Goal: Task Accomplishment & Management: Manage account settings

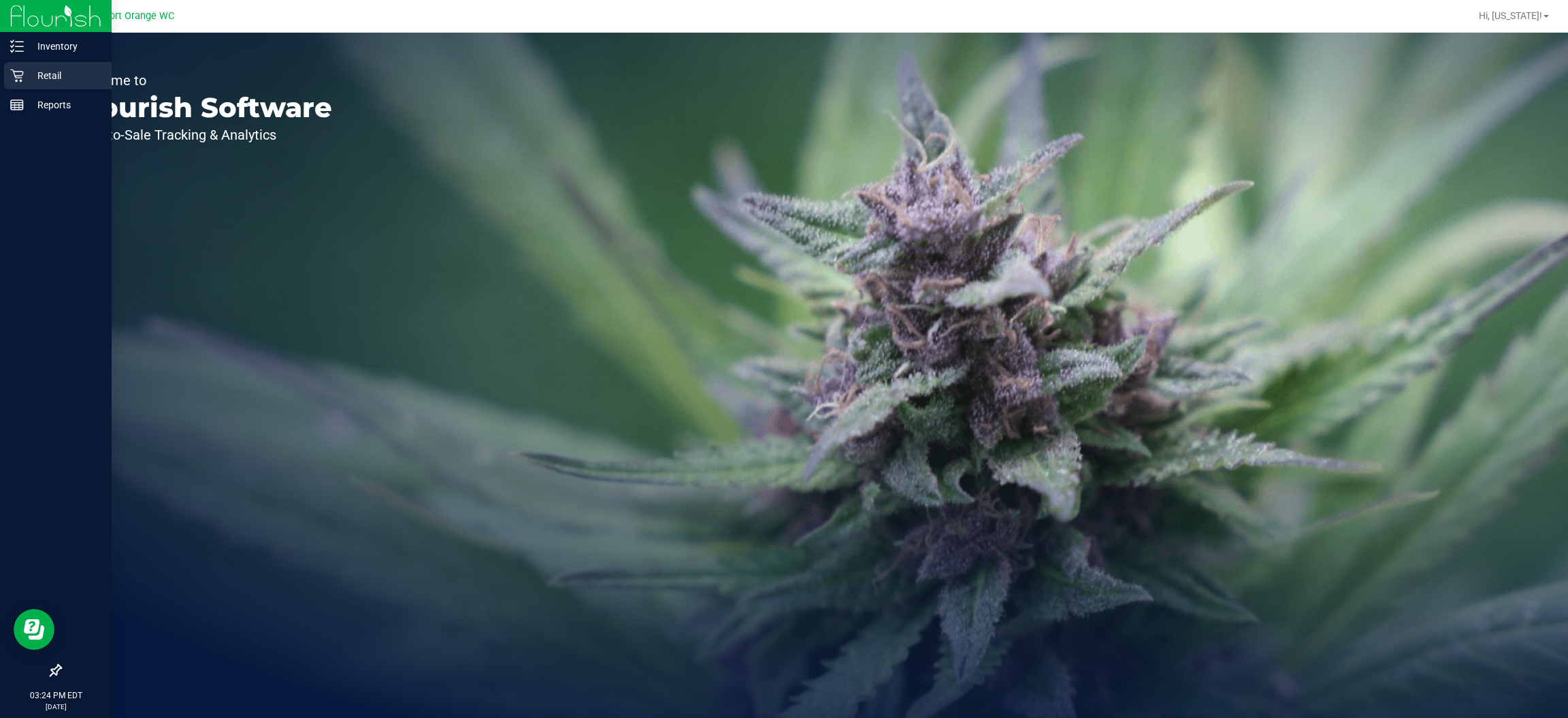
click at [39, 74] on p "Retail" at bounding box center [65, 76] width 82 height 16
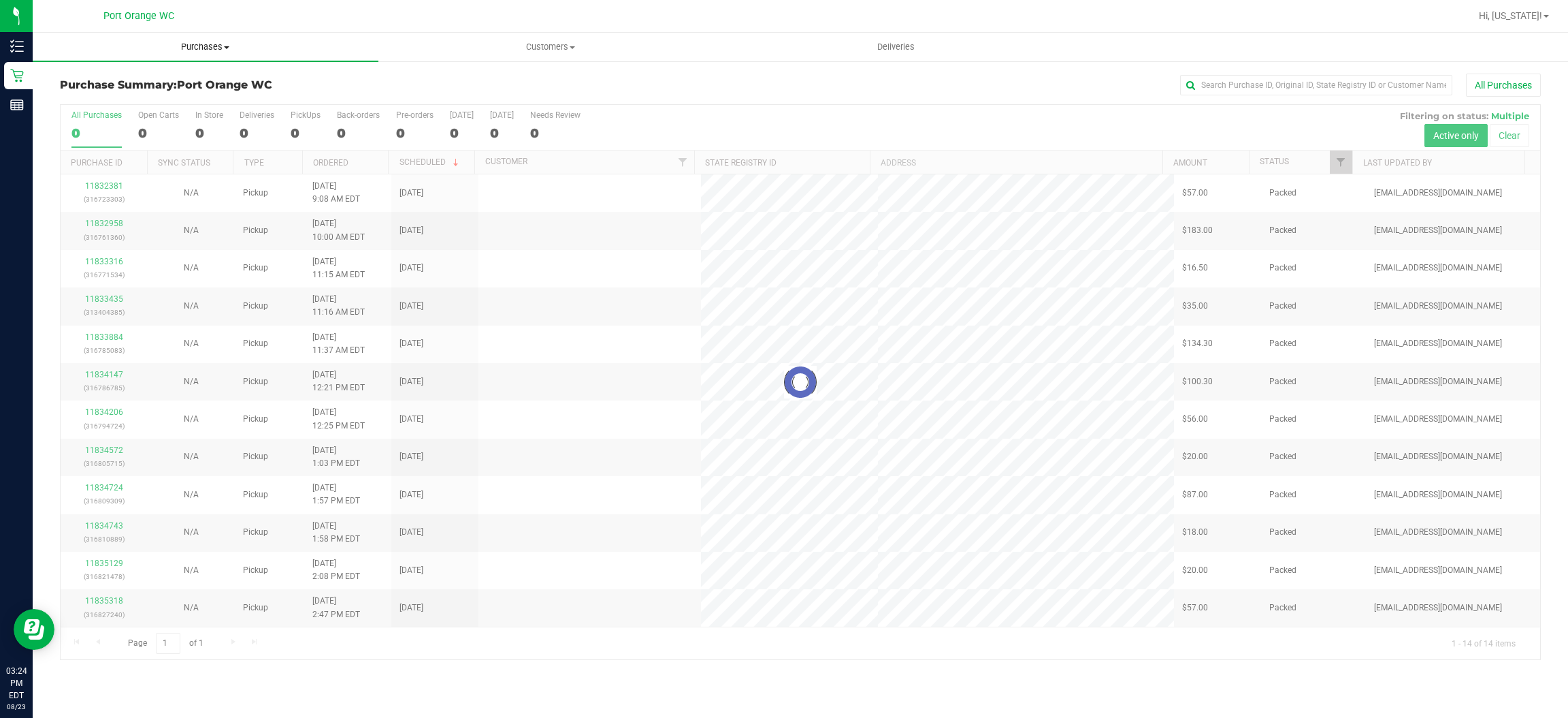
click at [219, 44] on span "Purchases" at bounding box center [205, 47] width 346 height 12
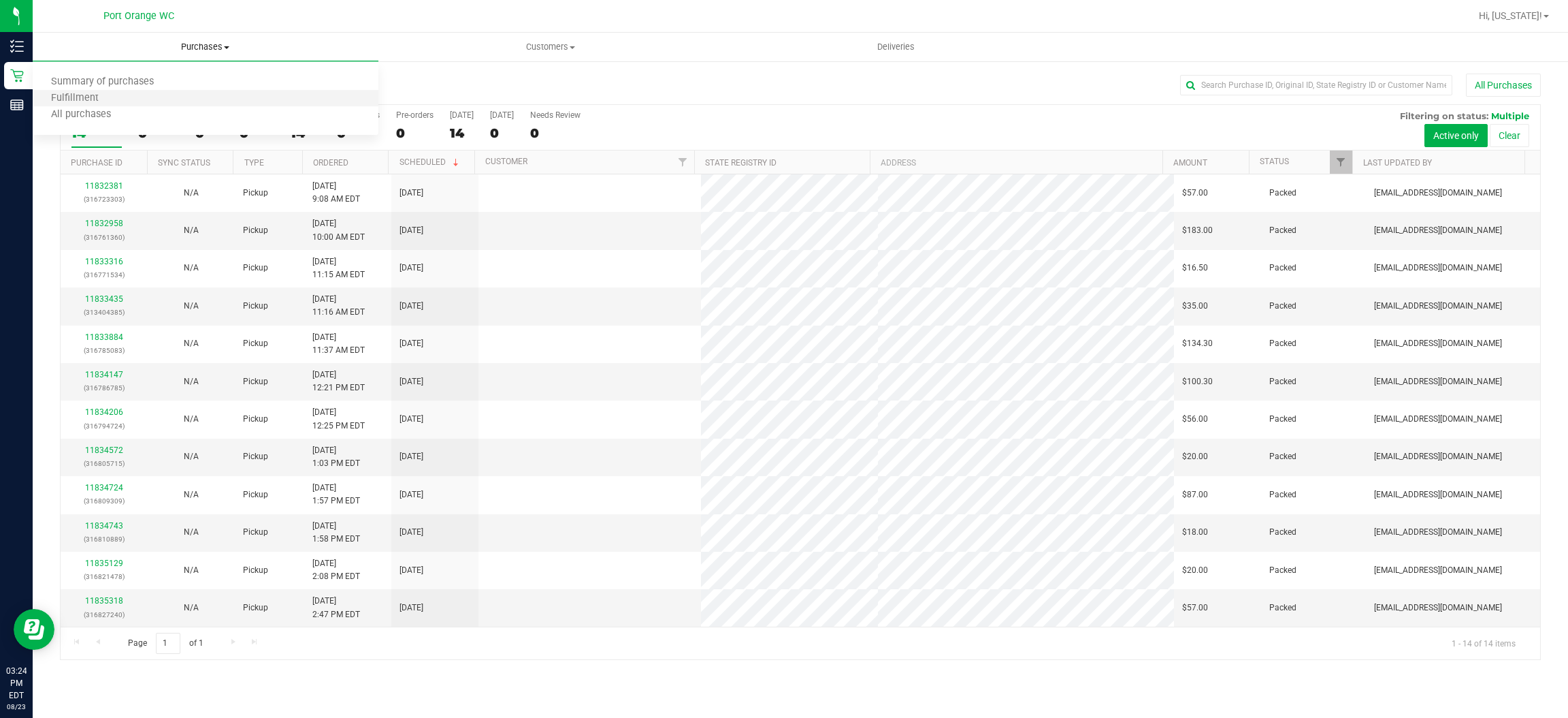
click at [176, 102] on li "Fulfillment" at bounding box center [205, 99] width 346 height 16
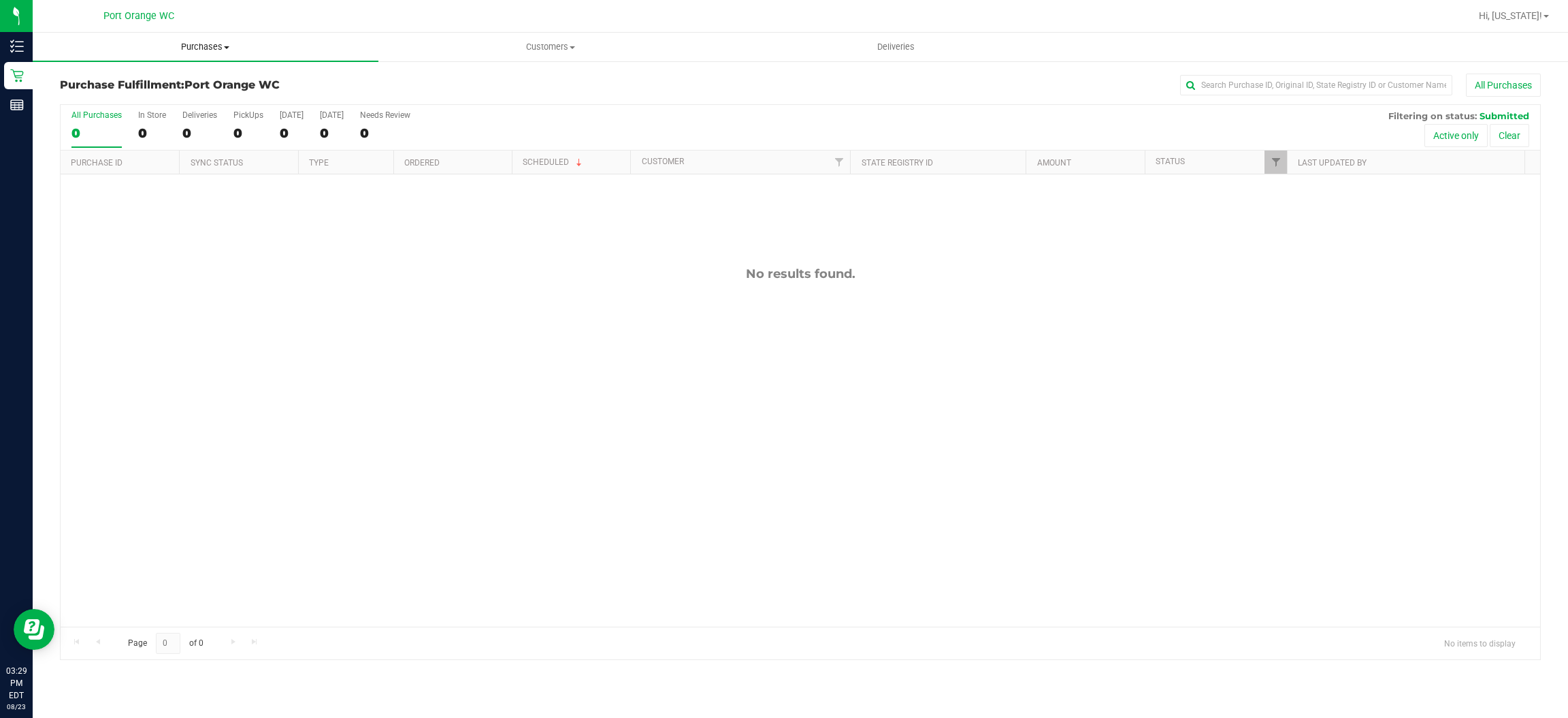
click at [188, 47] on span "Purchases" at bounding box center [205, 47] width 346 height 12
click at [130, 74] on li "Summary of purchases" at bounding box center [205, 82] width 346 height 16
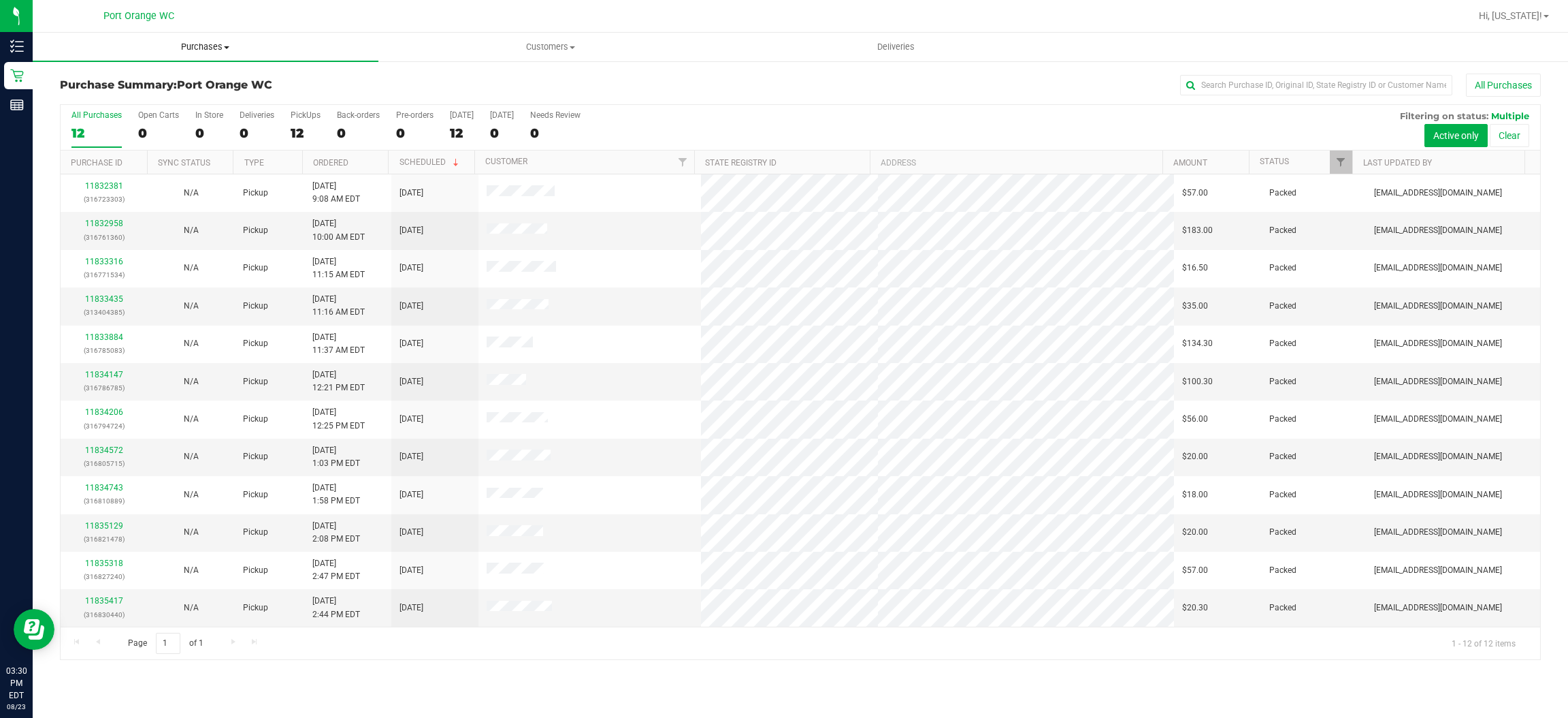
click at [205, 53] on uib-tab-heading "Purchases Summary of purchases Fulfillment All purchases" at bounding box center [205, 47] width 346 height 29
click at [509, 46] on span "Customers" at bounding box center [551, 47] width 345 height 12
click at [476, 80] on li "All customers" at bounding box center [551, 82] width 346 height 16
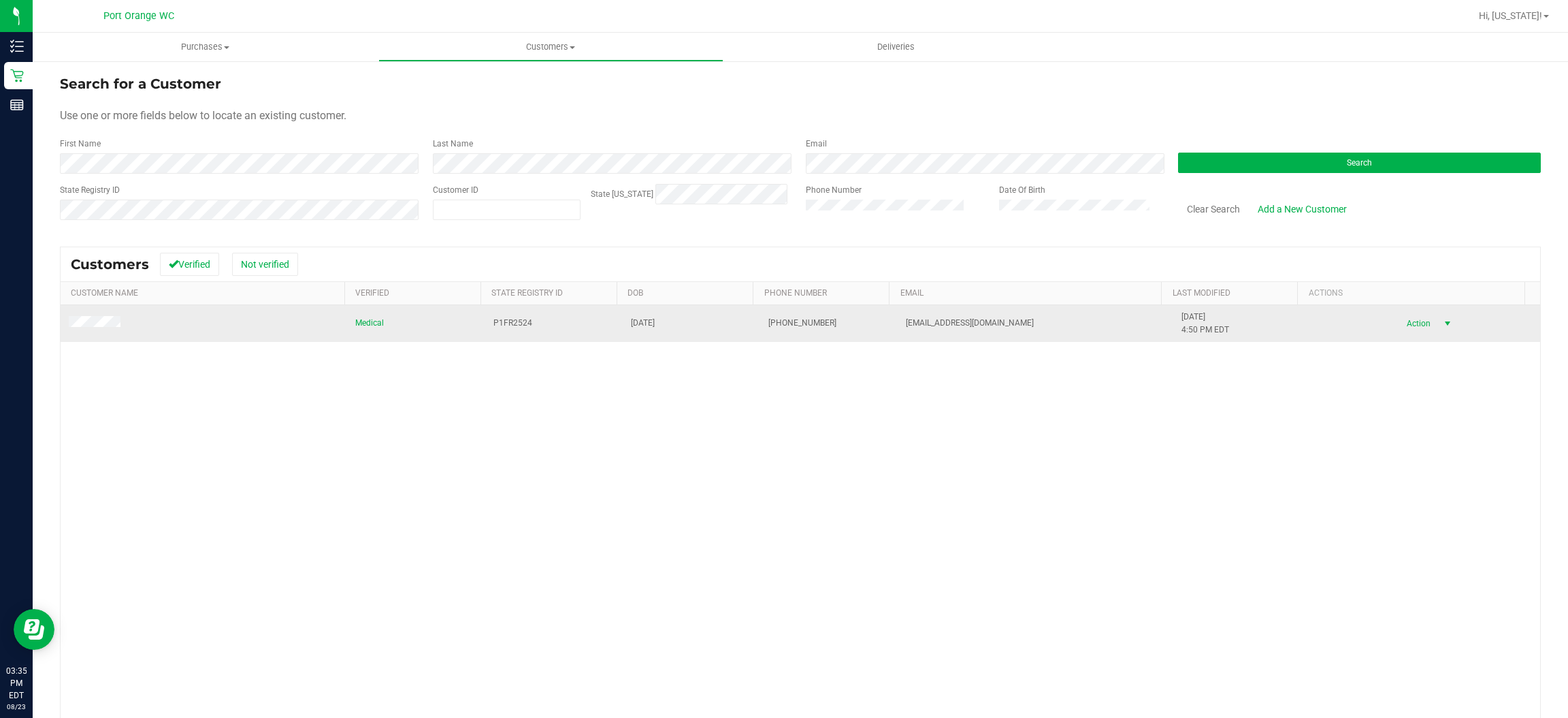
click at [1442, 329] on span "select" at bounding box center [1447, 323] width 11 height 11
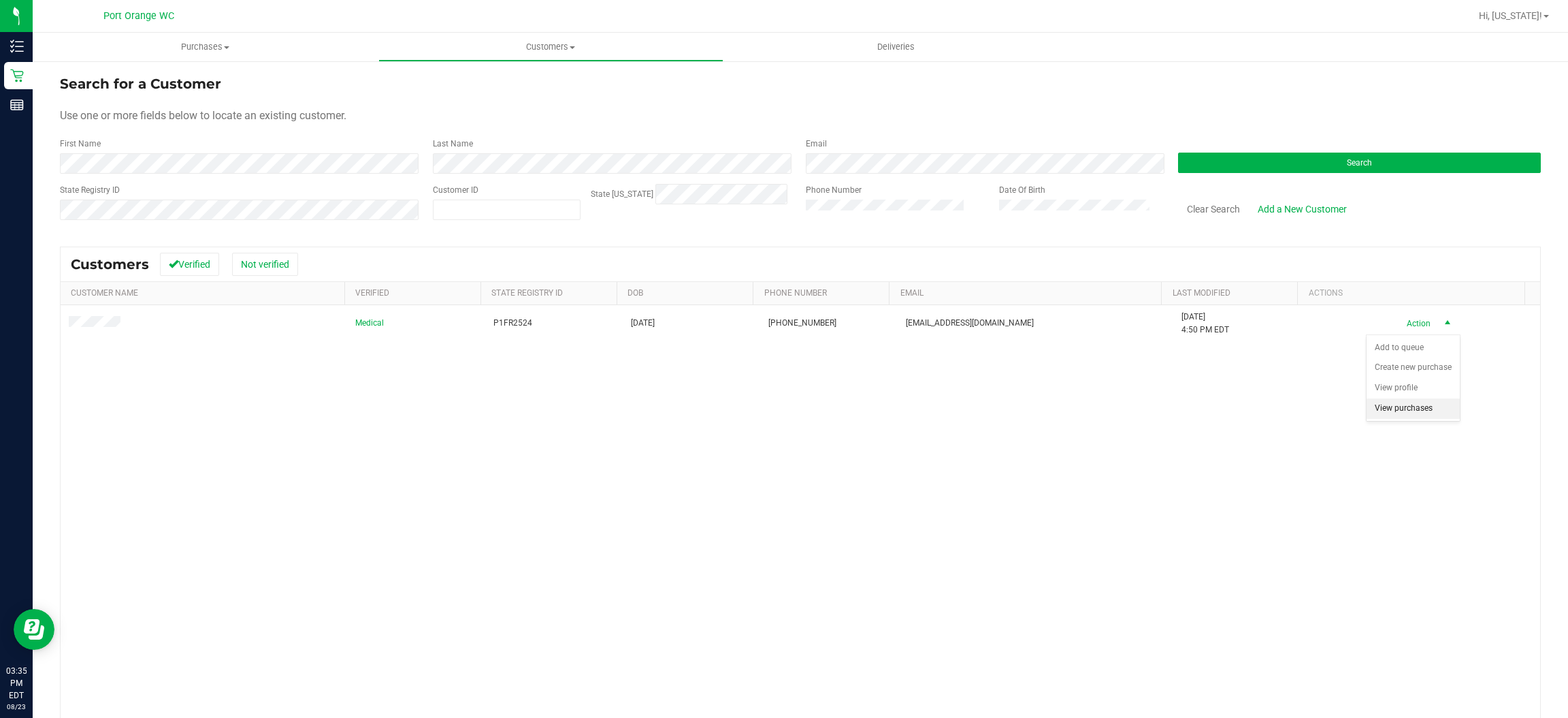
click at [1421, 412] on li "View purchases" at bounding box center [1413, 408] width 94 height 20
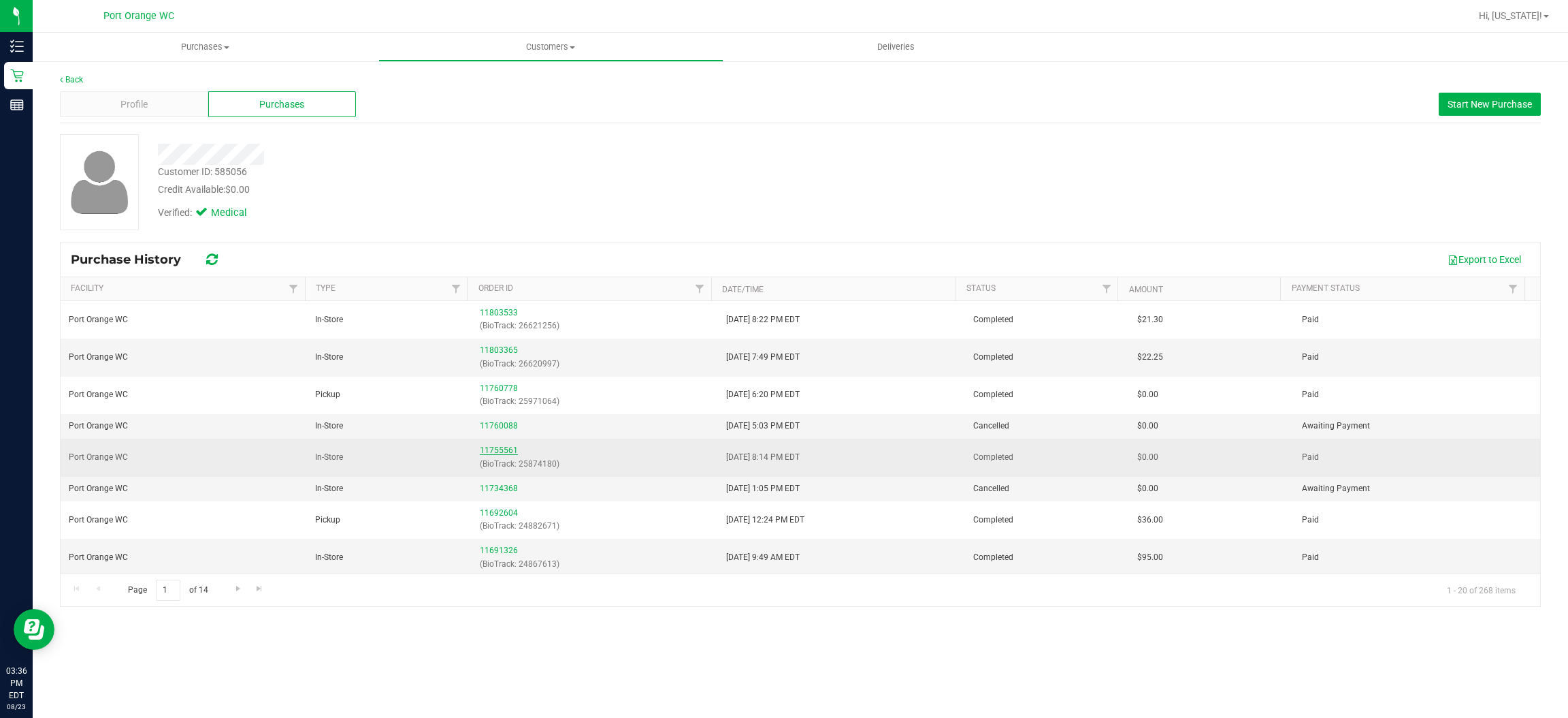
click at [494, 454] on link "11755561" at bounding box center [498, 451] width 38 height 10
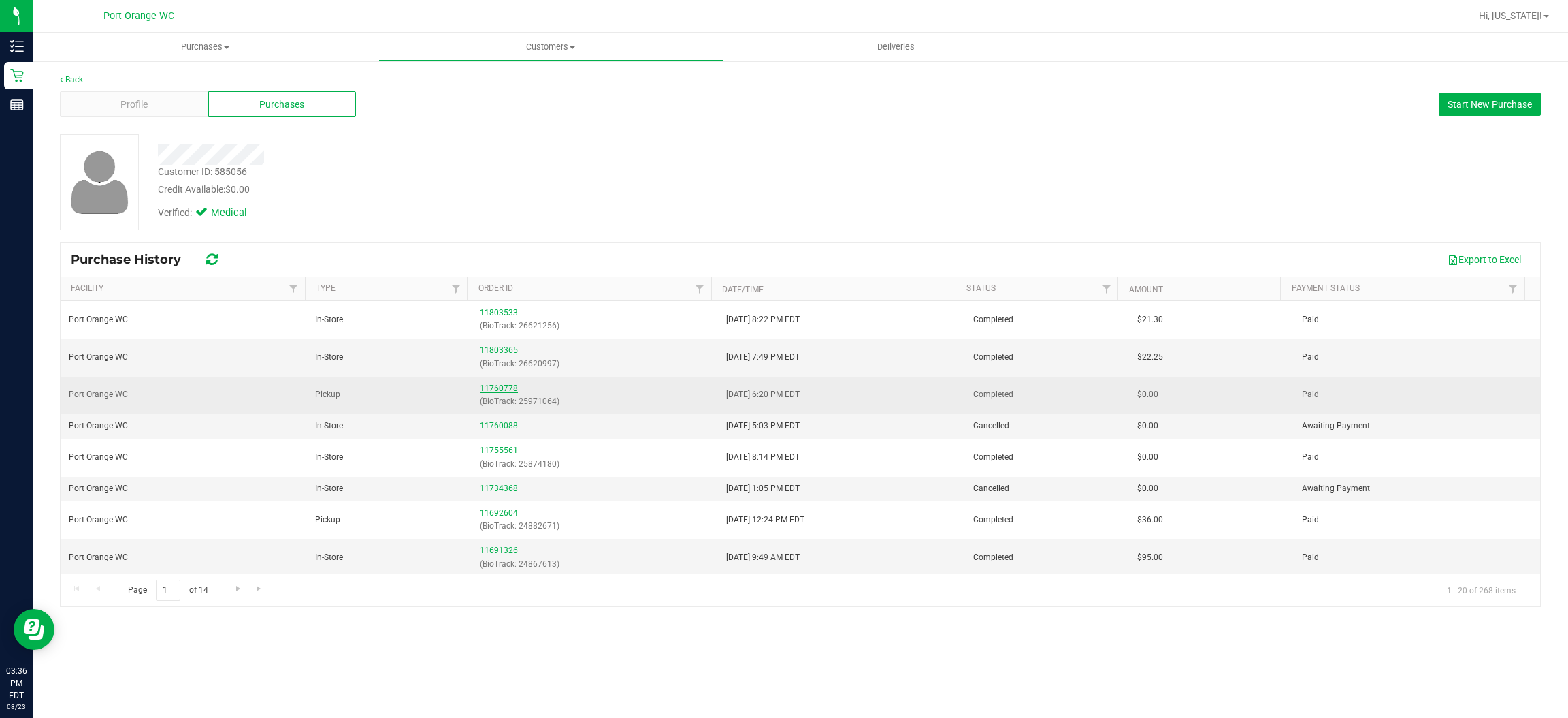
click at [503, 392] on link "11760778" at bounding box center [498, 388] width 38 height 10
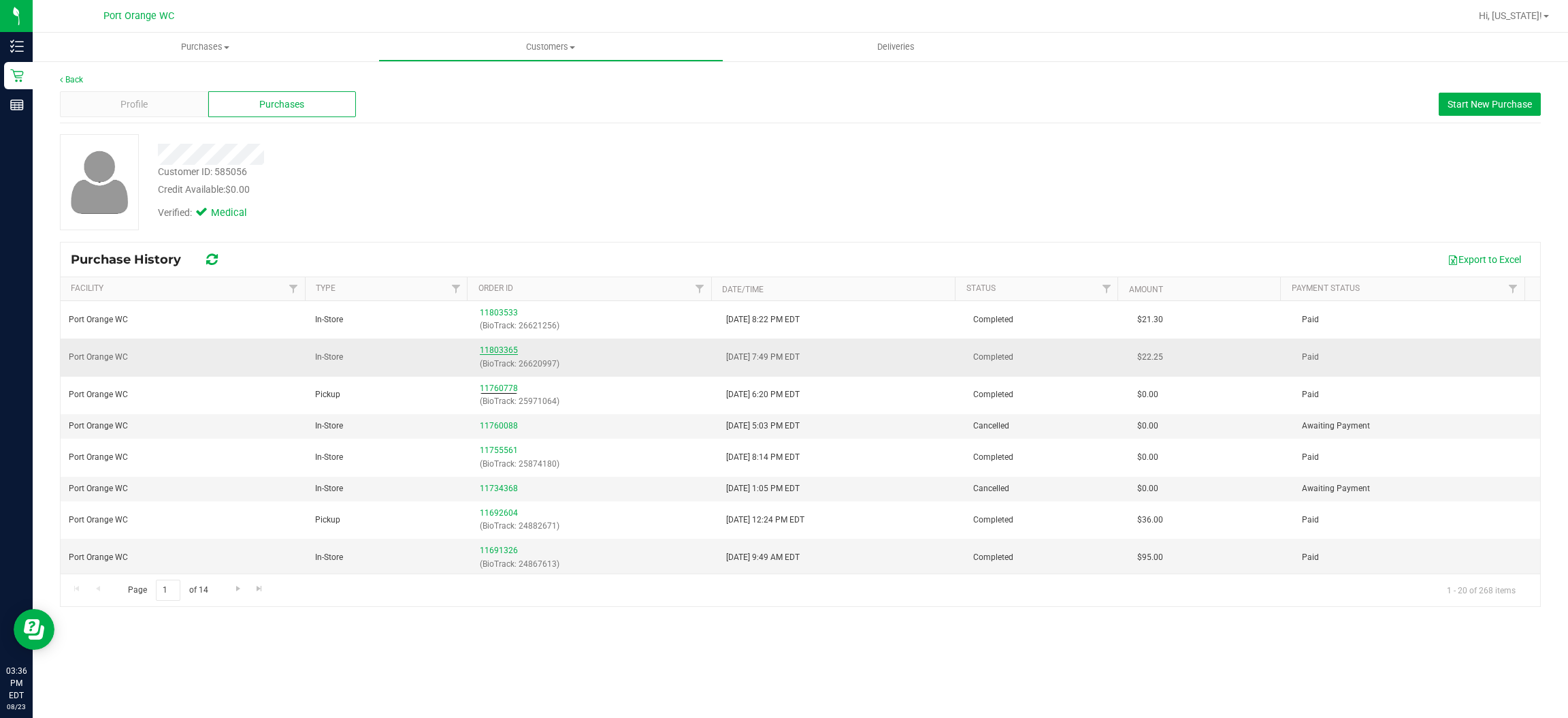
click at [504, 351] on link "11803365" at bounding box center [498, 350] width 38 height 10
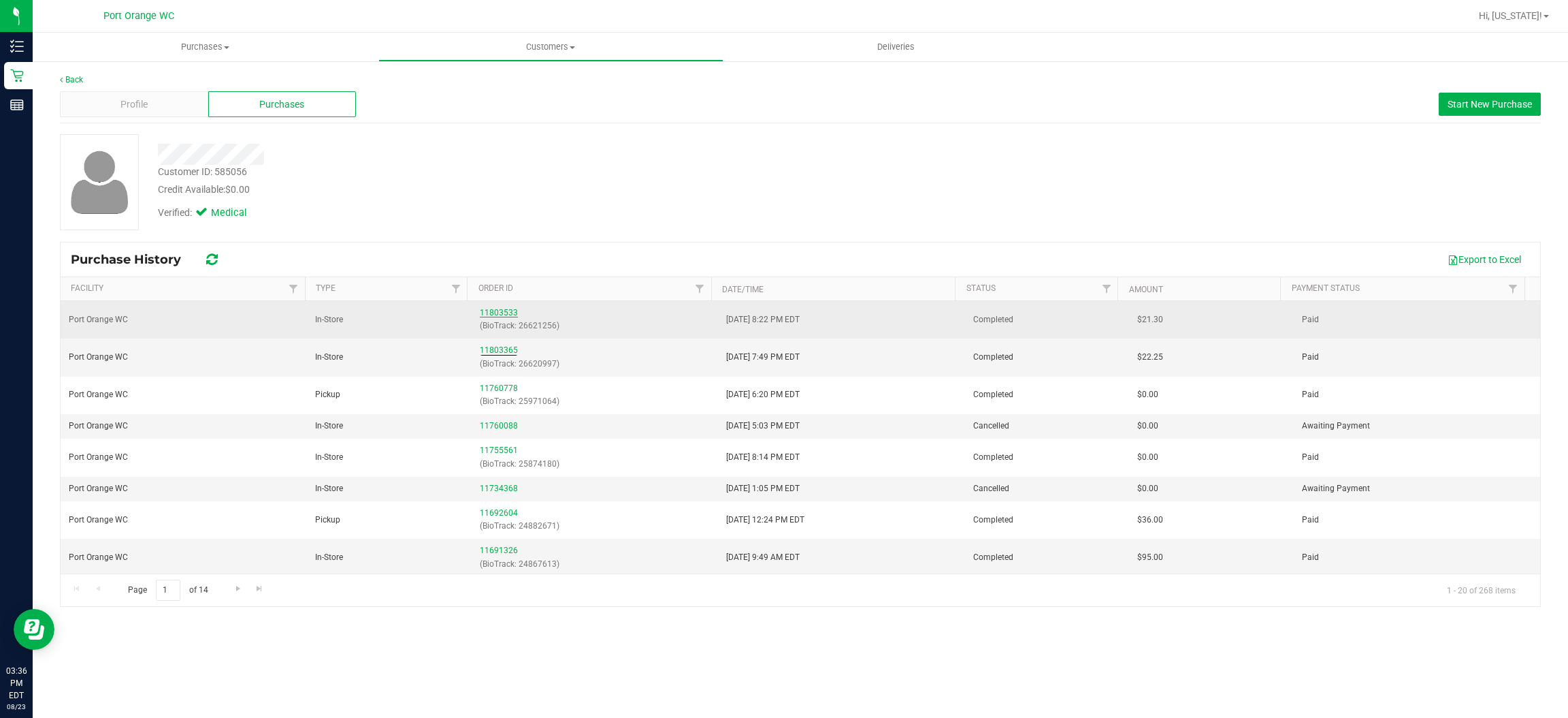
click at [494, 308] on link "11803533" at bounding box center [498, 313] width 38 height 10
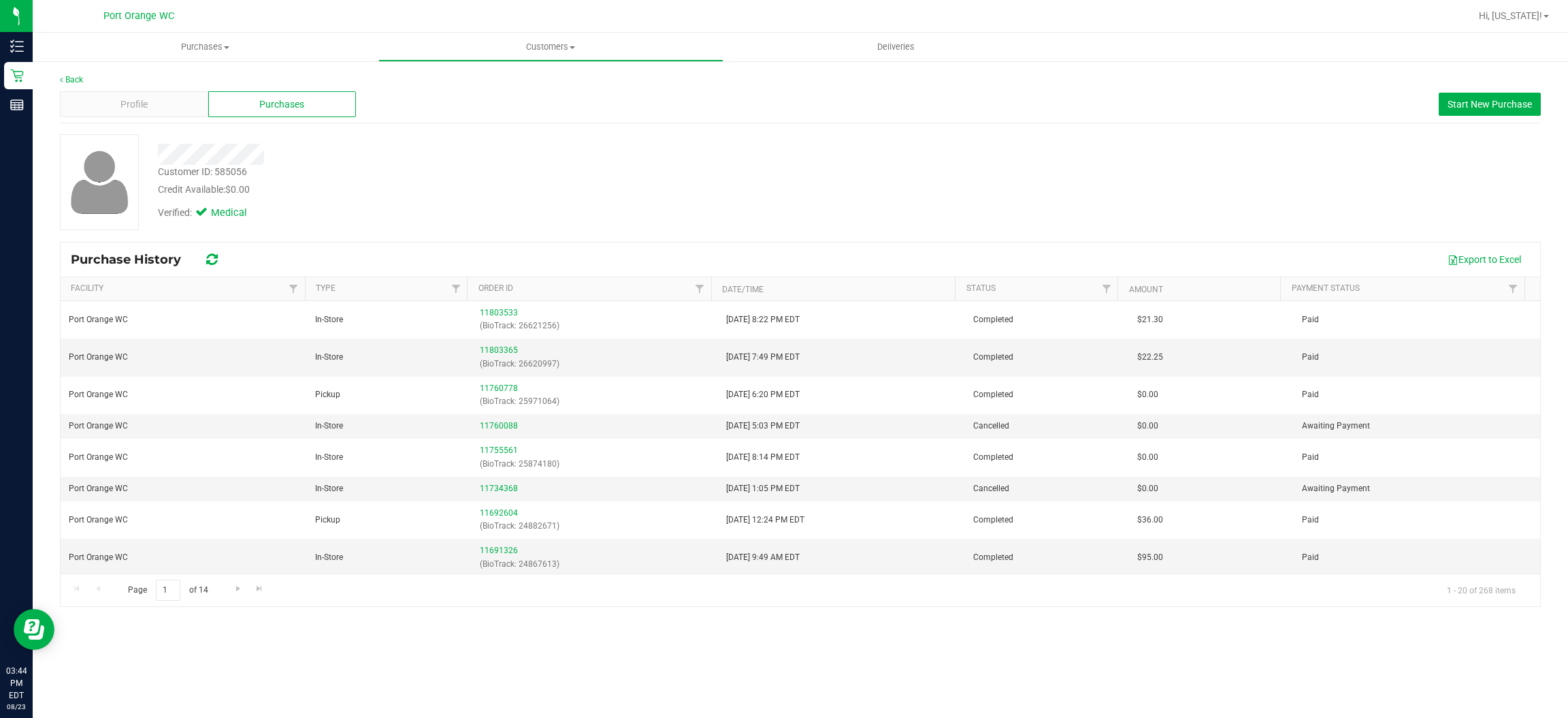
click at [799, 639] on div "Purchases Summary of purchases Fulfillment All purchases Customers All customer…" at bounding box center [800, 375] width 1535 height 685
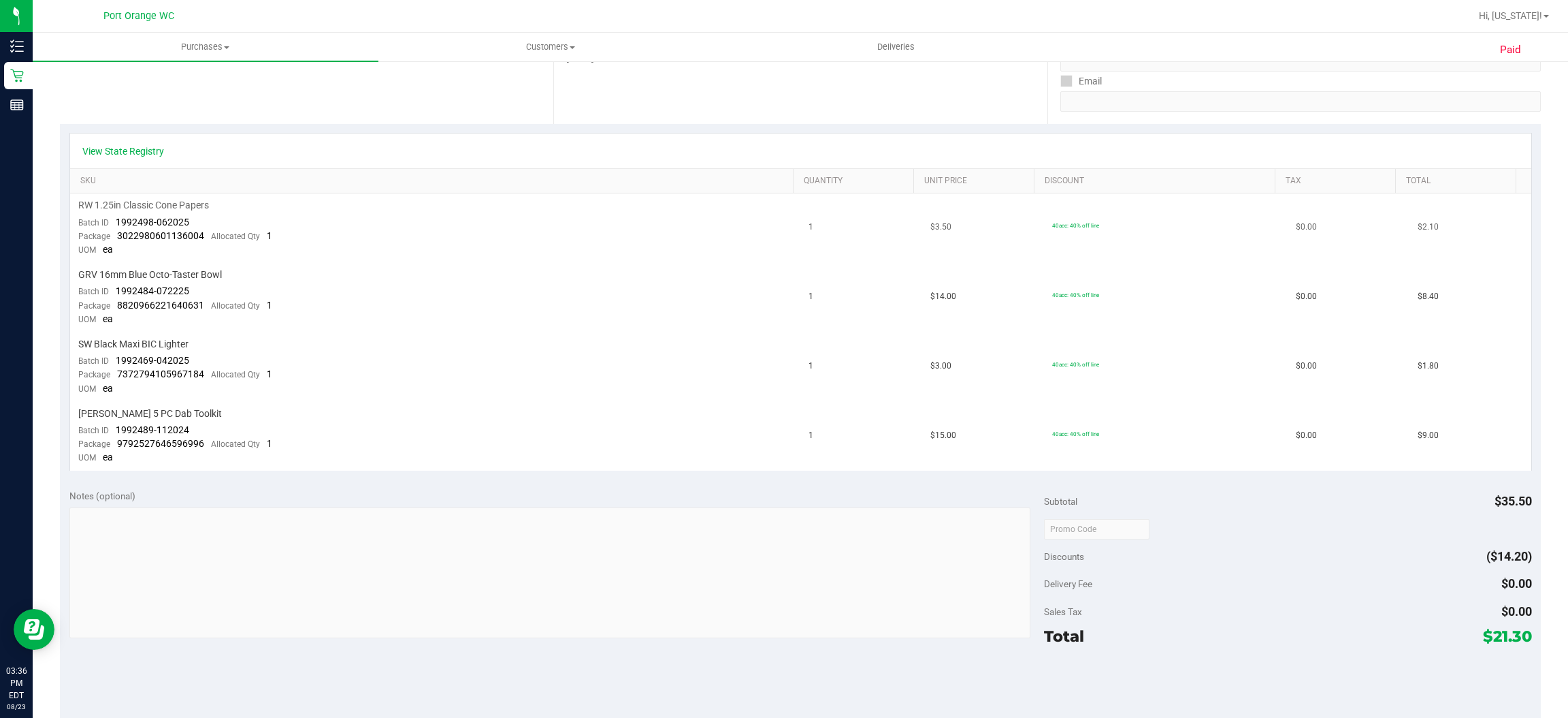
scroll to position [306, 0]
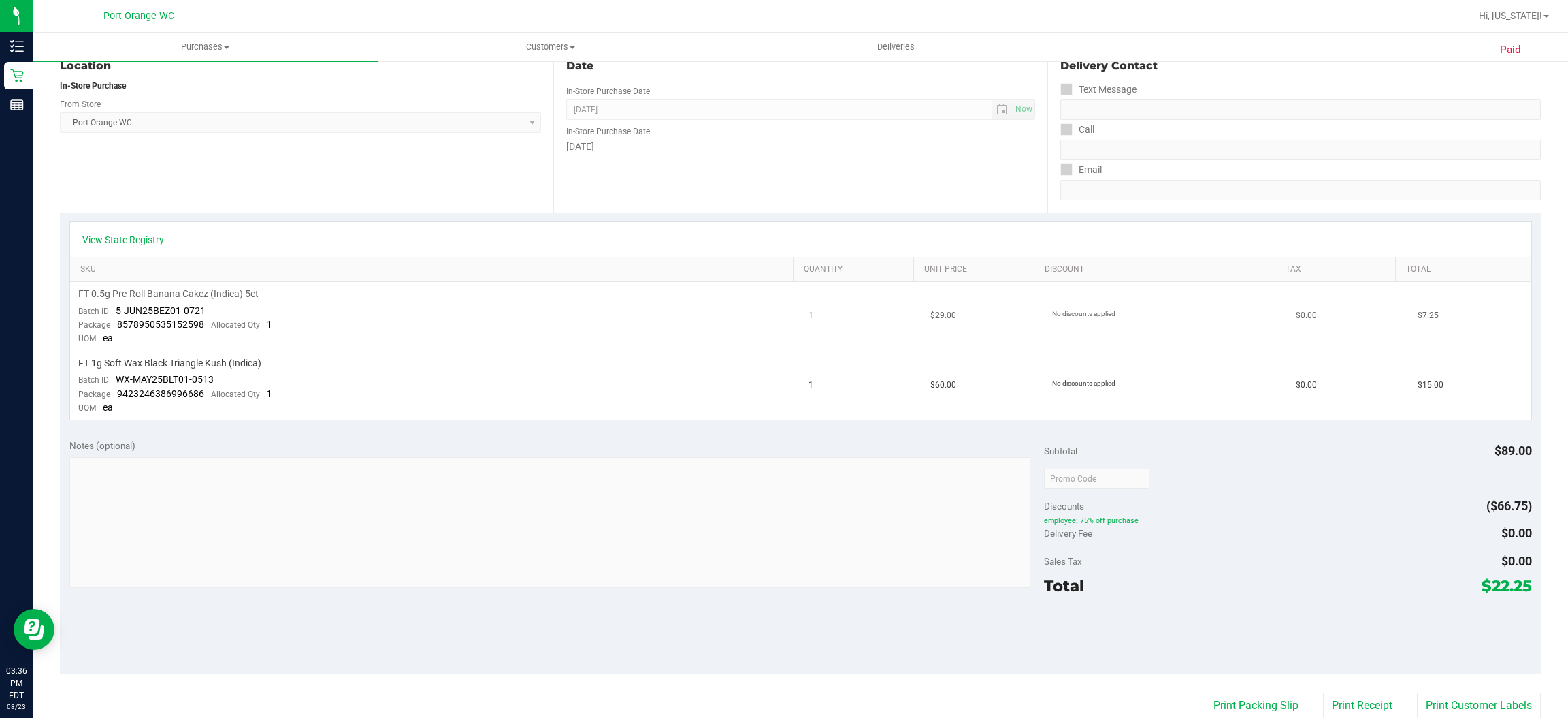
scroll to position [204, 0]
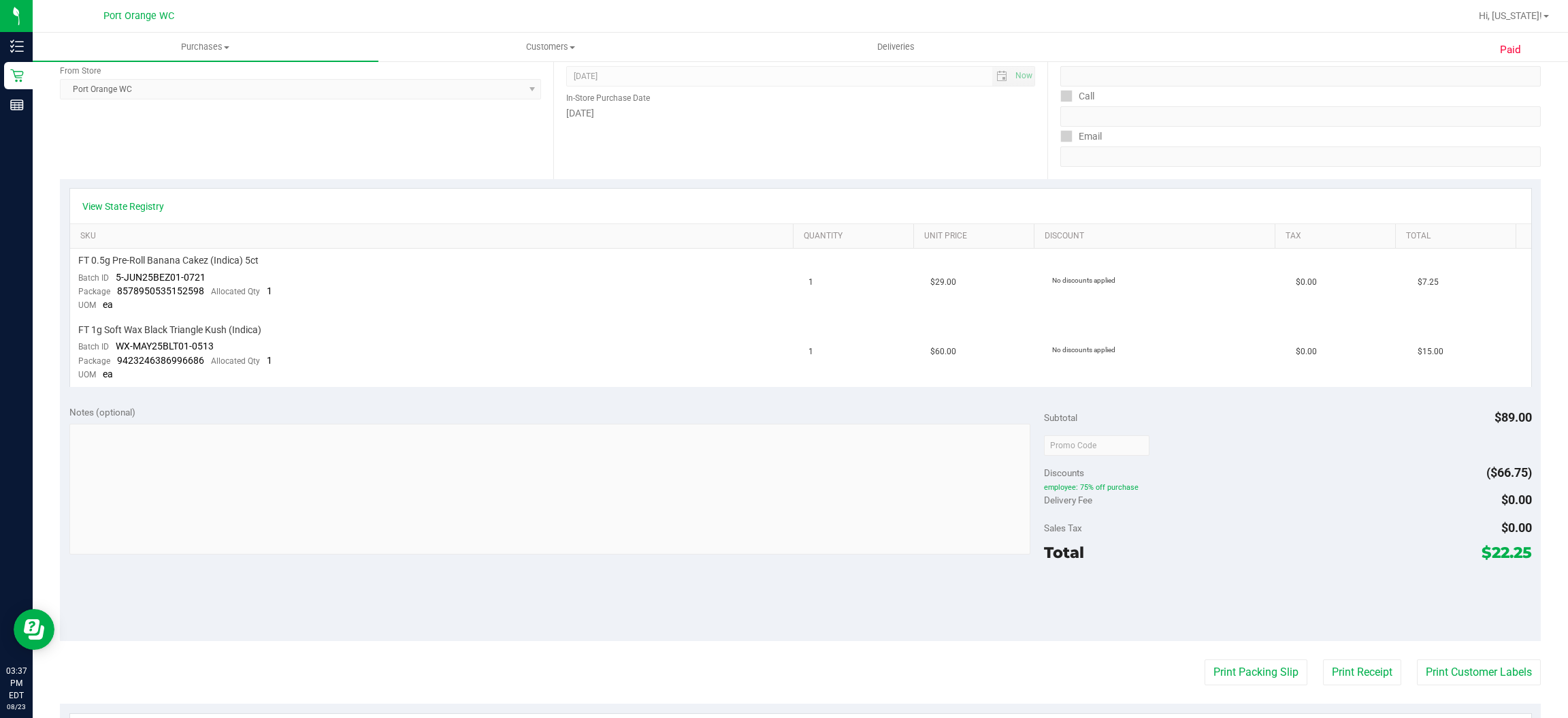
click at [924, 623] on div "Notes (optional) Subtotal $89.00 Discounts ($66.75) employee: 75% off purchase …" at bounding box center [800, 519] width 1481 height 245
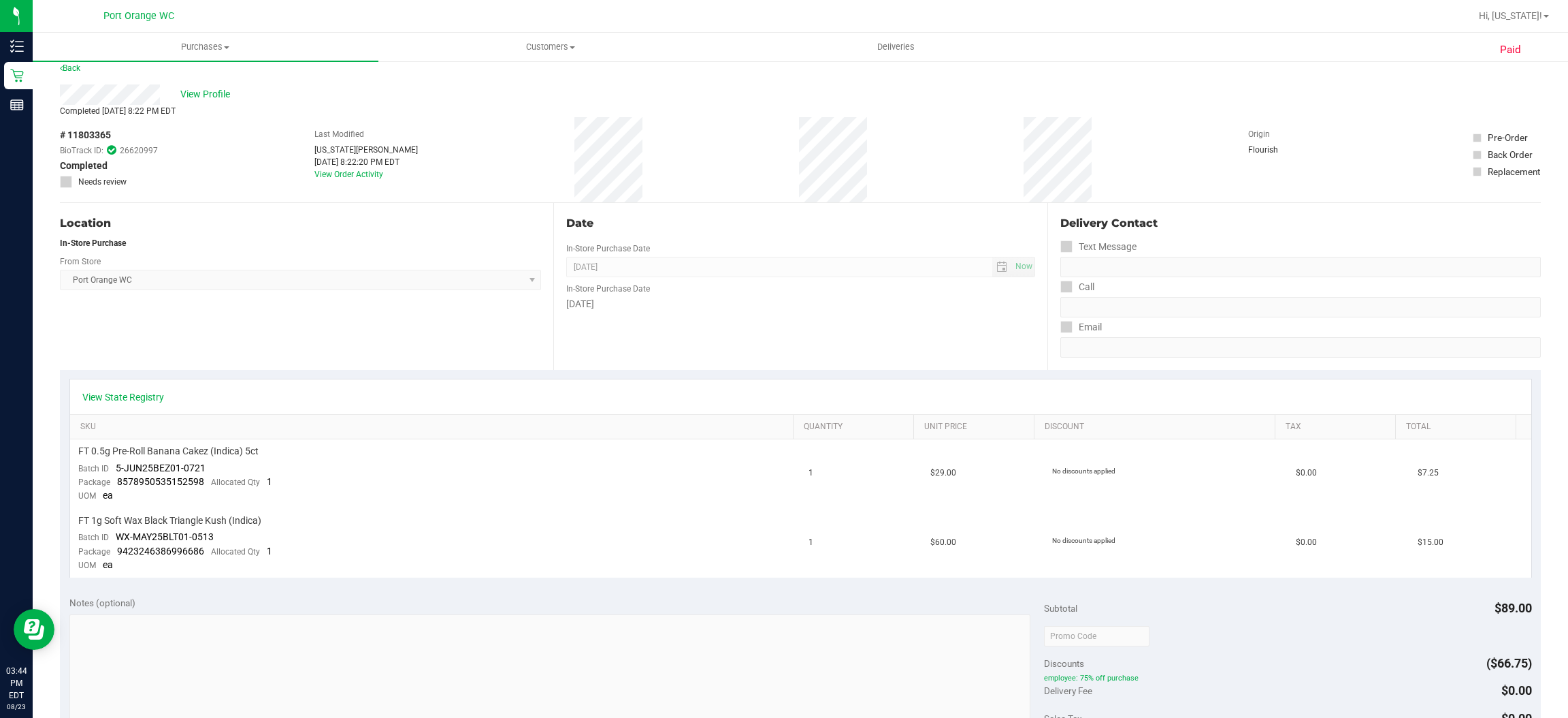
scroll to position [0, 0]
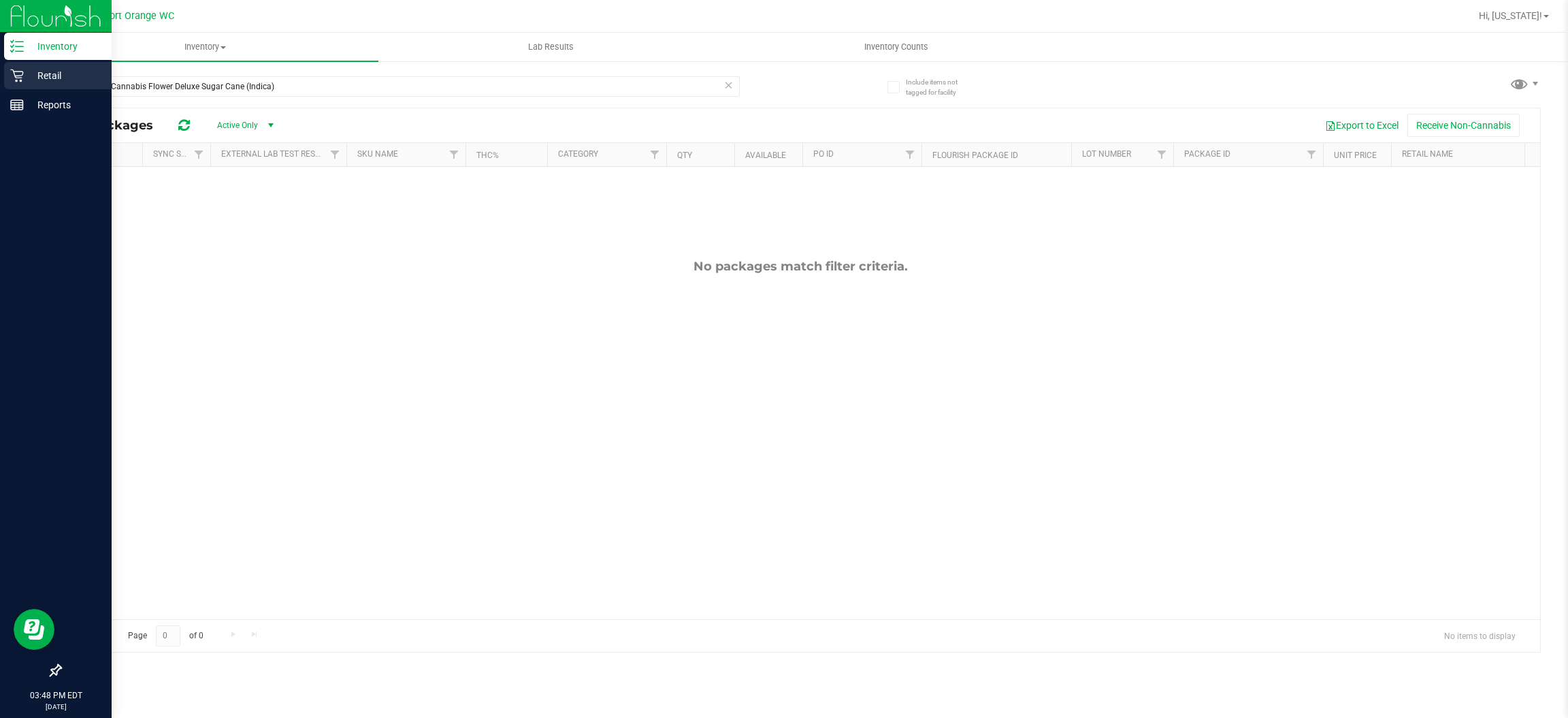
click at [31, 79] on p "Retail" at bounding box center [65, 76] width 82 height 16
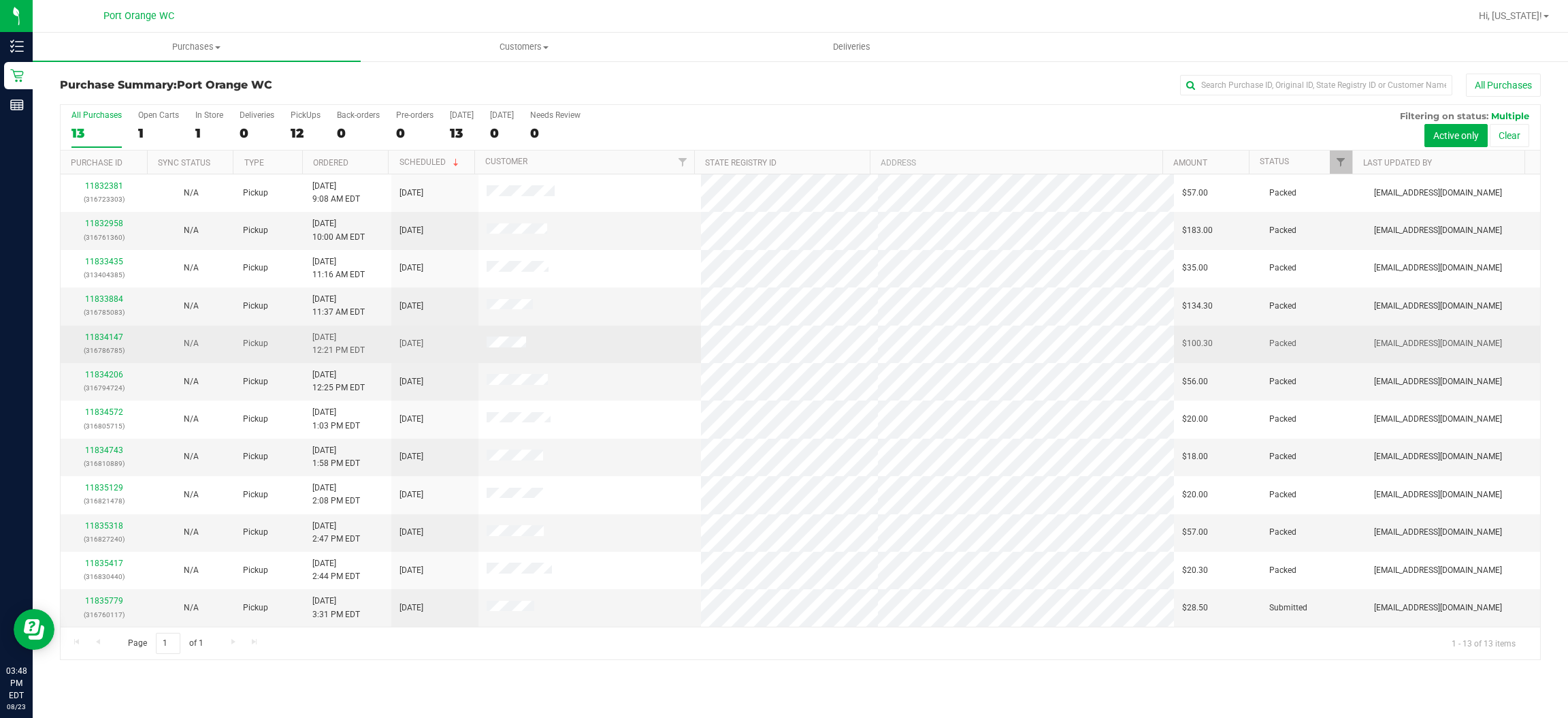
scroll to position [38, 0]
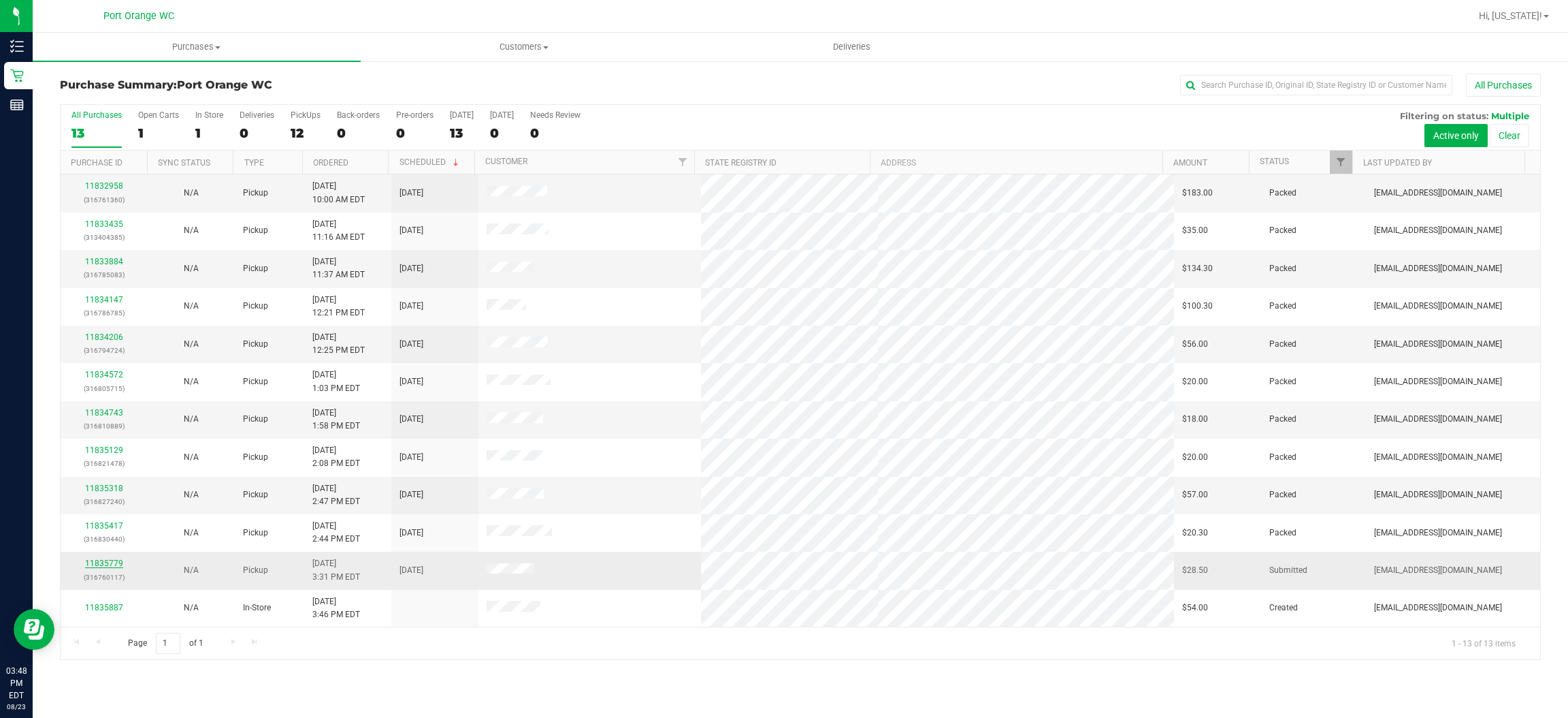
click at [112, 563] on link "11835779" at bounding box center [104, 563] width 38 height 10
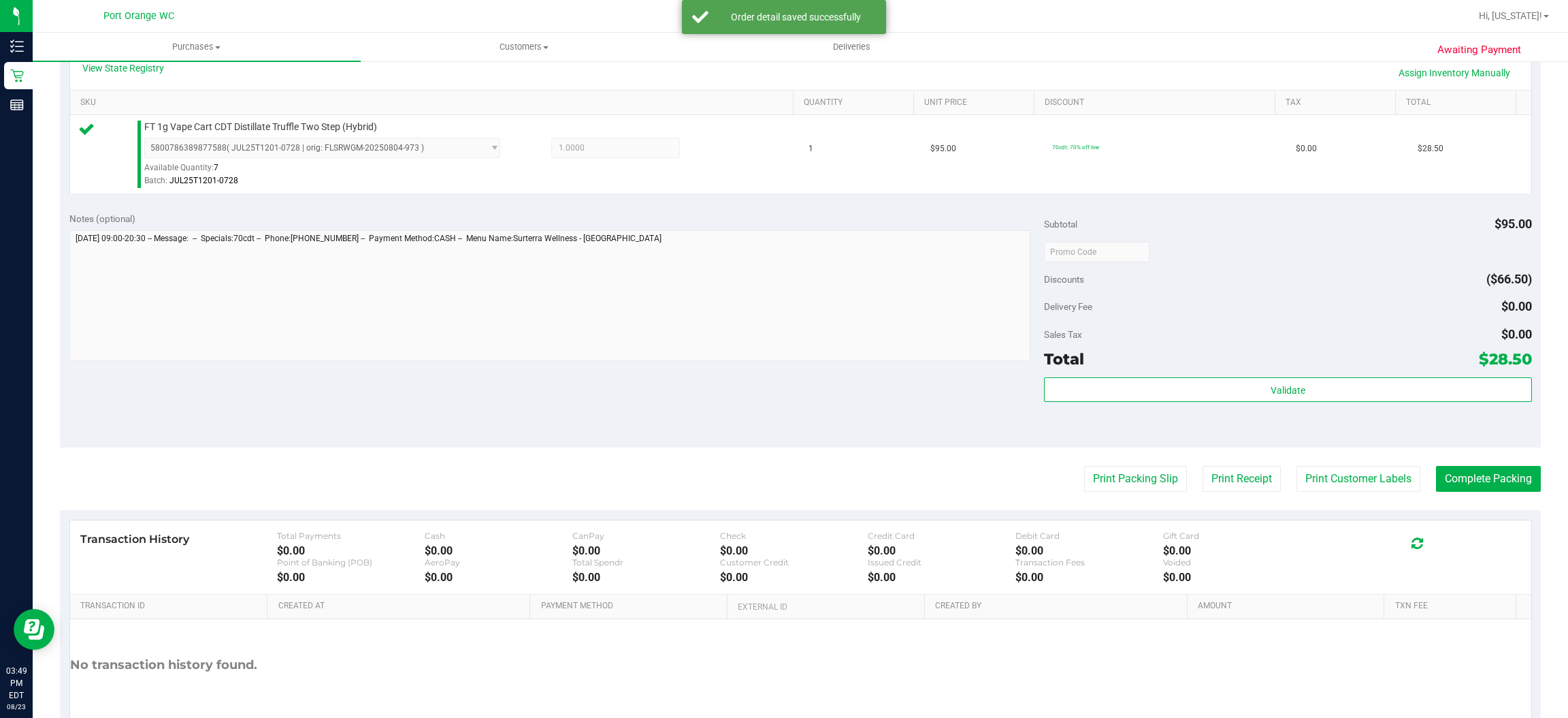
scroll to position [398, 0]
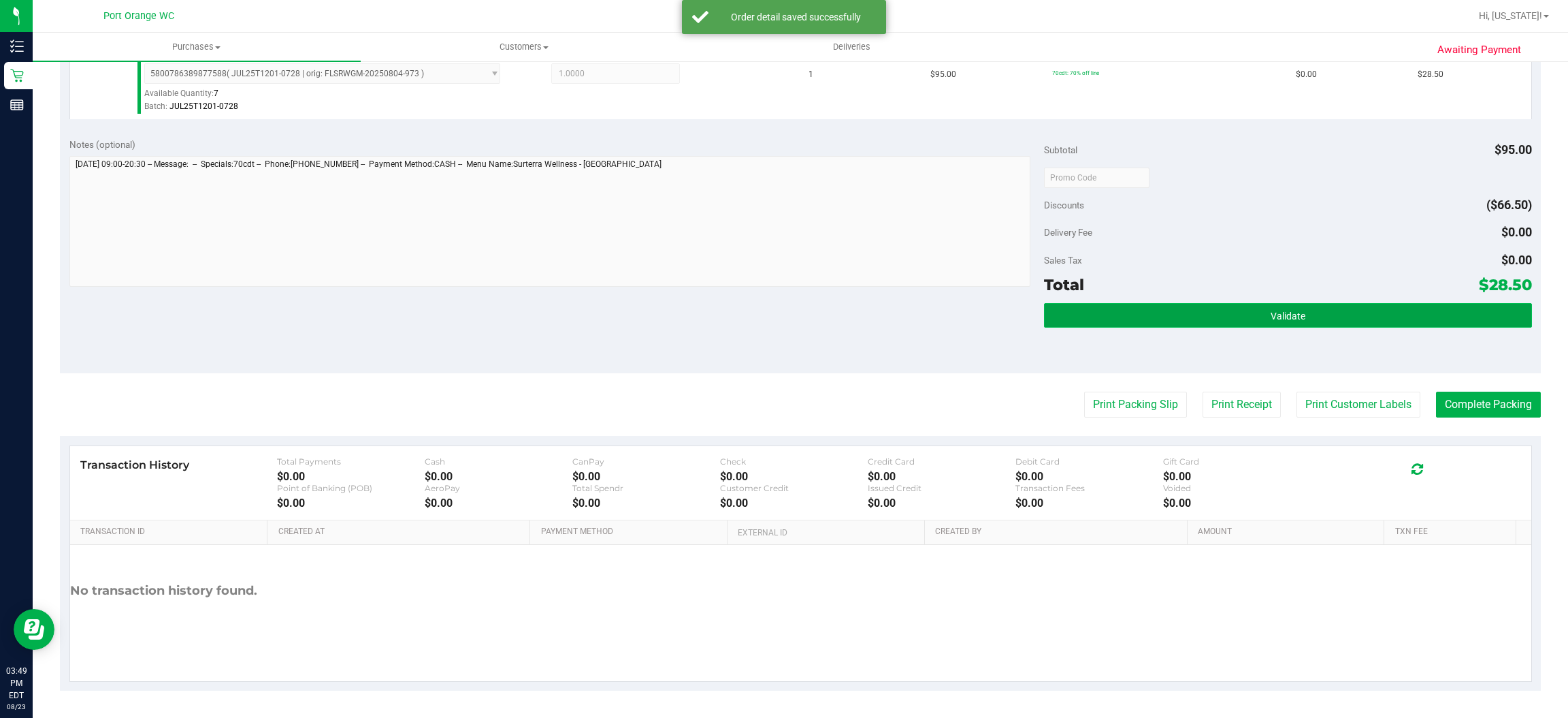
click at [1281, 311] on span "Validate" at bounding box center [1288, 315] width 35 height 11
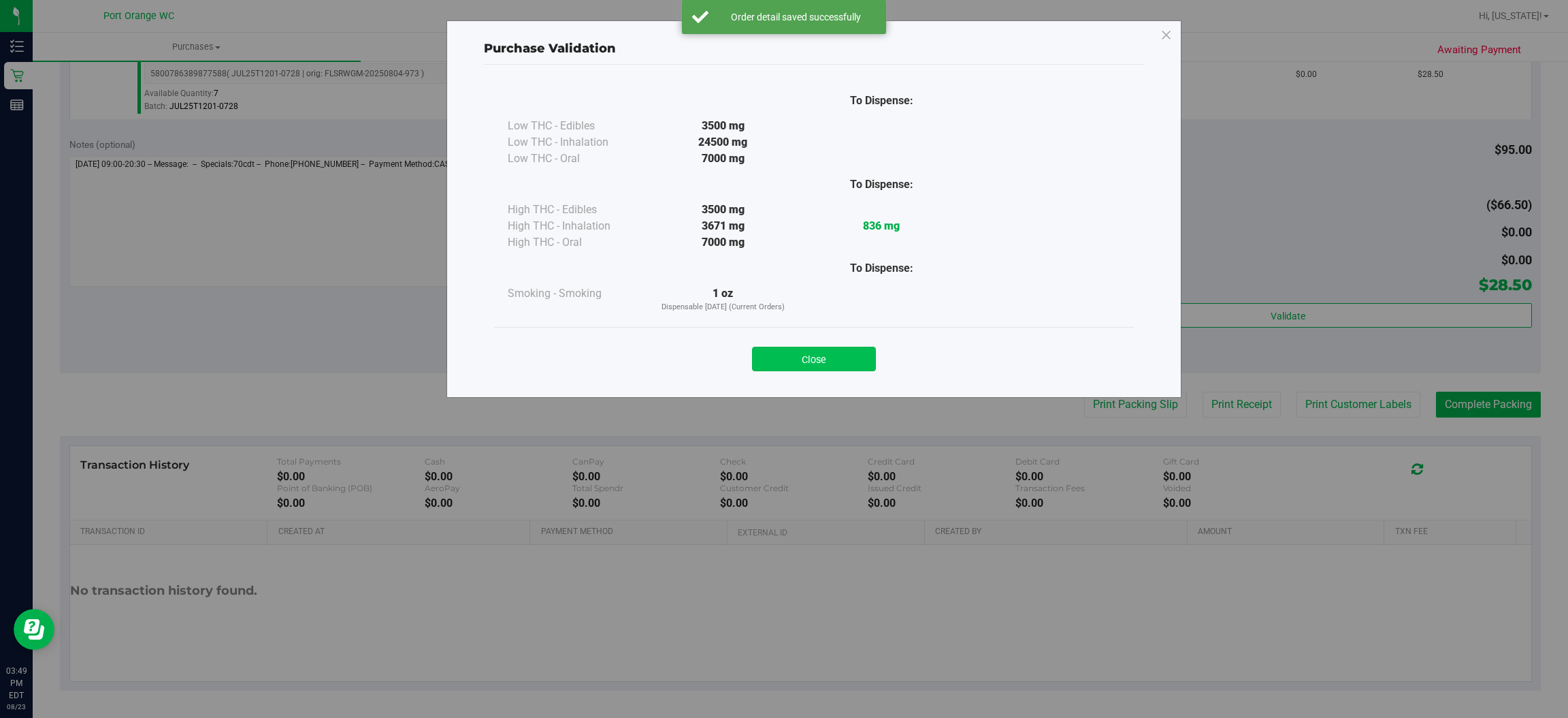
click at [831, 366] on button "Close" at bounding box center [814, 359] width 124 height 25
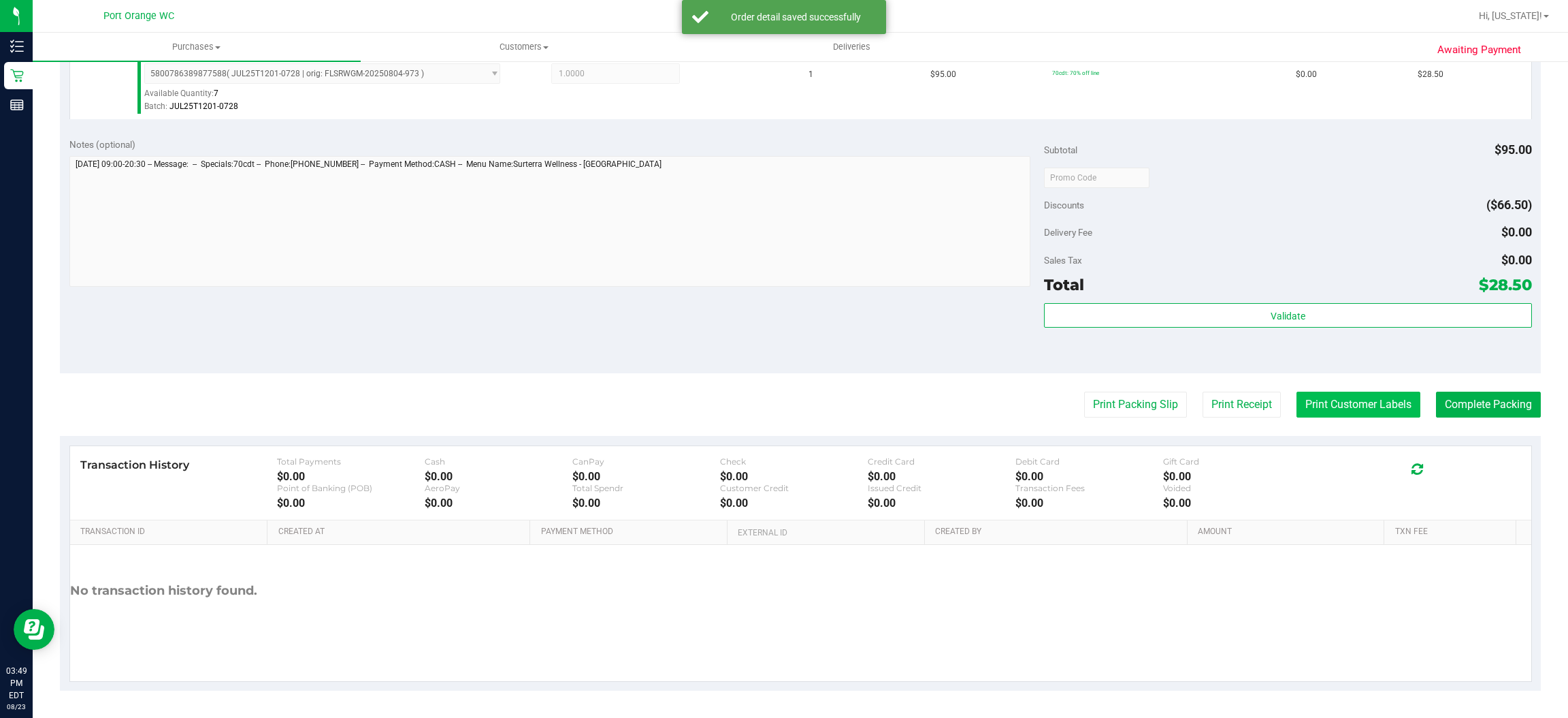
click at [1358, 404] on button "Print Customer Labels" at bounding box center [1359, 405] width 124 height 26
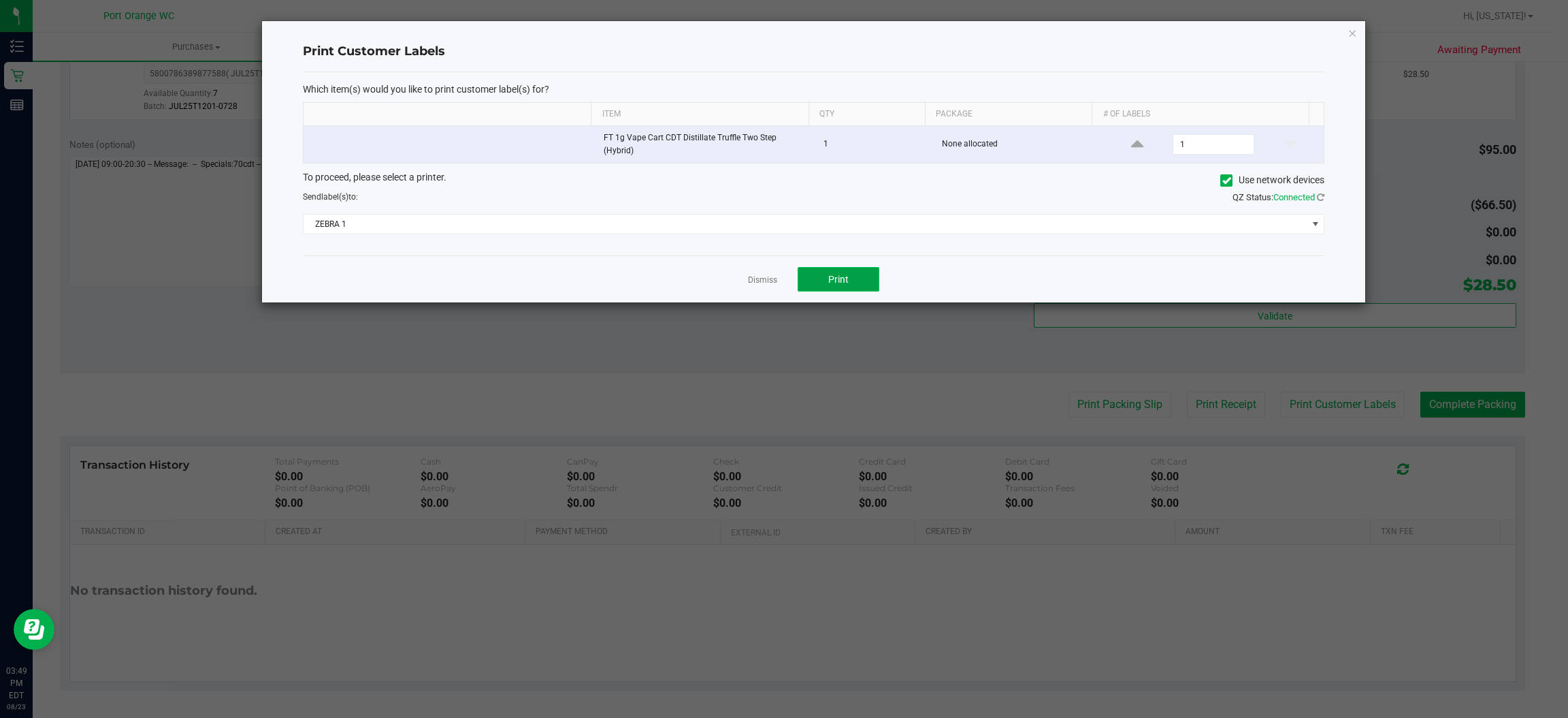
click at [858, 280] on button "Print" at bounding box center [838, 279] width 82 height 25
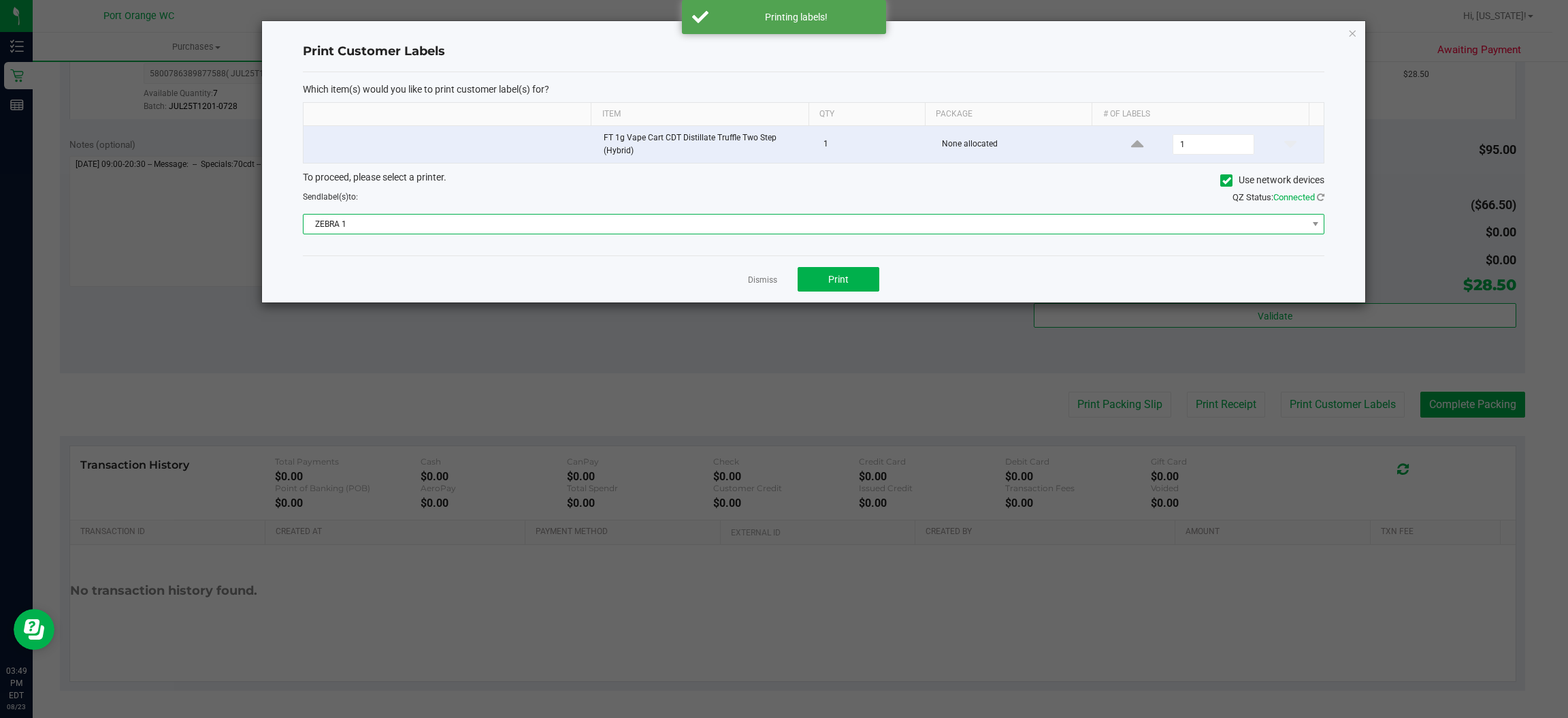
click at [746, 230] on span "ZEBRA 1" at bounding box center [805, 223] width 1003 height 19
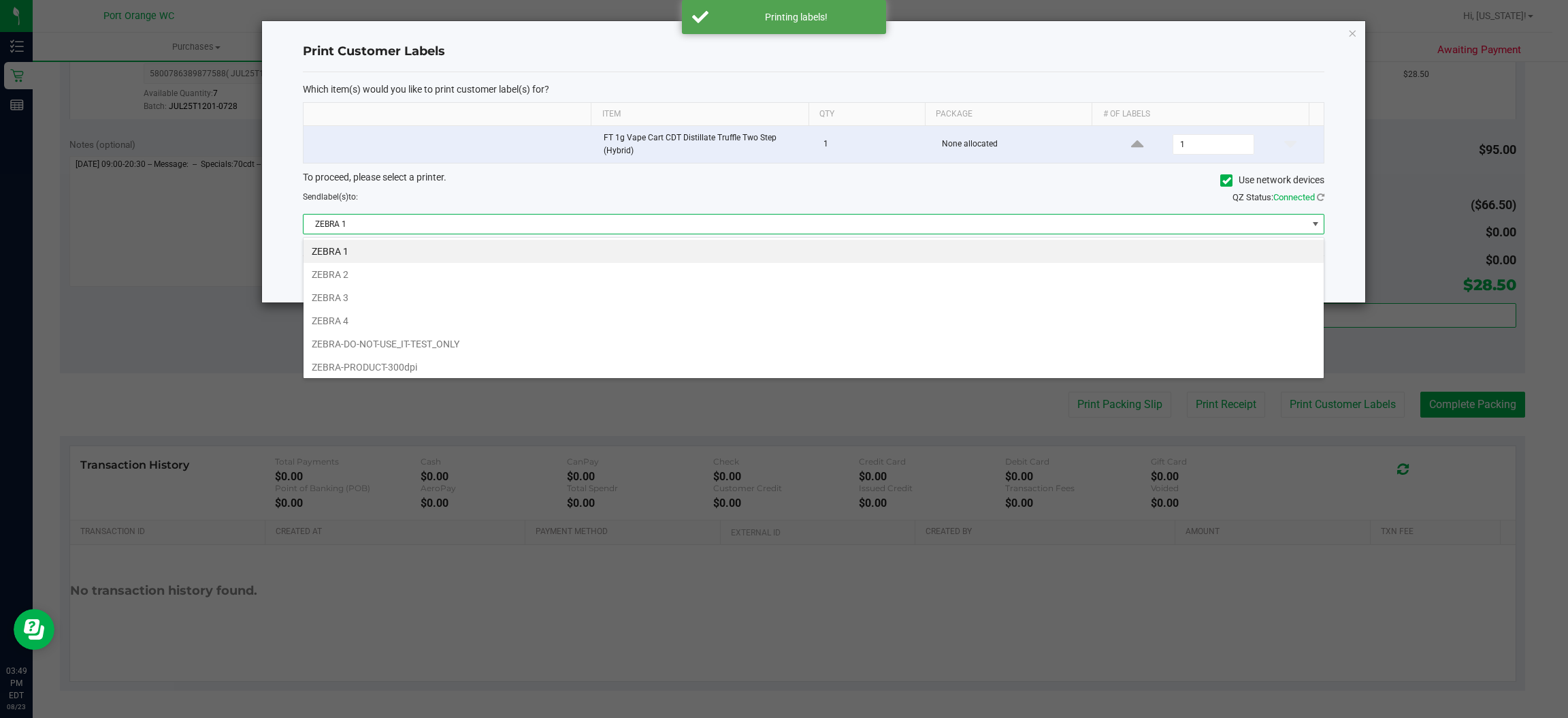
scroll to position [21, 1022]
click at [424, 261] on li "ZEBRA 1" at bounding box center [814, 250] width 1021 height 23
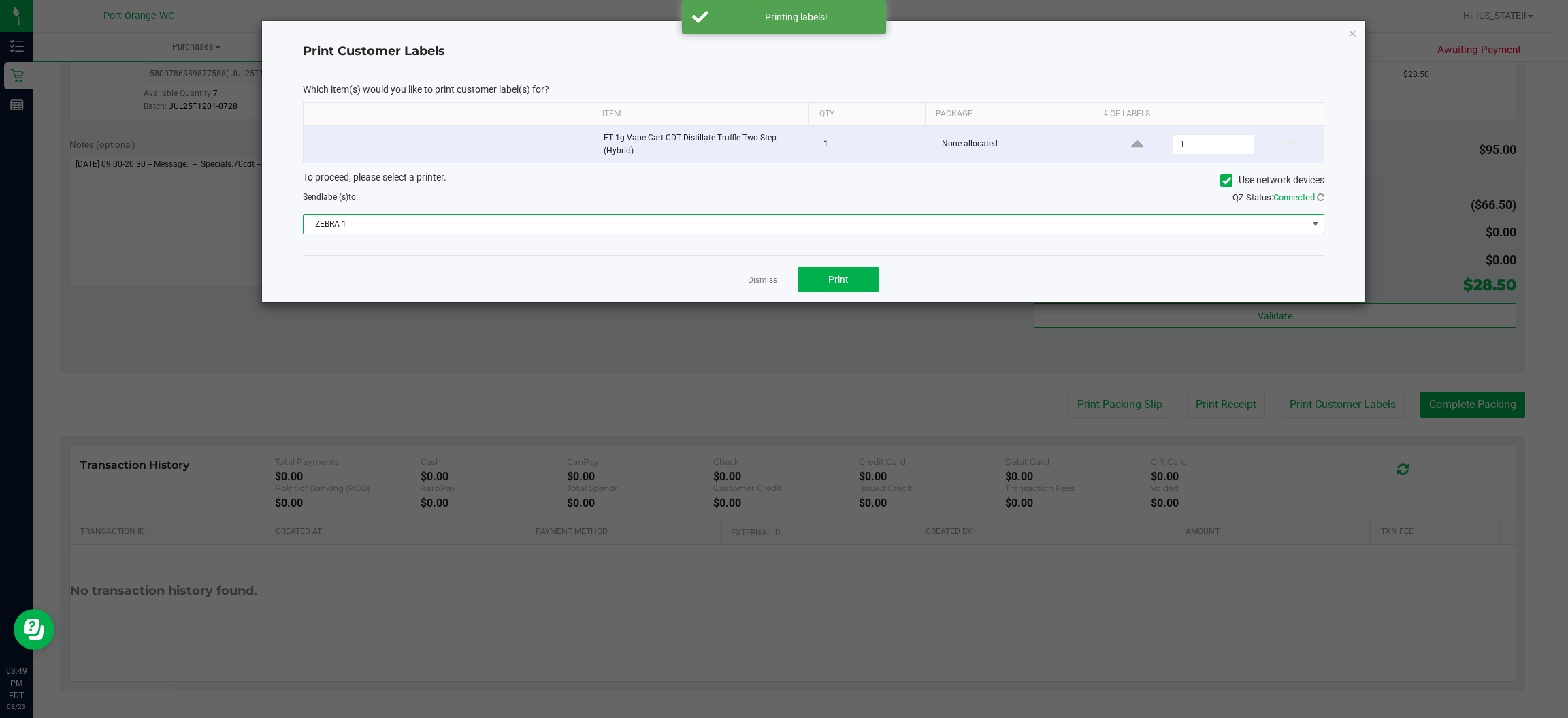
click at [636, 218] on span "ZEBRA 1" at bounding box center [805, 223] width 1003 height 19
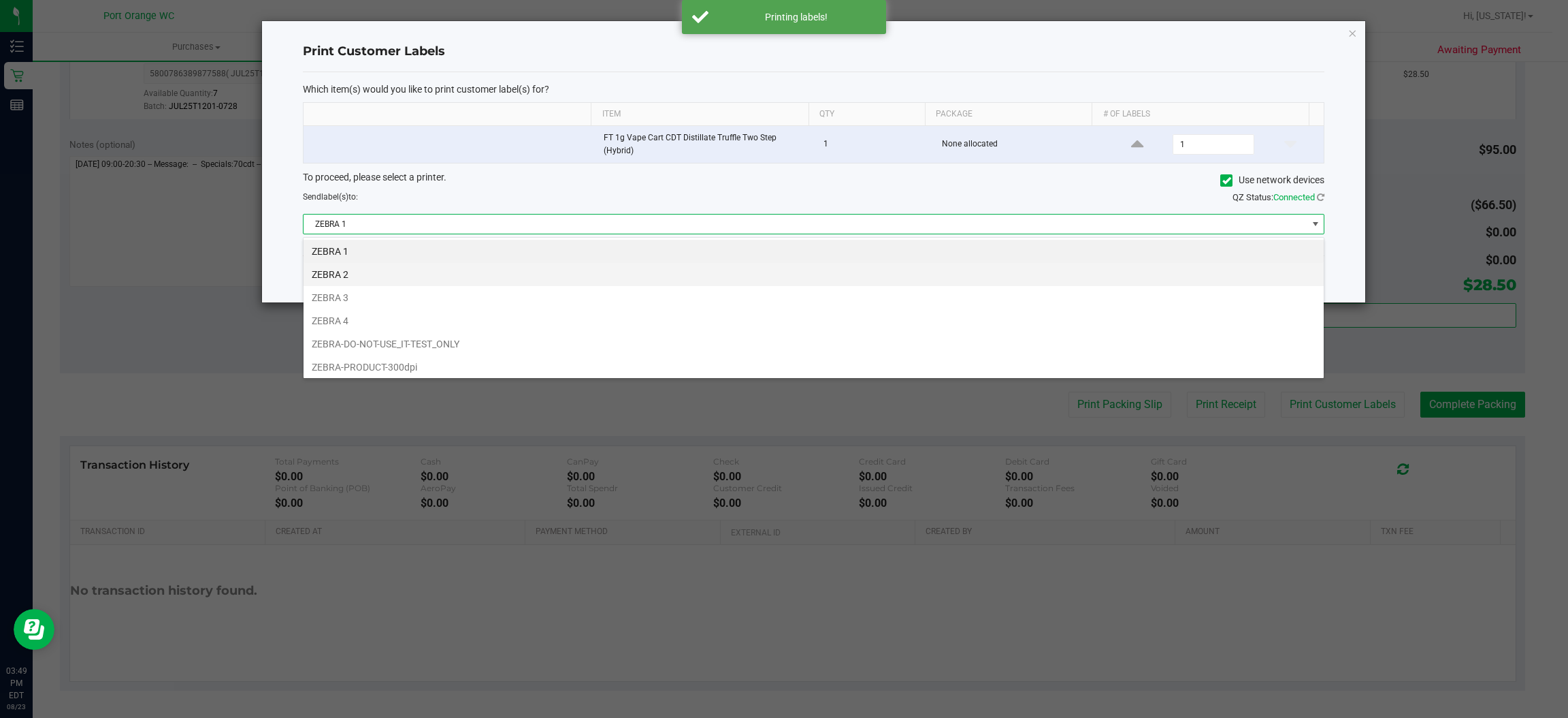
click at [366, 278] on li "ZEBRA 2" at bounding box center [814, 274] width 1021 height 23
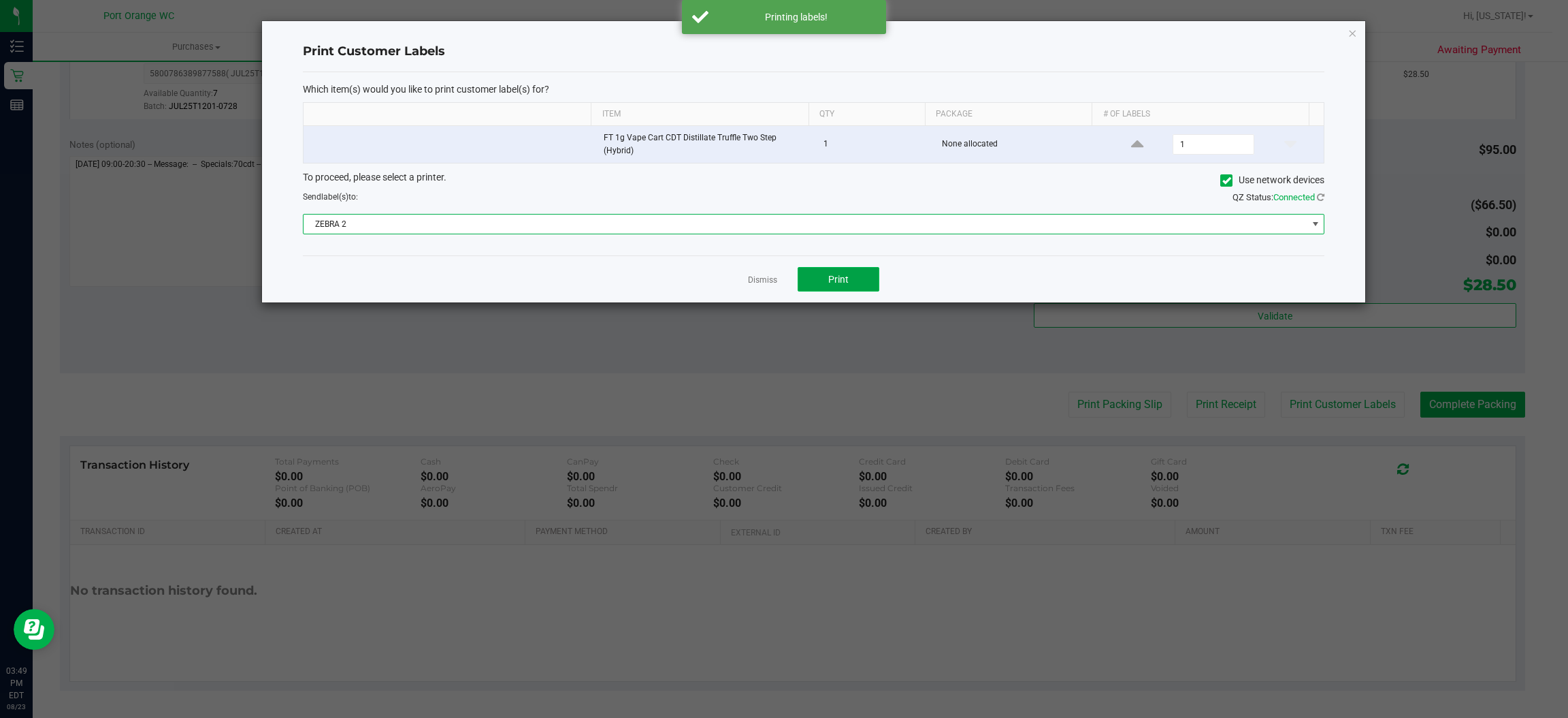
click at [851, 288] on button "Print" at bounding box center [838, 279] width 82 height 25
click at [575, 228] on span "ZEBRA 2" at bounding box center [805, 223] width 1003 height 19
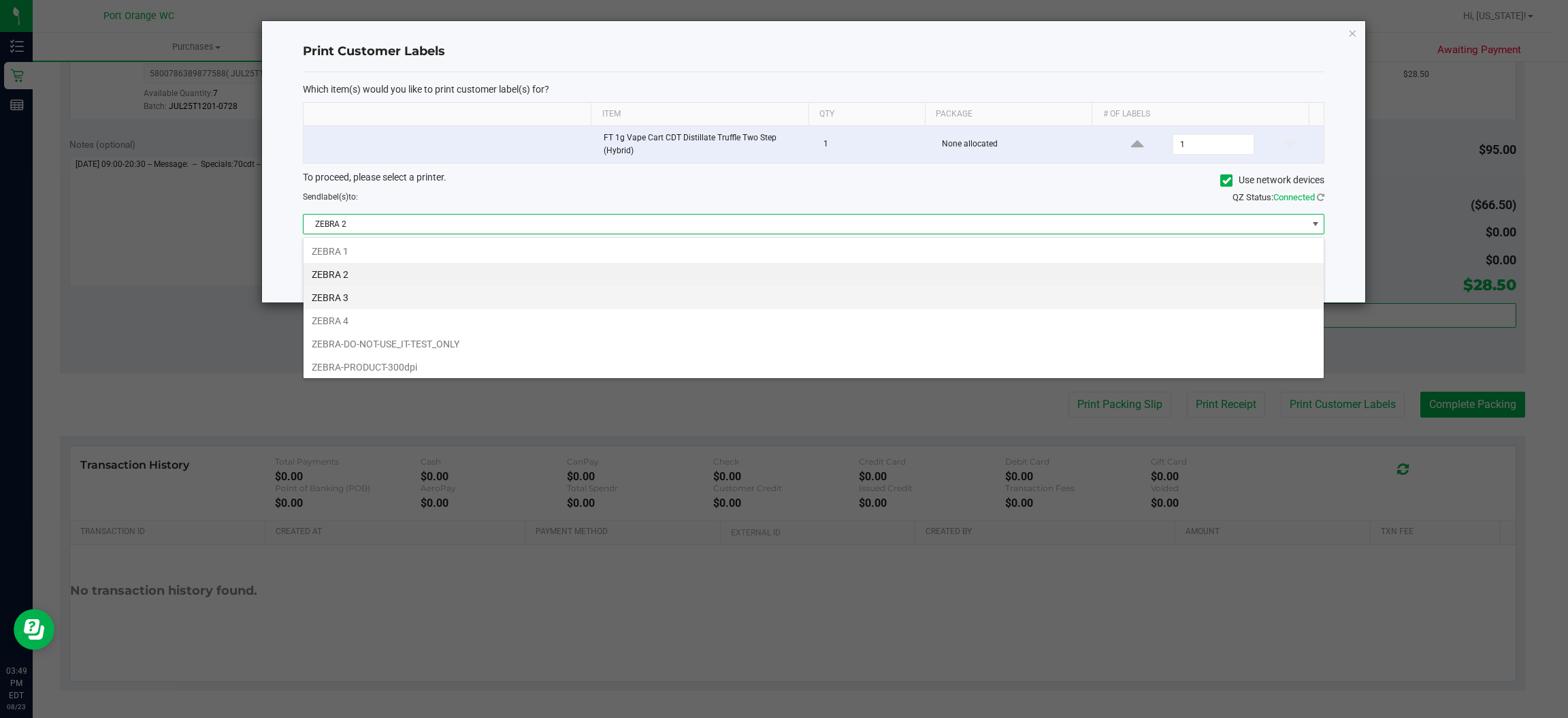
click at [336, 300] on li "ZEBRA 3" at bounding box center [814, 297] width 1021 height 23
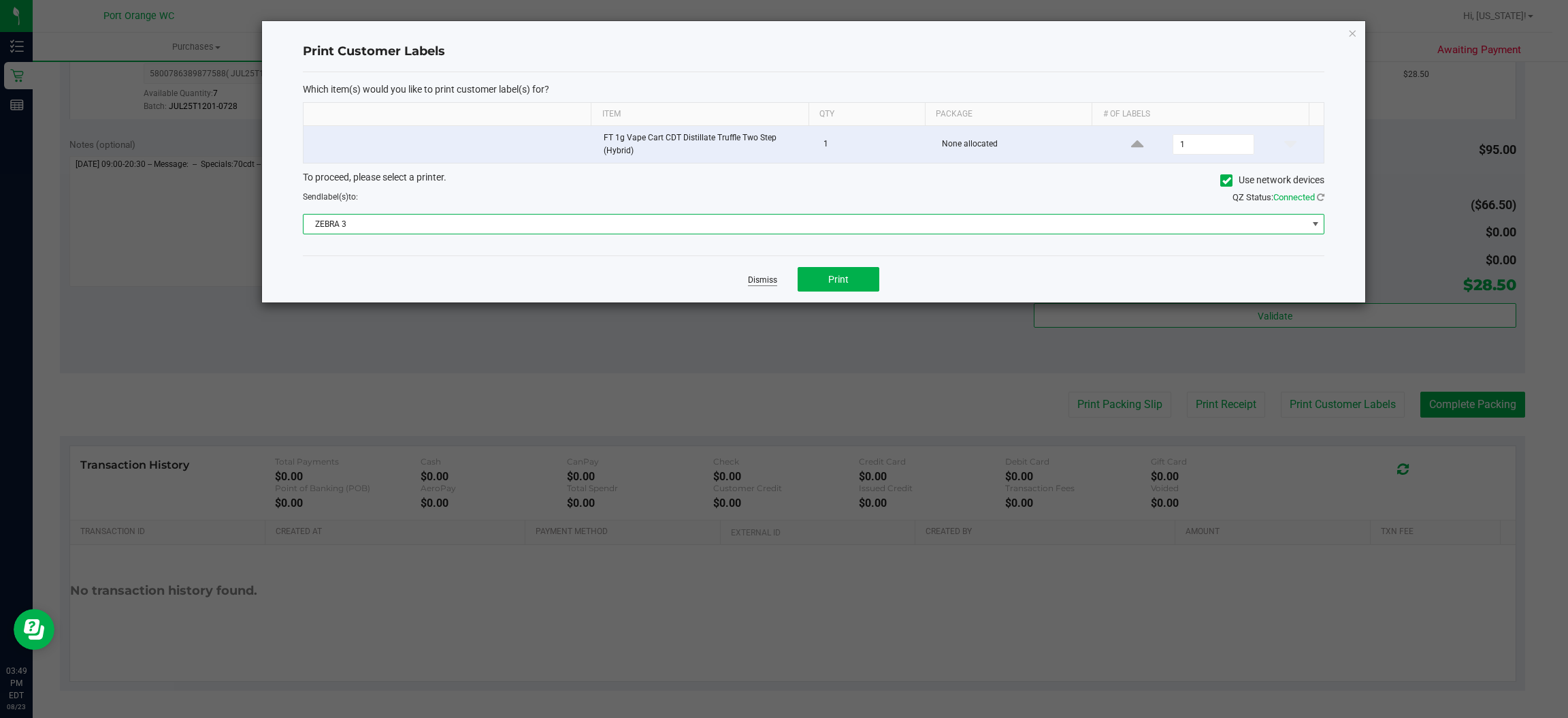
click at [757, 279] on link "Dismiss" at bounding box center [762, 280] width 29 height 12
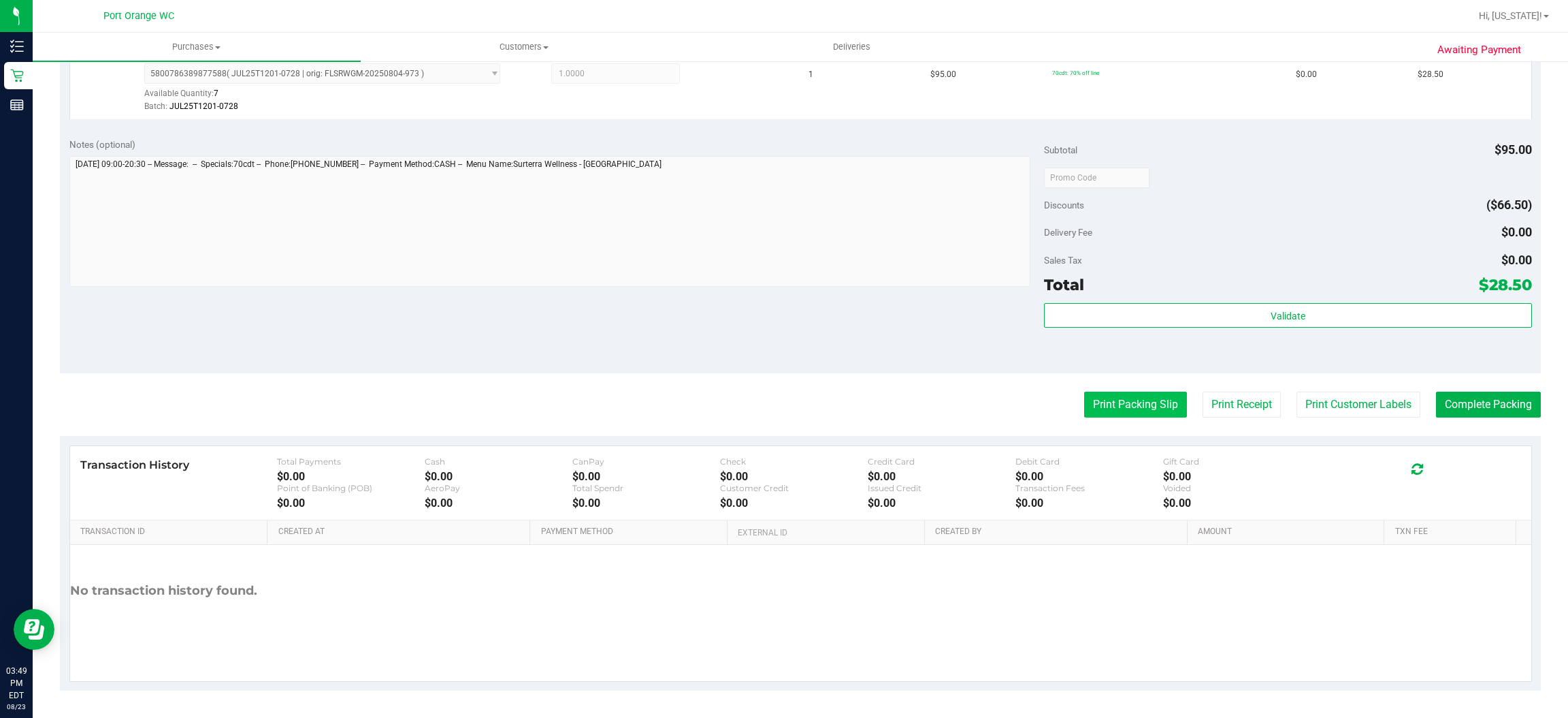
click at [1108, 398] on button "Print Packing Slip" at bounding box center [1135, 405] width 103 height 26
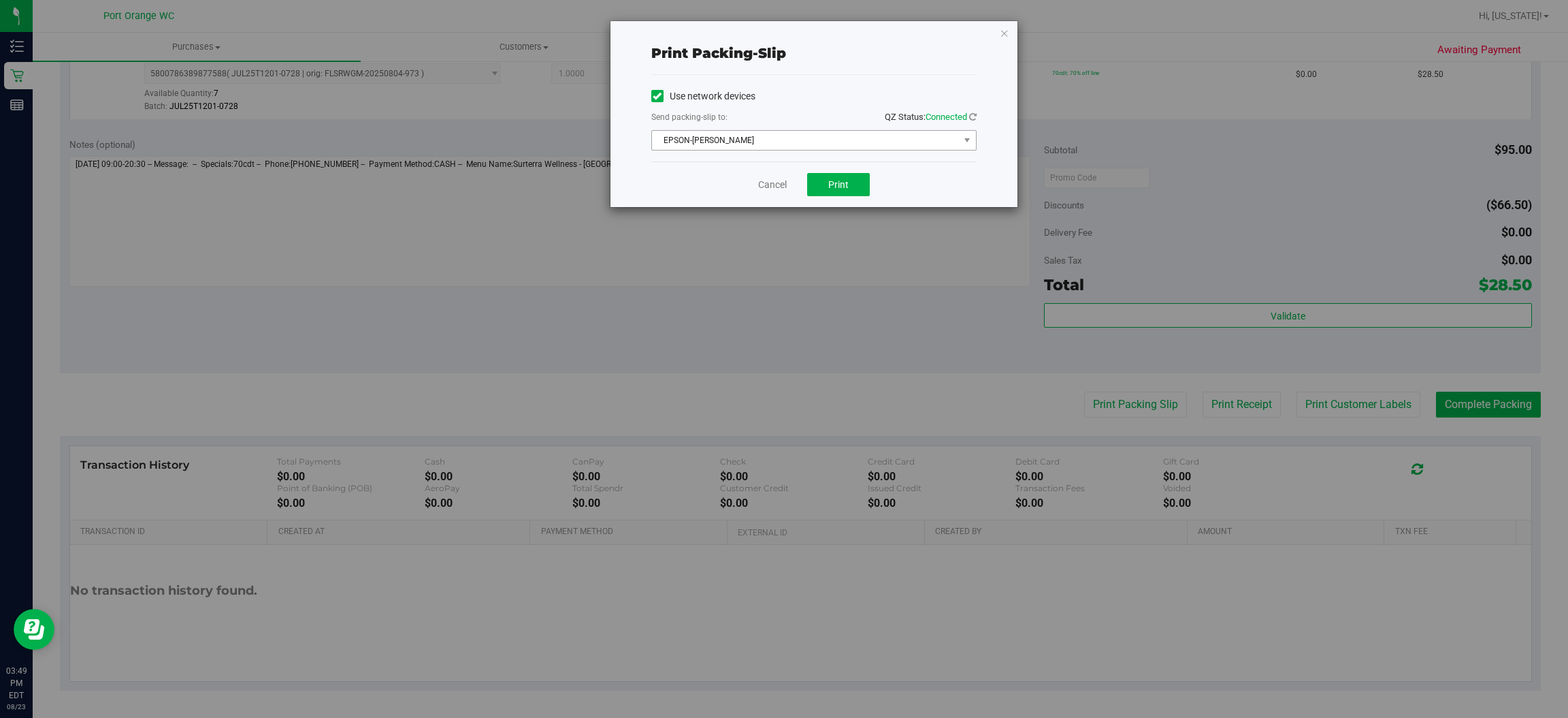
click at [832, 137] on span "EPSON-[PERSON_NAME]" at bounding box center [805, 140] width 307 height 19
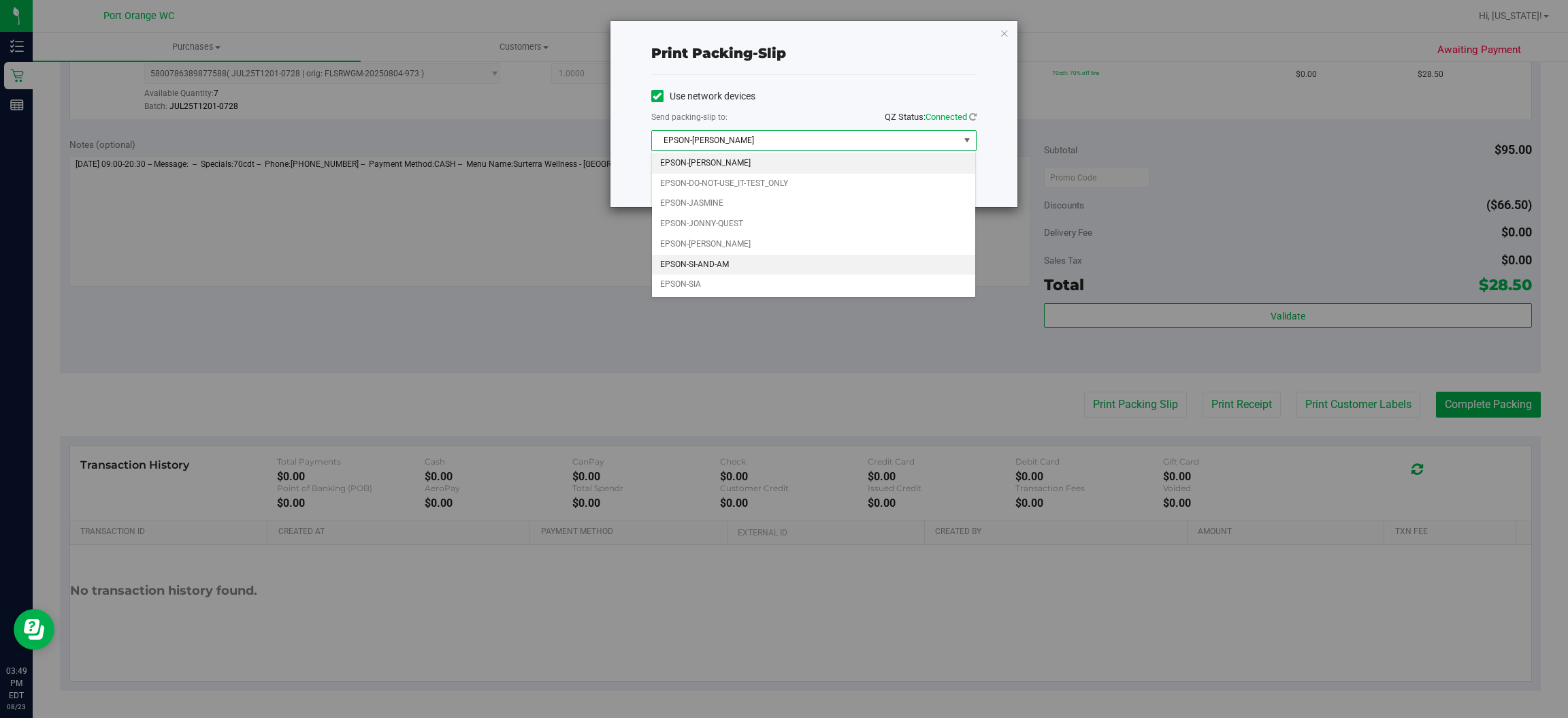
click at [759, 265] on li "EPSON-SI-AND-AM" at bounding box center [813, 264] width 324 height 20
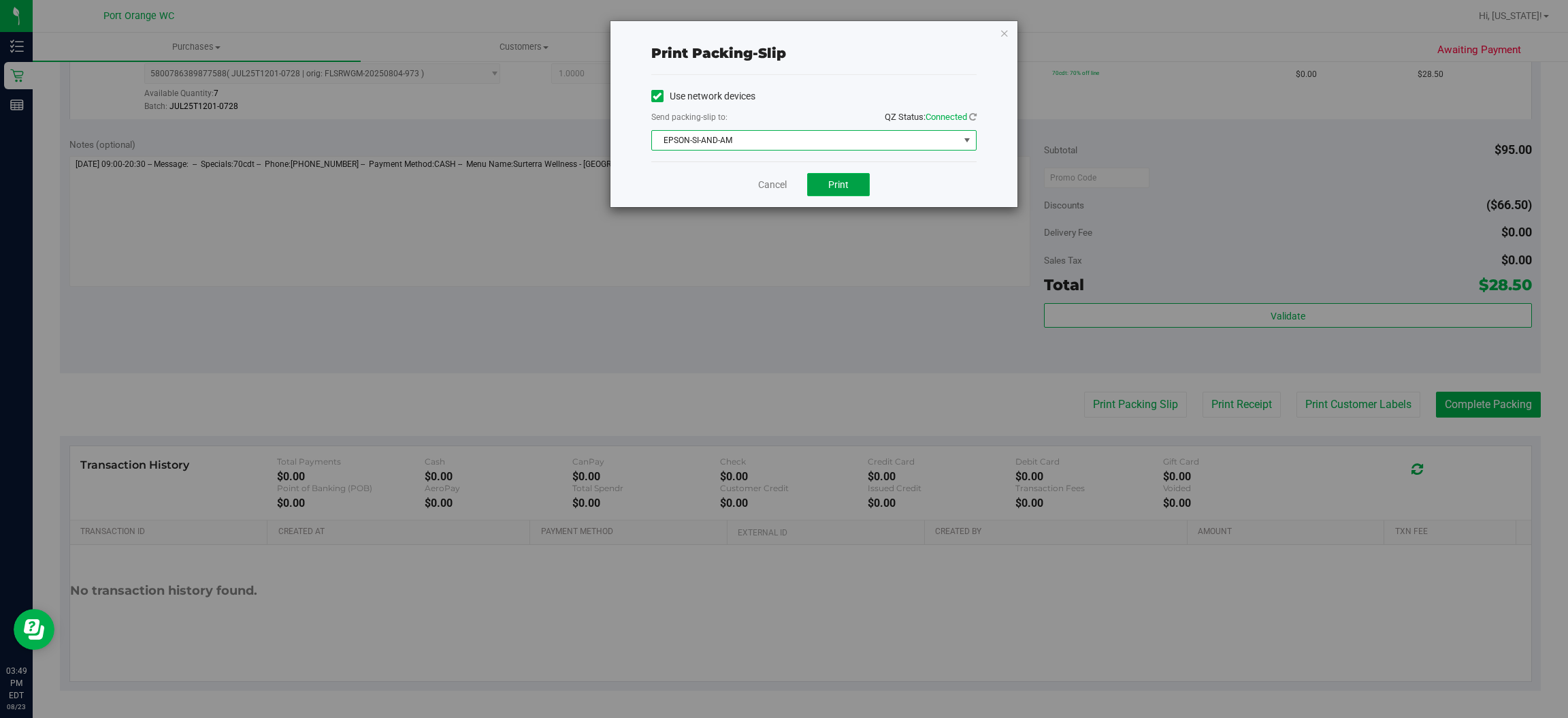
click at [861, 186] on button "Print" at bounding box center [838, 183] width 63 height 23
click at [769, 186] on link "Cancel" at bounding box center [773, 184] width 29 height 14
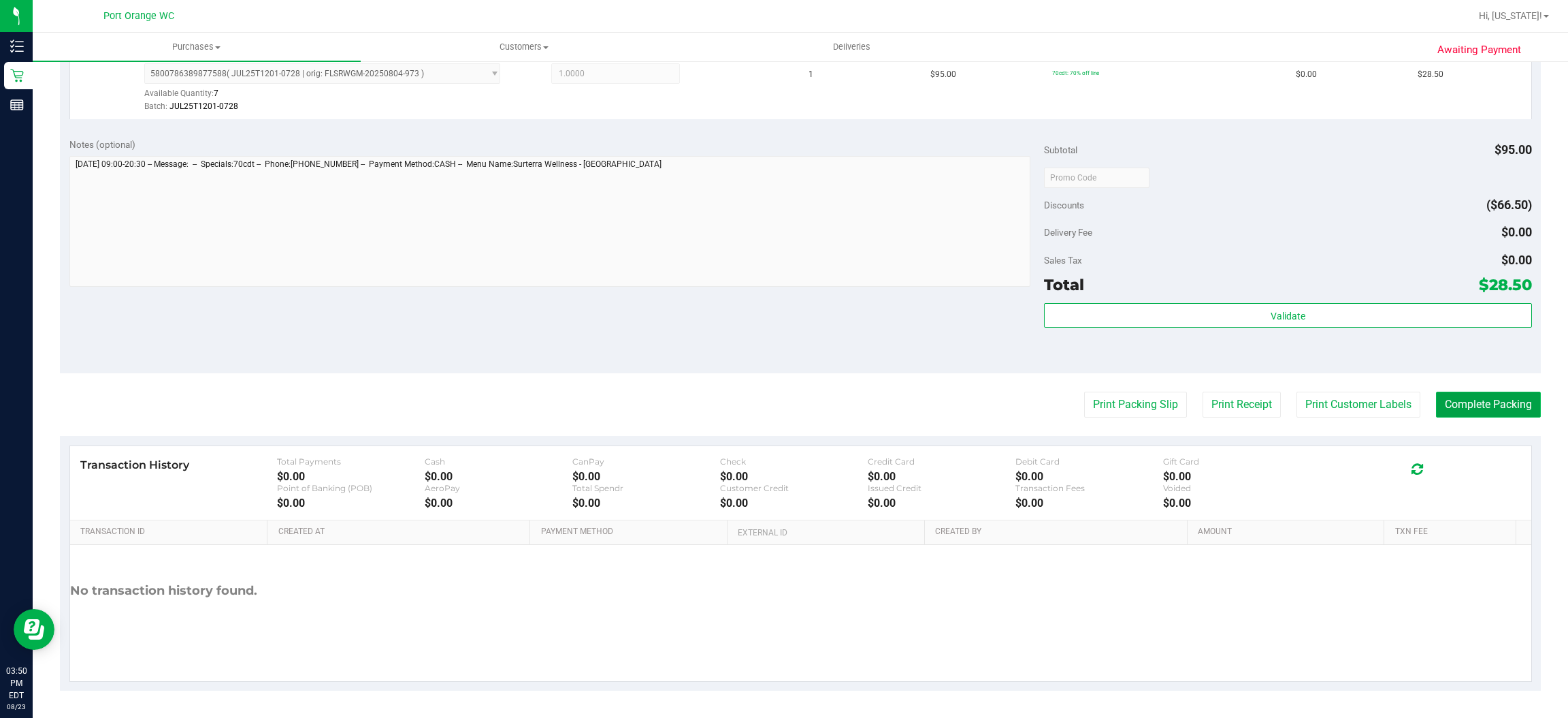
click at [1464, 407] on button "Complete Packing" at bounding box center [1488, 405] width 105 height 26
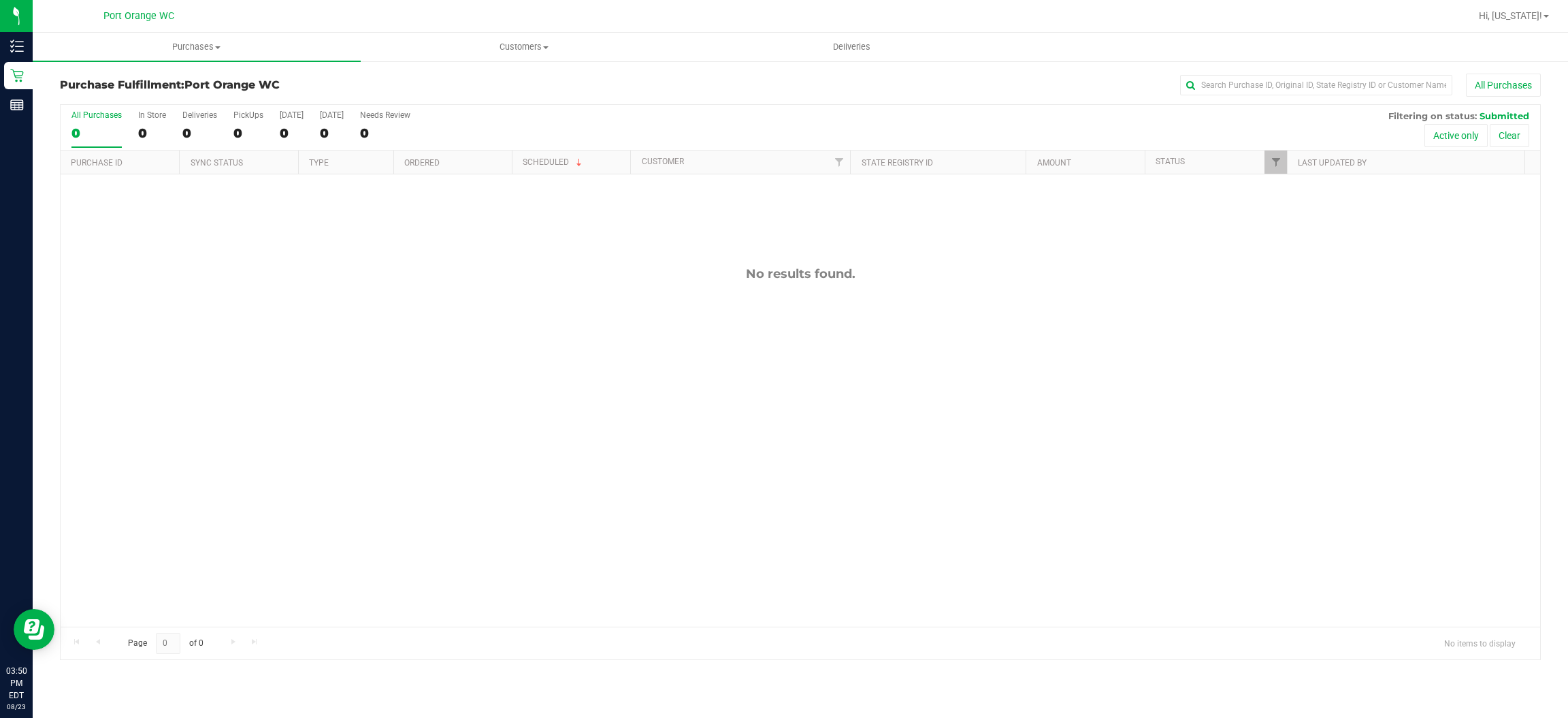
click at [1302, 387] on div "No results found." at bounding box center [800, 447] width 1479 height 544
click at [492, 715] on div "Purchases Summary of purchases Fulfillment All purchases Customers All customer…" at bounding box center [800, 375] width 1535 height 685
click at [491, 502] on div "No results found." at bounding box center [800, 447] width 1479 height 544
click at [363, 303] on div "No results found." at bounding box center [800, 447] width 1479 height 544
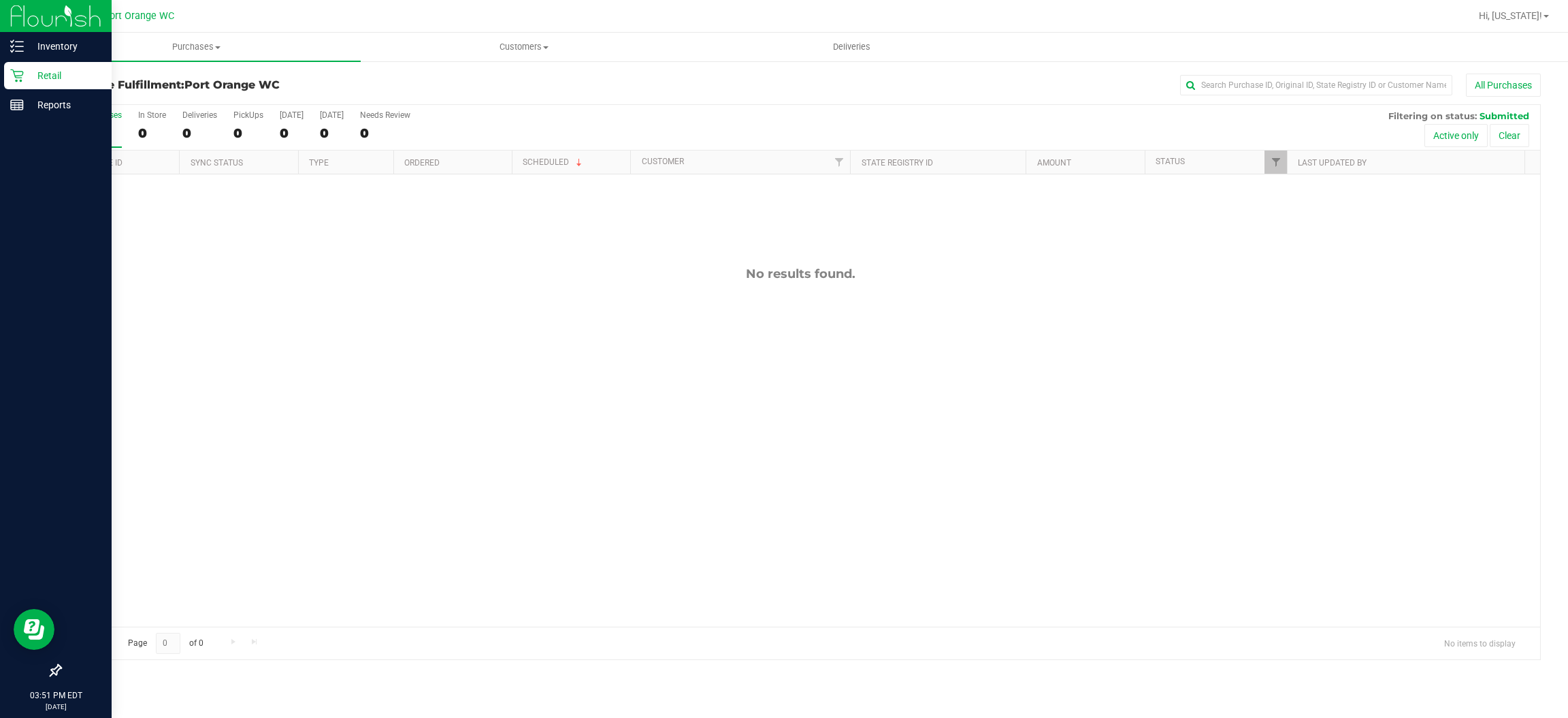
click at [16, 79] on icon at bounding box center [17, 76] width 14 height 14
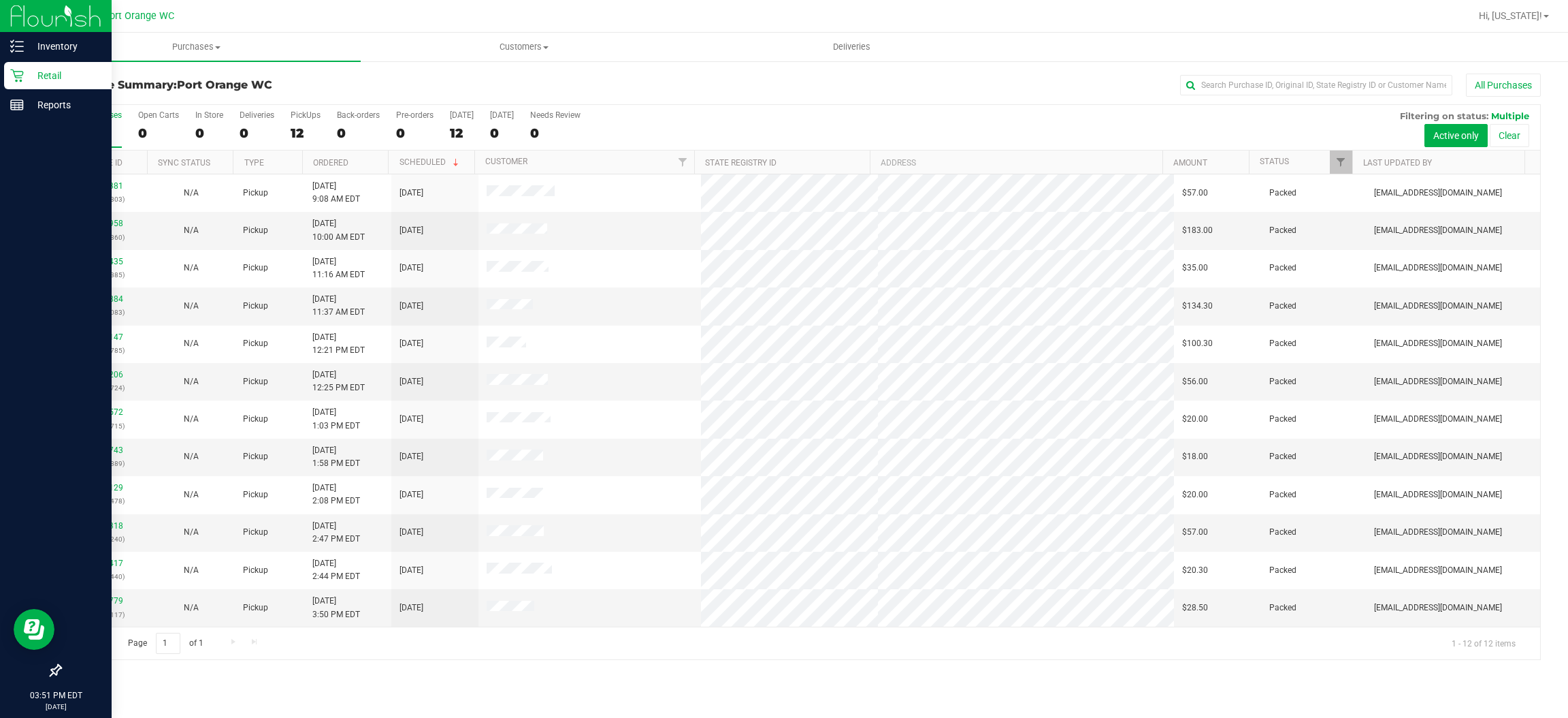
scroll to position [1, 0]
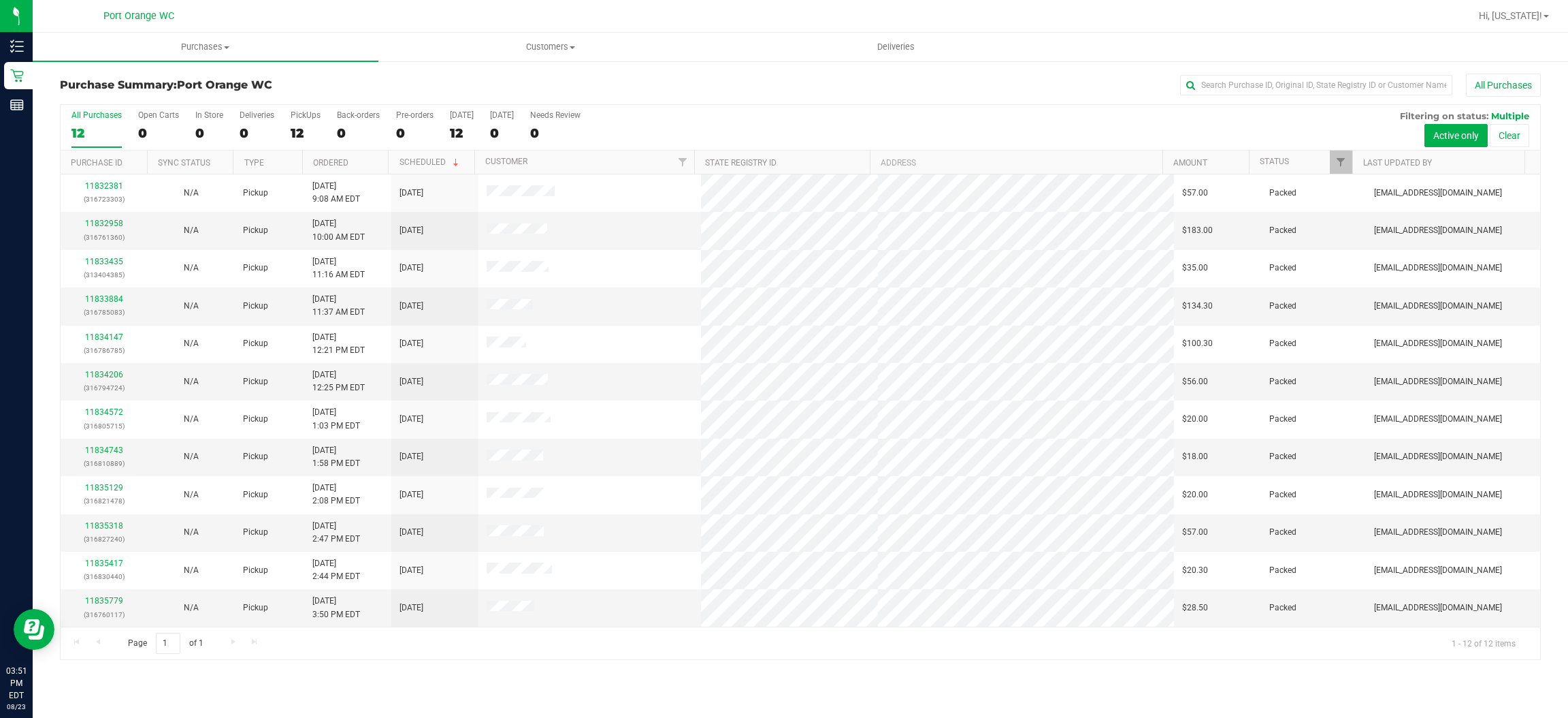
click at [497, 85] on h3 "Purchase Summary: [GEOGRAPHIC_DATA]" at bounding box center [306, 85] width 493 height 12
click at [582, 43] on span "Customers" at bounding box center [551, 47] width 345 height 12
click at [465, 84] on span "All customers" at bounding box center [428, 82] width 98 height 12
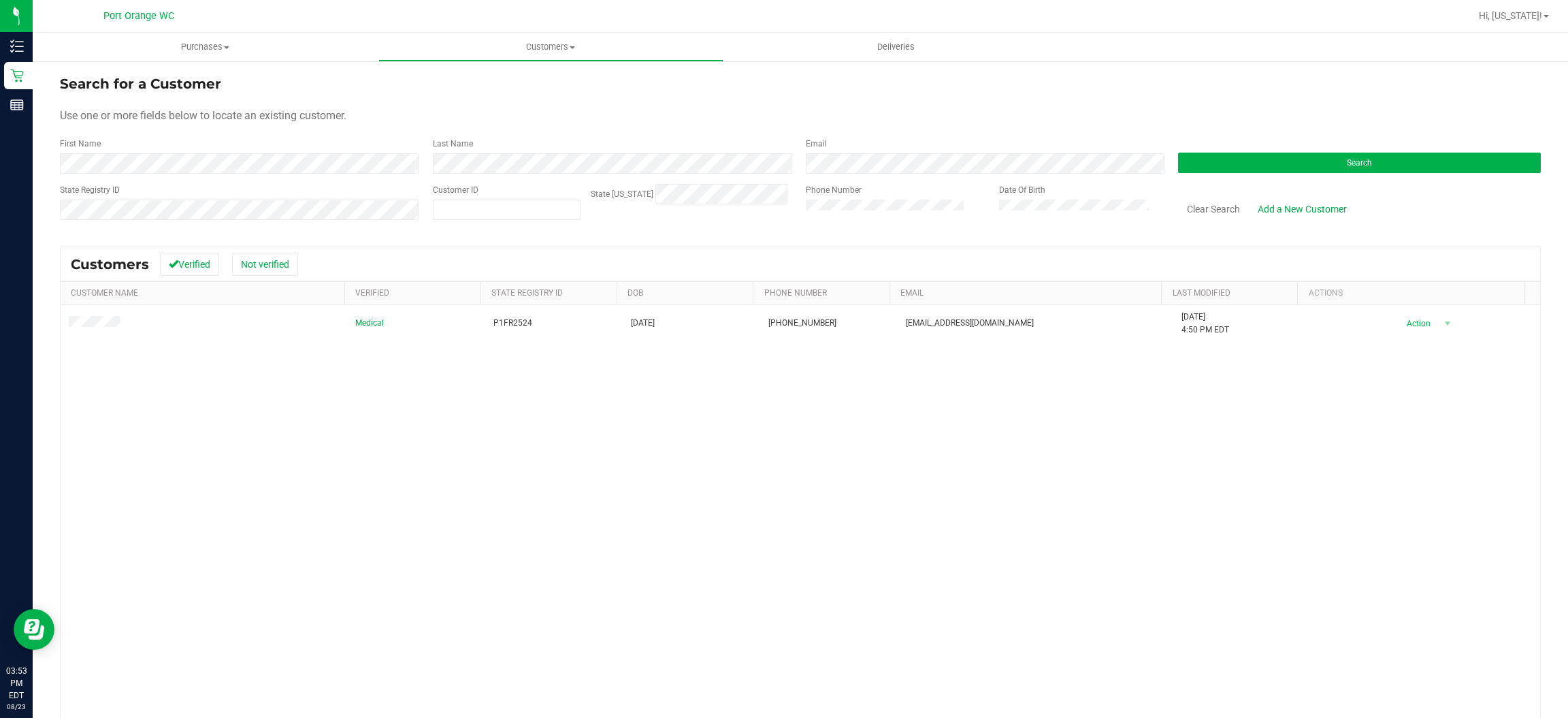
click at [967, 440] on div "Medical P1FR2524 05/13/1996 (386) 333-4788 ginnybeles@gmail.com 7/7/2025 4:50 P…" at bounding box center [800, 531] width 1479 height 452
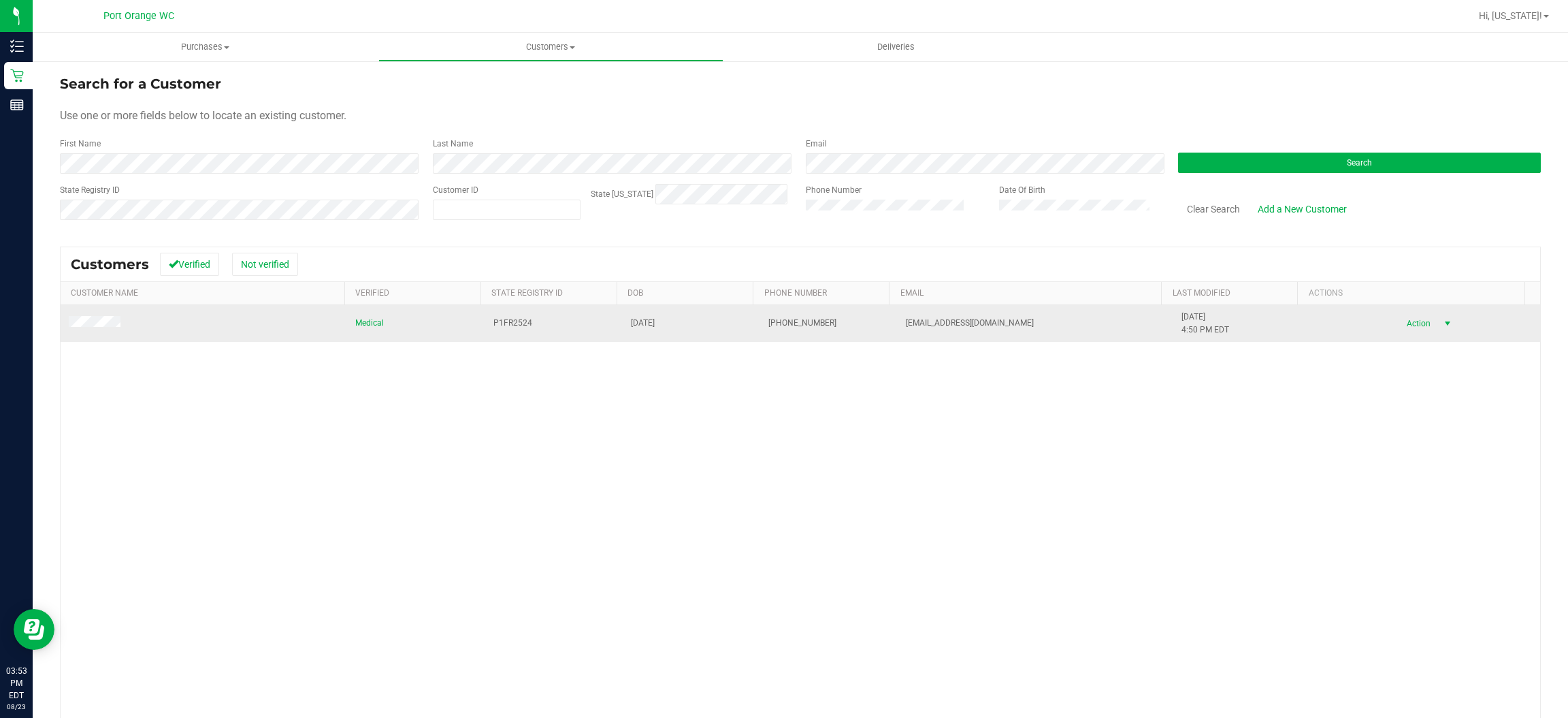
click at [1442, 325] on span "select" at bounding box center [1447, 323] width 11 height 11
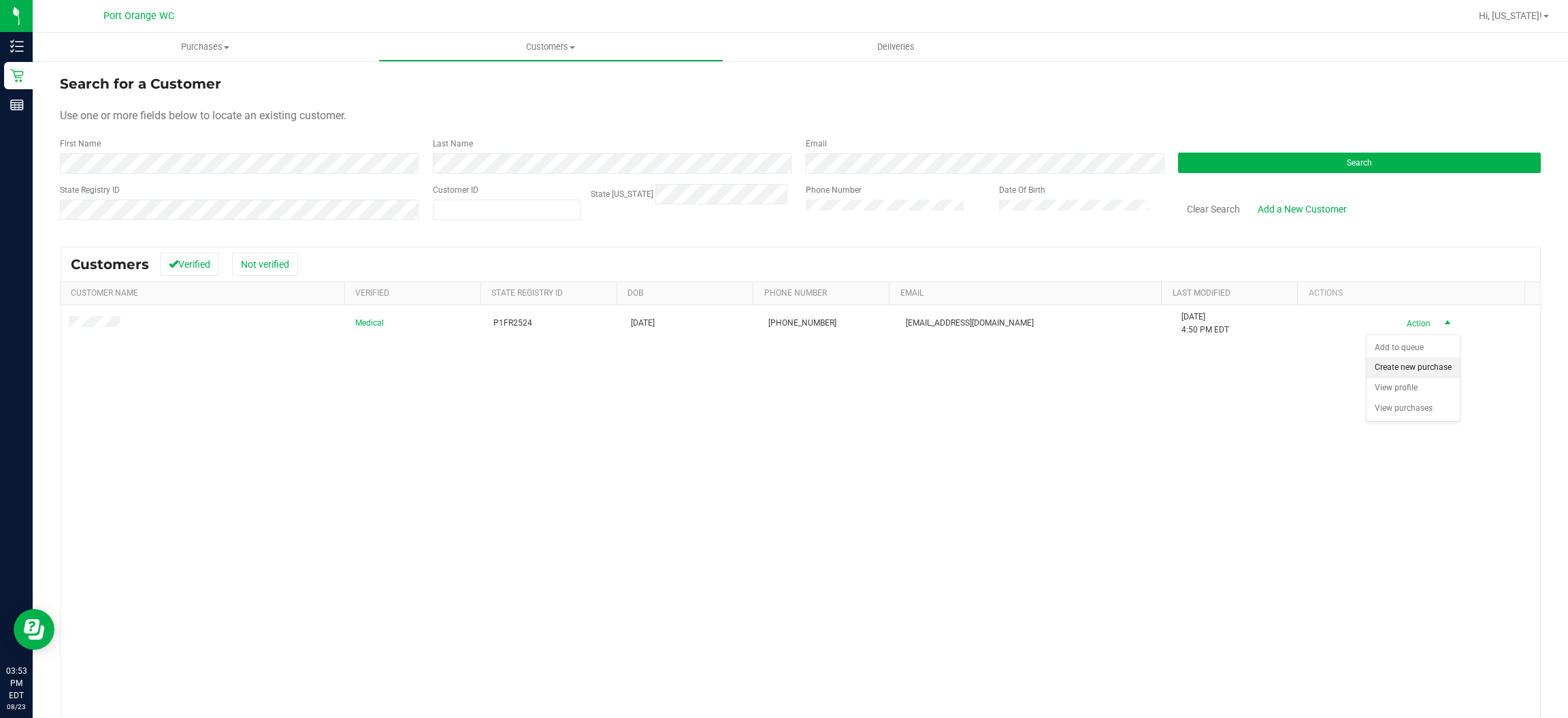
click at [1445, 373] on li "Create new purchase" at bounding box center [1413, 367] width 94 height 20
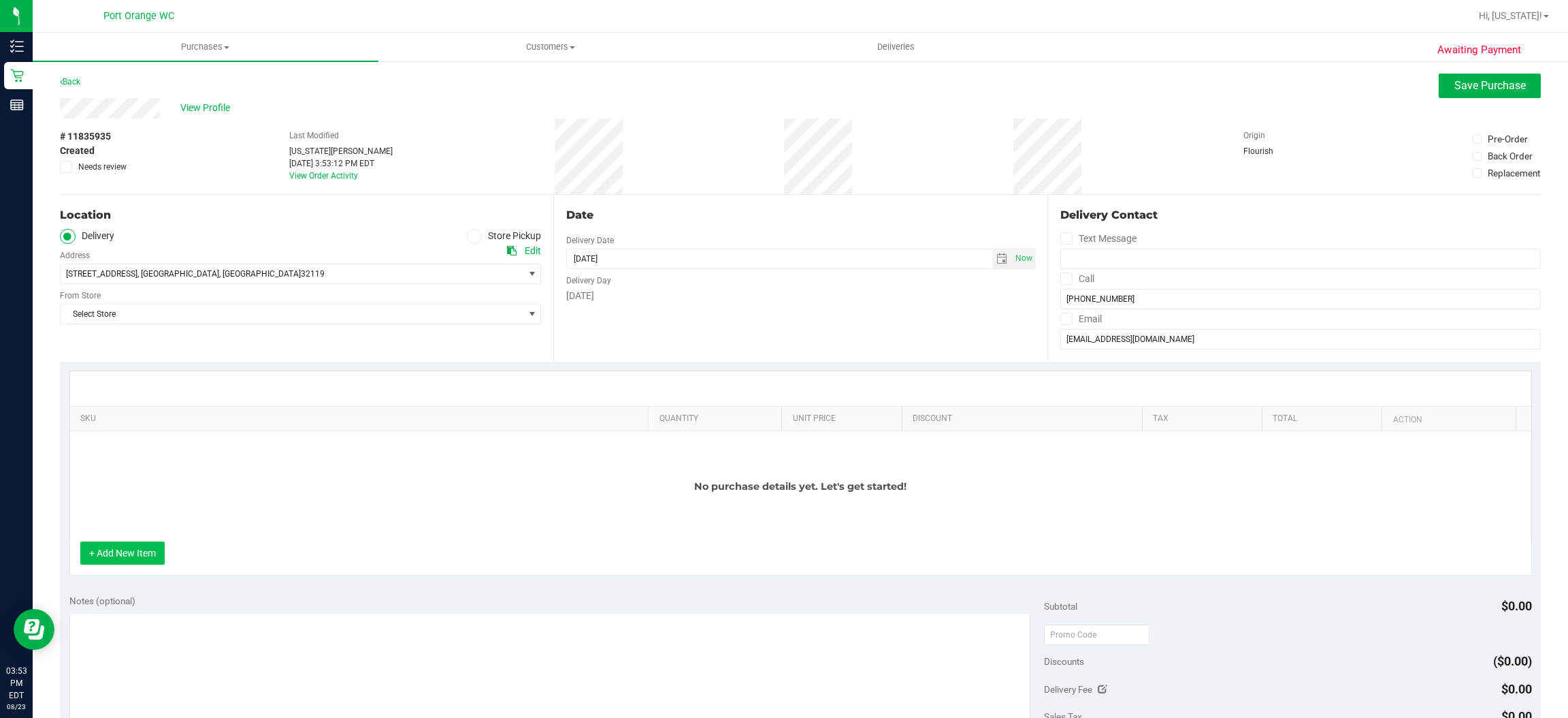
click at [137, 550] on button "+ Add New Item" at bounding box center [123, 552] width 85 height 23
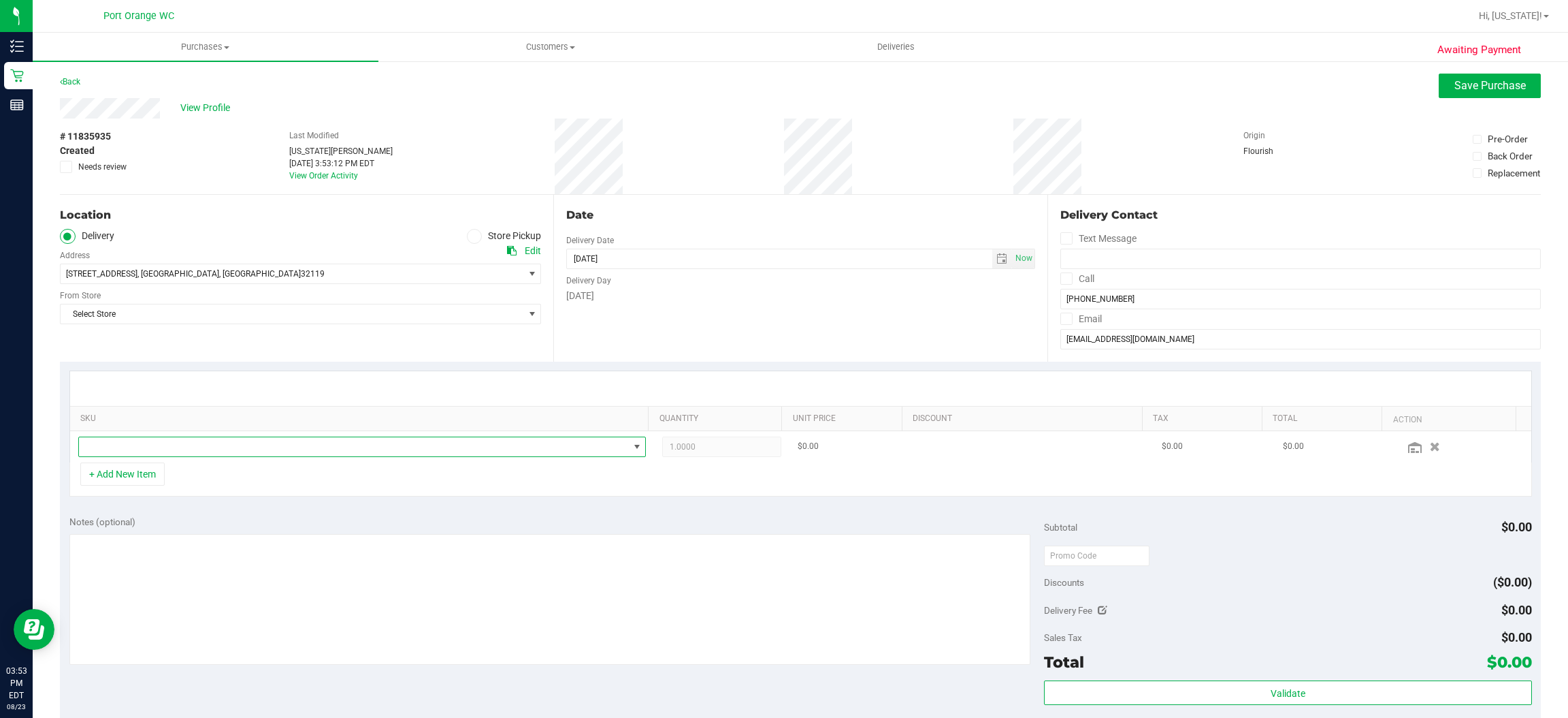
click at [181, 453] on span "NO DATA FOUND" at bounding box center [354, 446] width 550 height 19
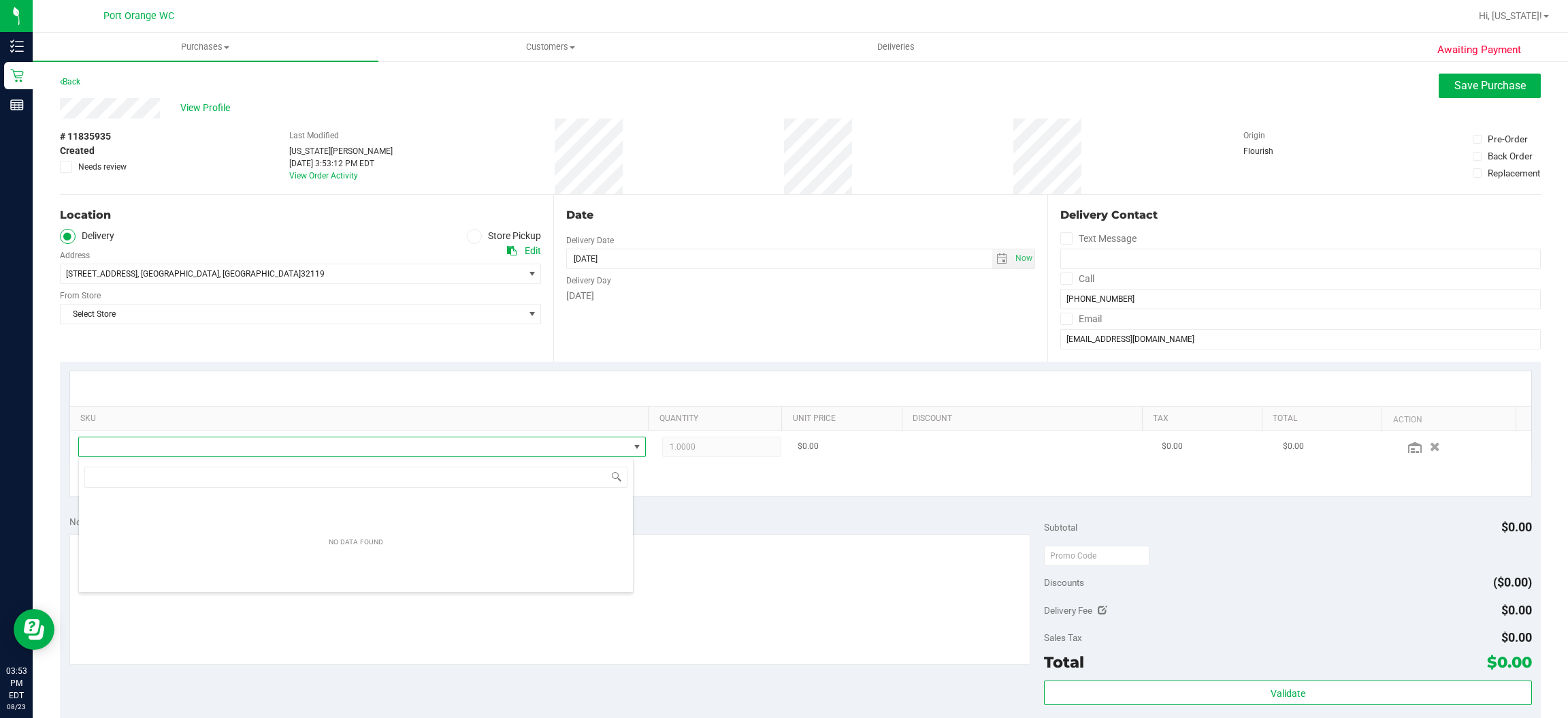
scroll to position [21, 549]
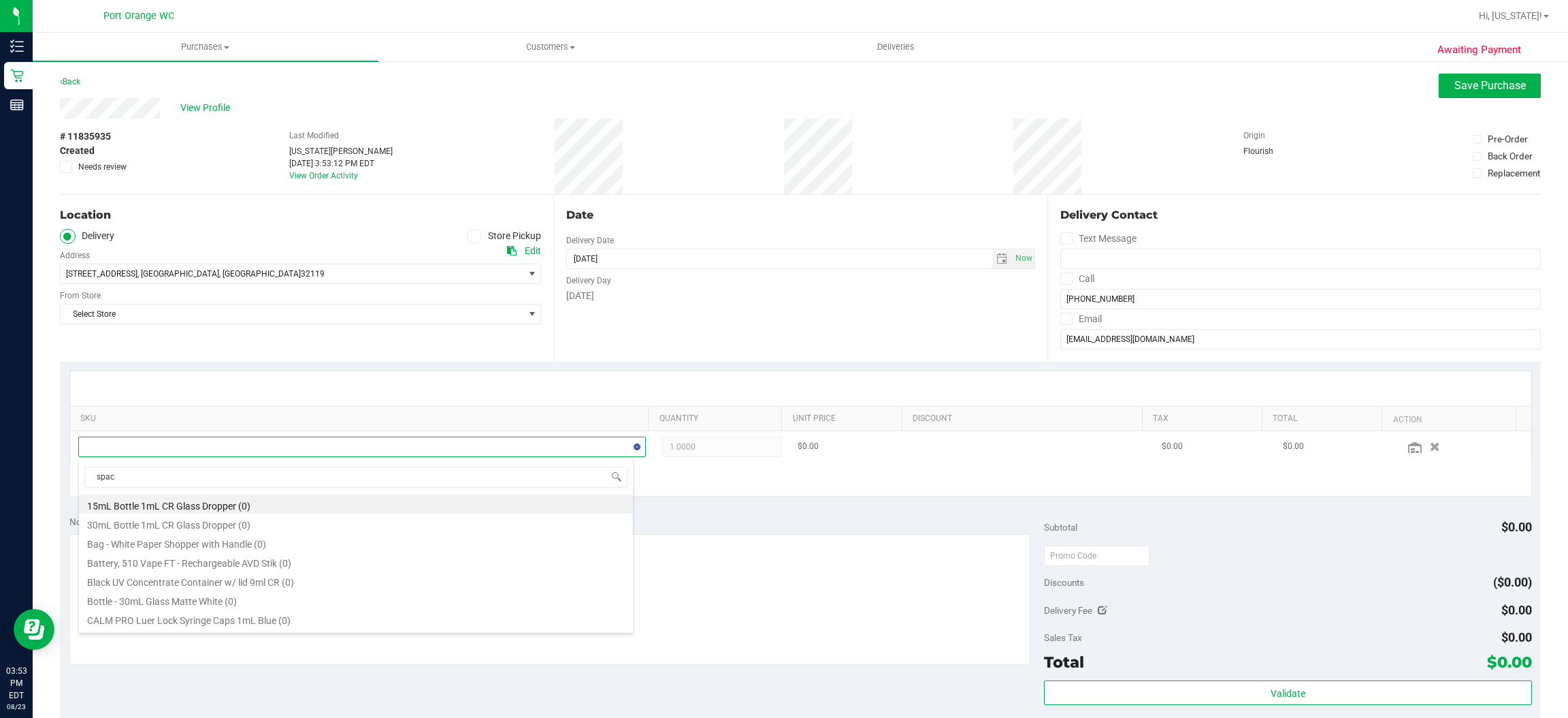
type input "space"
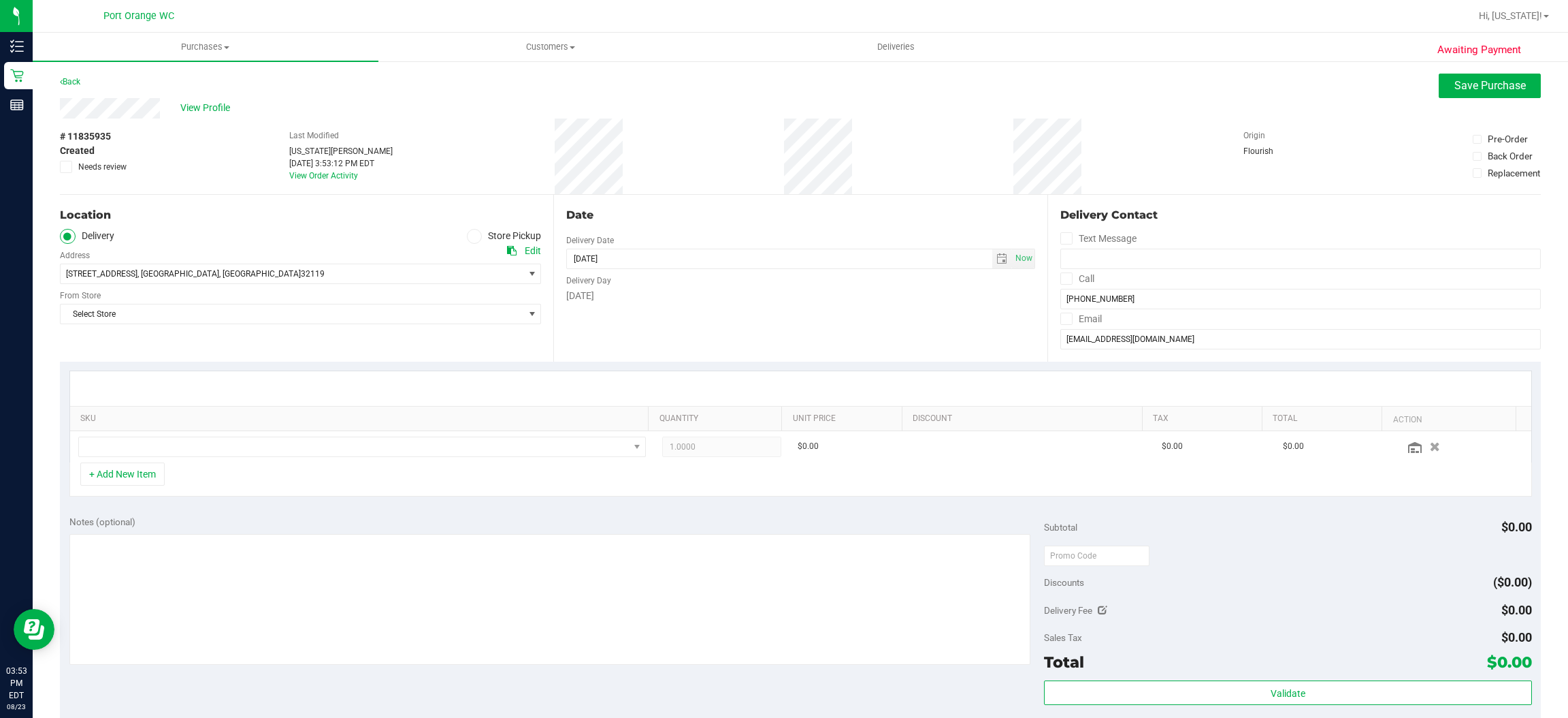
click at [470, 236] on icon at bounding box center [474, 236] width 8 height 0
click at [0, 0] on input "Store Pickup" at bounding box center [0, 0] width 0 height 0
click at [413, 273] on span "Select Store" at bounding box center [292, 273] width 463 height 19
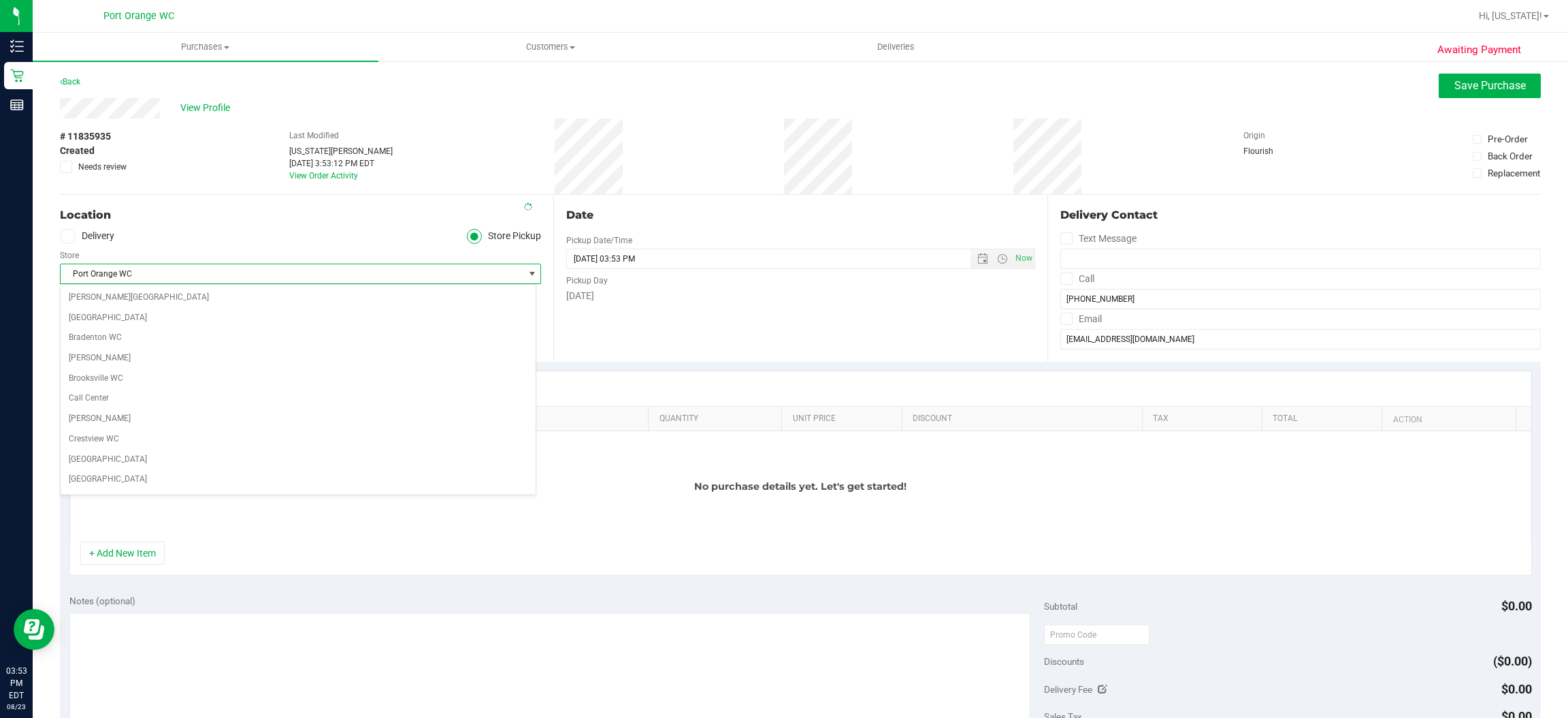
scroll to position [636, 0]
drag, startPoint x: 145, startPoint y: 559, endPoint x: 183, endPoint y: 507, distance: 64.4
click at [150, 554] on button "+ Add New Item" at bounding box center [123, 552] width 85 height 23
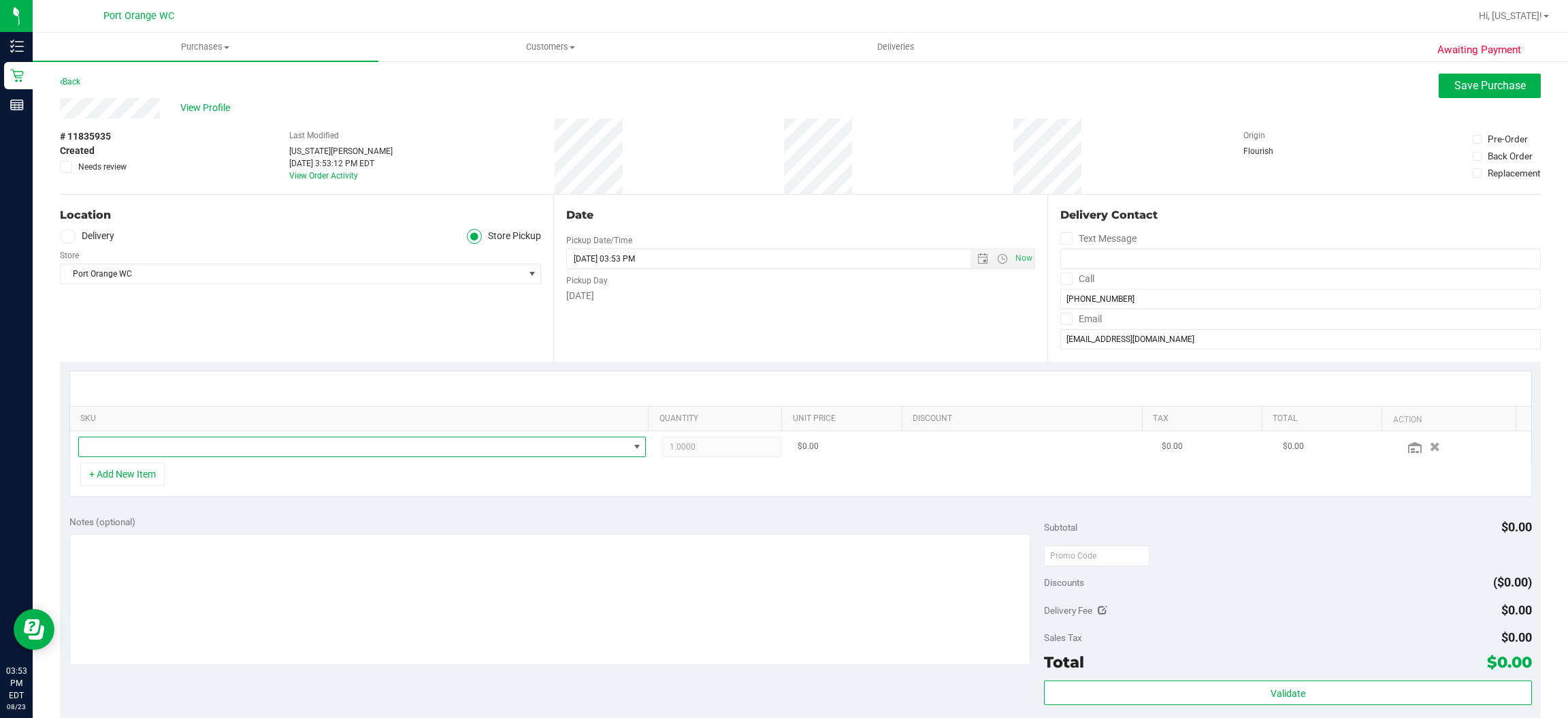
click at [206, 453] on span "NO DATA FOUND" at bounding box center [354, 446] width 550 height 19
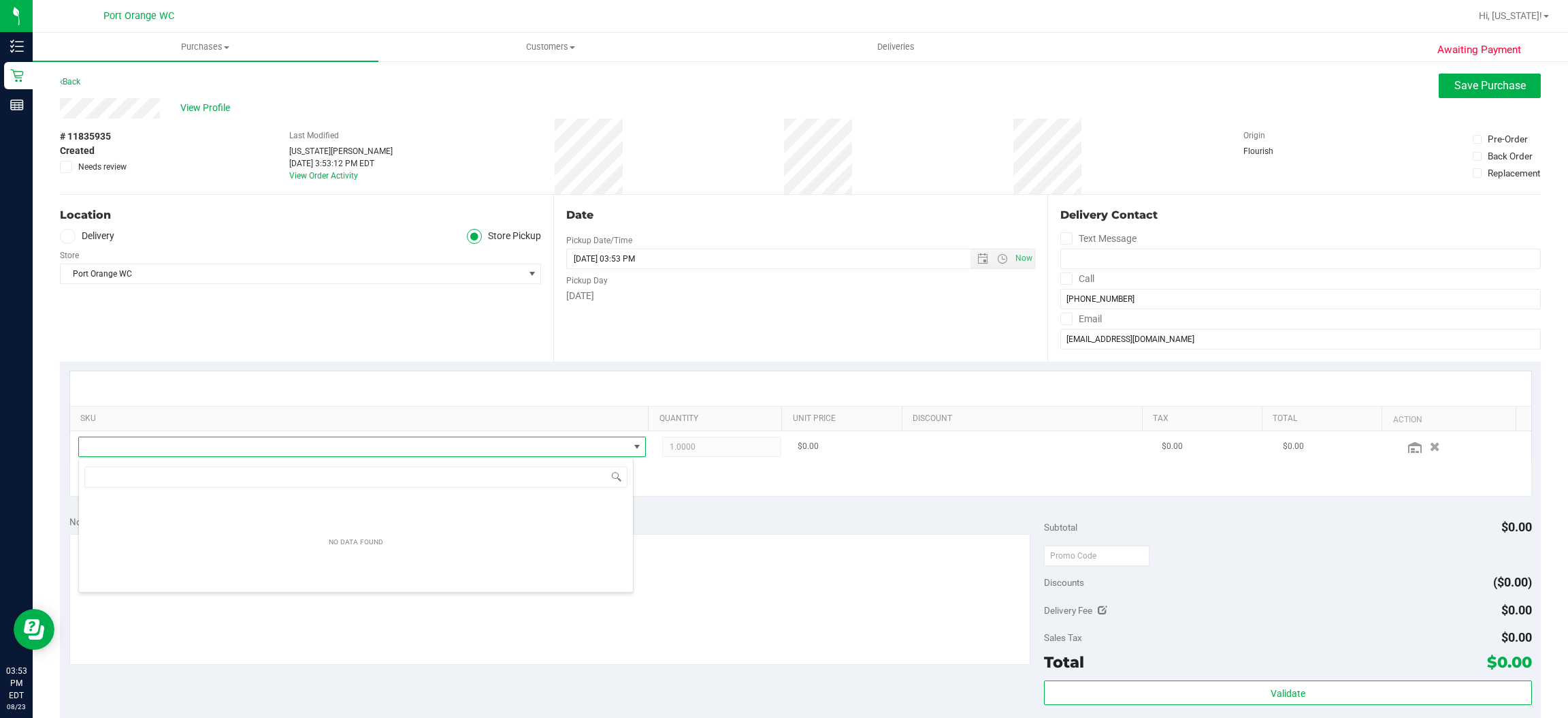
scroll to position [21, 549]
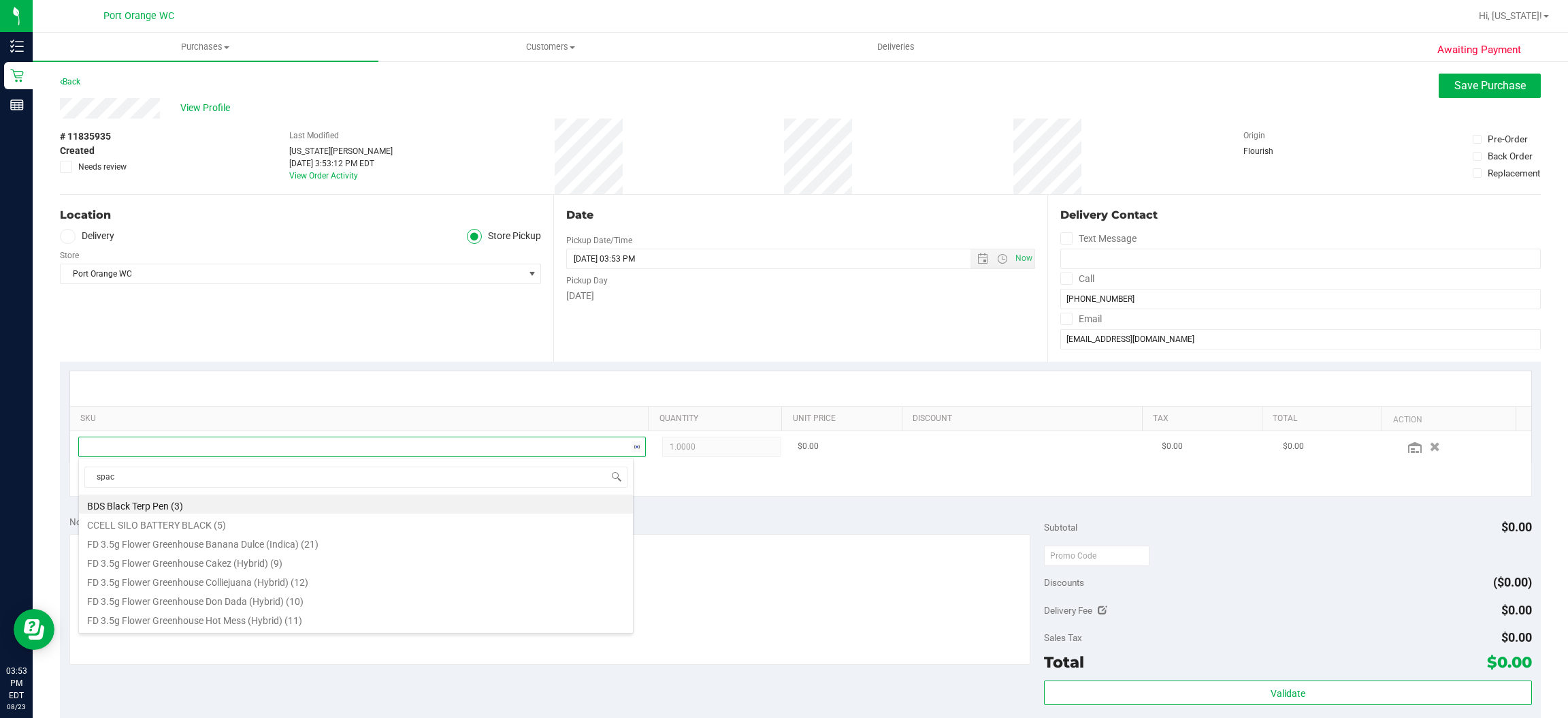
type input "space"
click at [327, 521] on li "FT 0.5g Pre-Roll Space Case (Hybrid) 5ct (9)" at bounding box center [356, 523] width 554 height 19
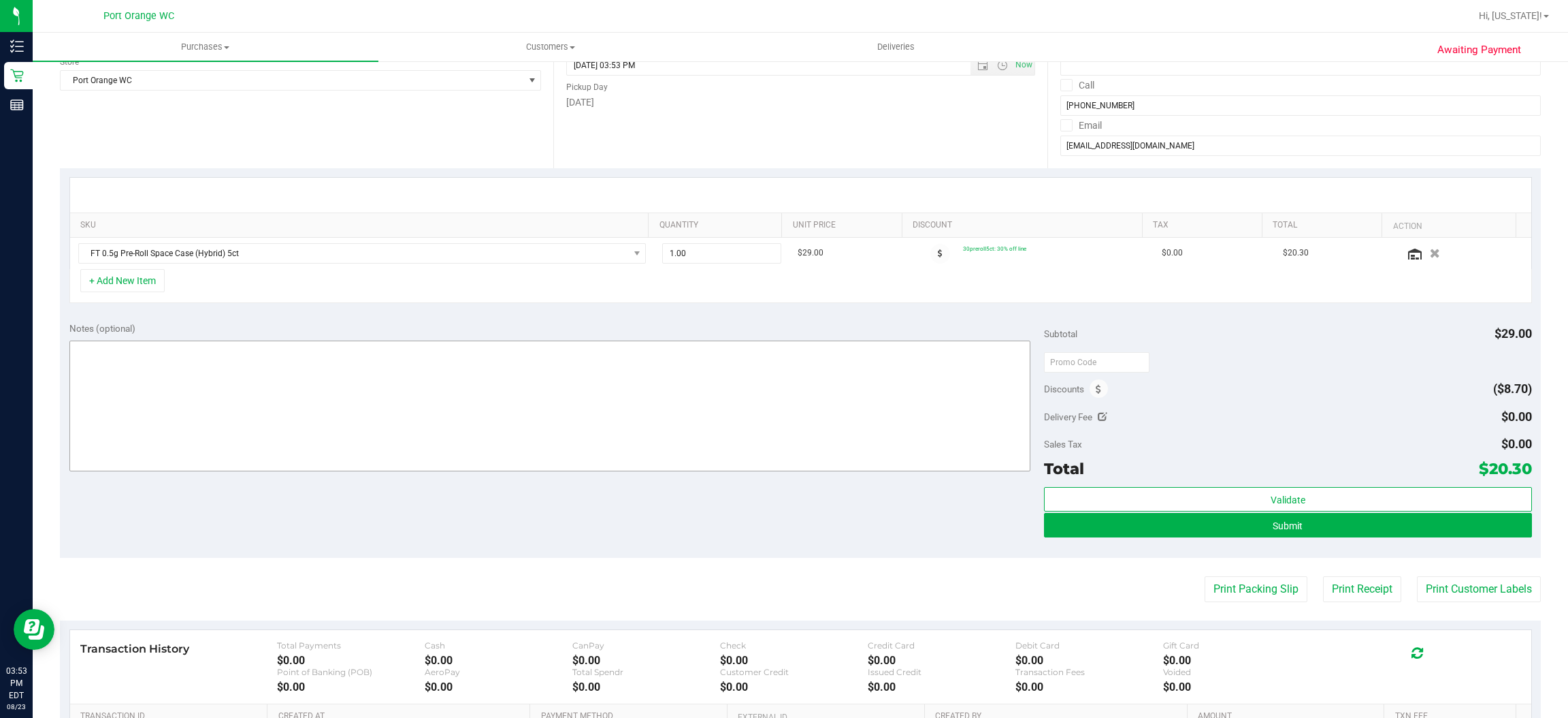
scroll to position [204, 0]
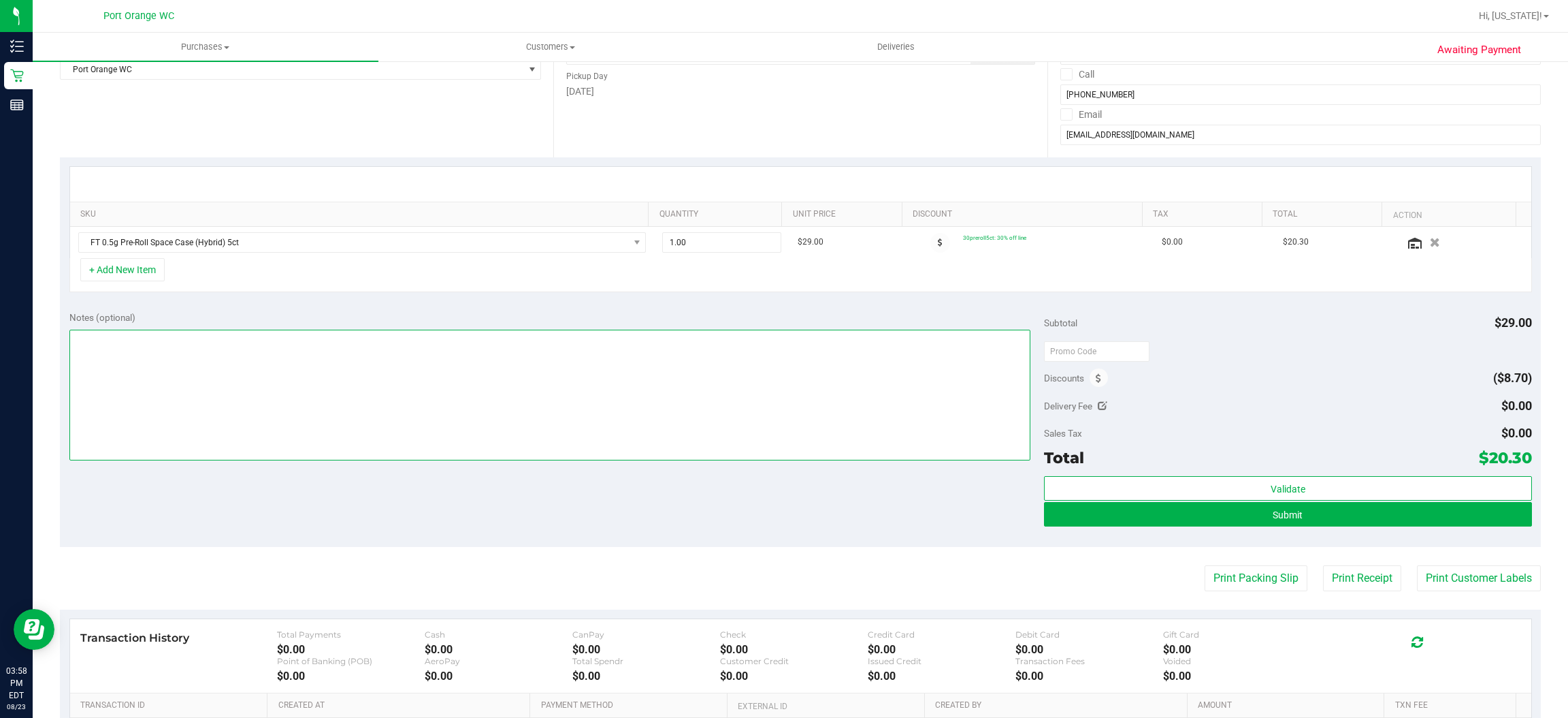
click at [781, 446] on textarea at bounding box center [550, 394] width 962 height 131
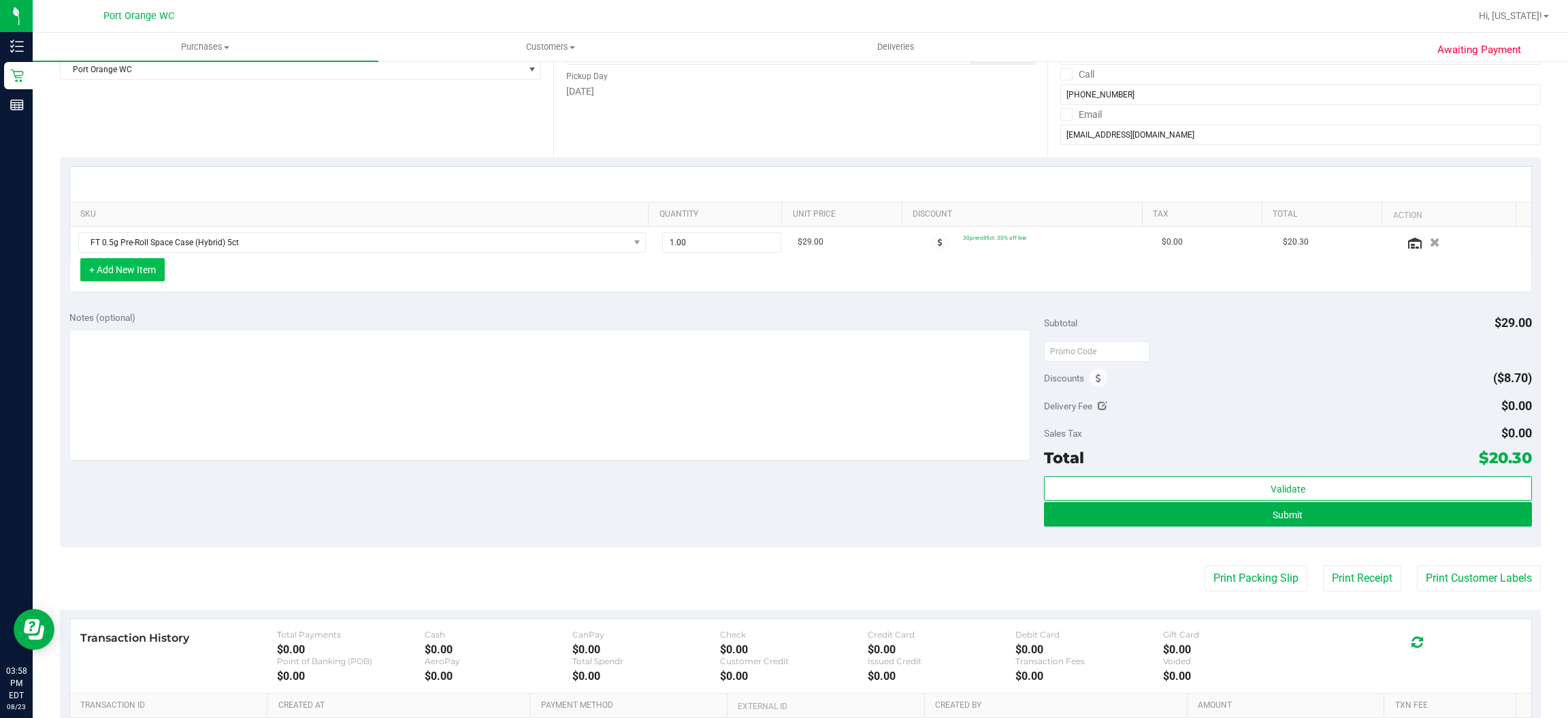
click at [150, 276] on button "+ Add New Item" at bounding box center [123, 269] width 85 height 23
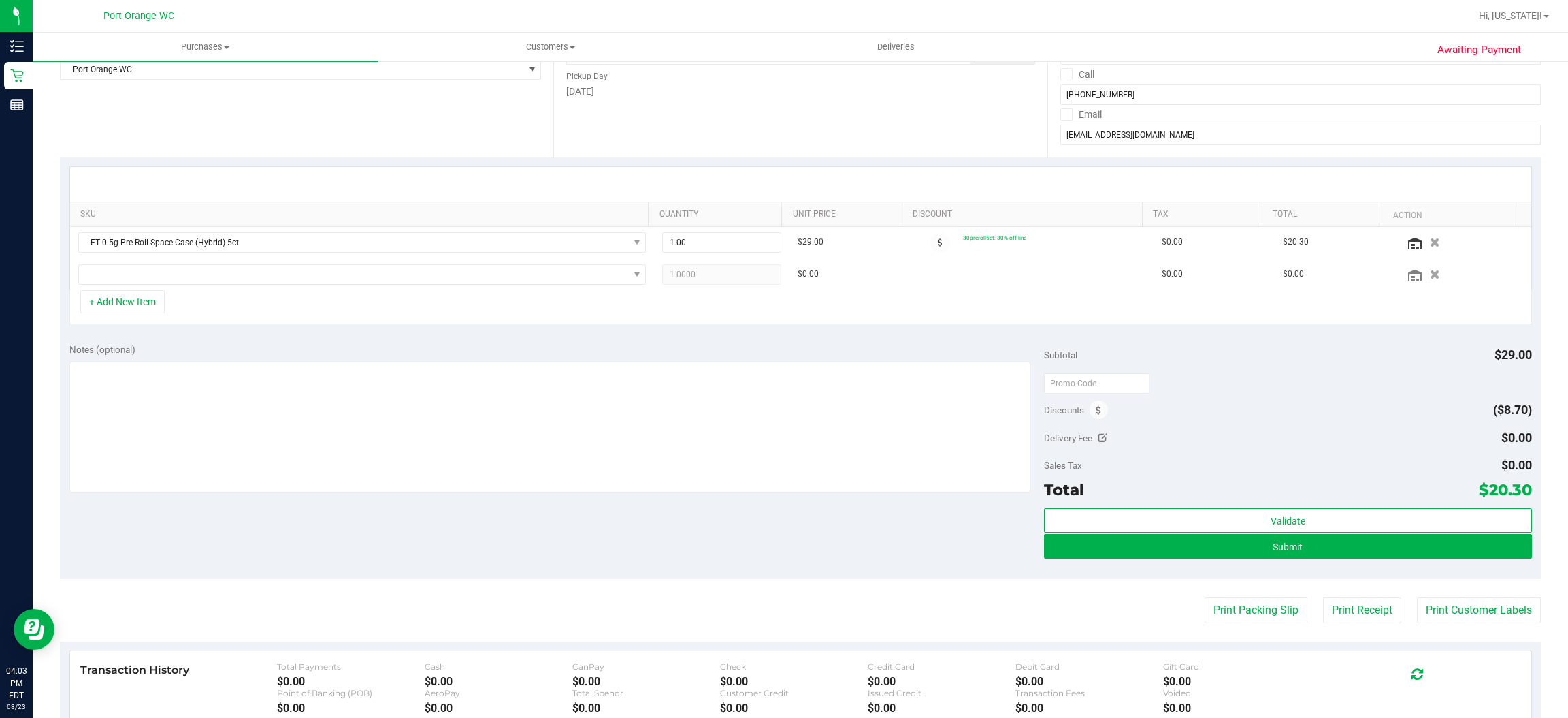
click at [181, 714] on div "Transaction History Total Payments $0.00 Cash $0.00 CanPay $0.00 Check $0.00 Cr…" at bounding box center [801, 687] width 1441 height 53
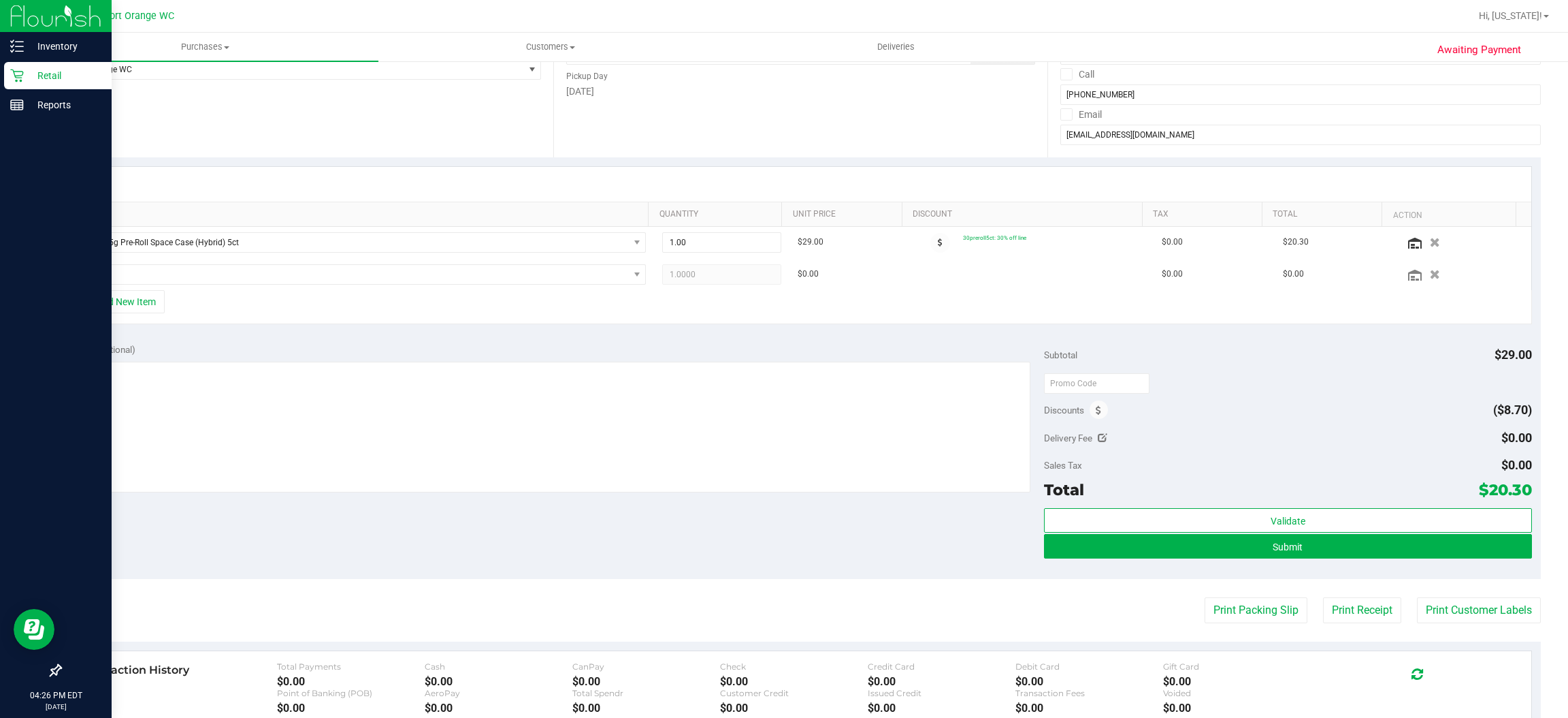
click at [18, 75] on icon at bounding box center [17, 76] width 14 height 14
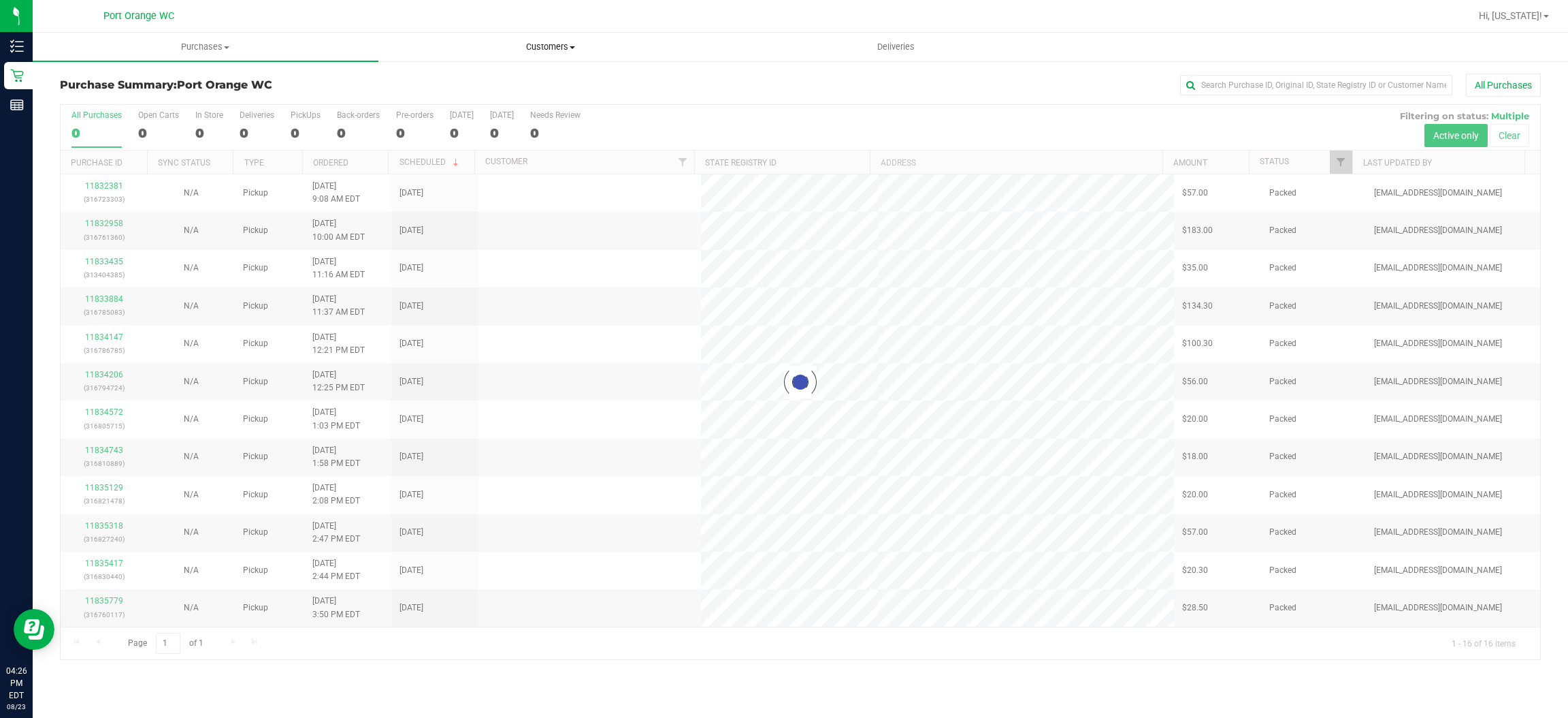
click at [428, 59] on uib-tab-heading "Customers All customers Add a new customer All physicians" at bounding box center [551, 46] width 345 height 27
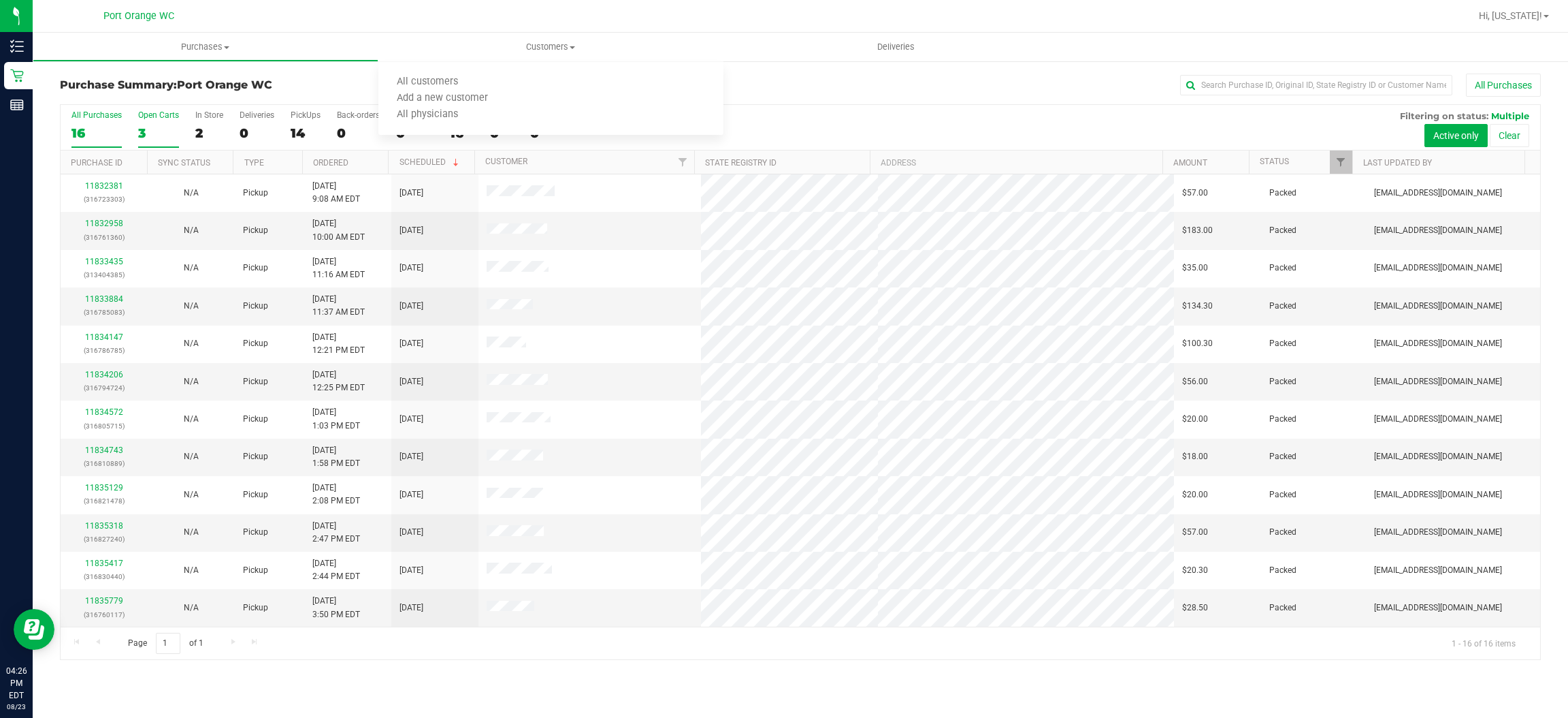
click at [143, 128] on div "3" at bounding box center [158, 134] width 41 height 16
click at [0, 0] on input "Open Carts 3" at bounding box center [0, 0] width 0 height 0
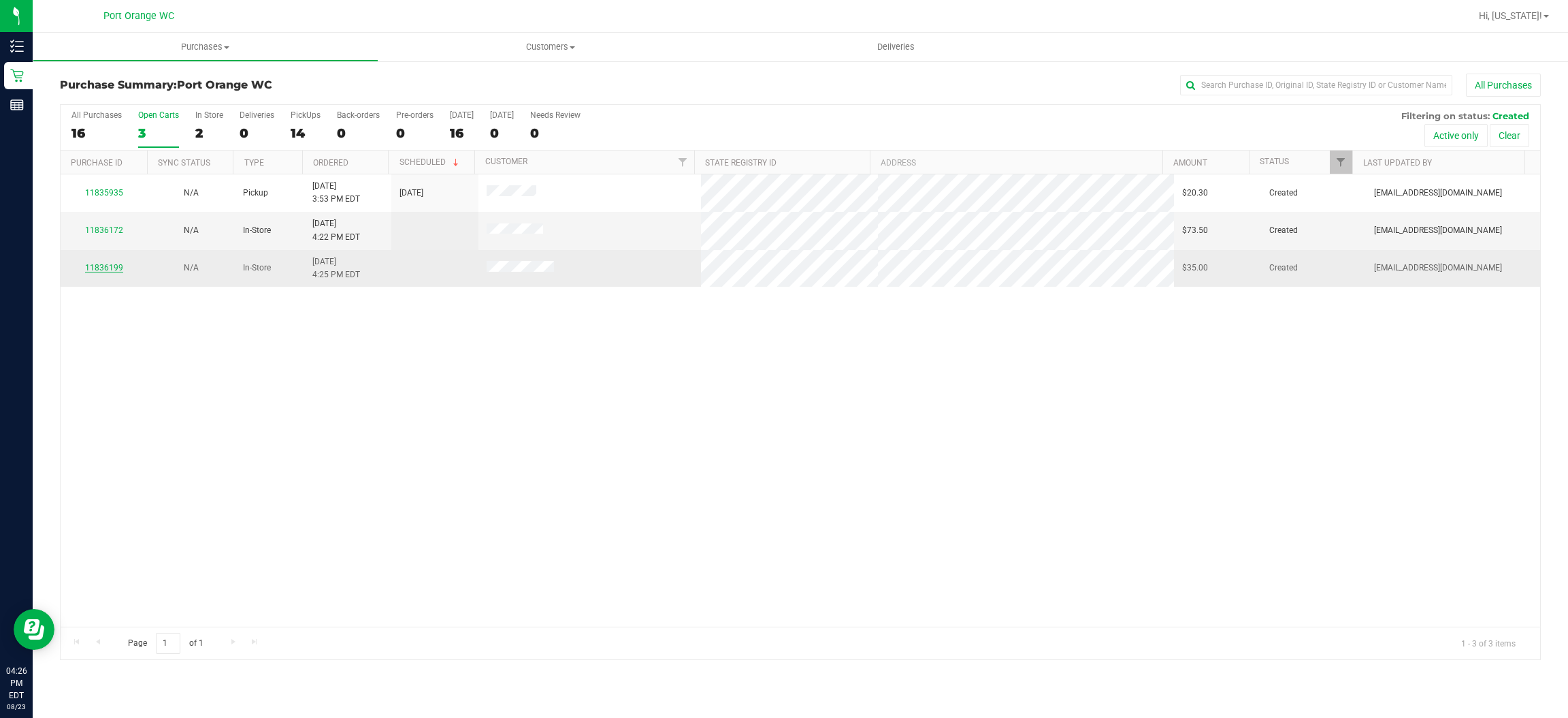
click at [117, 268] on link "11836199" at bounding box center [104, 268] width 38 height 10
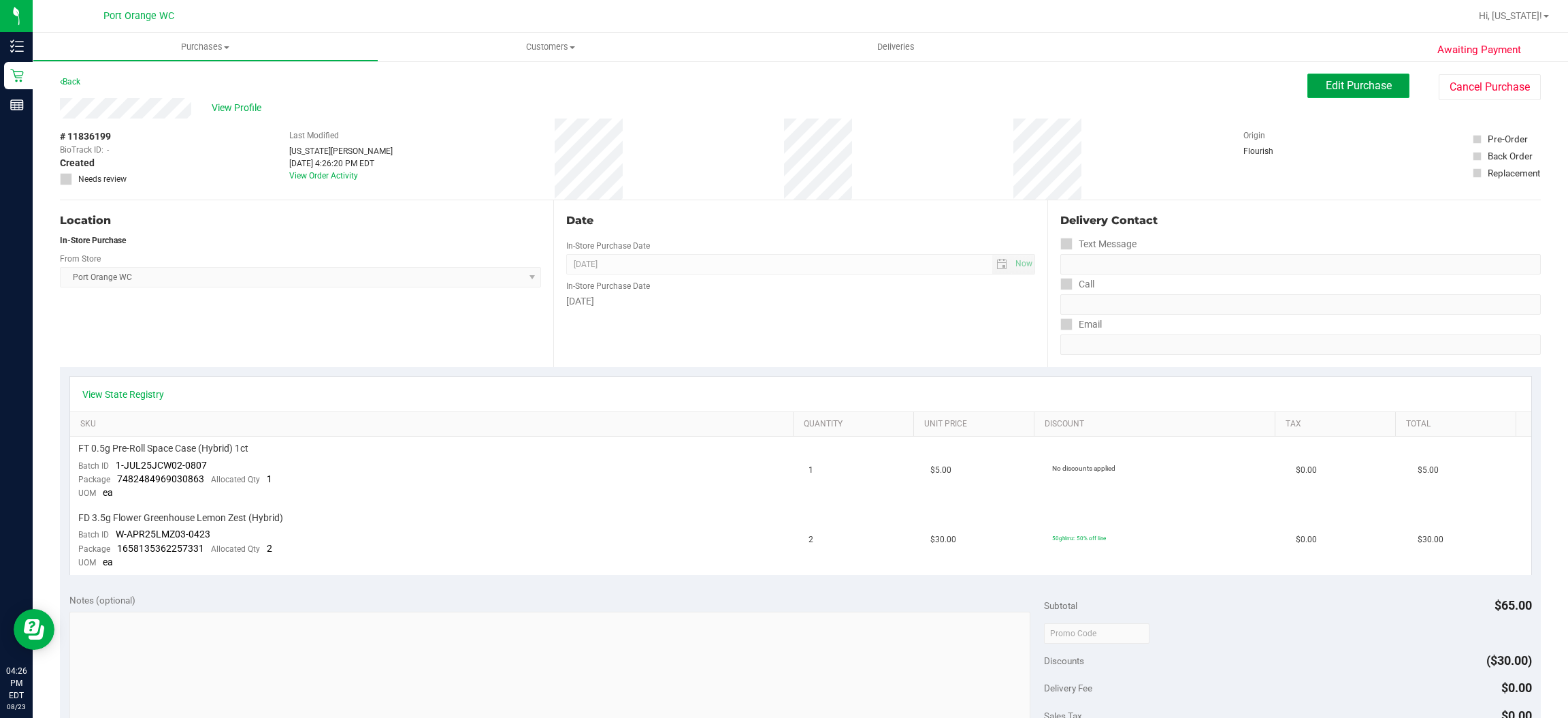
click at [1339, 85] on span "Edit Purchase" at bounding box center [1359, 85] width 66 height 13
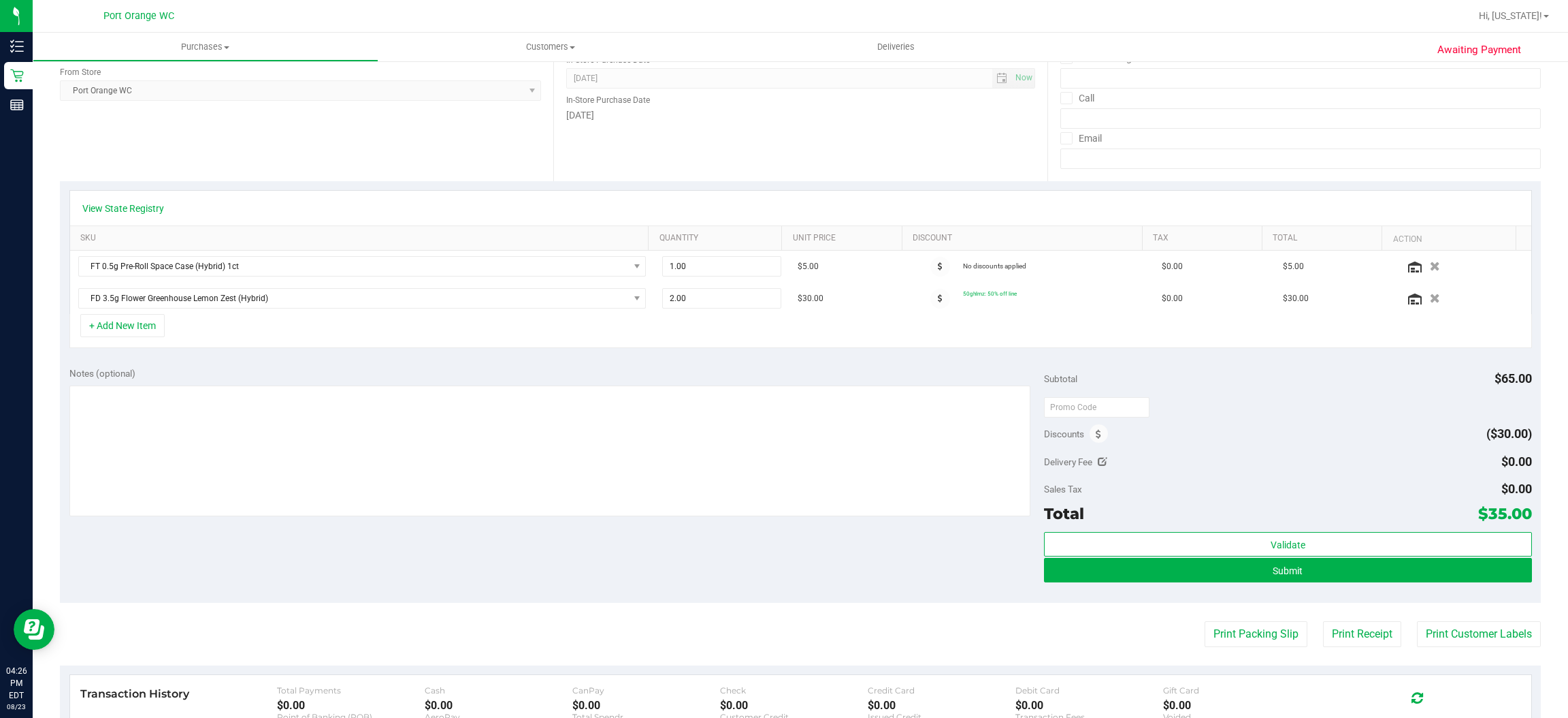
scroll to position [187, 0]
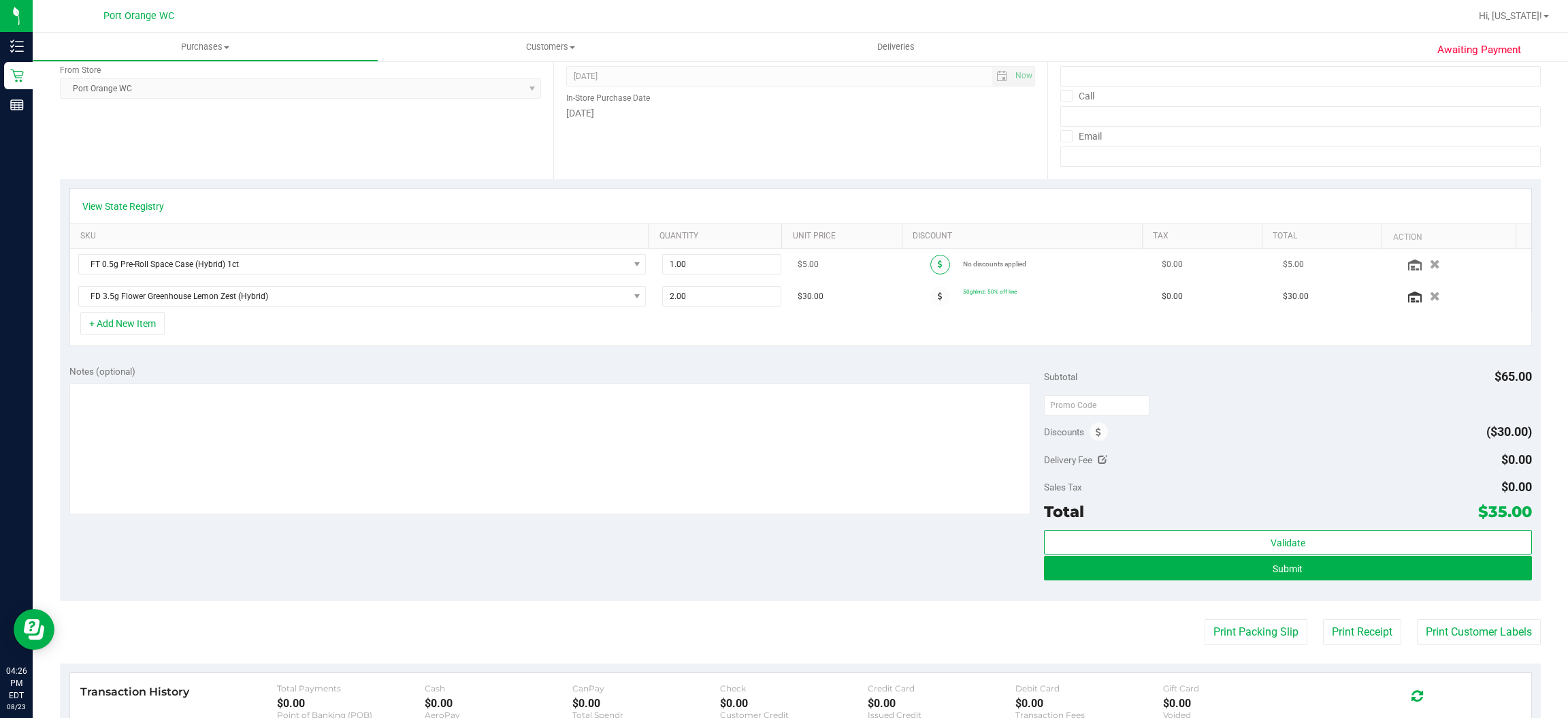
click at [938, 263] on icon at bounding box center [940, 264] width 5 height 8
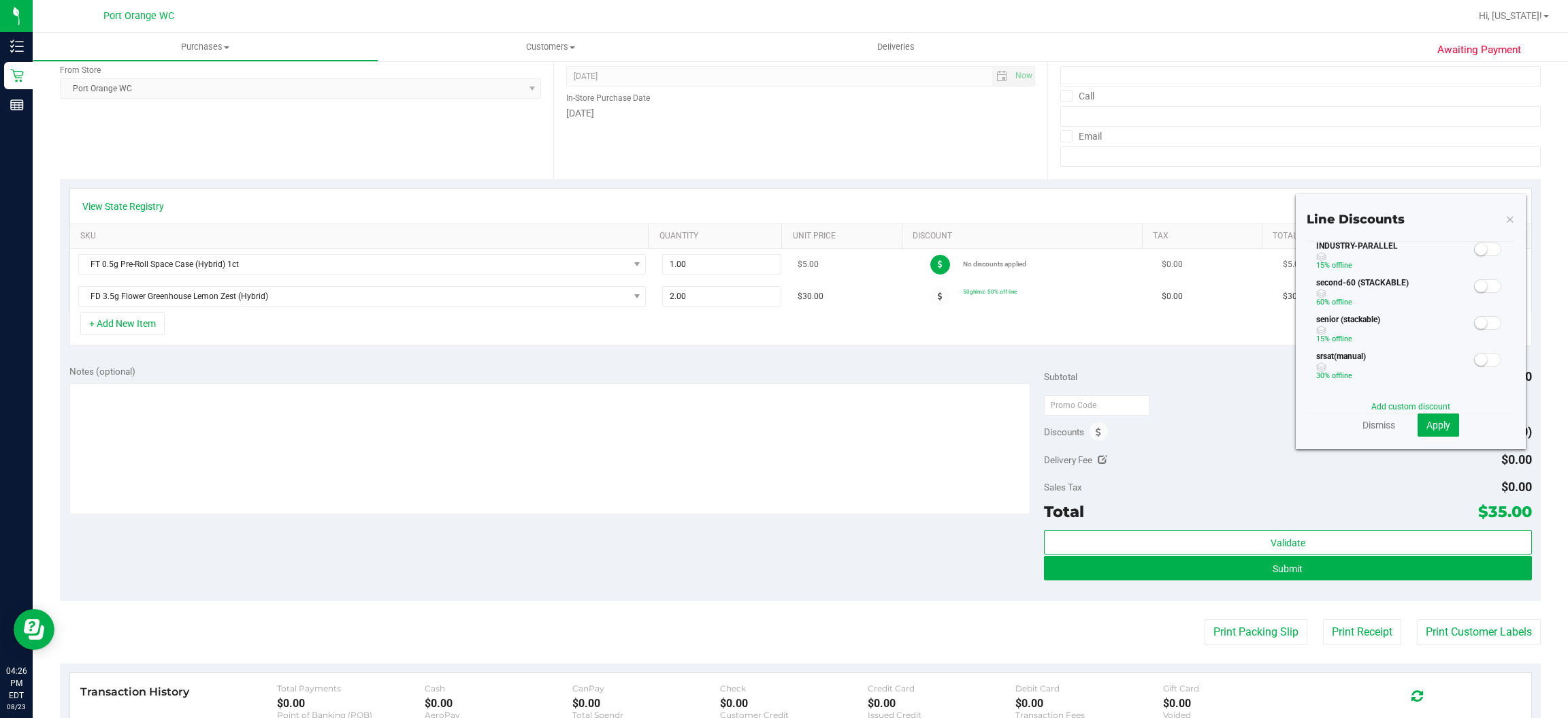
scroll to position [237, 0]
click at [1474, 204] on span at bounding box center [1487, 197] width 27 height 14
click at [1427, 428] on span "Apply" at bounding box center [1438, 425] width 24 height 11
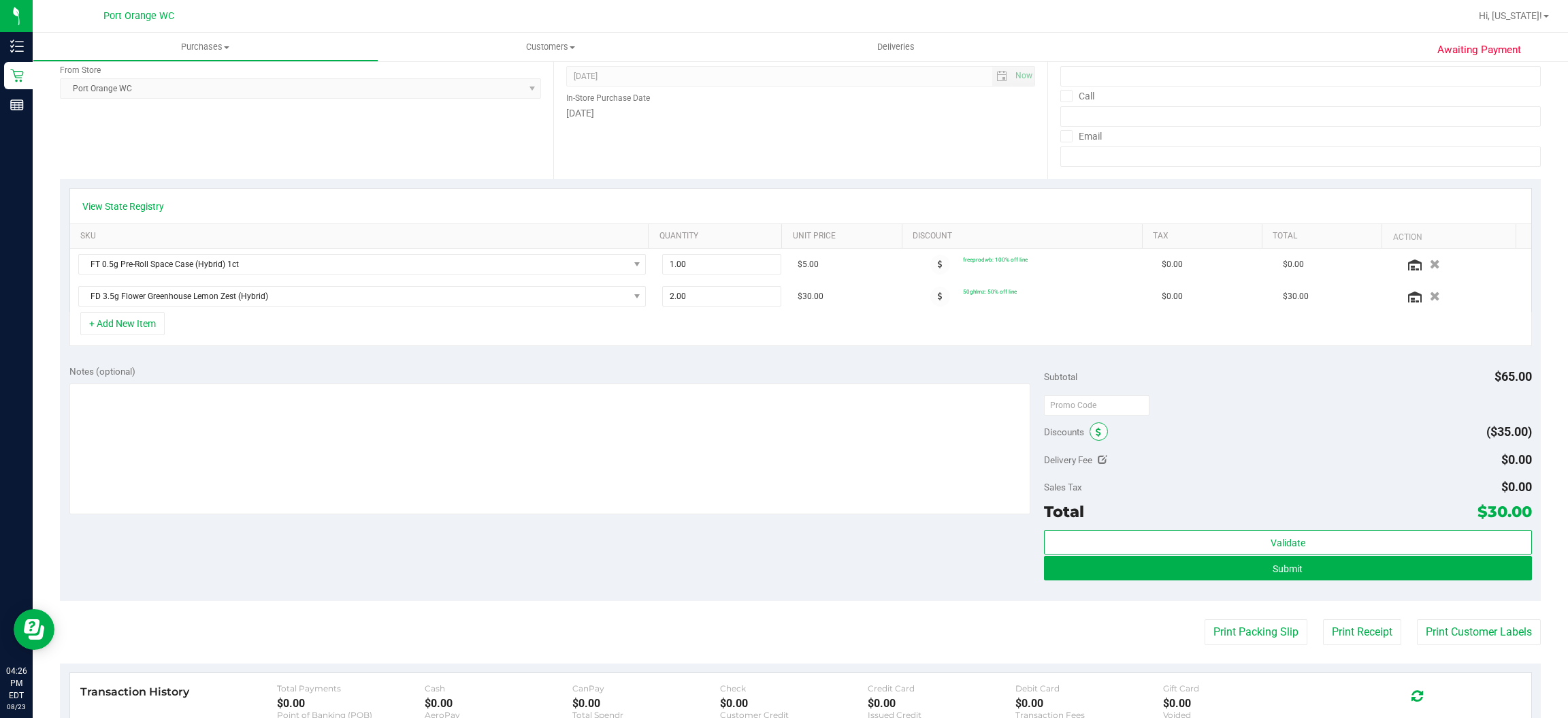
click at [1096, 433] on icon at bounding box center [1098, 433] width 5 height 10
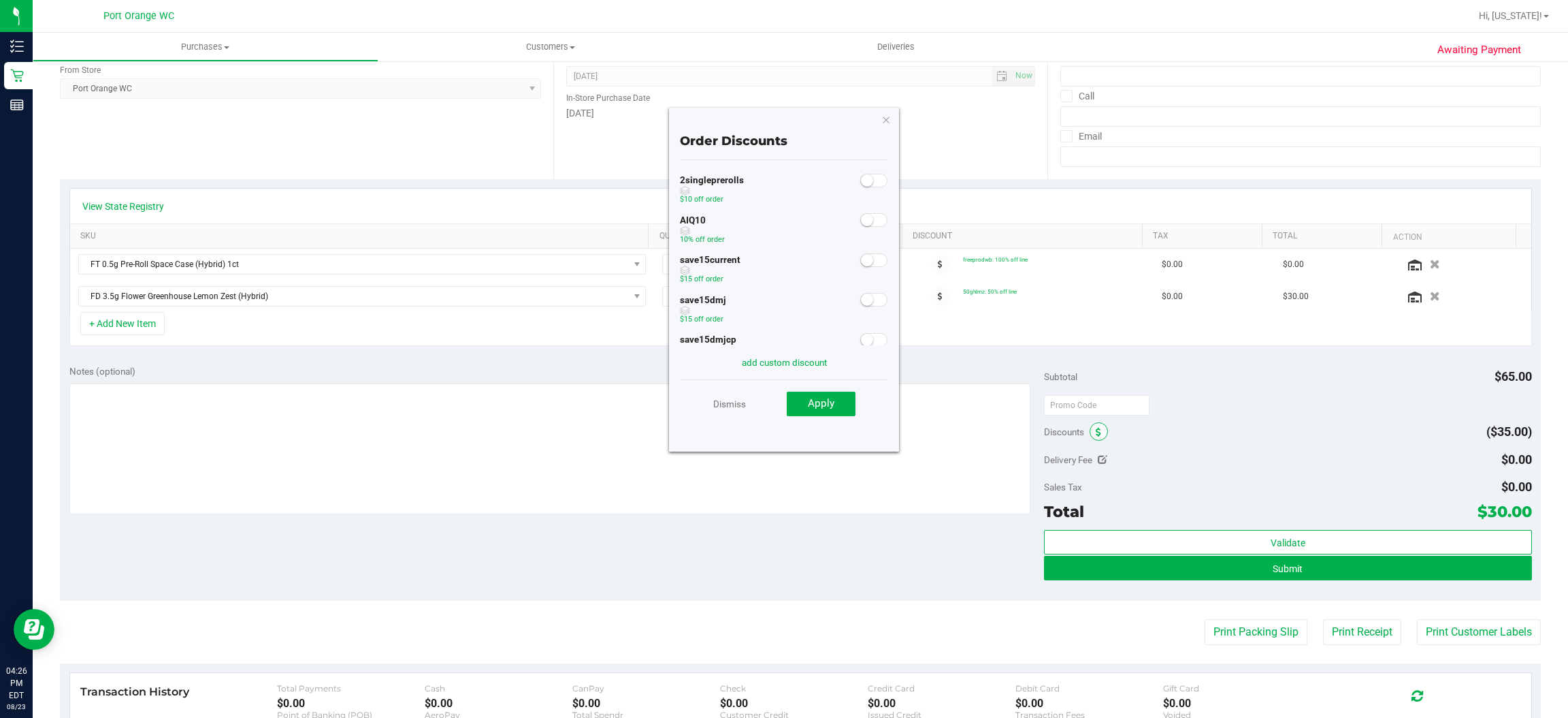
scroll to position [1, 0]
click at [861, 218] on small at bounding box center [867, 219] width 12 height 12
click at [833, 414] on button "Apply" at bounding box center [820, 404] width 69 height 25
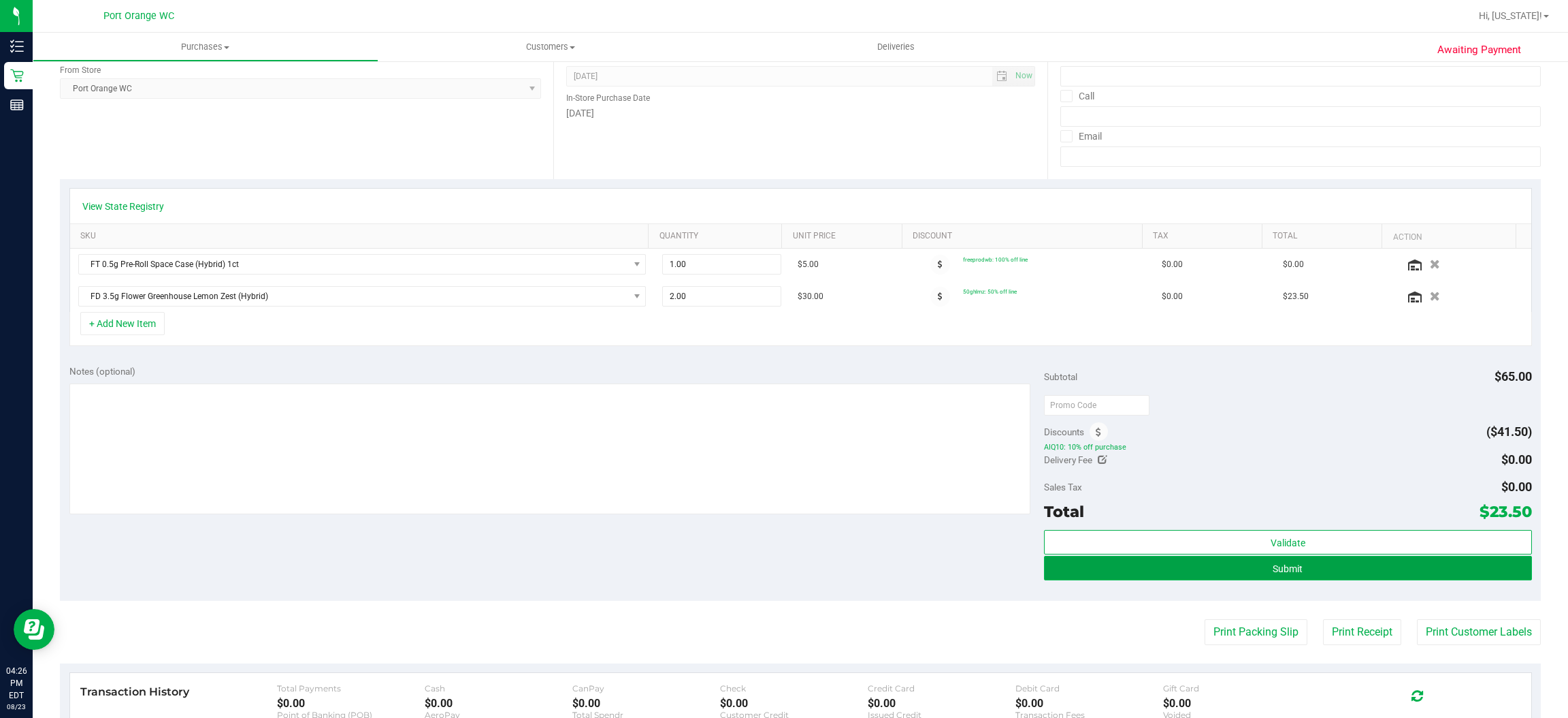
click at [1436, 570] on button "Submit" at bounding box center [1287, 567] width 487 height 25
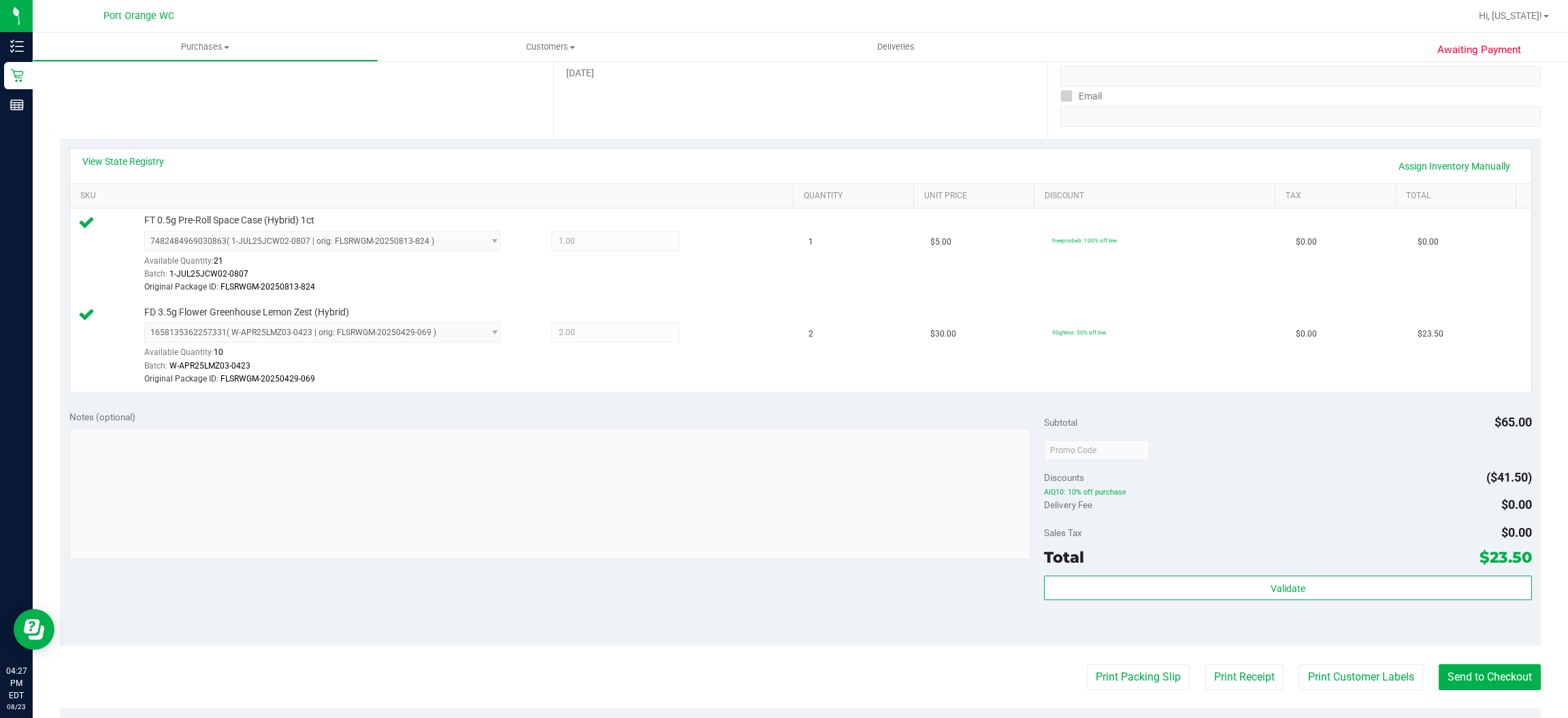
scroll to position [504, 0]
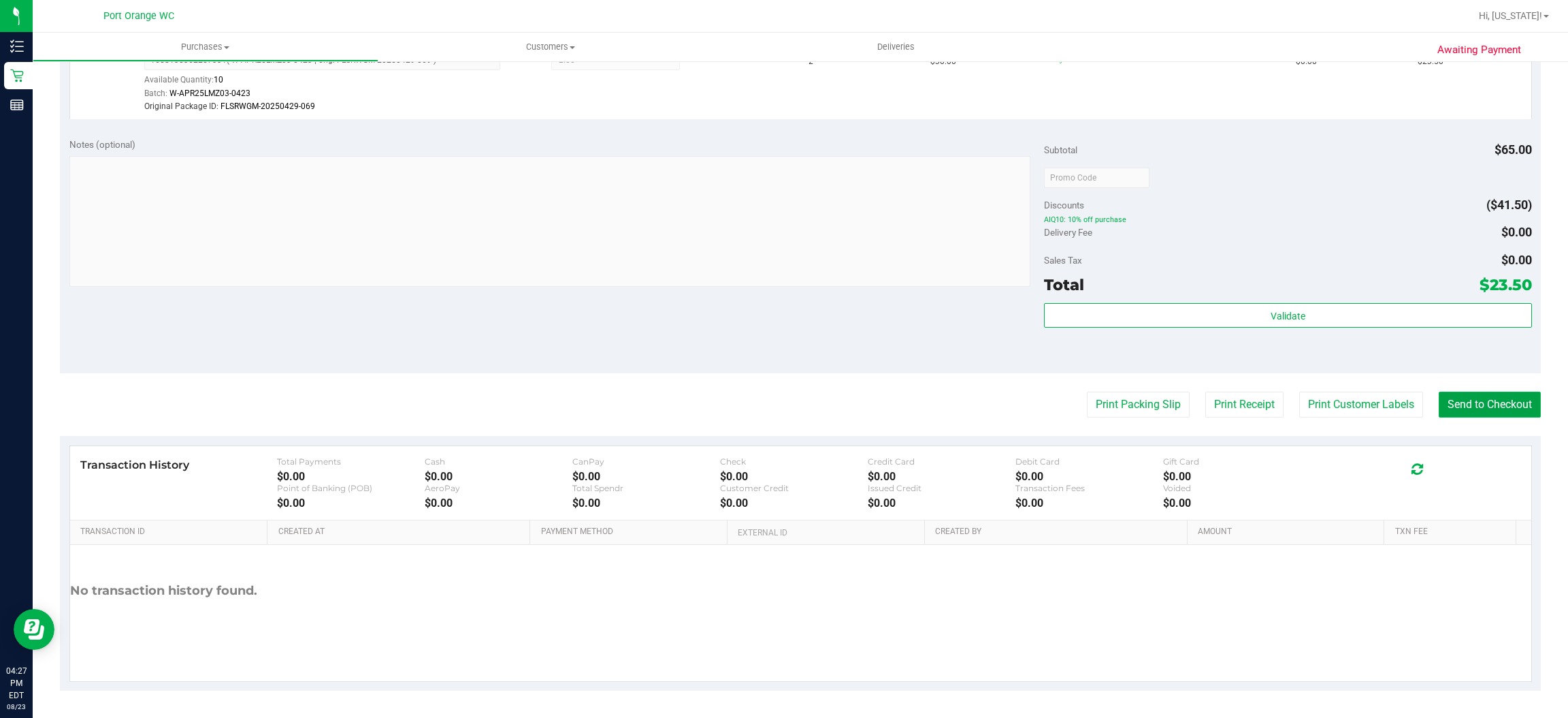
click at [1501, 403] on button "Send to Checkout" at bounding box center [1489, 405] width 102 height 26
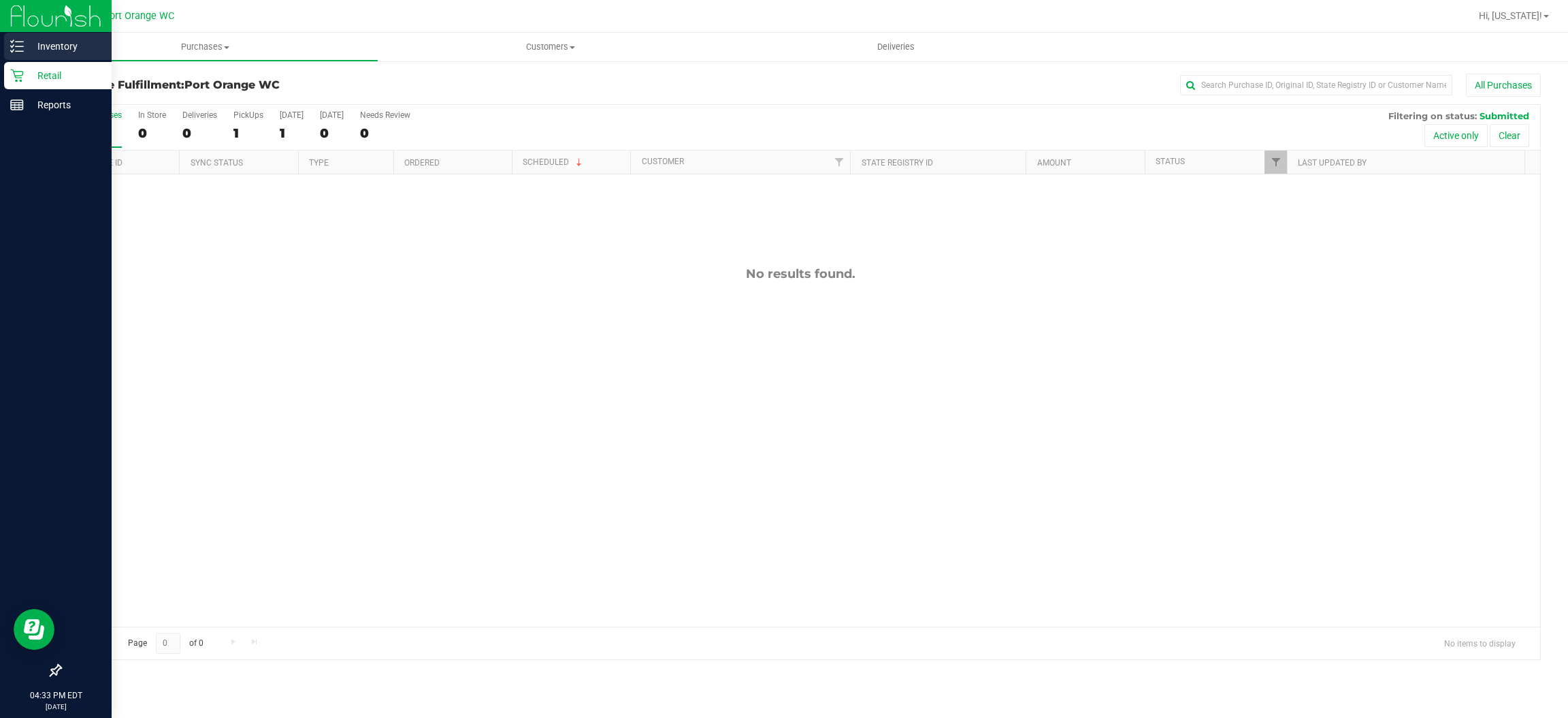
click at [54, 47] on p "Inventory" at bounding box center [65, 46] width 82 height 16
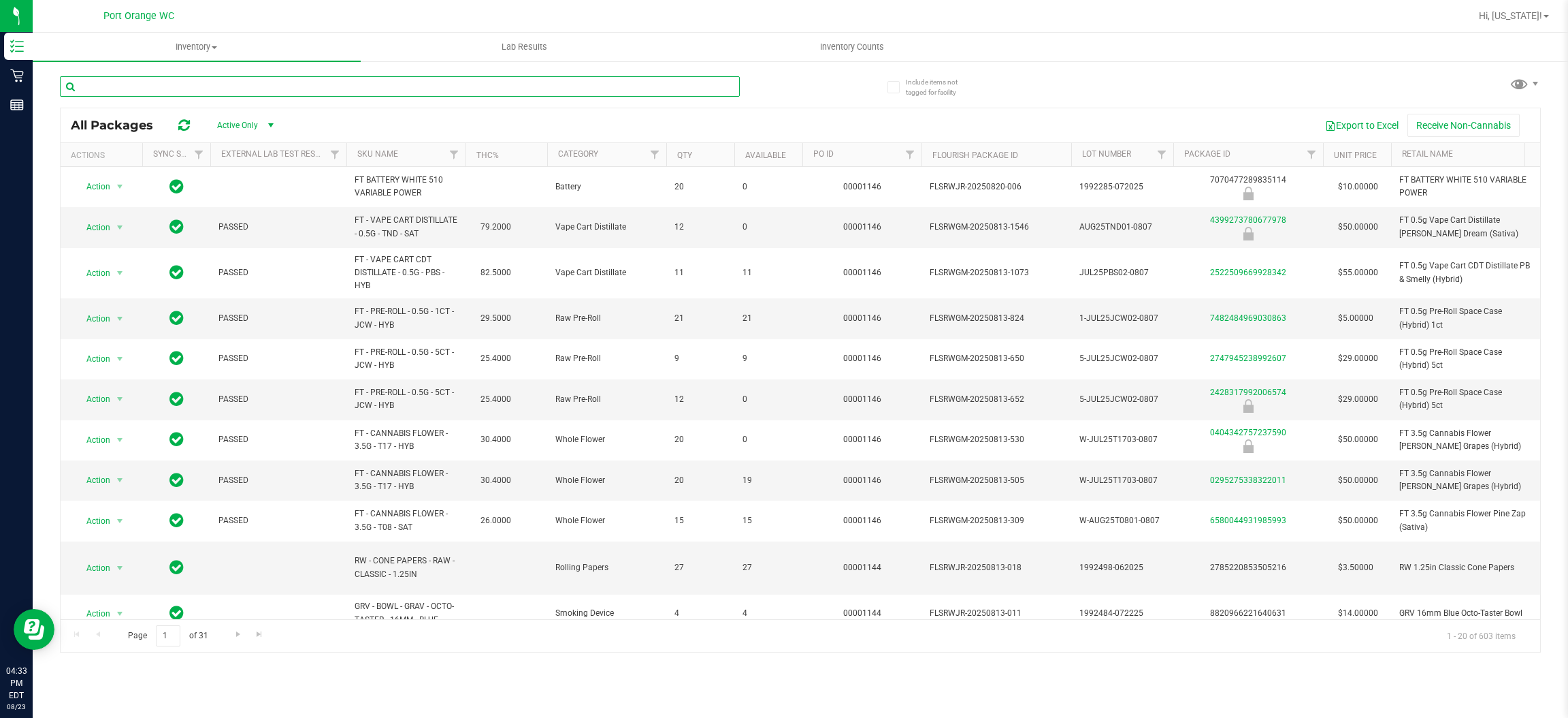
drag, startPoint x: 147, startPoint y: 79, endPoint x: 150, endPoint y: 92, distance: 13.3
click at [150, 92] on input "text" at bounding box center [400, 86] width 680 height 20
type input "zen"
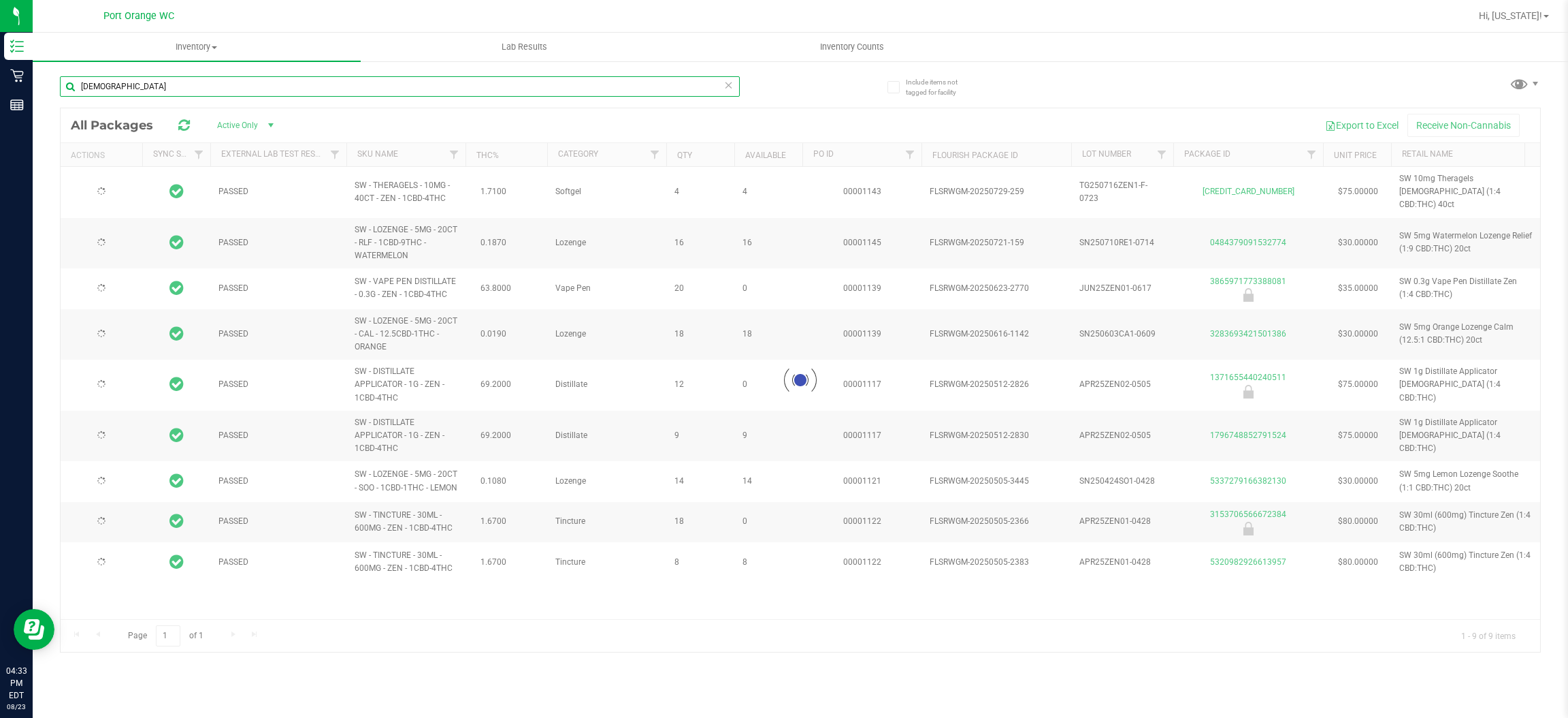
type input "2026-01-20"
type input "2025-12-14"
type input "2025-11-04"
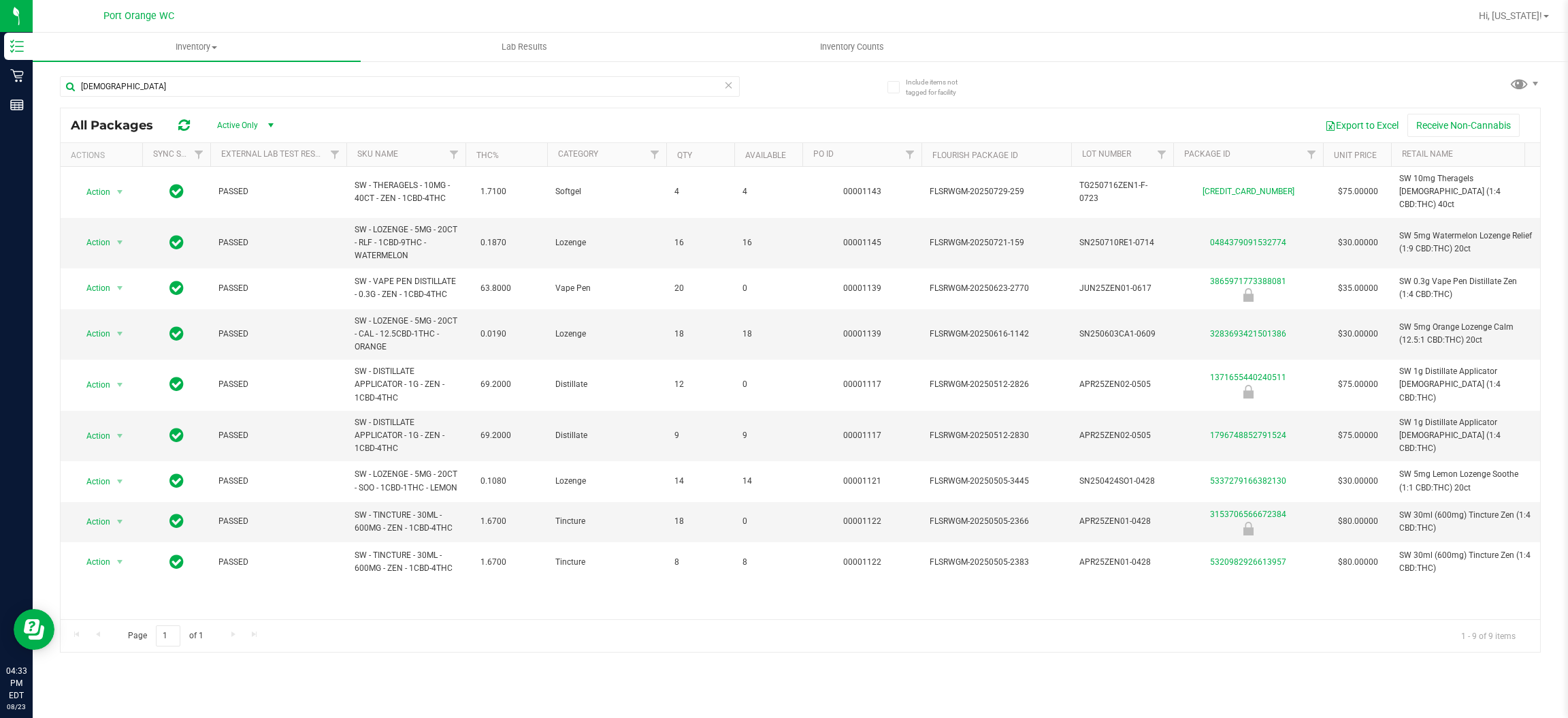
click at [193, 66] on div "zen" at bounding box center [430, 86] width 741 height 44
click at [193, 65] on div "zen" at bounding box center [430, 86] width 741 height 44
click at [285, 81] on input "zen" at bounding box center [400, 86] width 680 height 20
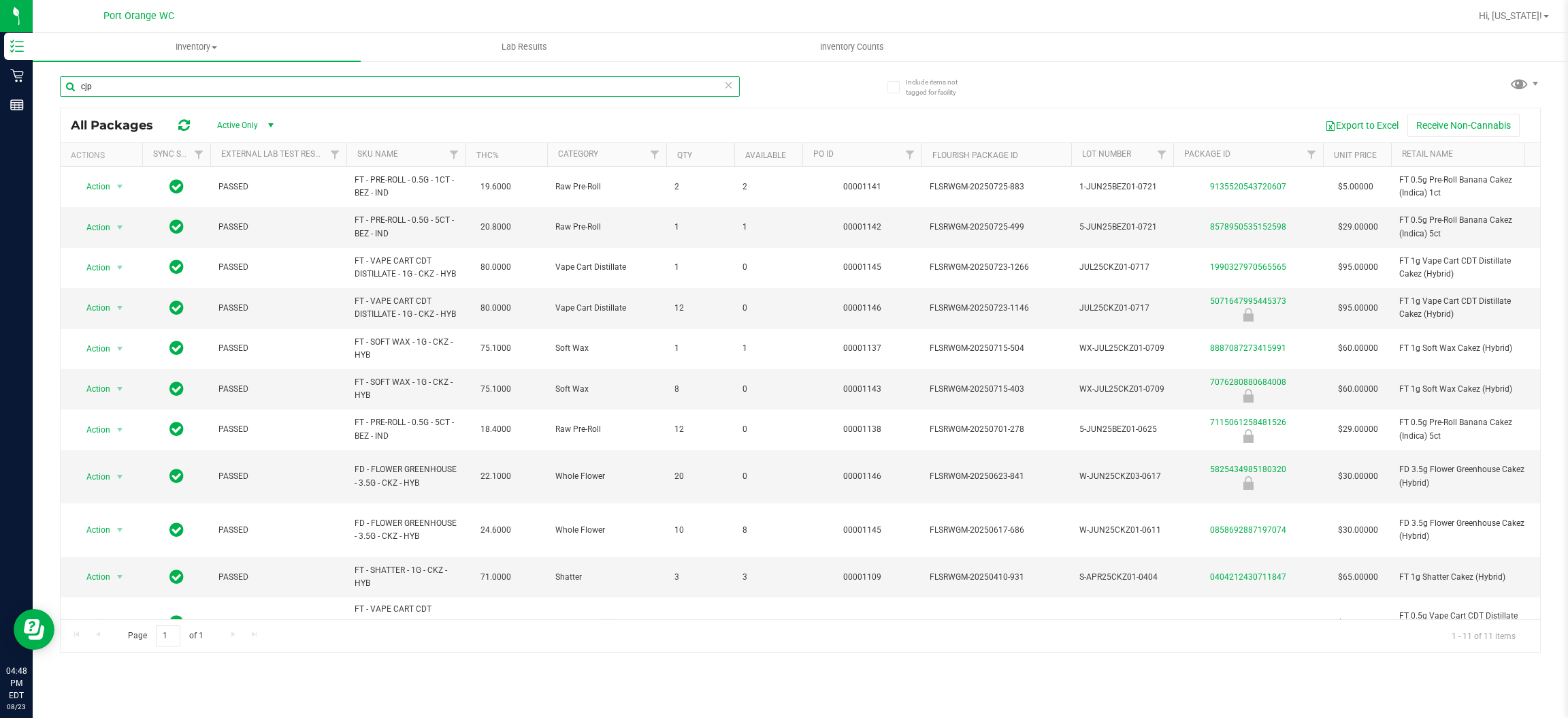
type input "cjp"
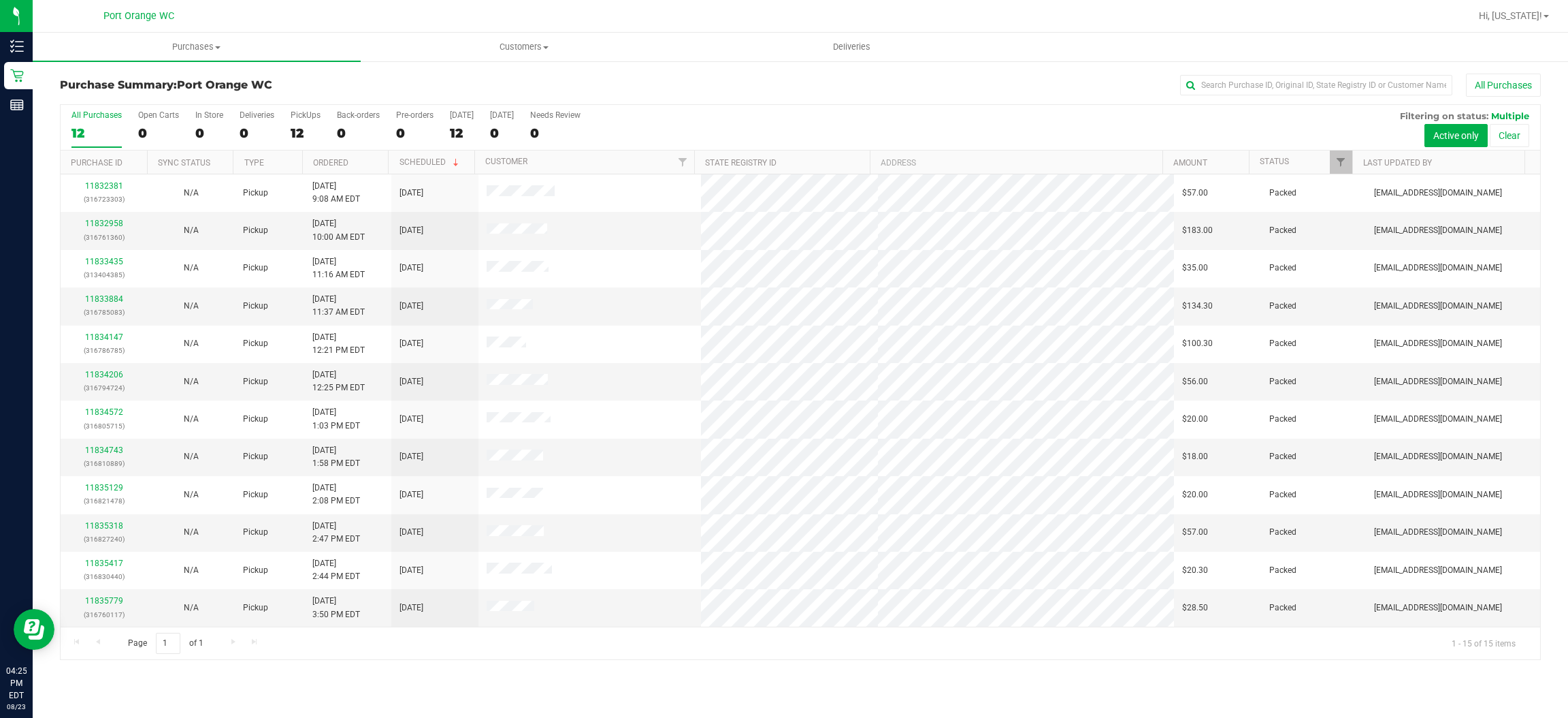
scroll to position [114, 0]
click at [180, 41] on span "Purchases" at bounding box center [196, 47] width 328 height 12
click at [100, 116] on span "All purchases" at bounding box center [81, 115] width 97 height 12
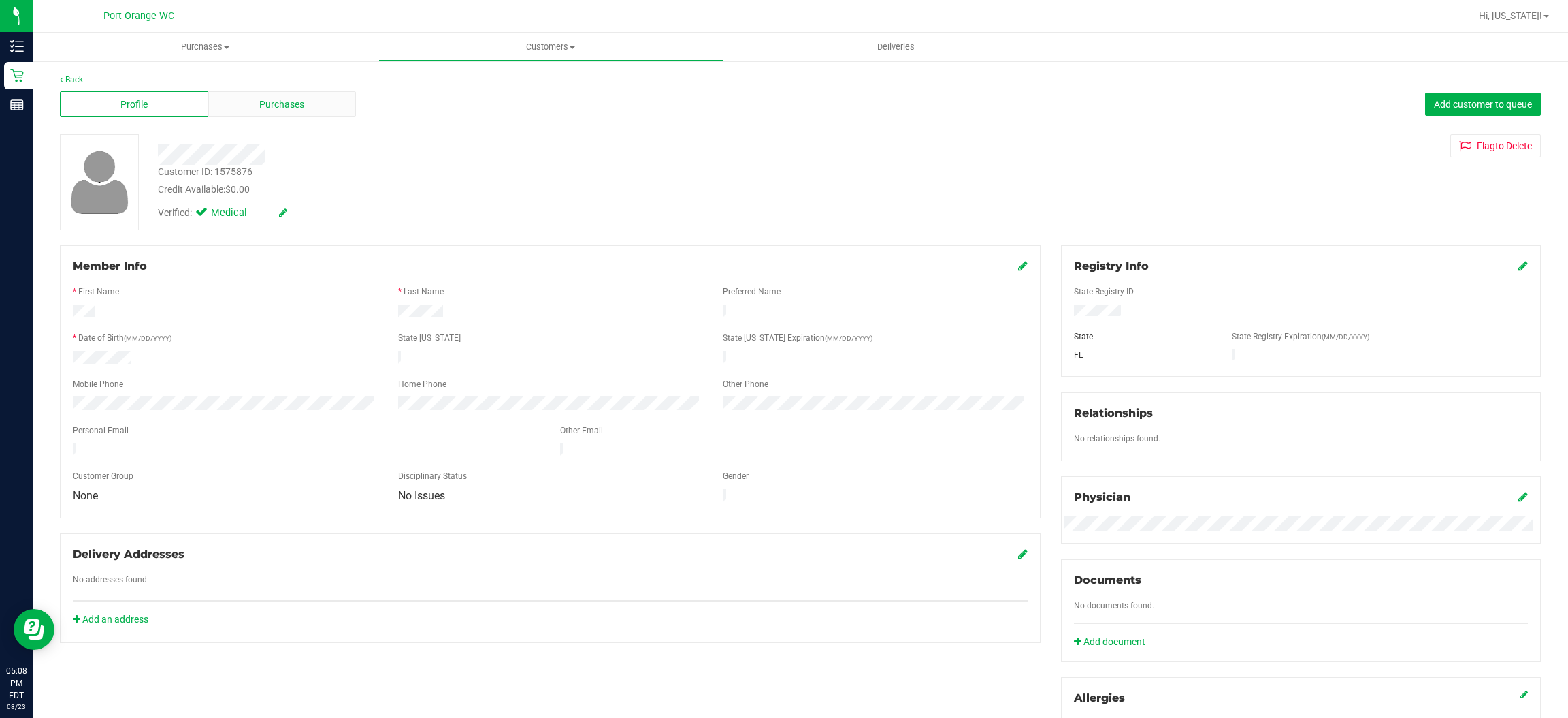
click at [239, 109] on div "Purchases" at bounding box center [282, 104] width 149 height 26
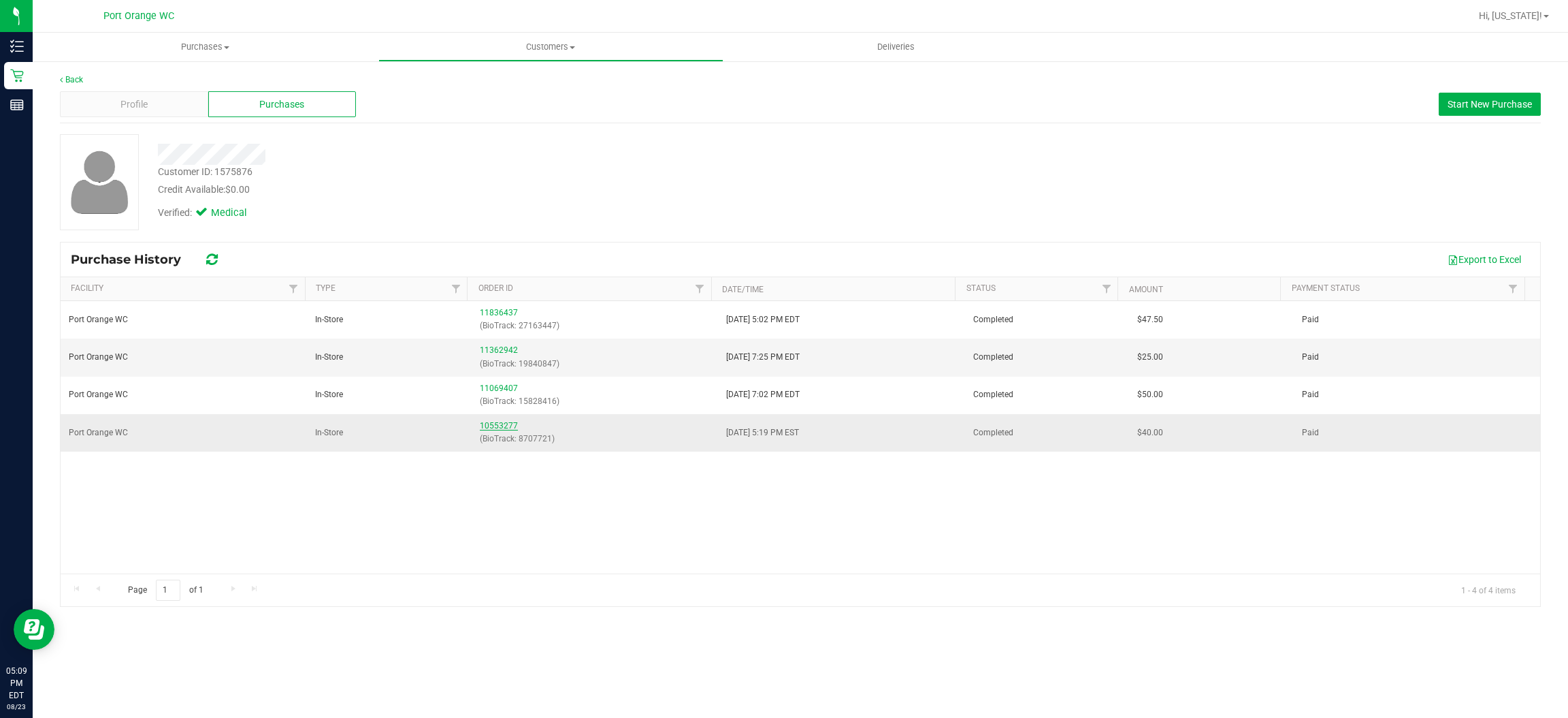
click at [496, 425] on link "10553277" at bounding box center [498, 426] width 38 height 10
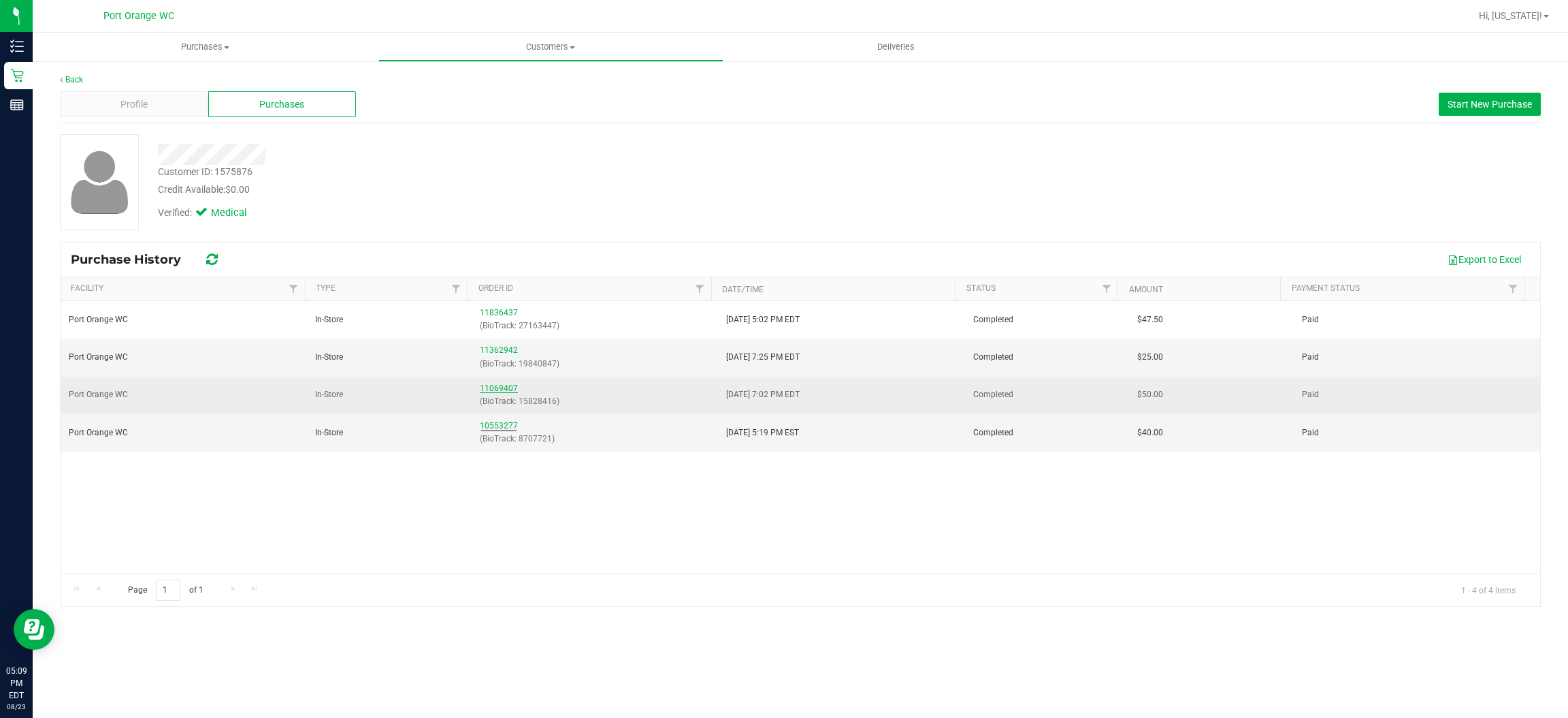
click at [501, 387] on link "11069407" at bounding box center [498, 388] width 38 height 10
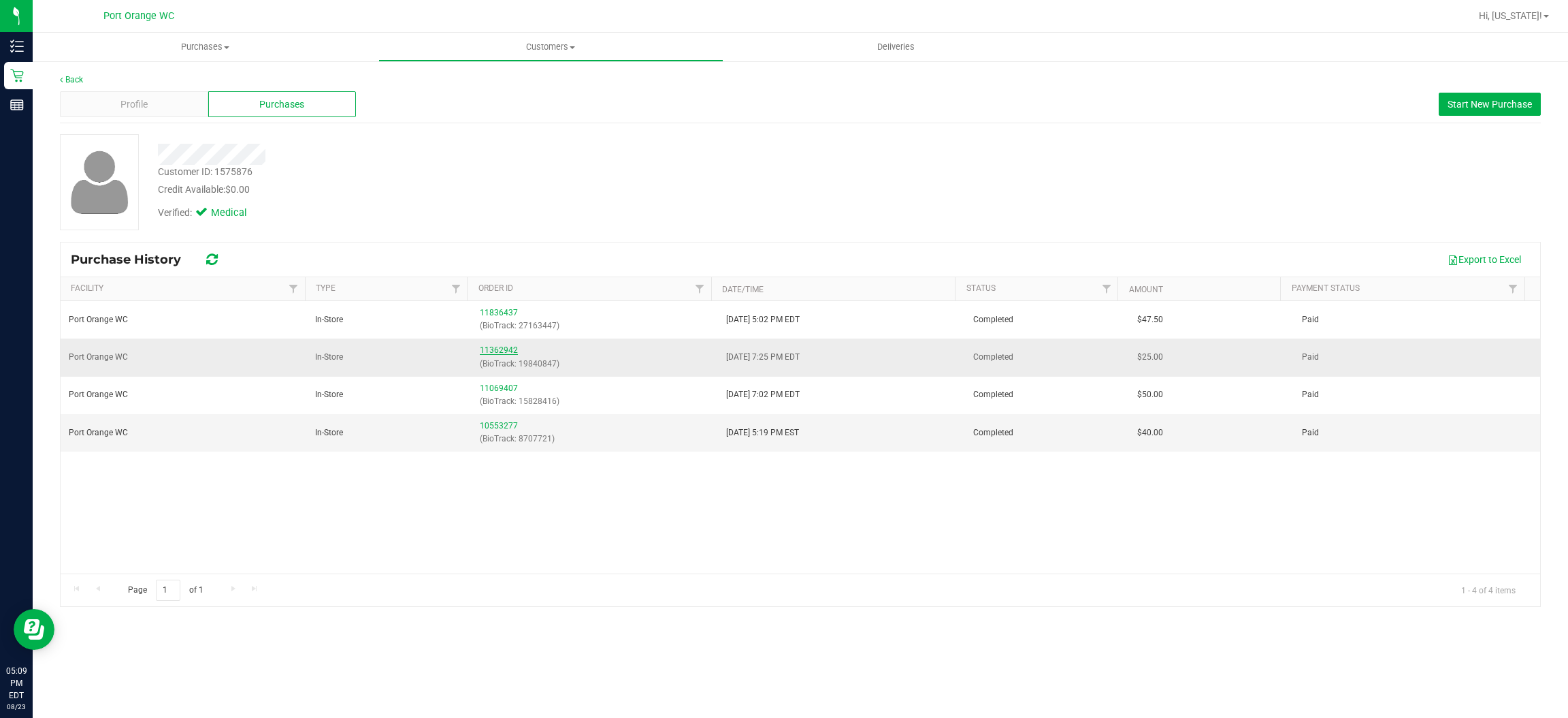
click at [507, 351] on link "11362942" at bounding box center [498, 350] width 38 height 10
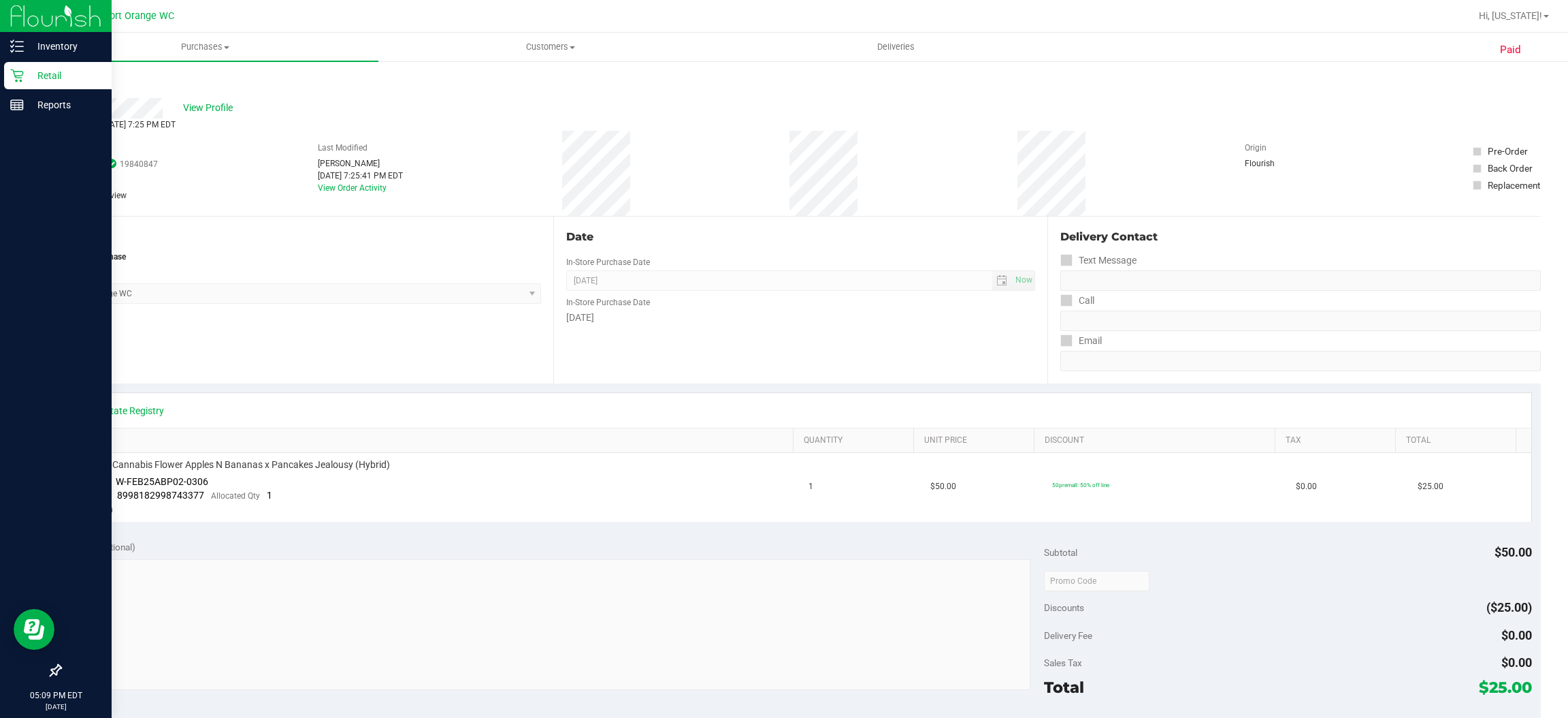
click at [59, 72] on p "Retail" at bounding box center [65, 76] width 82 height 16
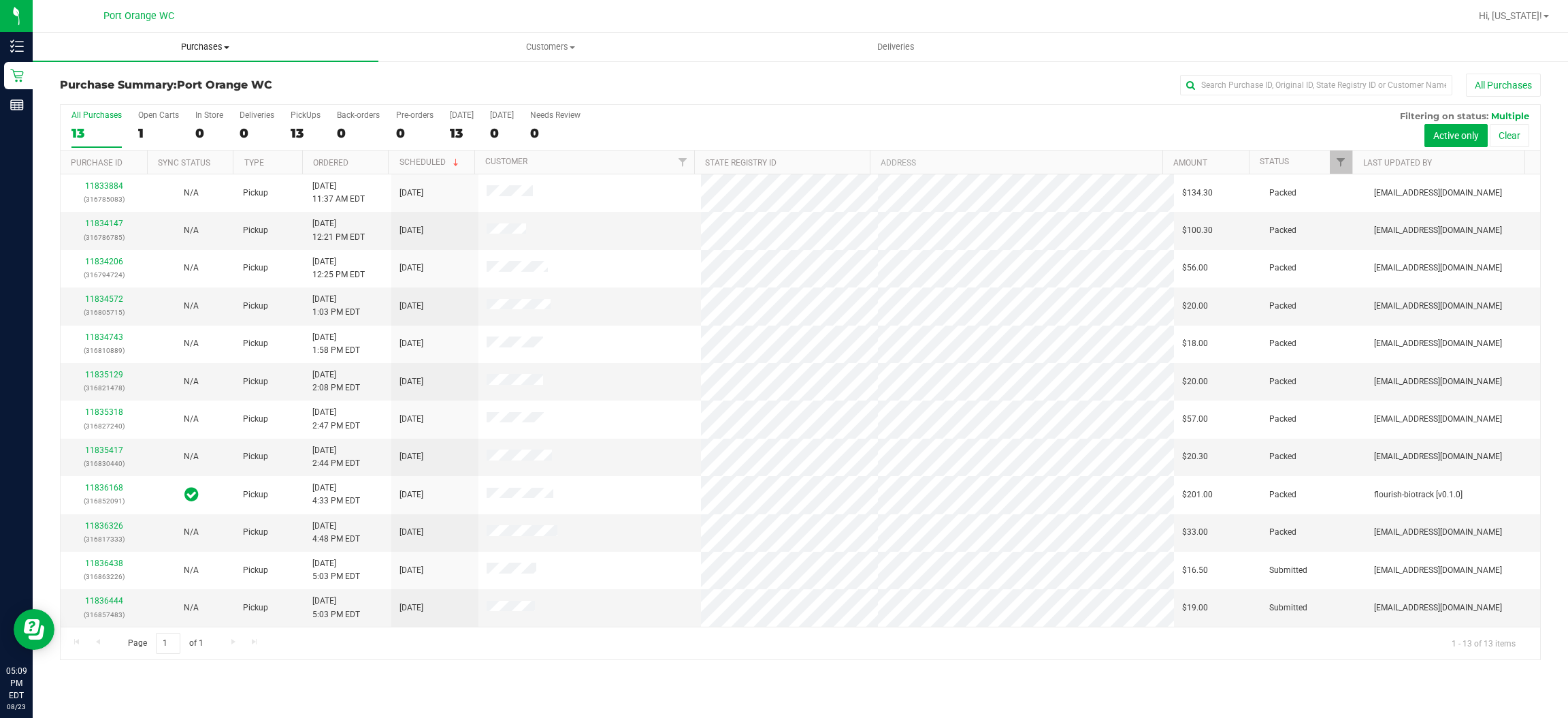
click at [202, 49] on span "Purchases" at bounding box center [205, 47] width 346 height 12
click at [182, 94] on li "Fulfillment" at bounding box center [205, 99] width 346 height 16
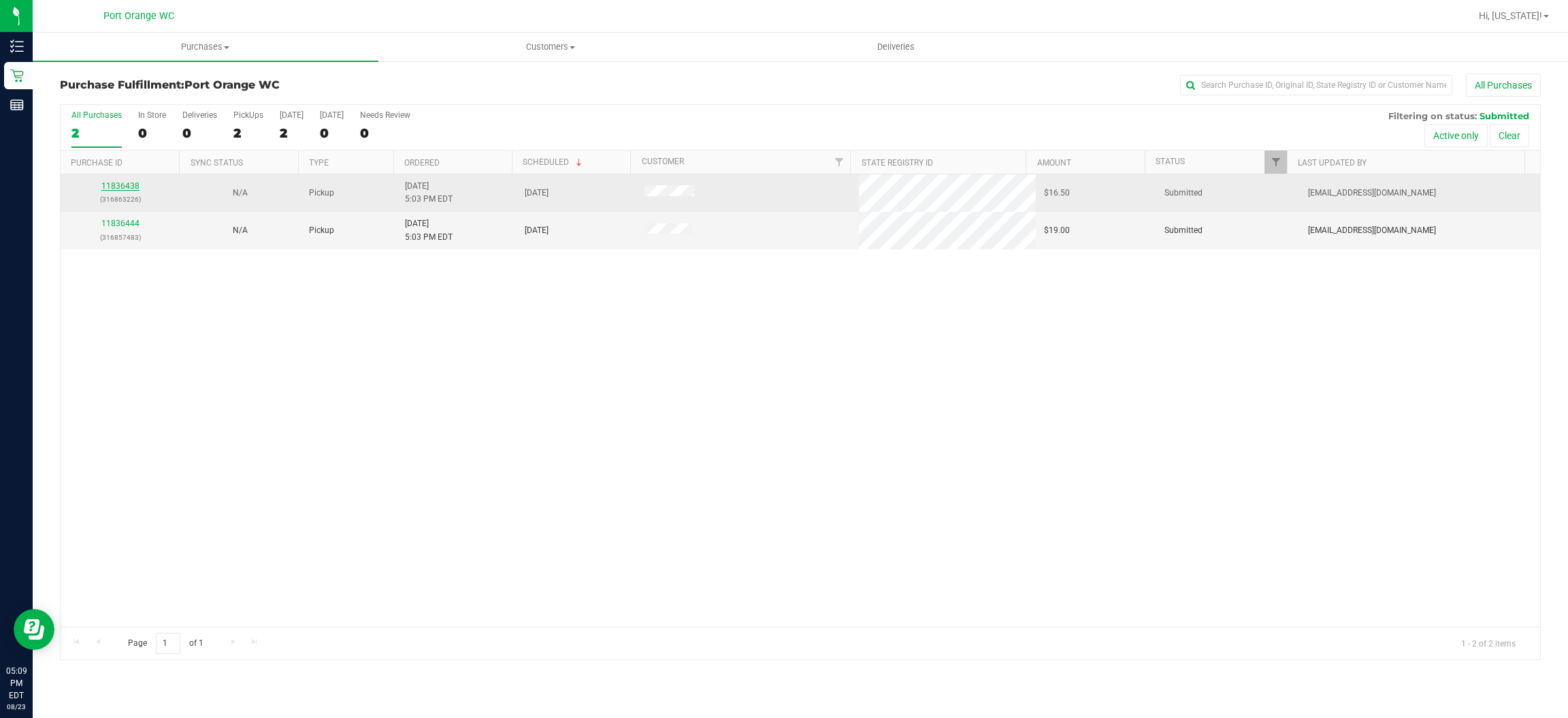
click at [128, 183] on link "11836438" at bounding box center [121, 186] width 38 height 10
click at [132, 183] on link "11836438" at bounding box center [121, 186] width 38 height 10
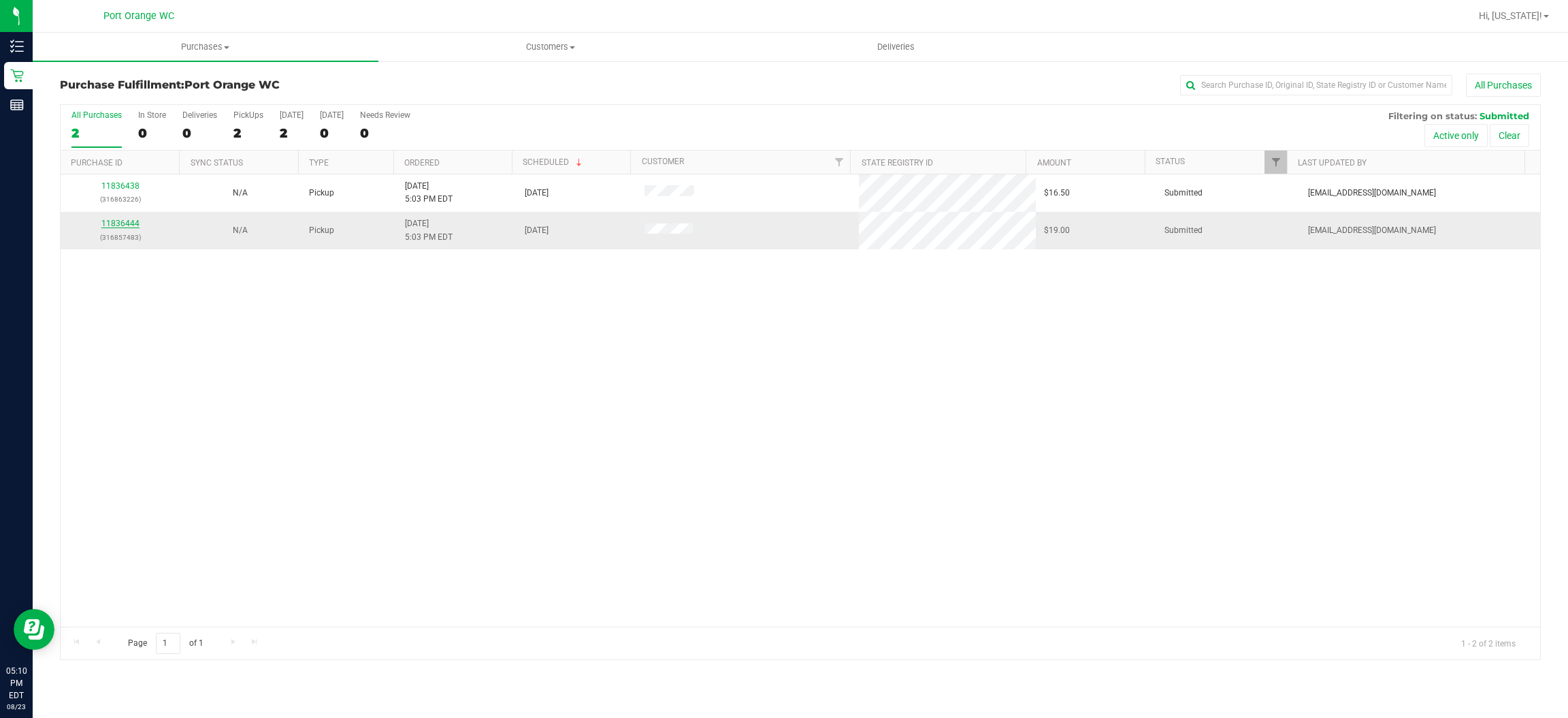
click at [128, 226] on link "11836444" at bounding box center [121, 223] width 38 height 10
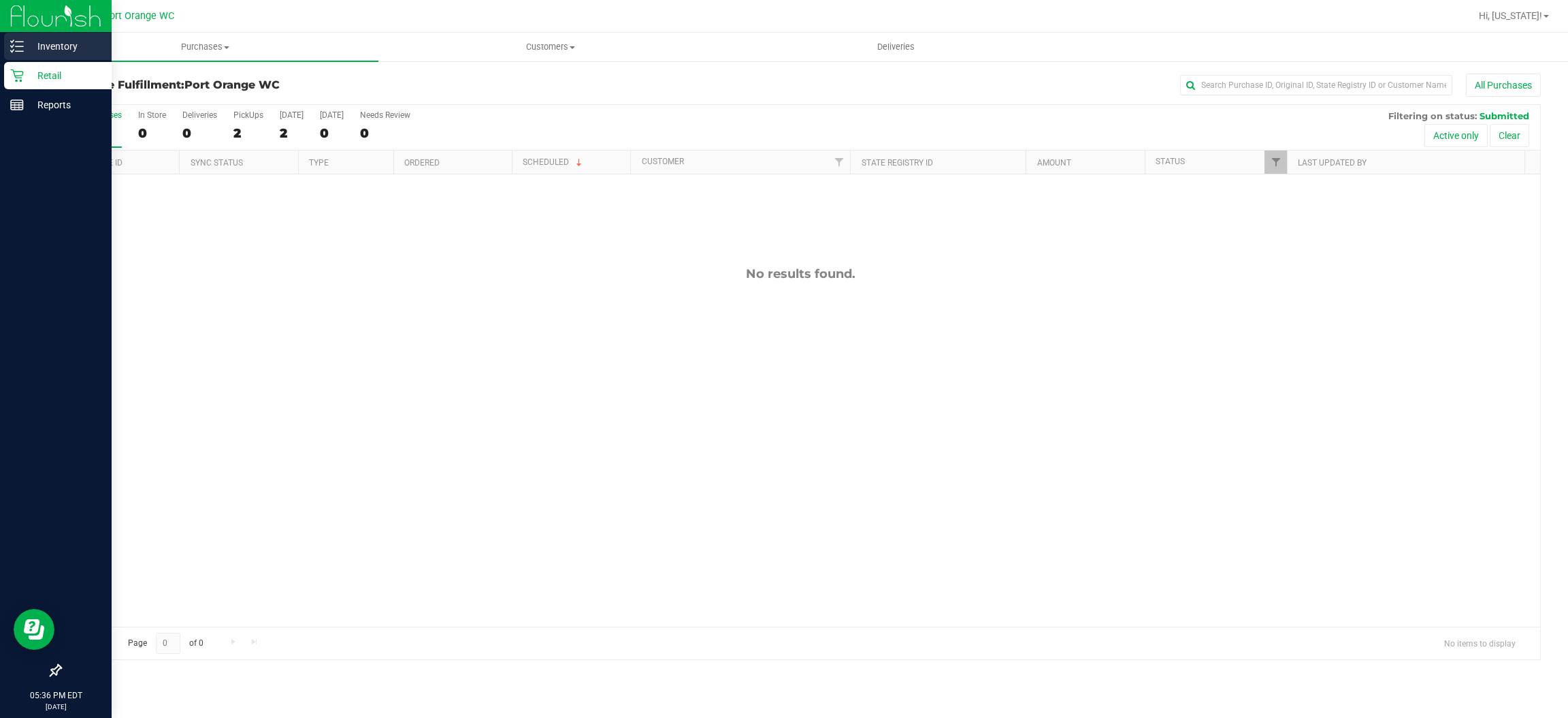
click at [26, 40] on p "Inventory" at bounding box center [65, 46] width 82 height 16
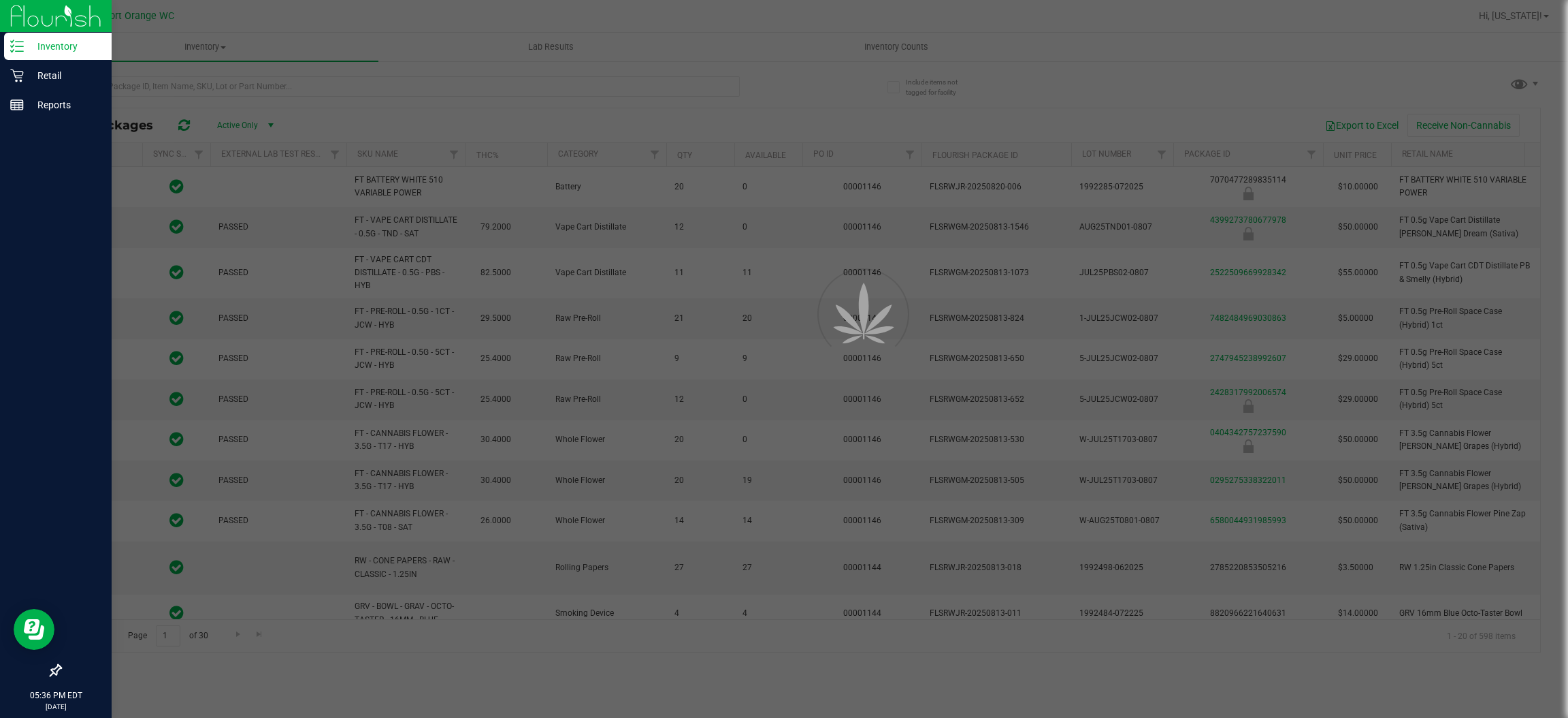
click at [297, 81] on div at bounding box center [784, 359] width 1568 height 718
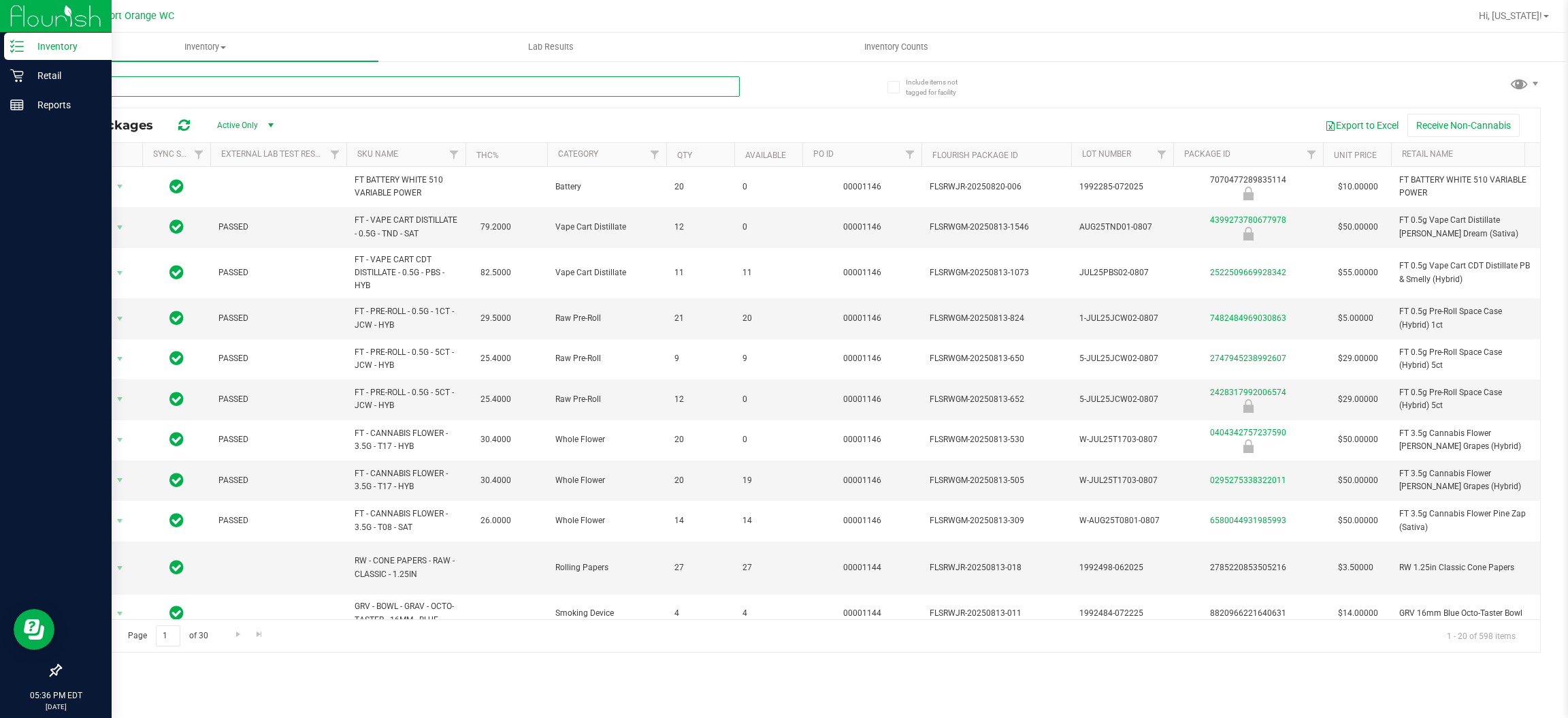
click at [297, 79] on input "text" at bounding box center [400, 86] width 680 height 20
type input "ffp"
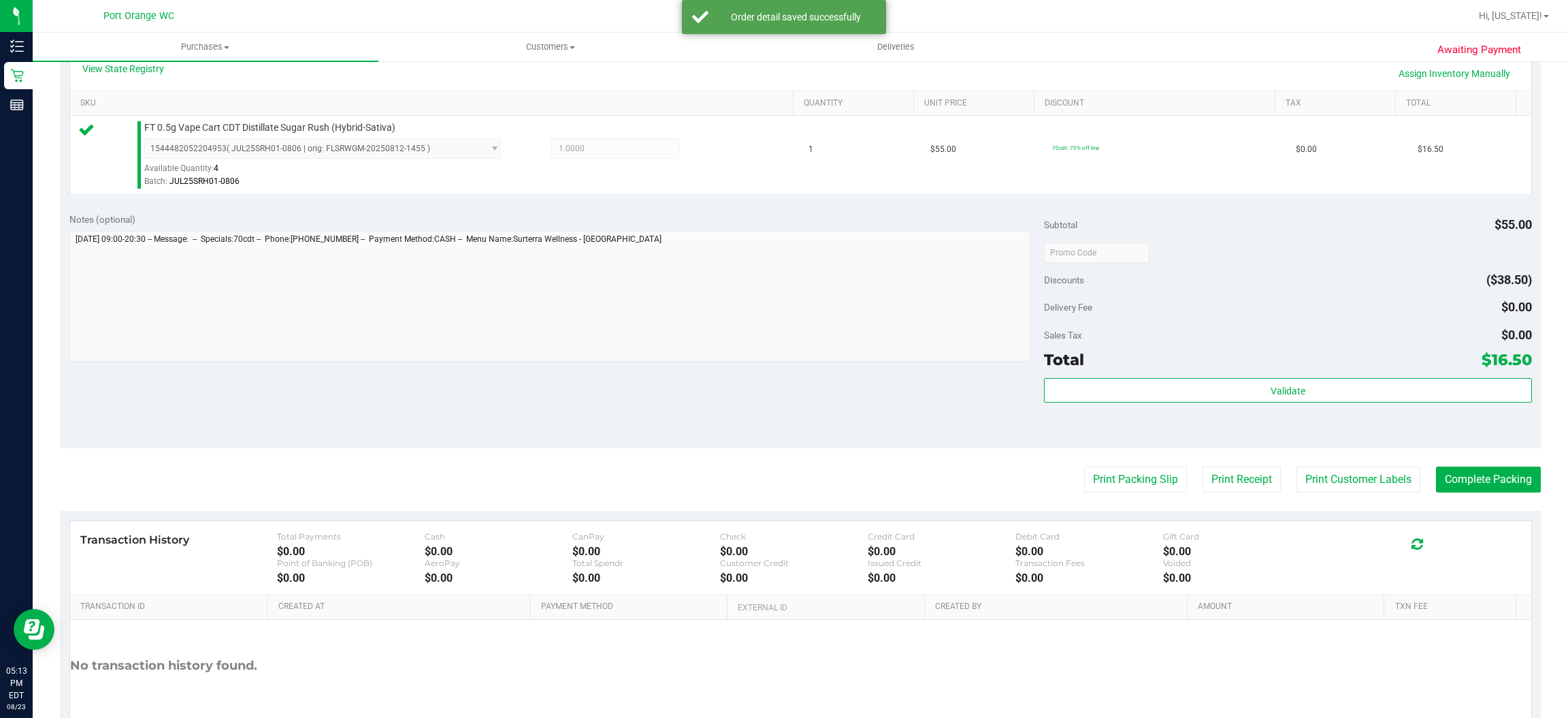
scroll to position [398, 0]
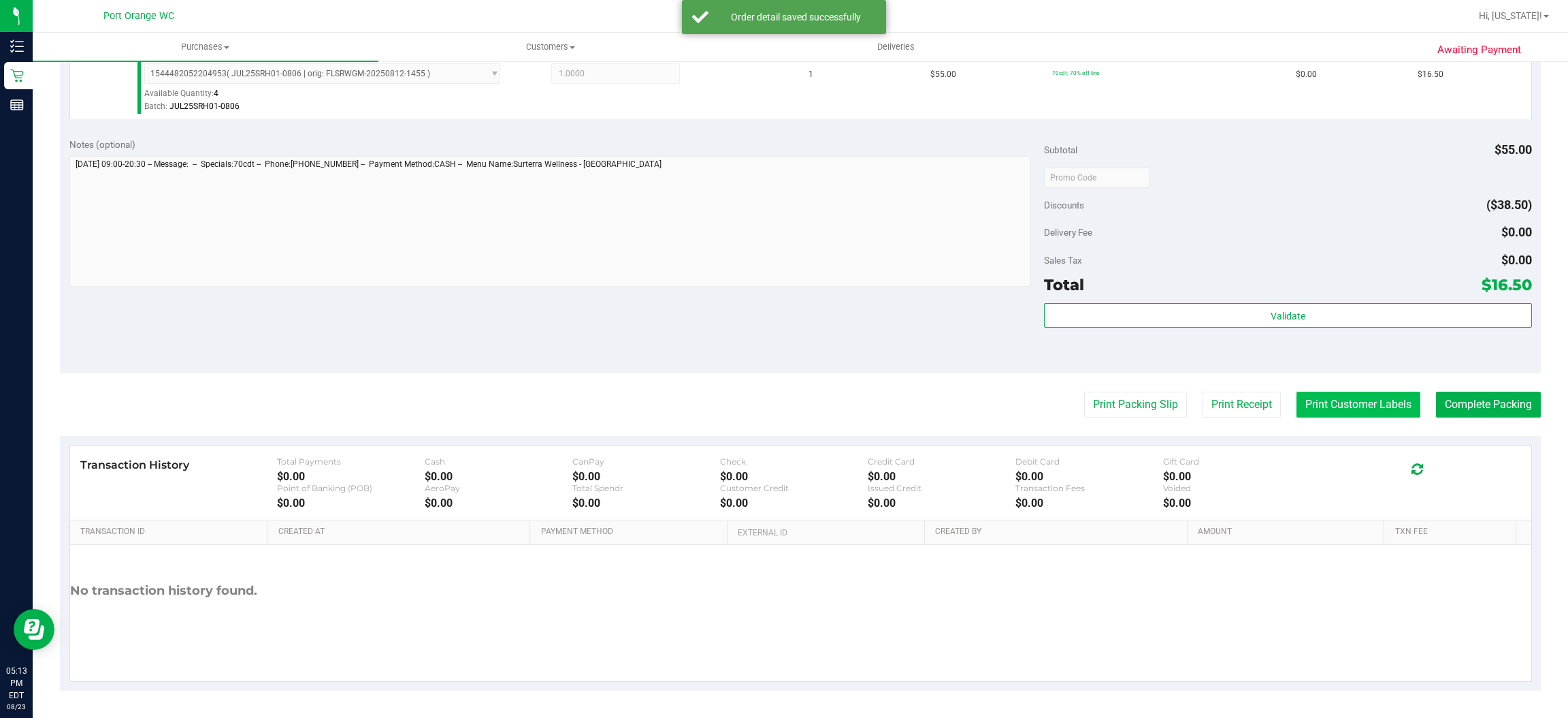
click at [1336, 405] on button "Print Customer Labels" at bounding box center [1359, 405] width 124 height 26
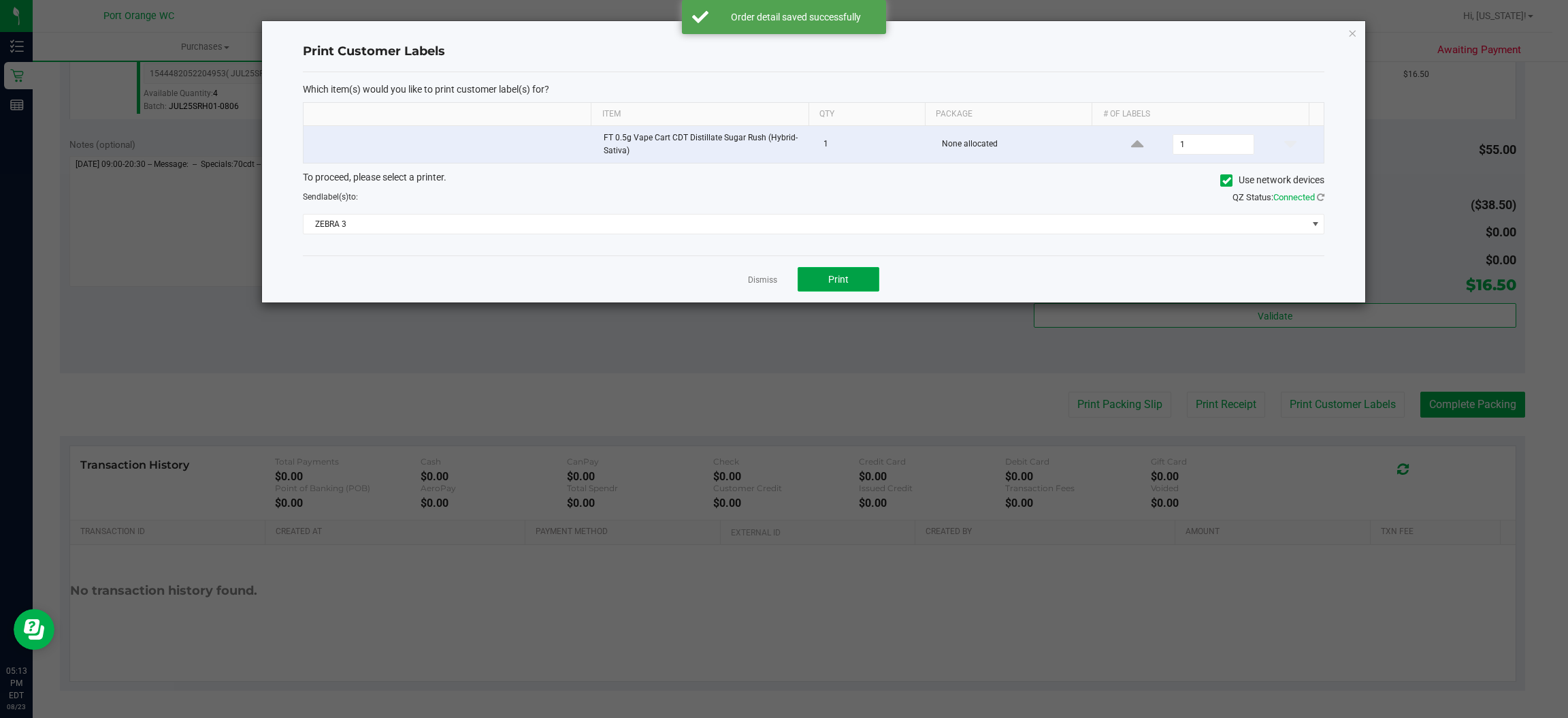
click at [838, 280] on span "Print" at bounding box center [838, 278] width 20 height 11
click at [753, 280] on link "Dismiss" at bounding box center [762, 280] width 29 height 12
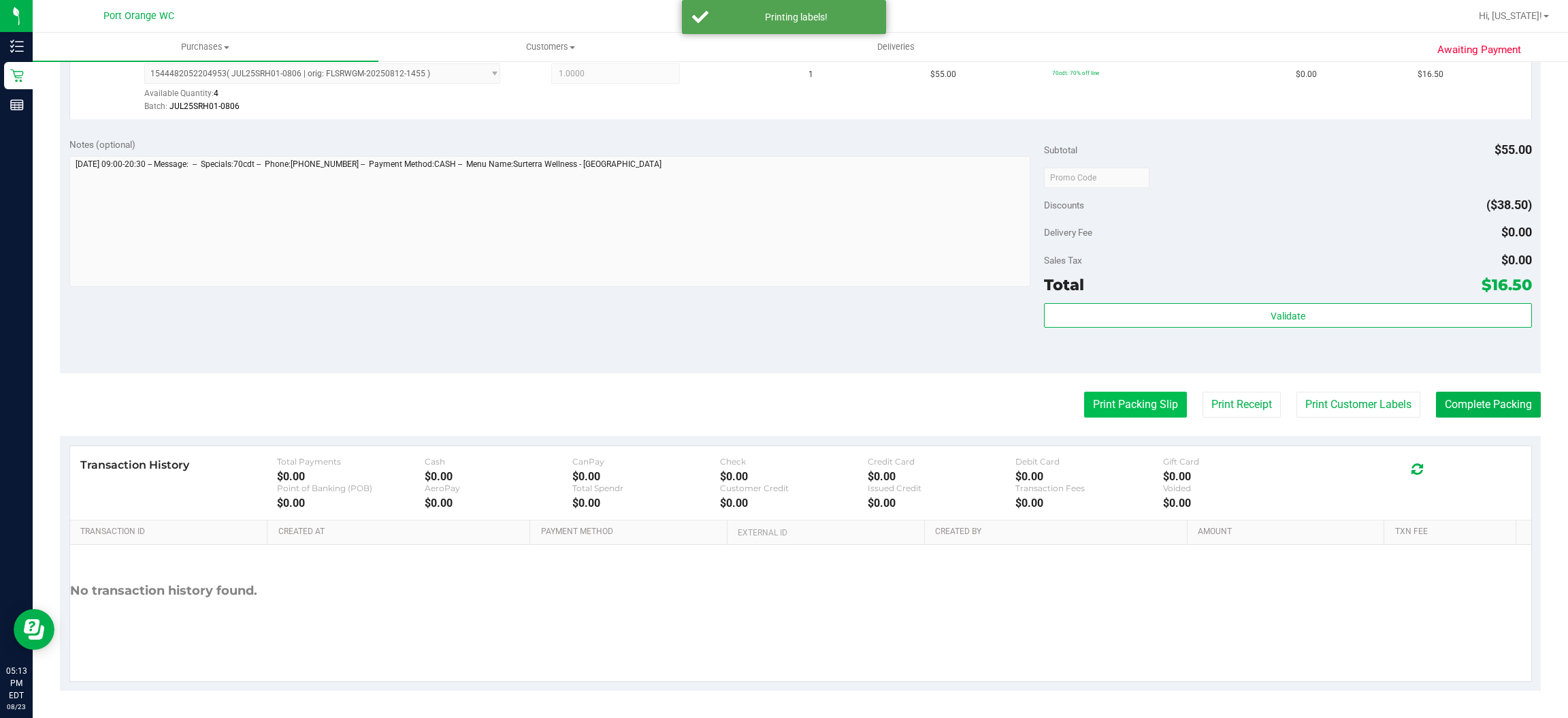
click at [1101, 403] on button "Print Packing Slip" at bounding box center [1135, 405] width 103 height 26
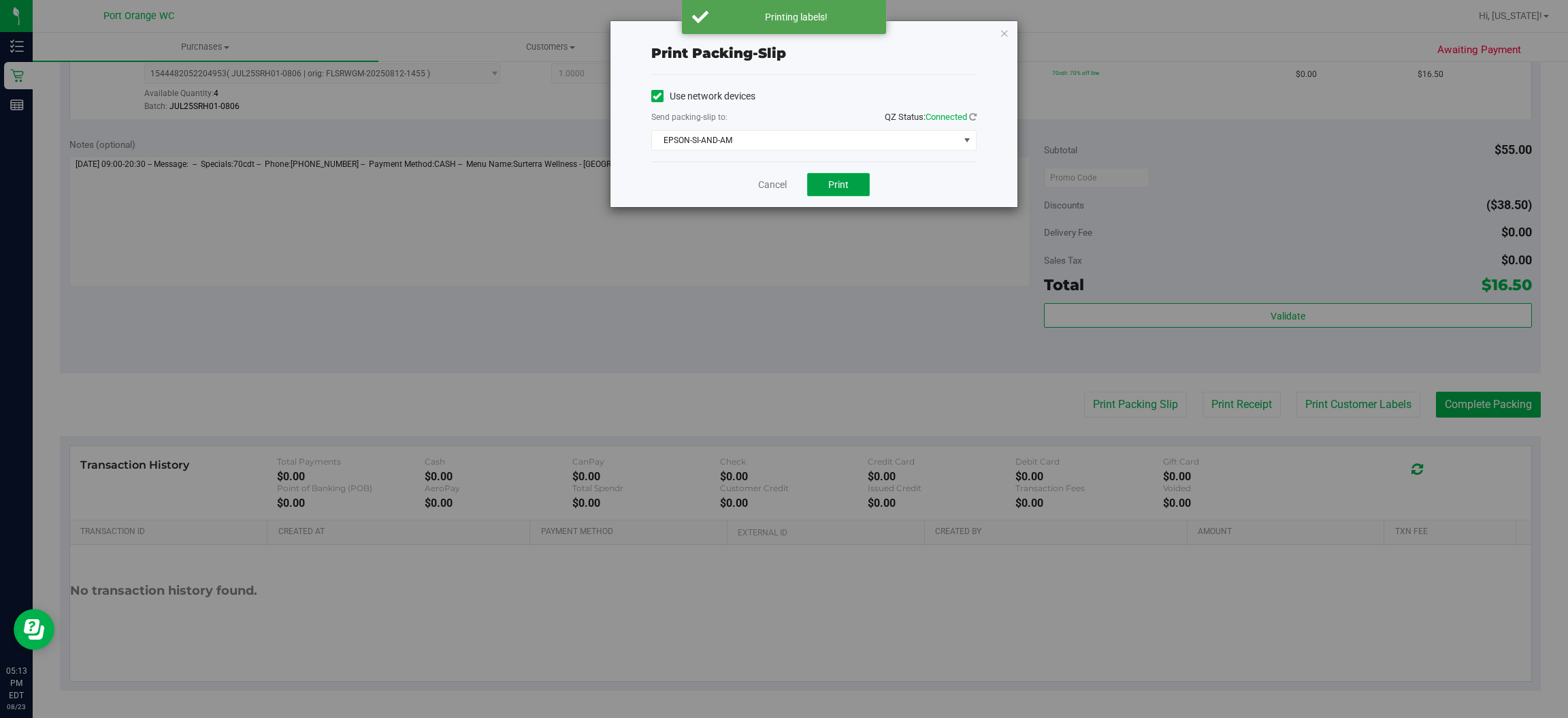
click at [842, 180] on span "Print" at bounding box center [838, 184] width 20 height 11
click at [761, 183] on link "Cancel" at bounding box center [773, 184] width 29 height 14
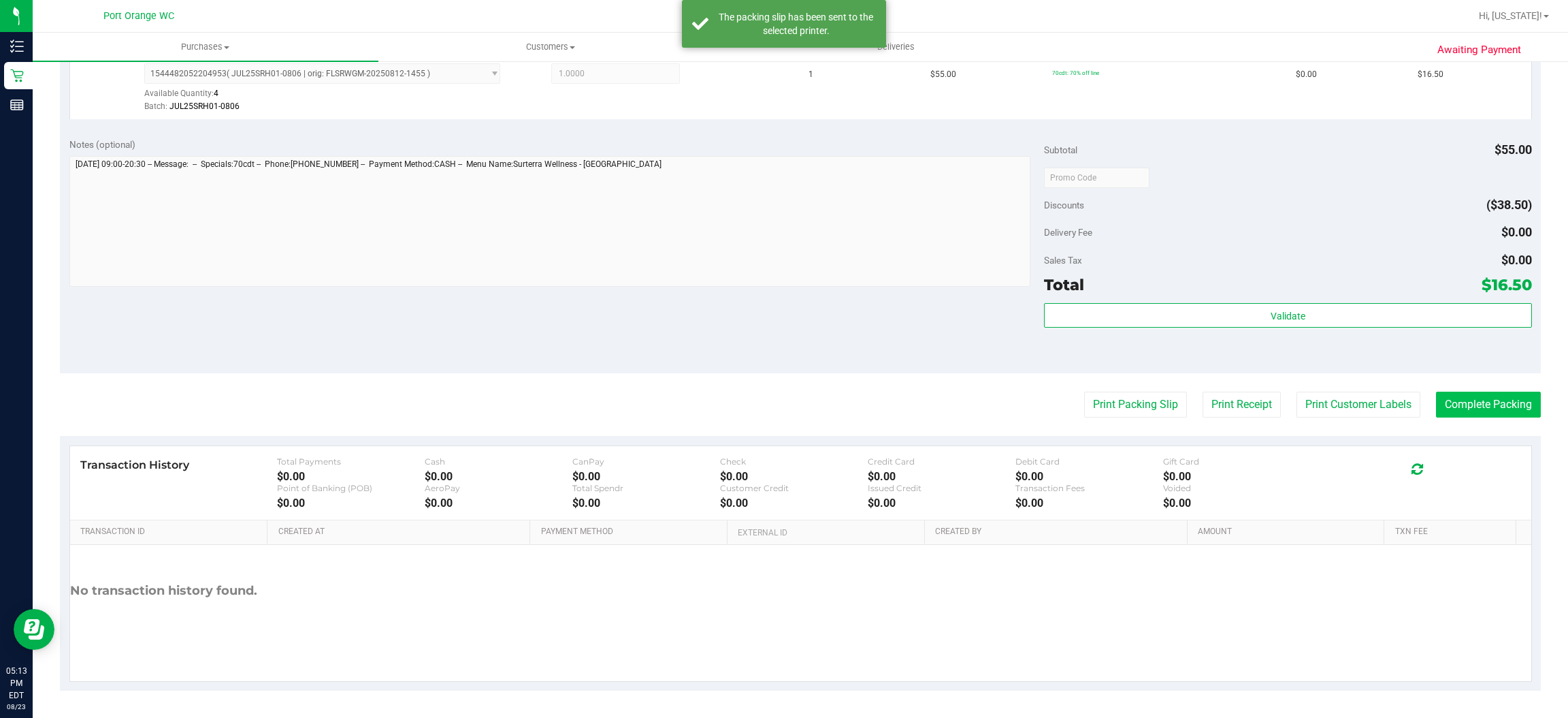
click at [1487, 404] on button "Complete Packing" at bounding box center [1488, 405] width 105 height 26
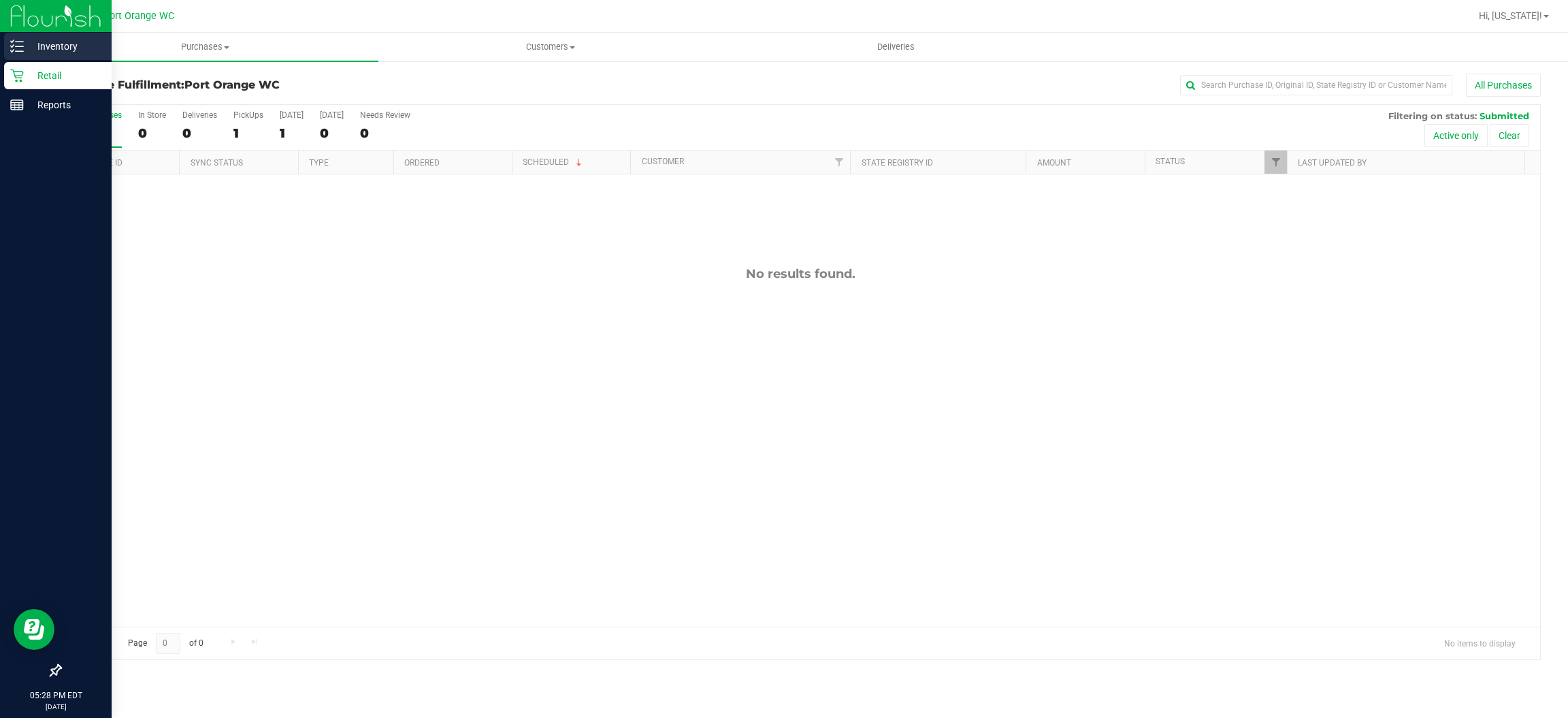
click at [23, 46] on div "Inventory" at bounding box center [58, 46] width 108 height 27
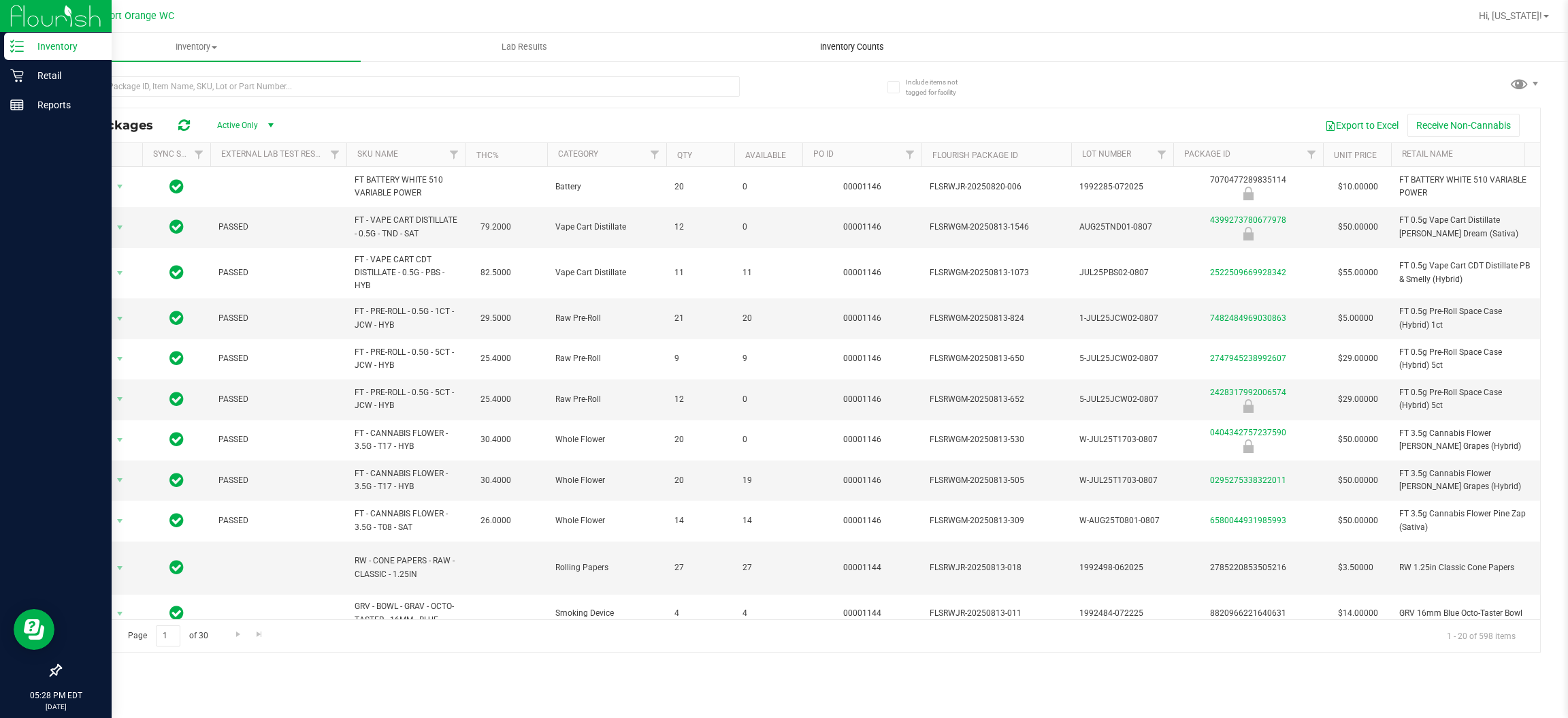
click at [825, 57] on uib-tab-heading "Inventory Counts" at bounding box center [852, 46] width 327 height 27
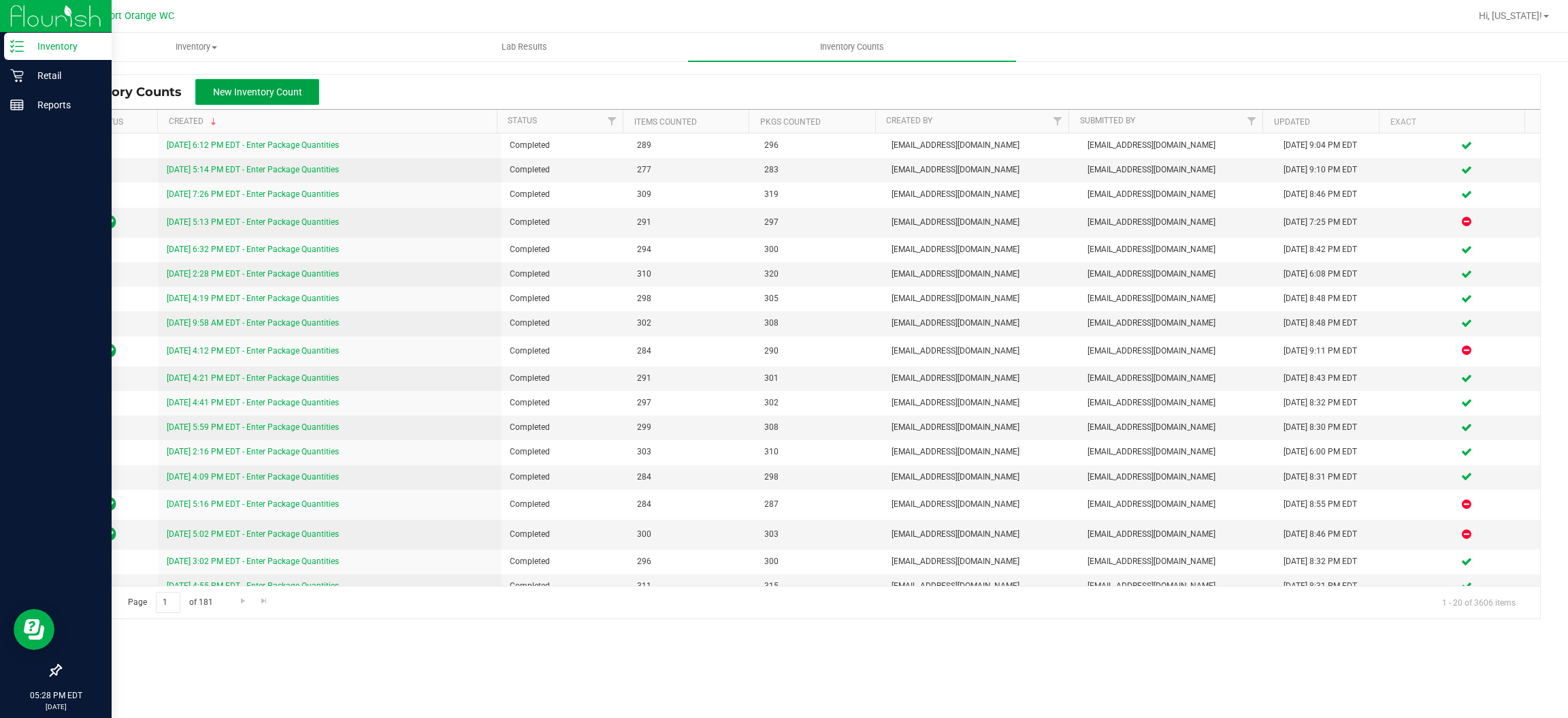
click at [263, 91] on span "New Inventory Count" at bounding box center [257, 92] width 89 height 11
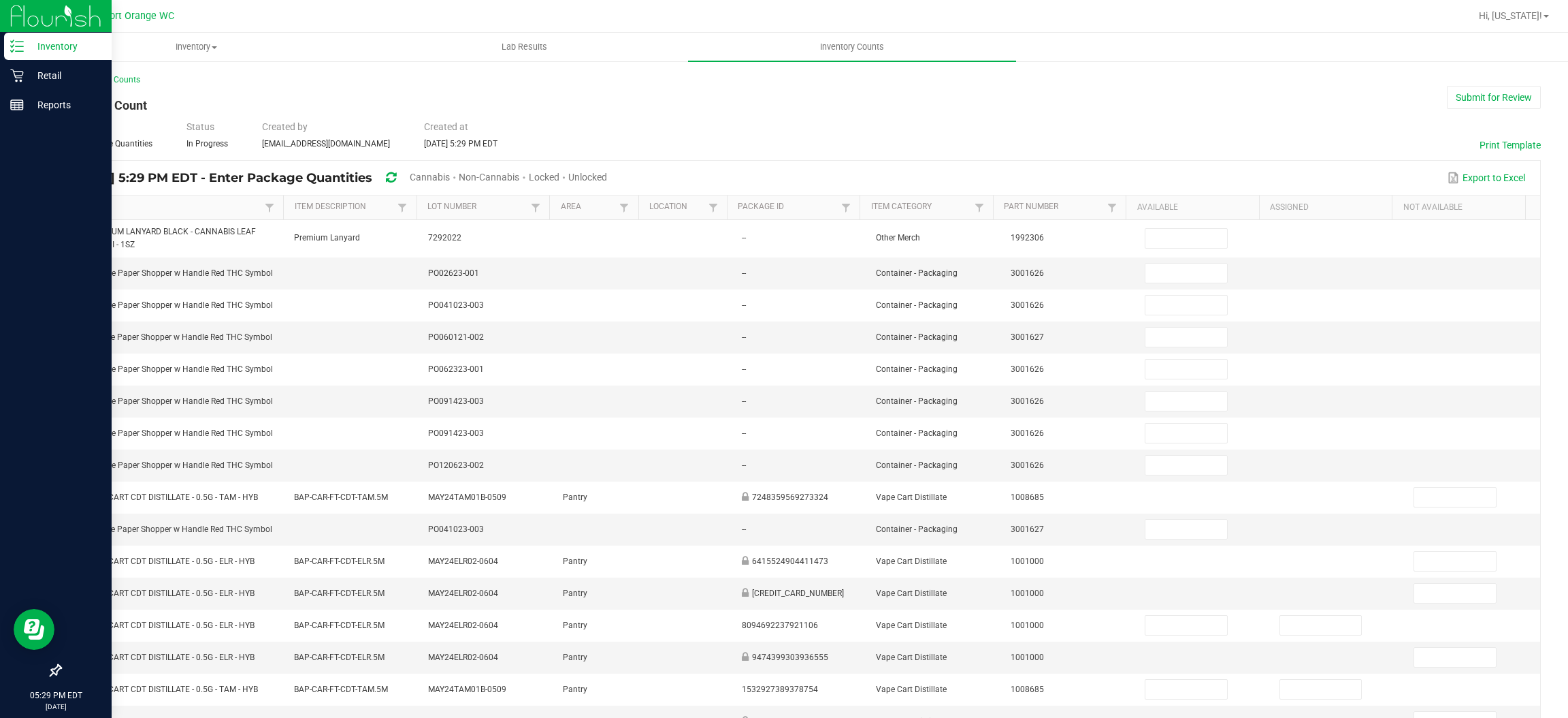
click at [450, 177] on span "Cannabis" at bounding box center [430, 177] width 40 height 11
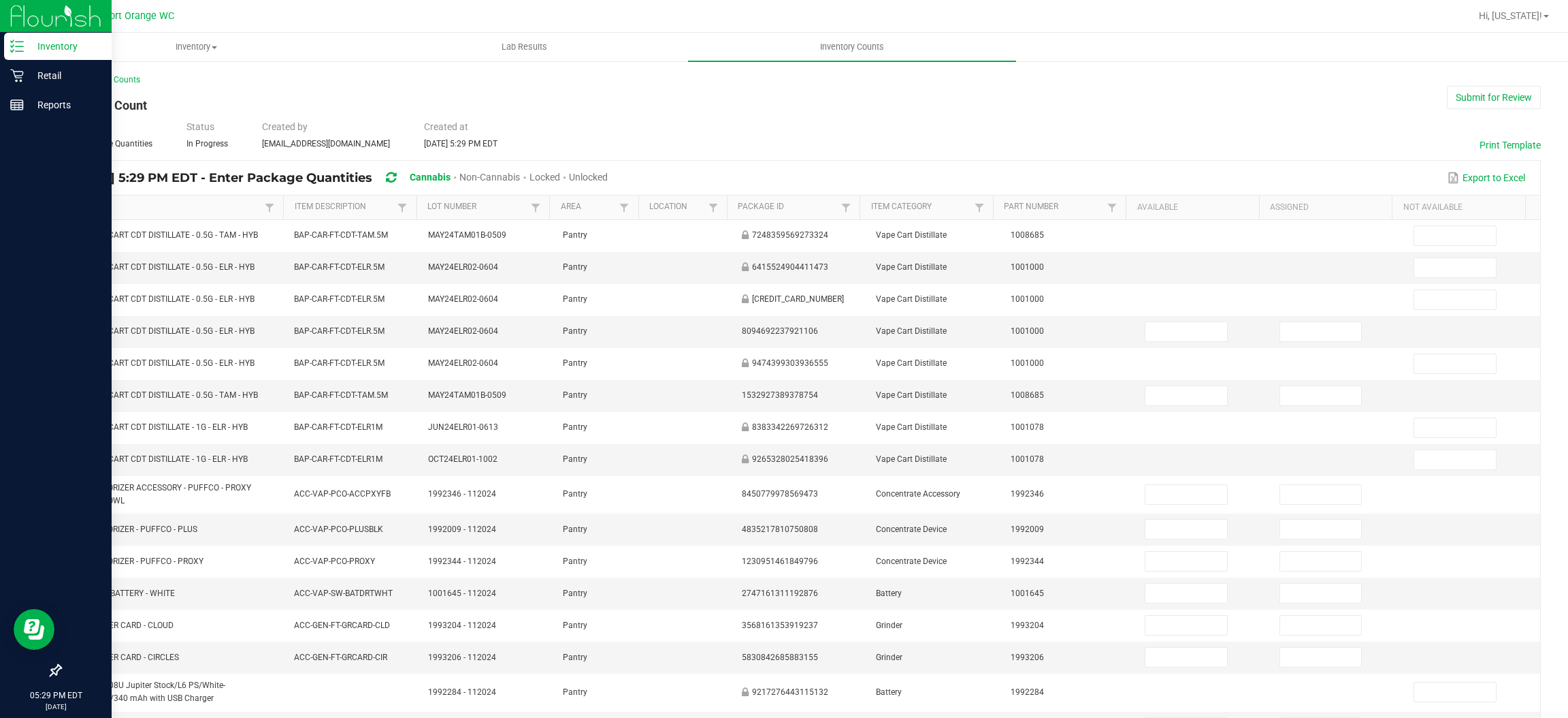
click at [608, 172] on span "Unlocked" at bounding box center [588, 177] width 39 height 11
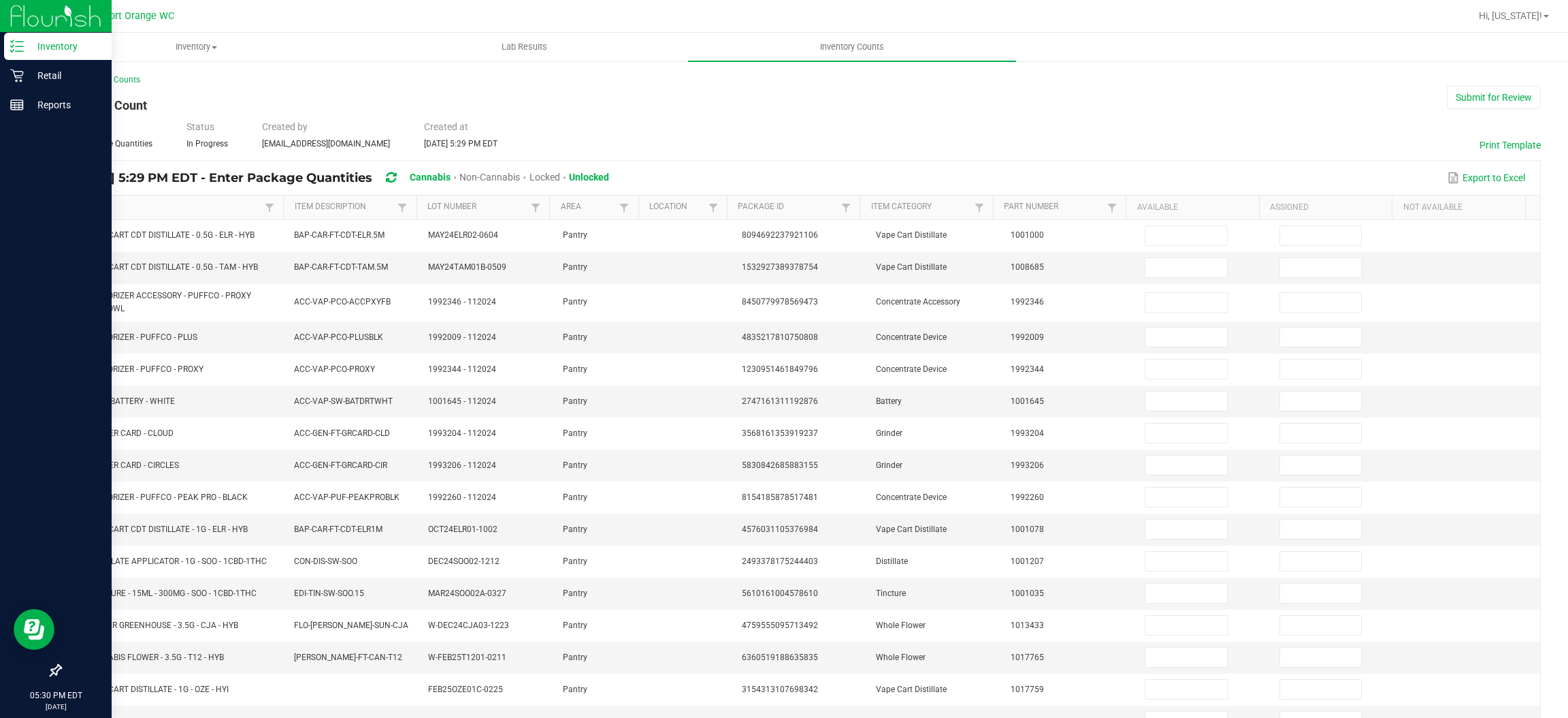
click at [181, 208] on link "Item" at bounding box center [166, 206] width 188 height 11
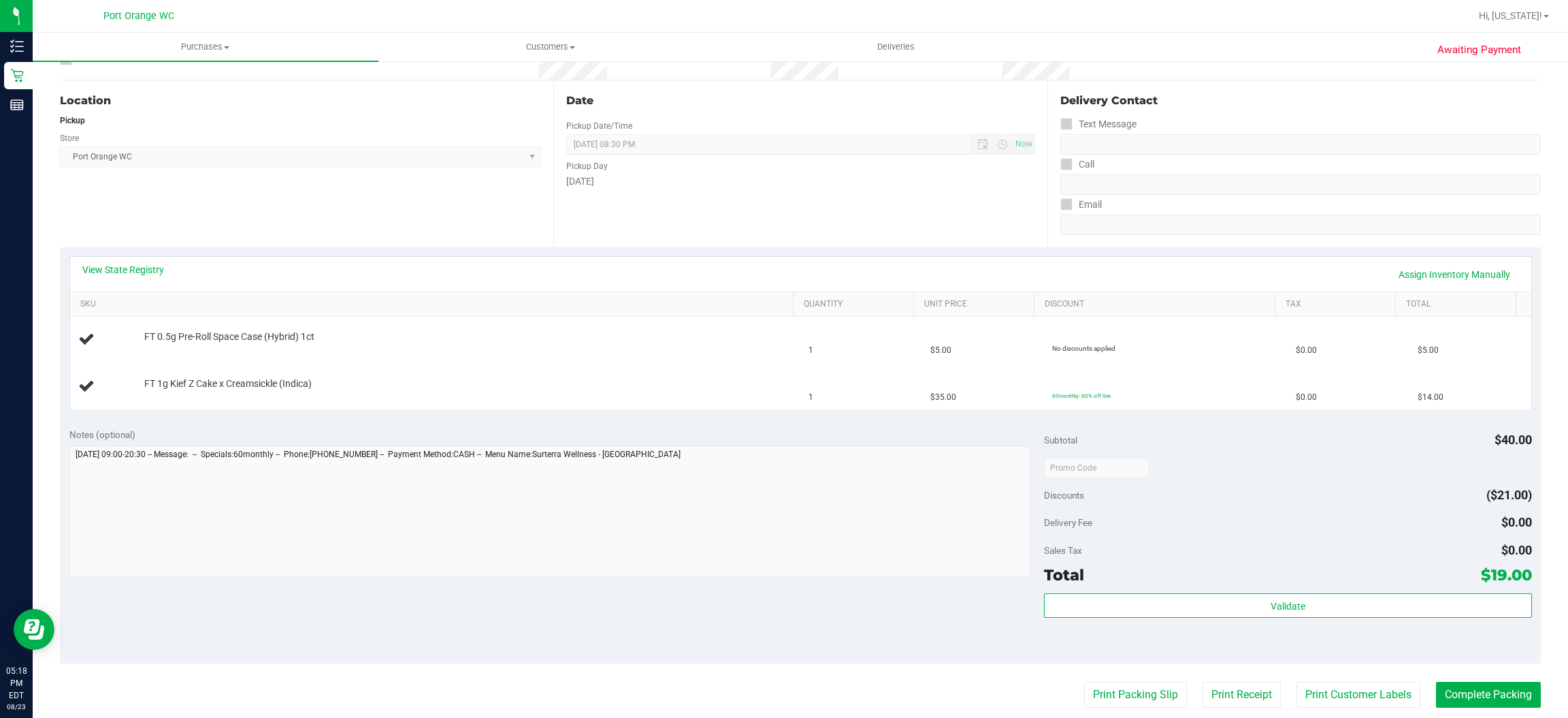
scroll to position [124, 0]
click at [1219, 109] on div "Delivery Contact" at bounding box center [1301, 100] width 480 height 22
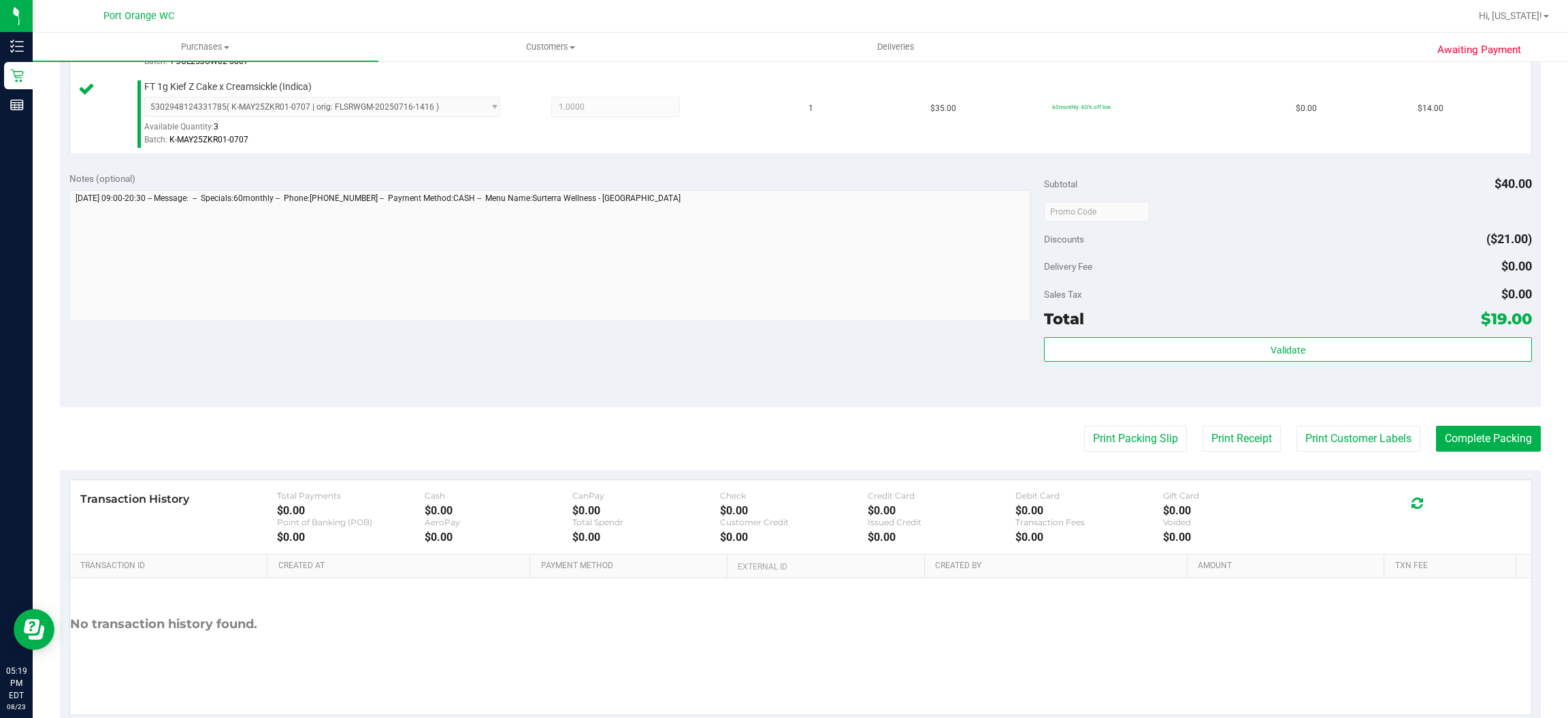
scroll to position [477, 0]
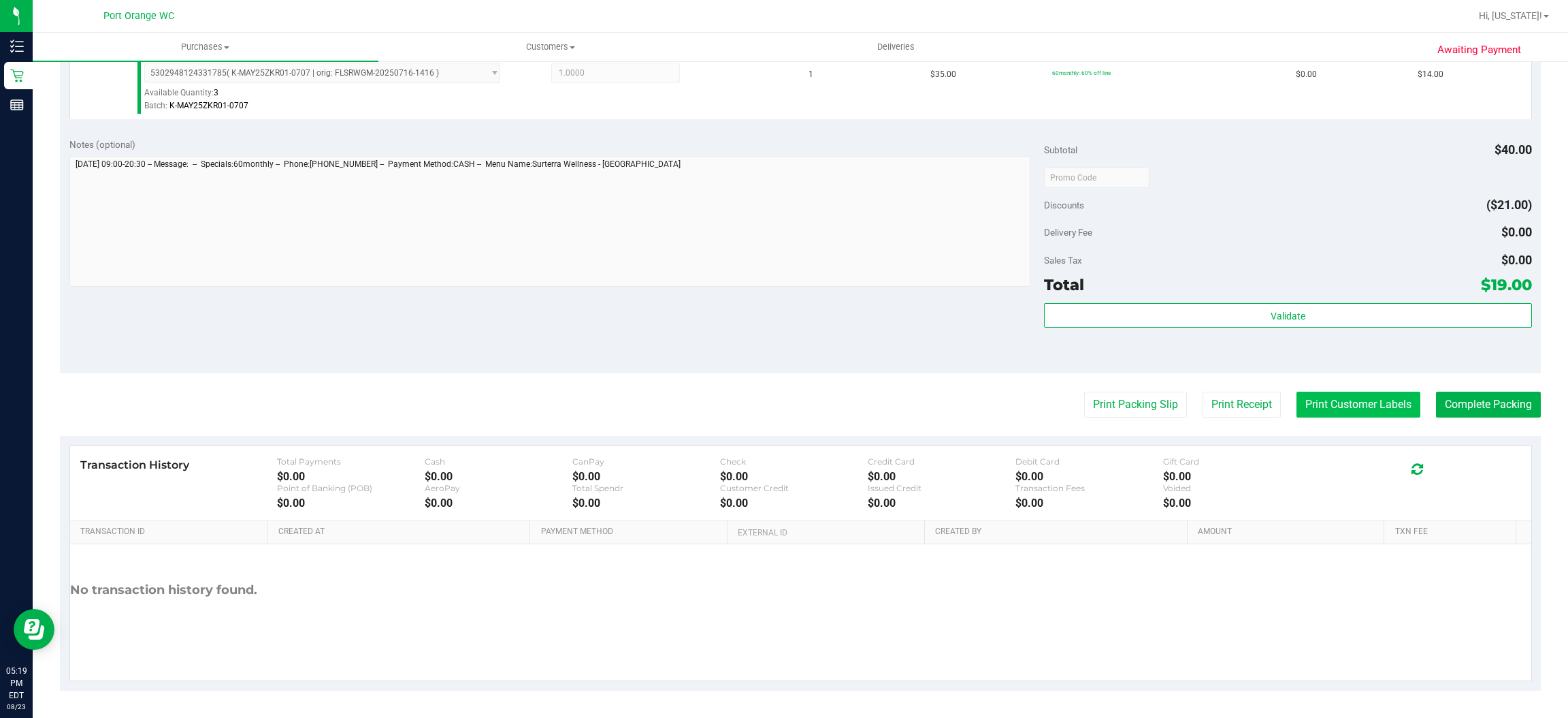
click at [1366, 403] on button "Print Customer Labels" at bounding box center [1359, 405] width 124 height 26
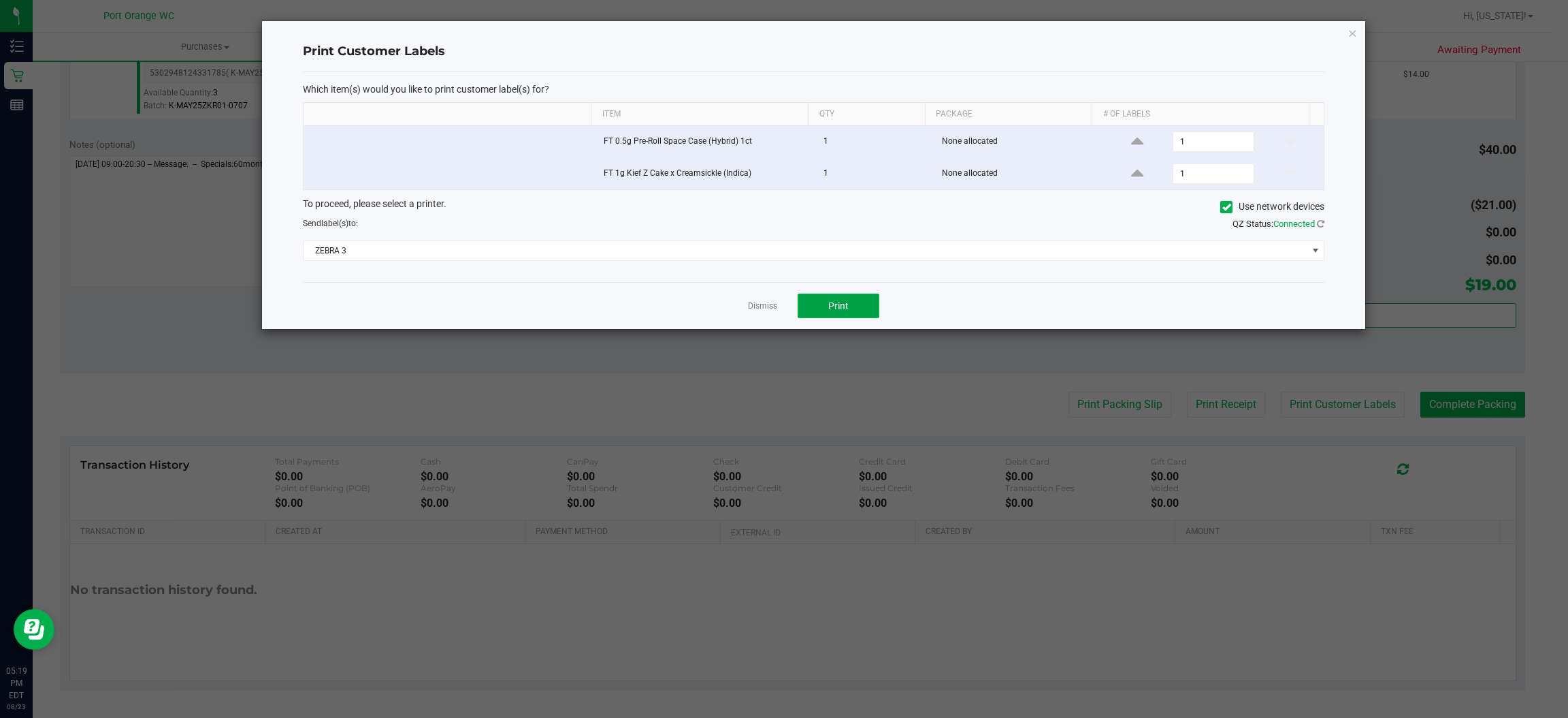
click at [863, 315] on button "Print" at bounding box center [838, 305] width 82 height 25
click at [801, 310] on button "Print" at bounding box center [838, 305] width 82 height 25
click at [773, 308] on link "Dismiss" at bounding box center [762, 306] width 29 height 12
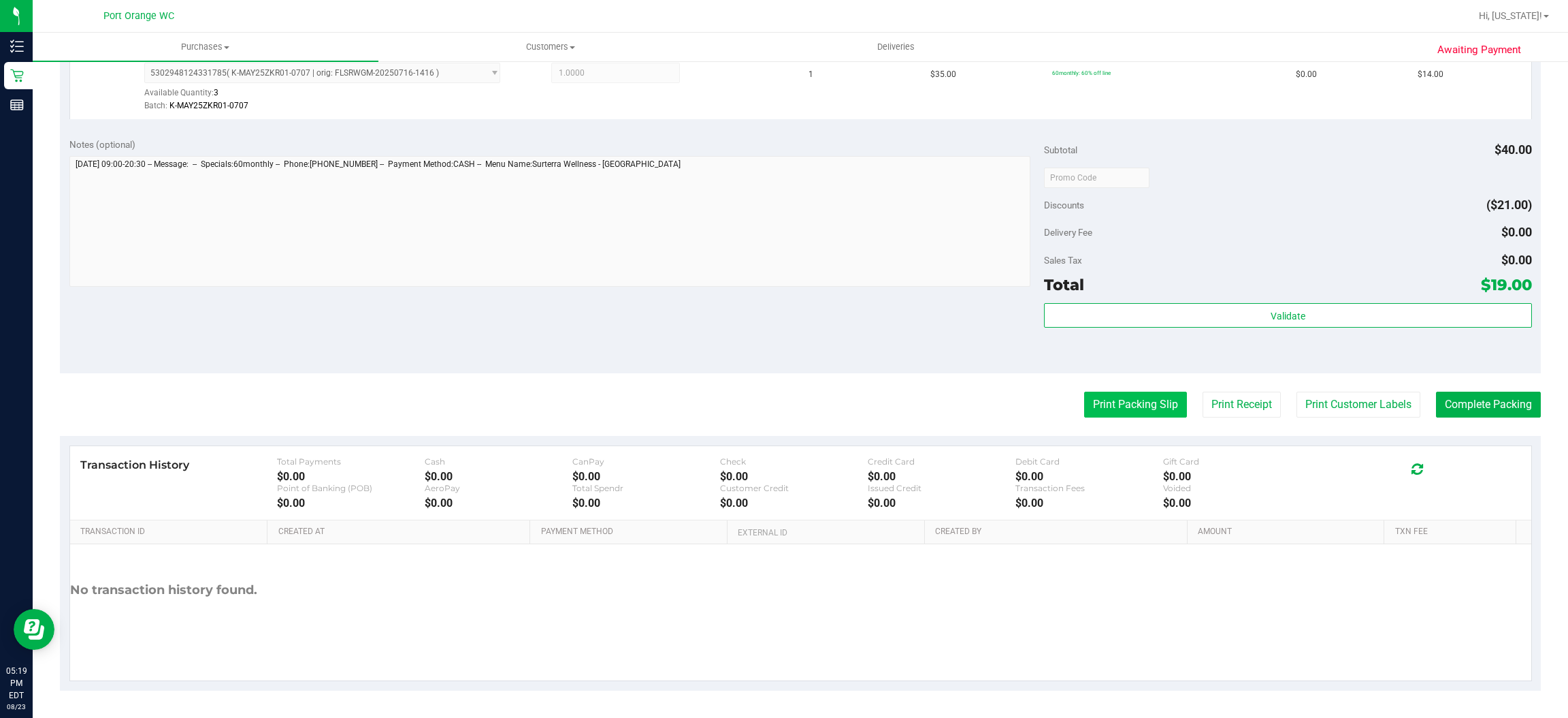
click at [1138, 403] on button "Print Packing Slip" at bounding box center [1135, 405] width 103 height 26
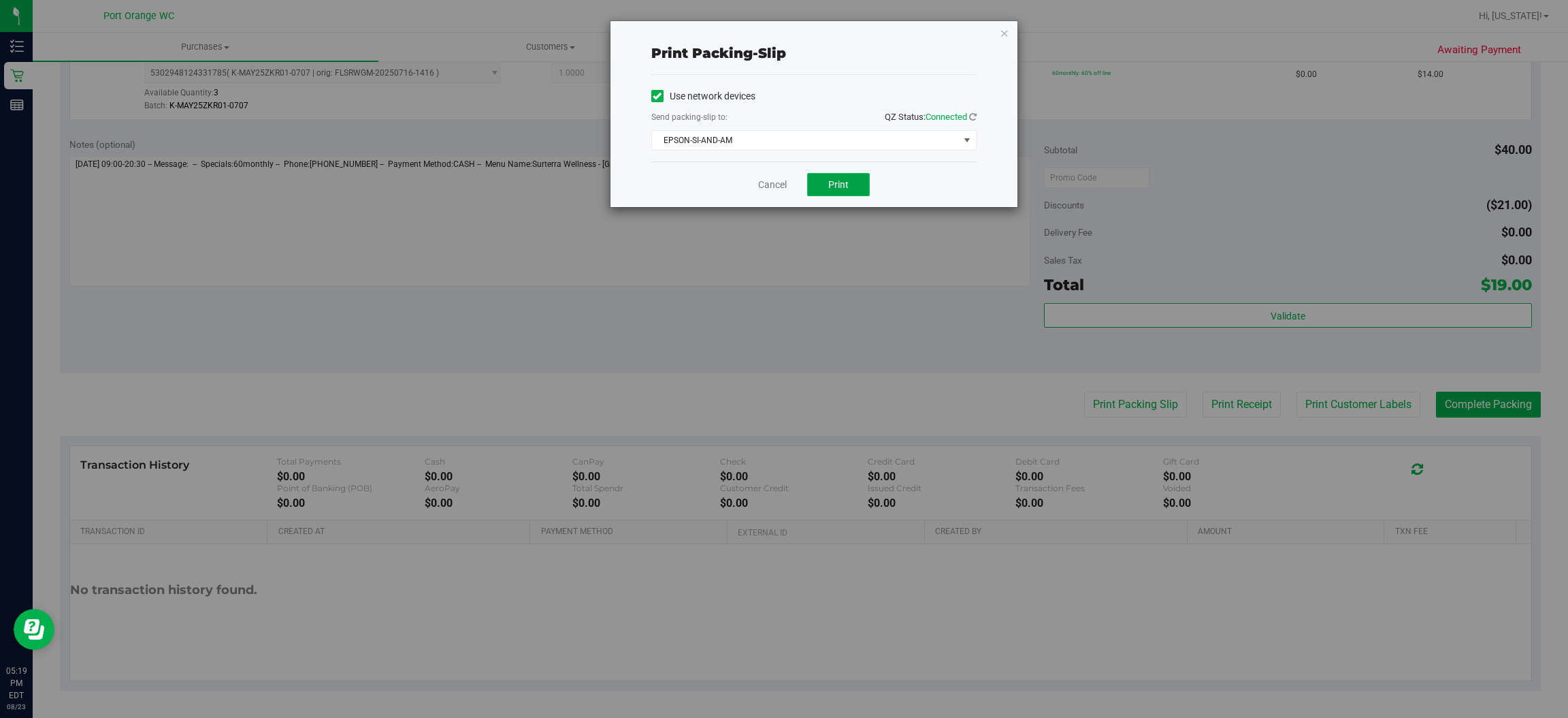
click at [838, 183] on span "Print" at bounding box center [838, 184] width 20 height 11
click at [350, 694] on div "Print packing-slip Use network devices Send packing-slip to: QZ Status: Connect…" at bounding box center [788, 359] width 1578 height 718
click at [345, 601] on div "Print packing-slip Use network devices Send packing-slip to: QZ Status: Connect…" at bounding box center [788, 359] width 1578 height 718
click at [268, 679] on div "Print packing-slip Use network devices Send packing-slip to: QZ Status: Connect…" at bounding box center [788, 359] width 1578 height 718
click at [762, 183] on link "Cancel" at bounding box center [773, 184] width 29 height 14
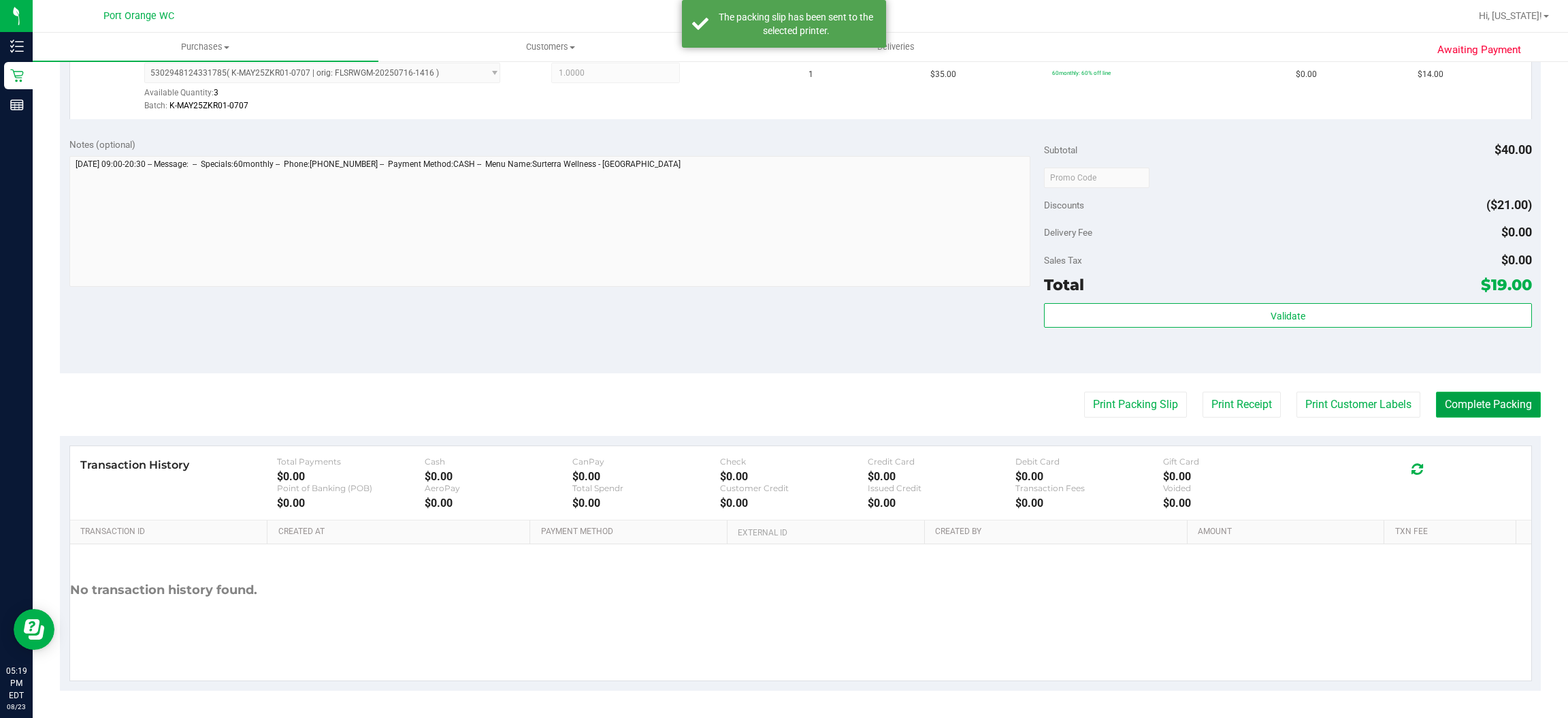
click at [1460, 403] on button "Complete Packing" at bounding box center [1488, 405] width 105 height 26
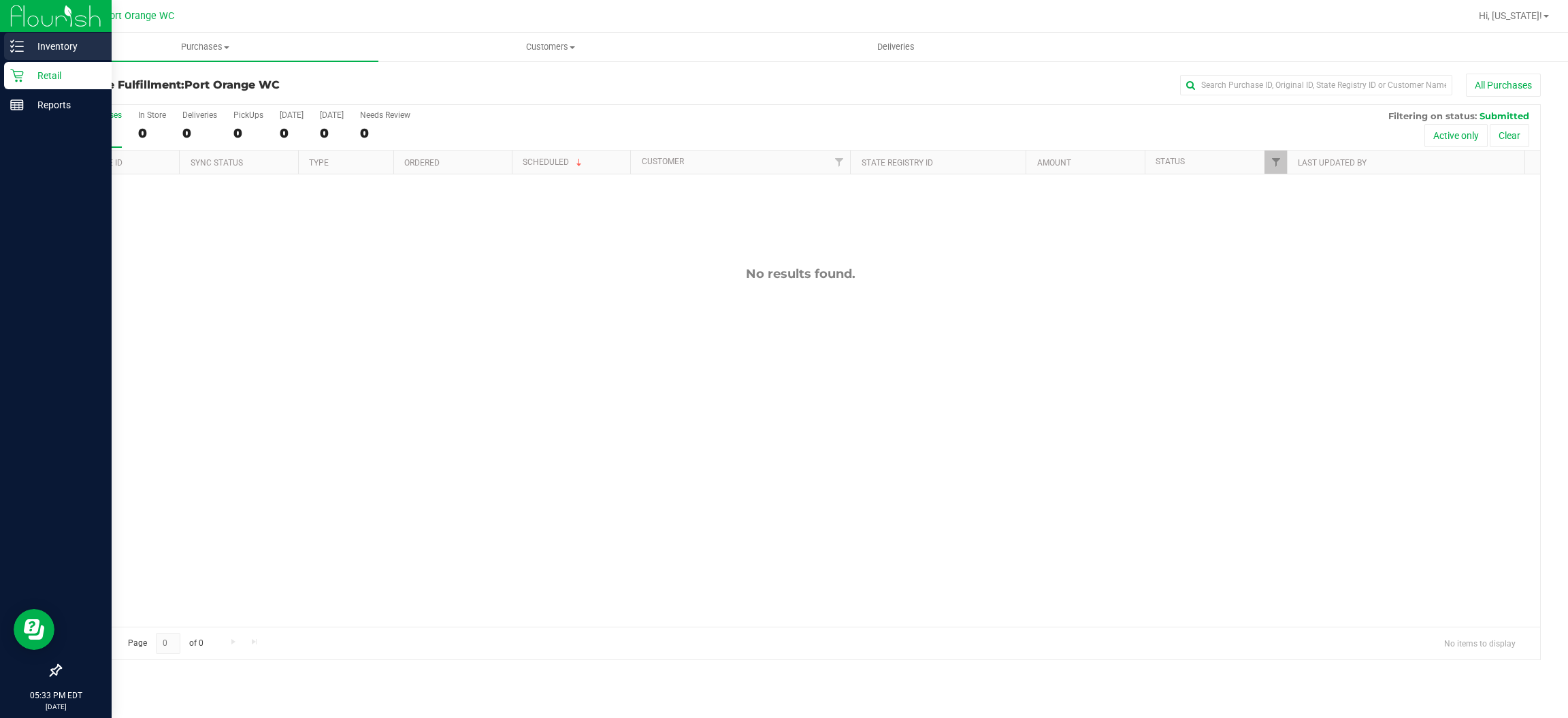
click at [26, 47] on p "Inventory" at bounding box center [65, 46] width 82 height 16
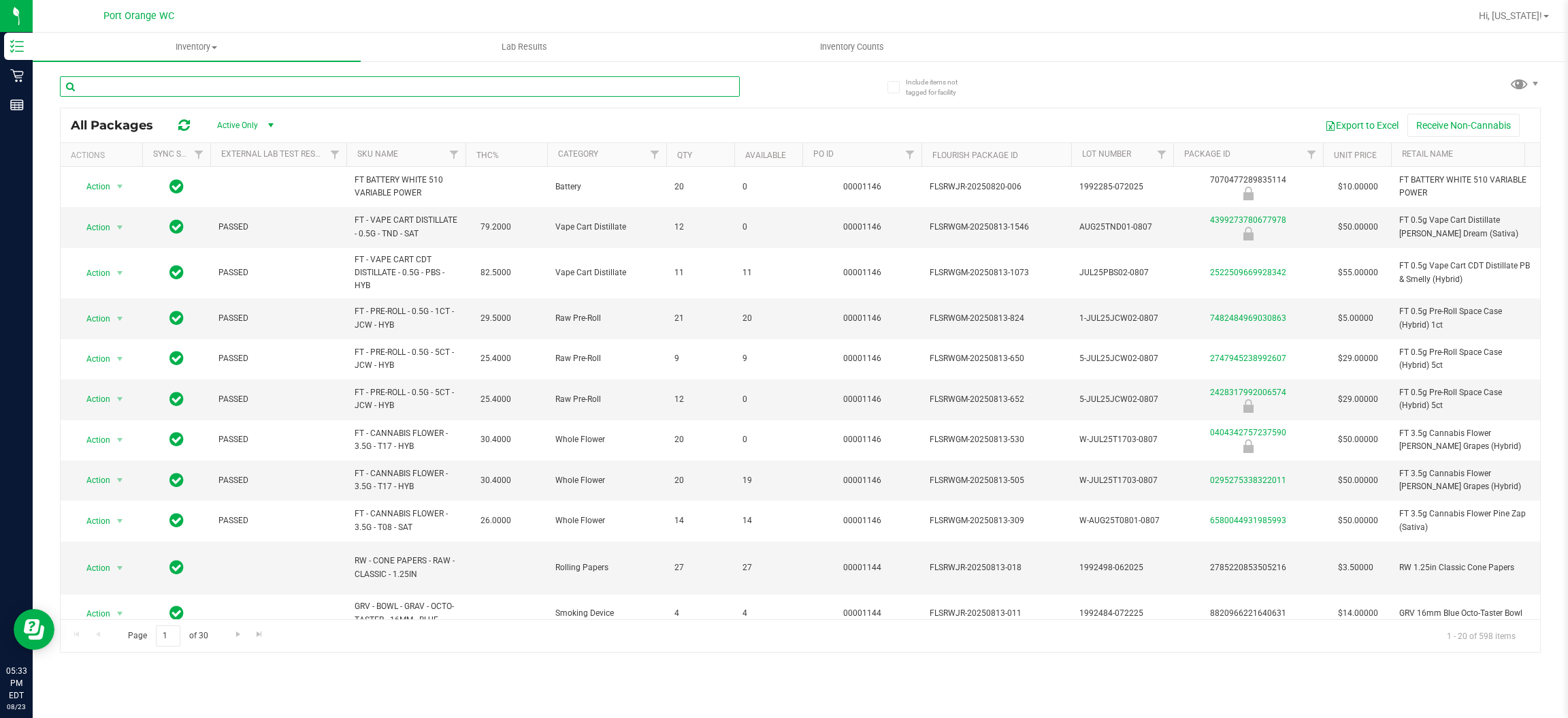
click at [161, 86] on input "text" at bounding box center [400, 86] width 680 height 20
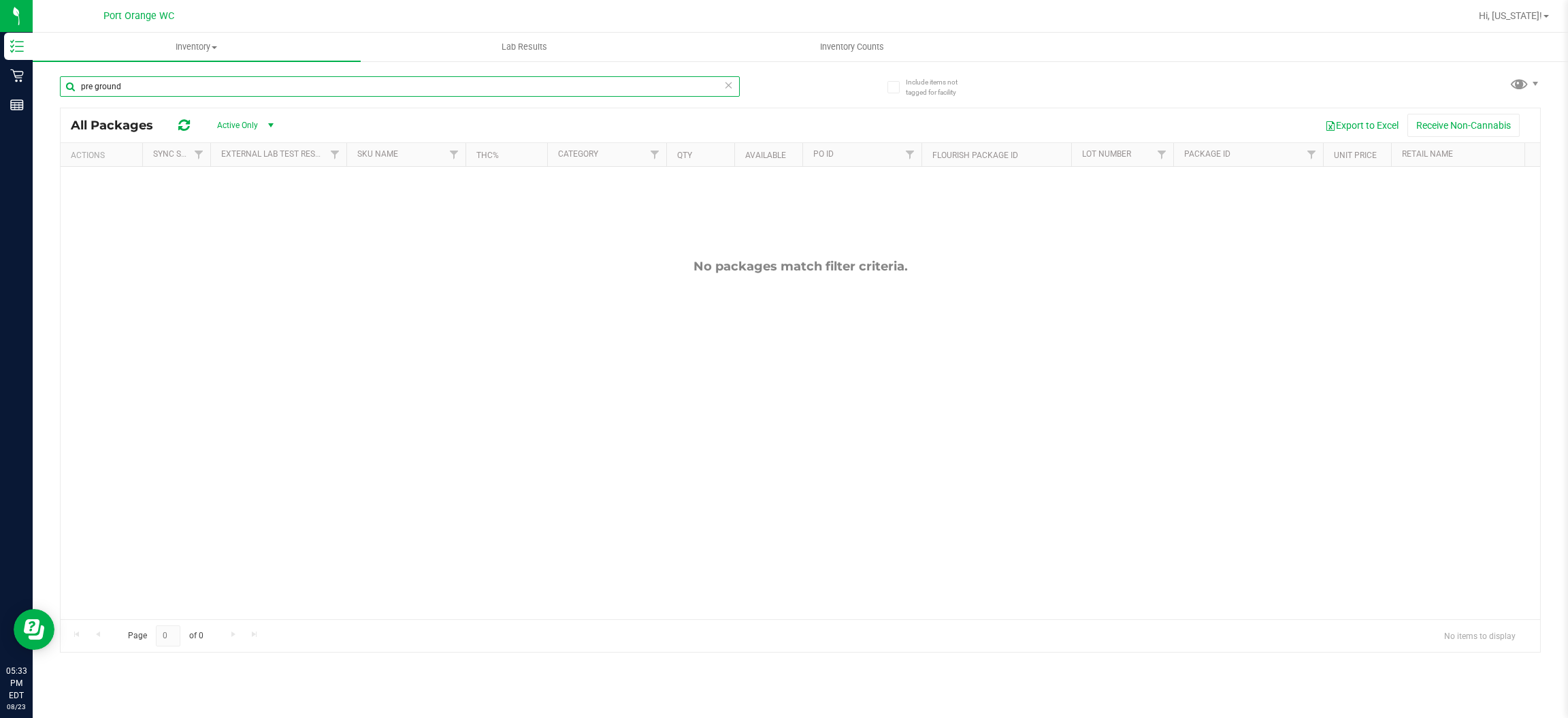
click at [129, 79] on input "pre ground" at bounding box center [400, 86] width 680 height 20
click at [130, 79] on input "pre ground" at bounding box center [400, 86] width 680 height 20
type input "ground"
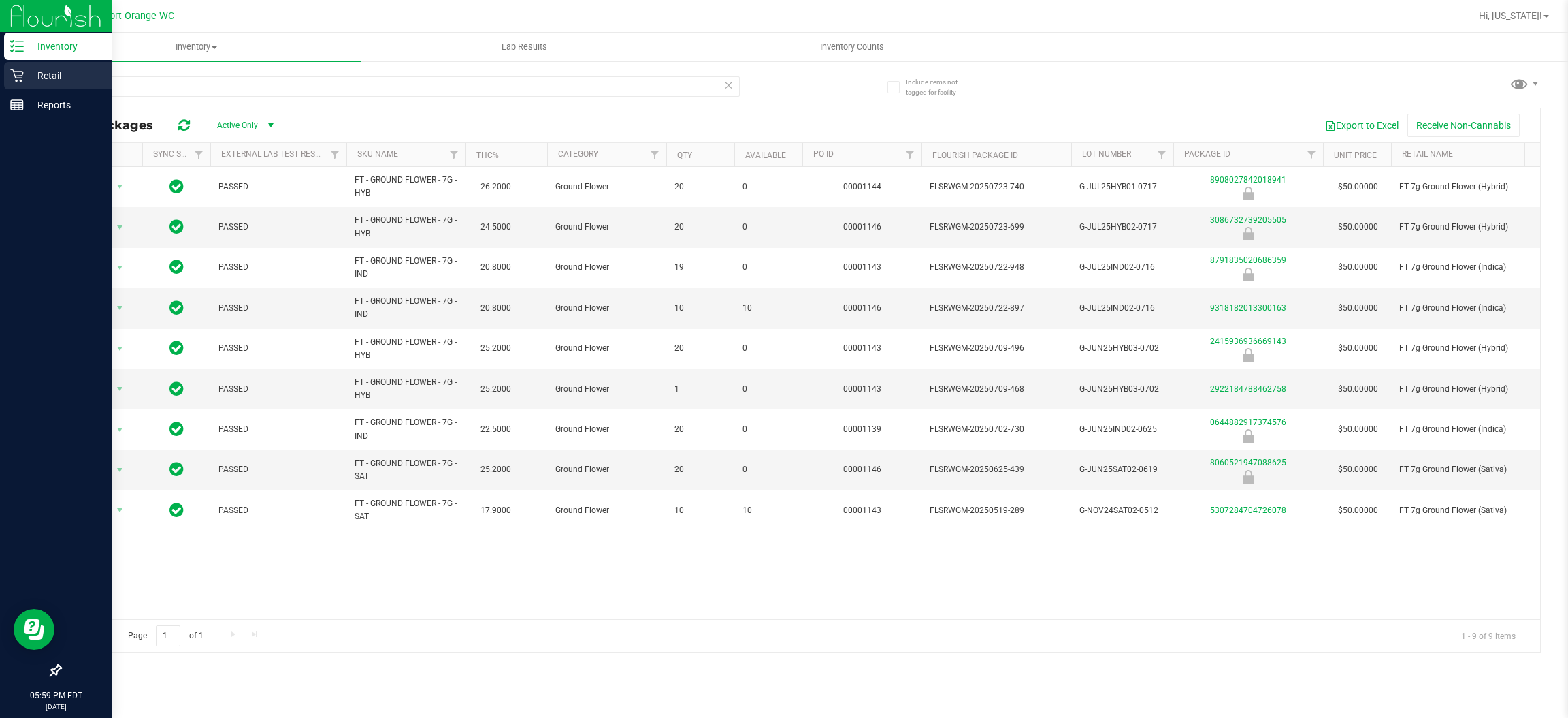
click at [23, 81] on icon at bounding box center [17, 76] width 14 height 14
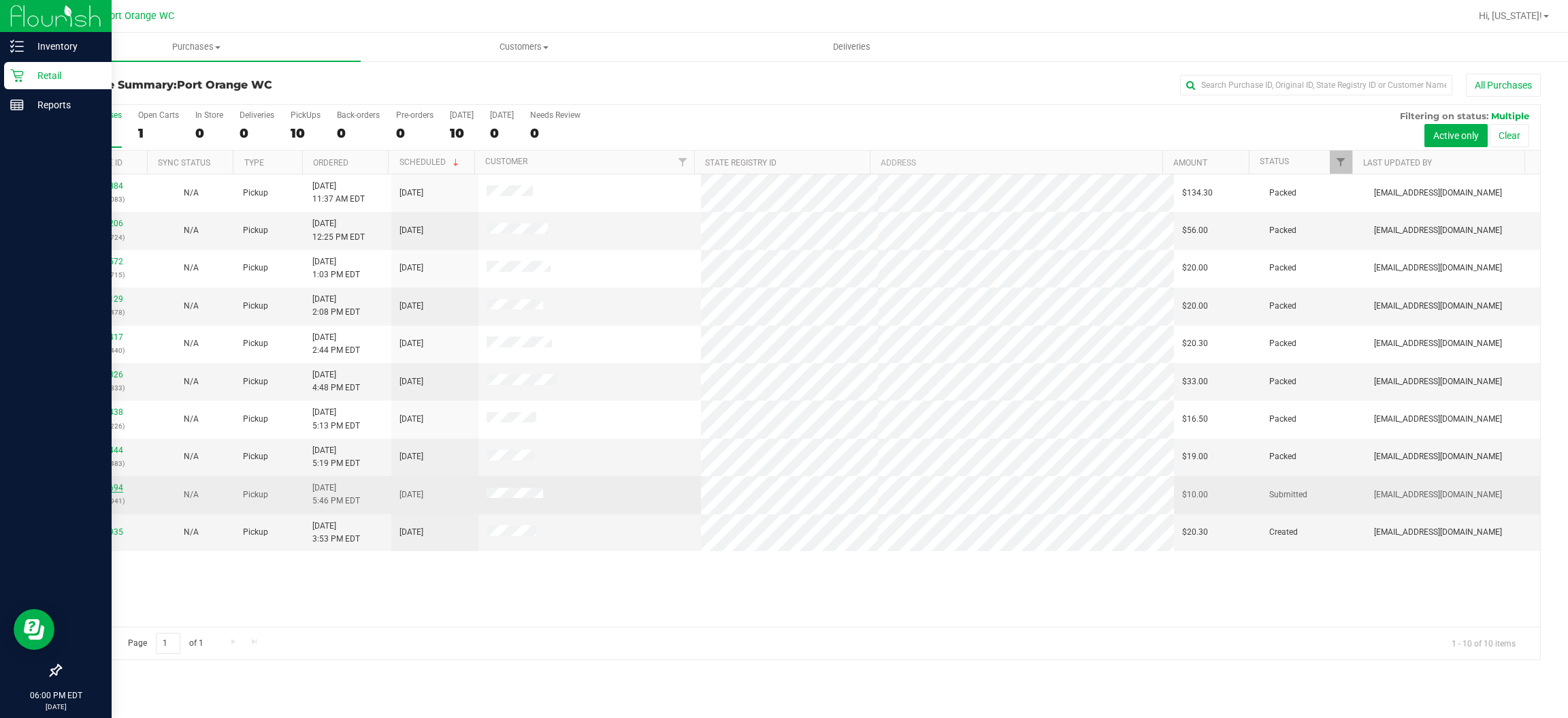
click at [111, 493] on link "11836694" at bounding box center [104, 488] width 38 height 10
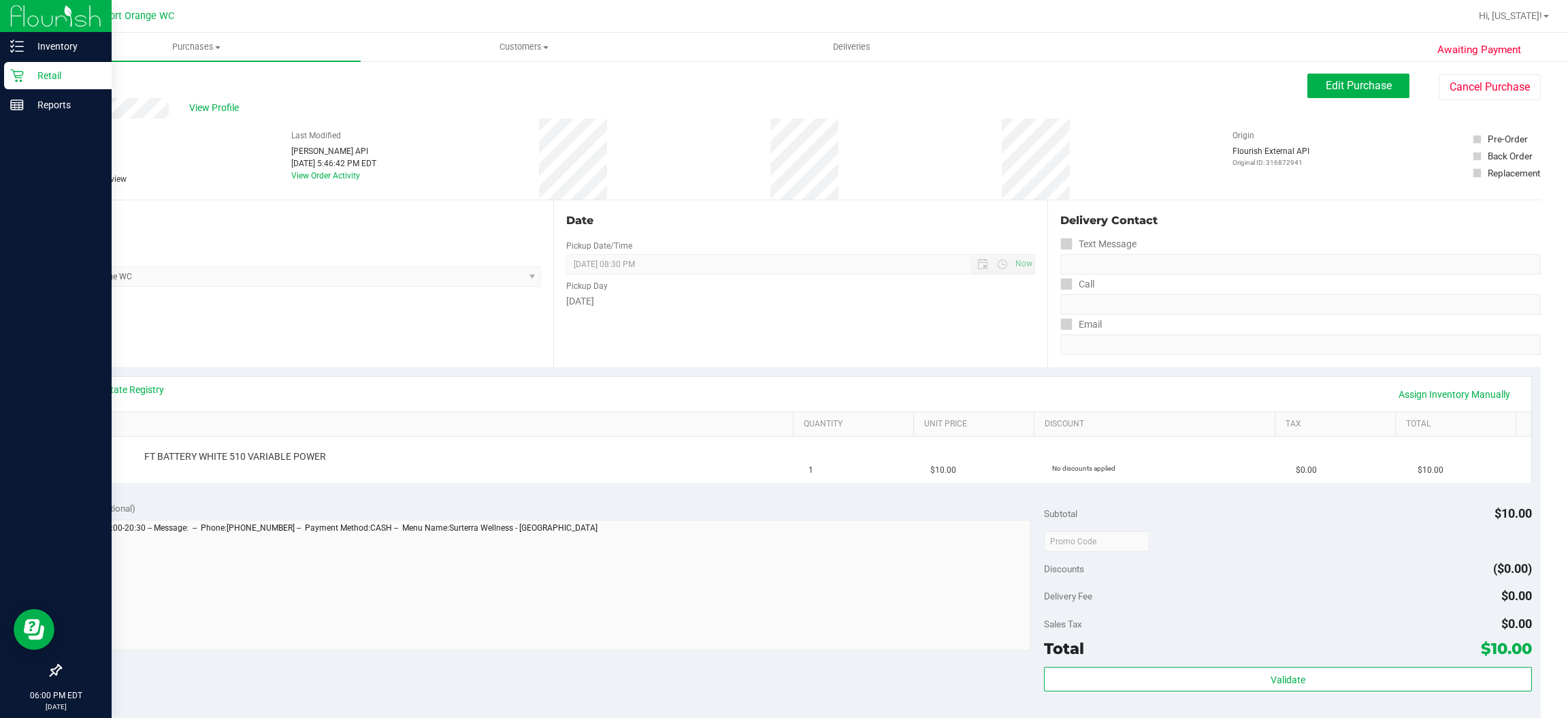
click at [77, 81] on link "Back" at bounding box center [70, 82] width 20 height 10
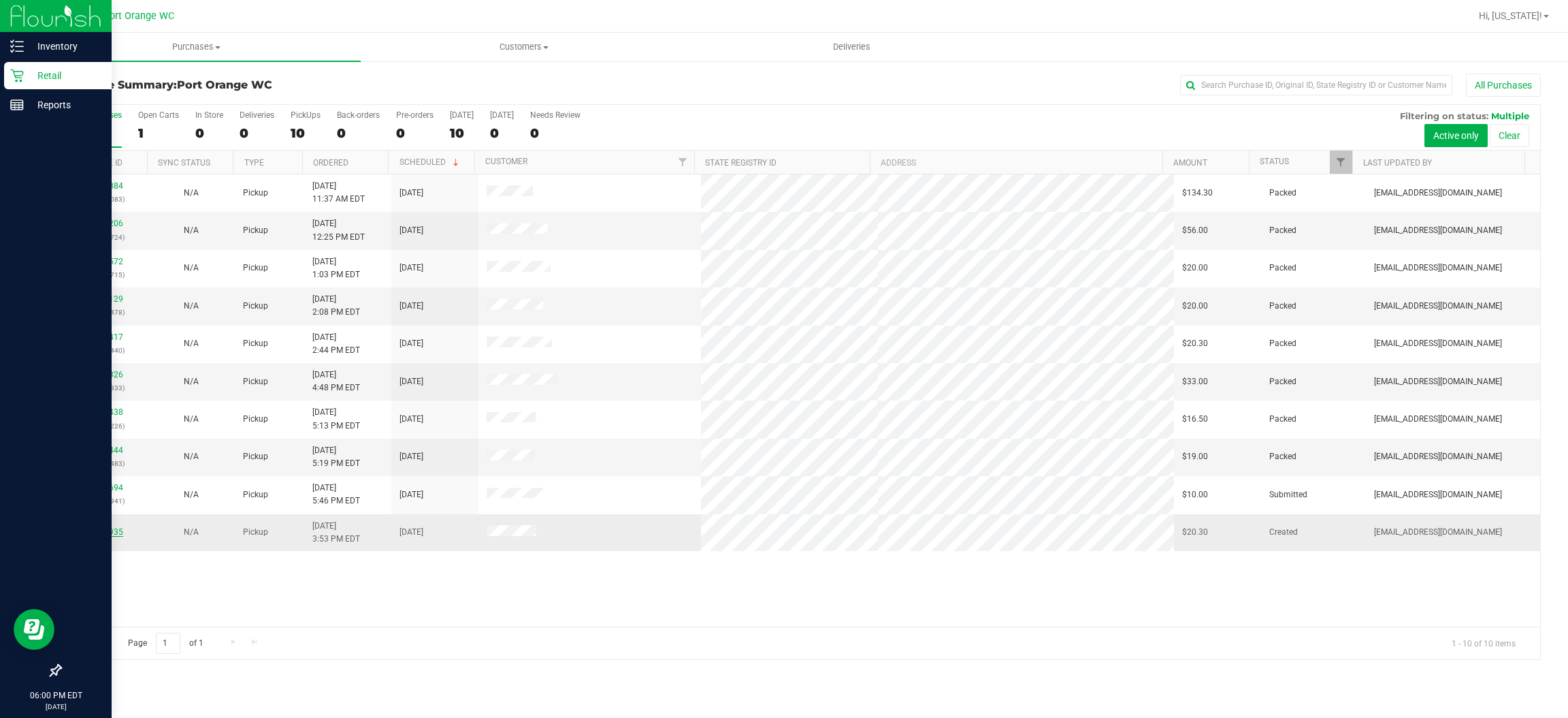
click at [91, 534] on link "11835935" at bounding box center [104, 533] width 38 height 10
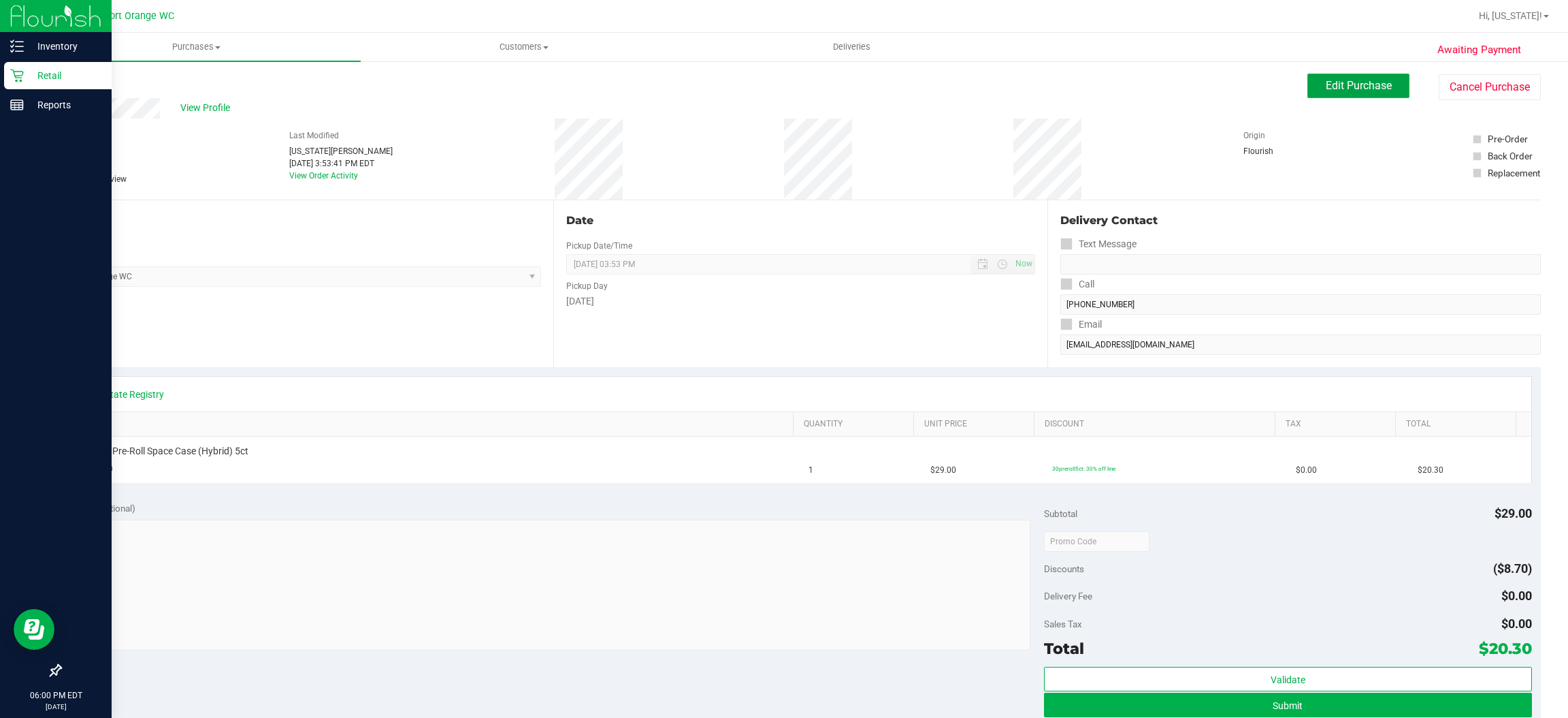
click at [1330, 82] on span "Edit Purchase" at bounding box center [1359, 85] width 66 height 13
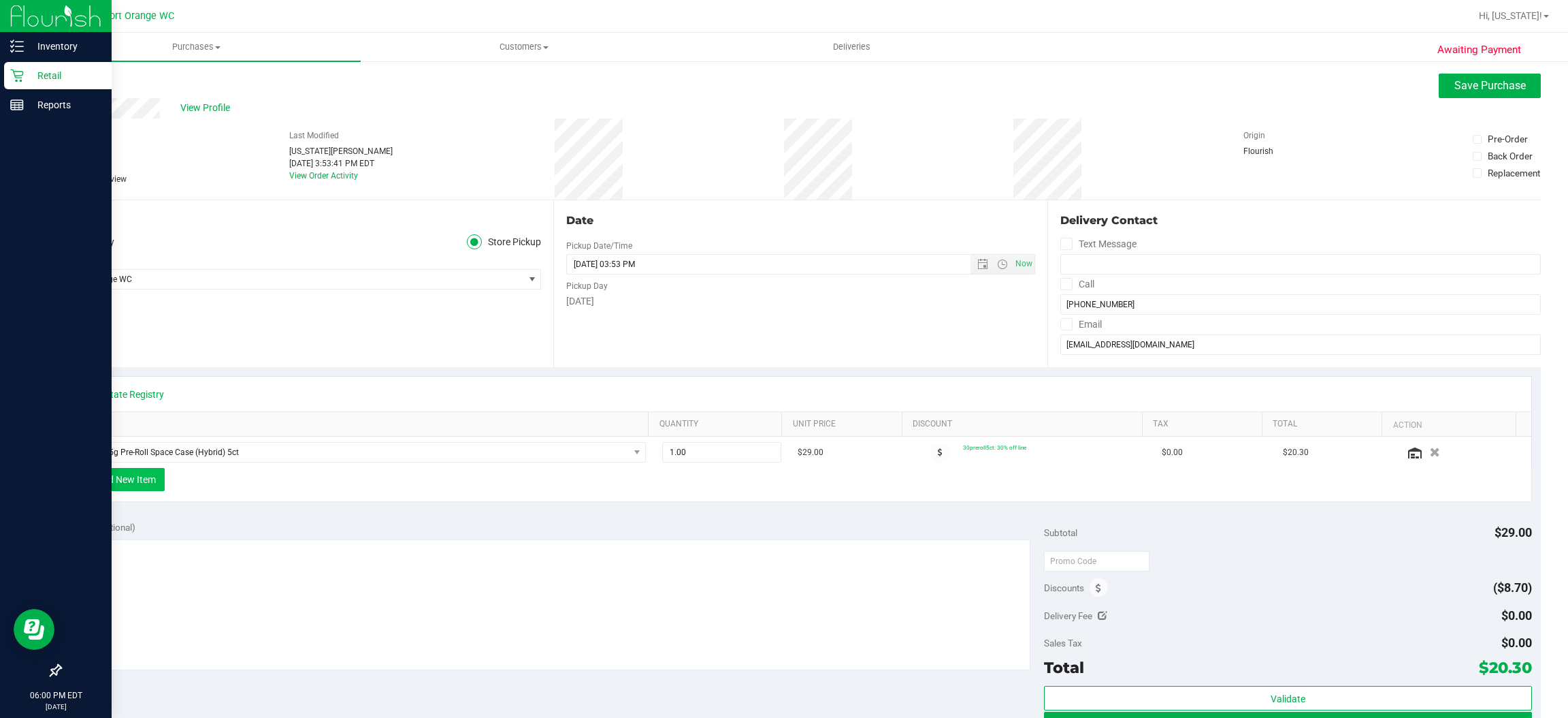
click at [154, 480] on button "+ Add New Item" at bounding box center [123, 479] width 85 height 23
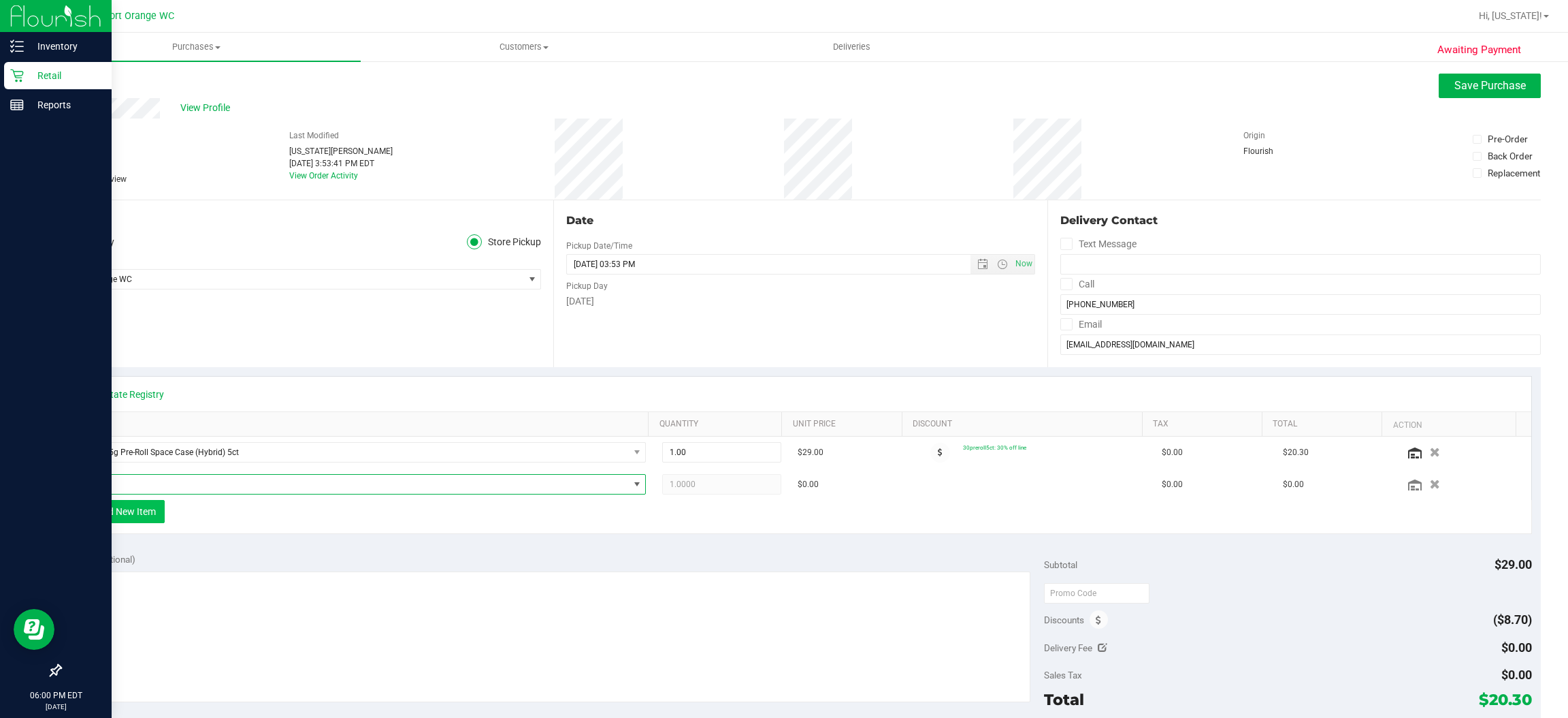
click at [154, 480] on span "NO DATA FOUND" at bounding box center [354, 484] width 550 height 19
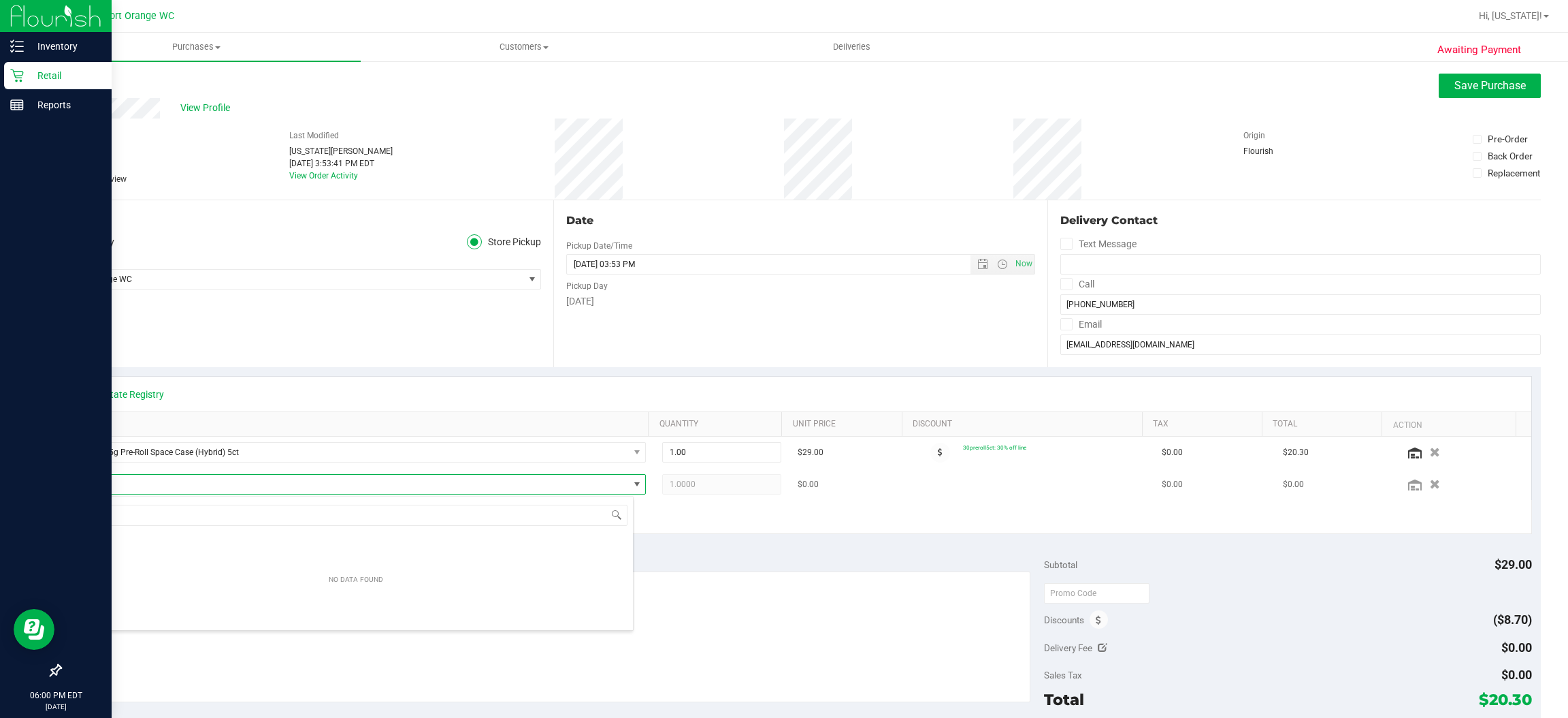
scroll to position [21, 549]
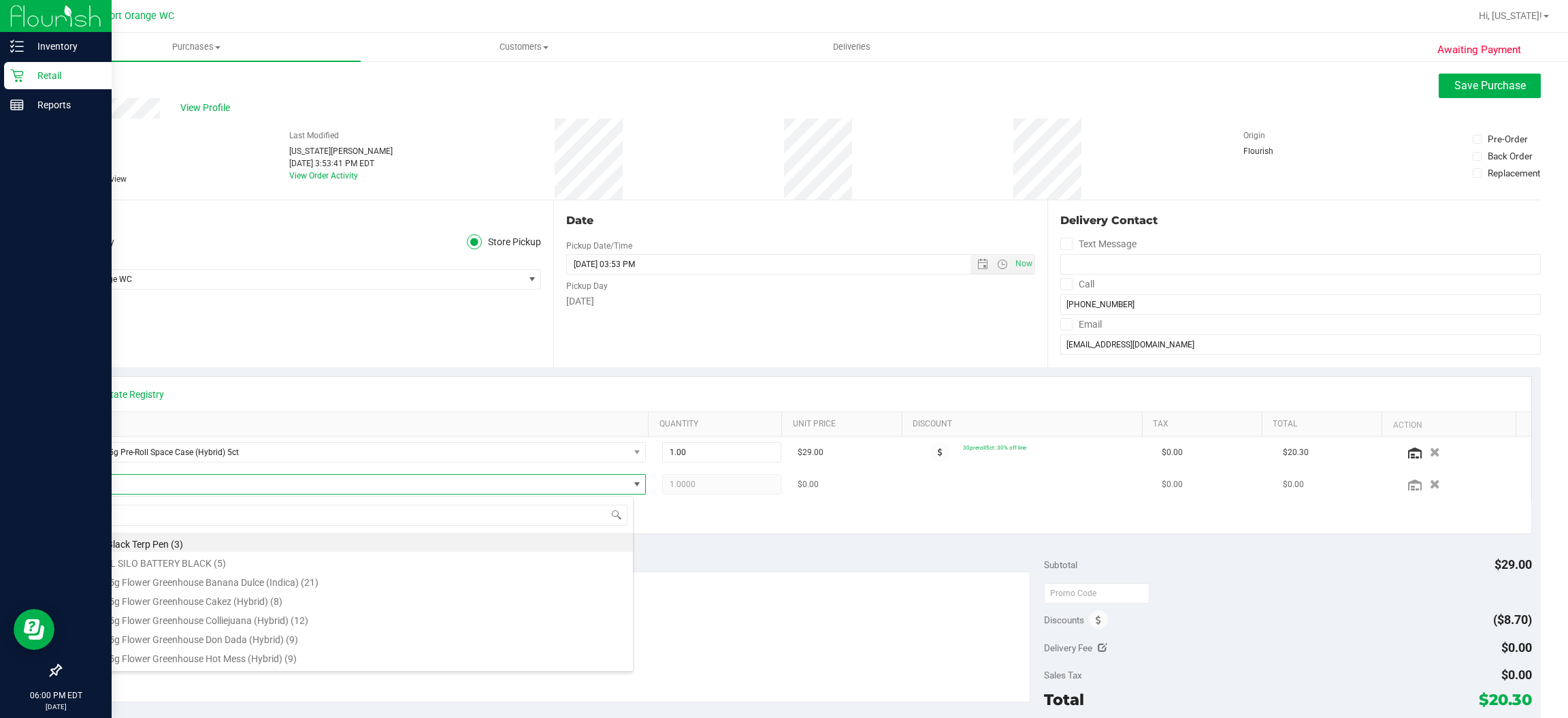
type input "aml"
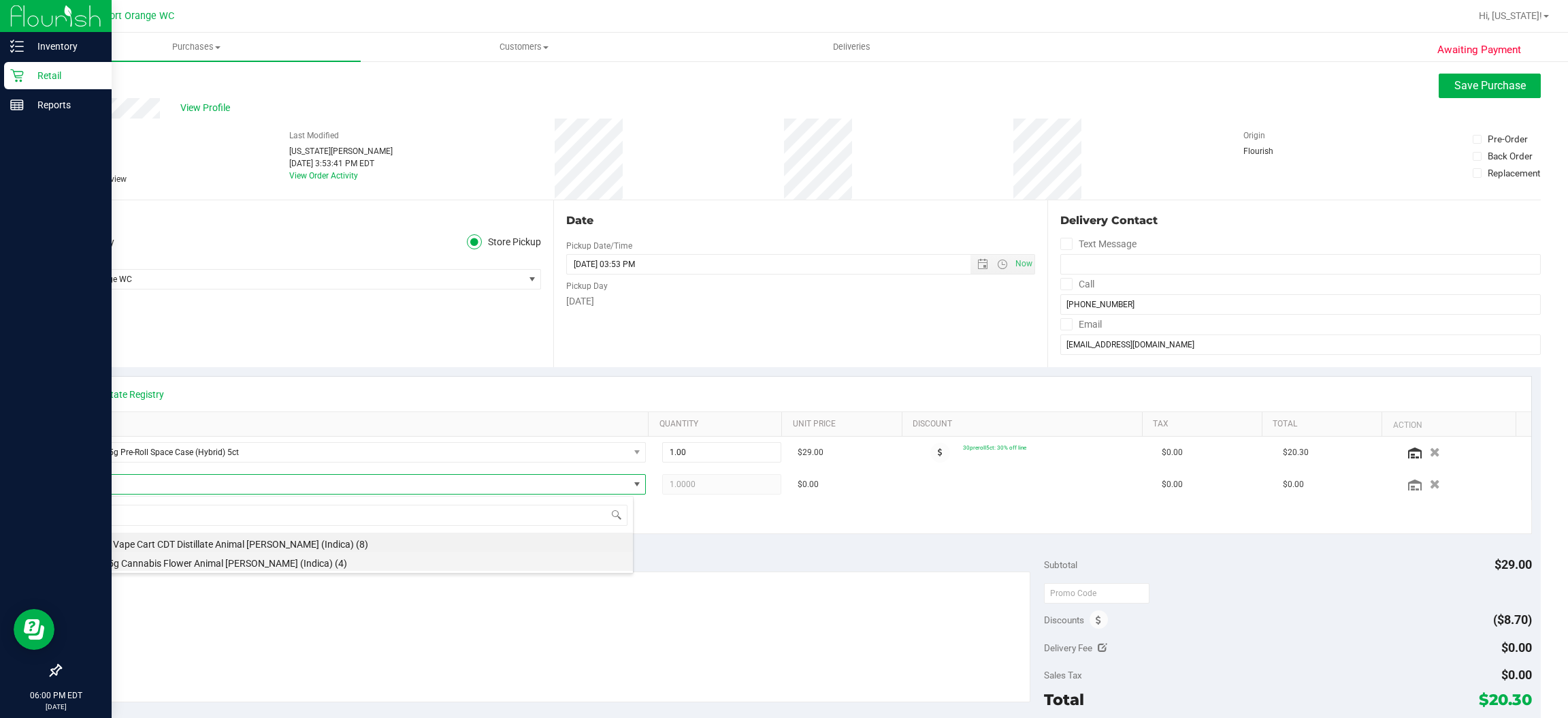
click at [205, 561] on li "FT 3.5g Cannabis Flower Animal Larry (Indica) (4)" at bounding box center [356, 560] width 554 height 19
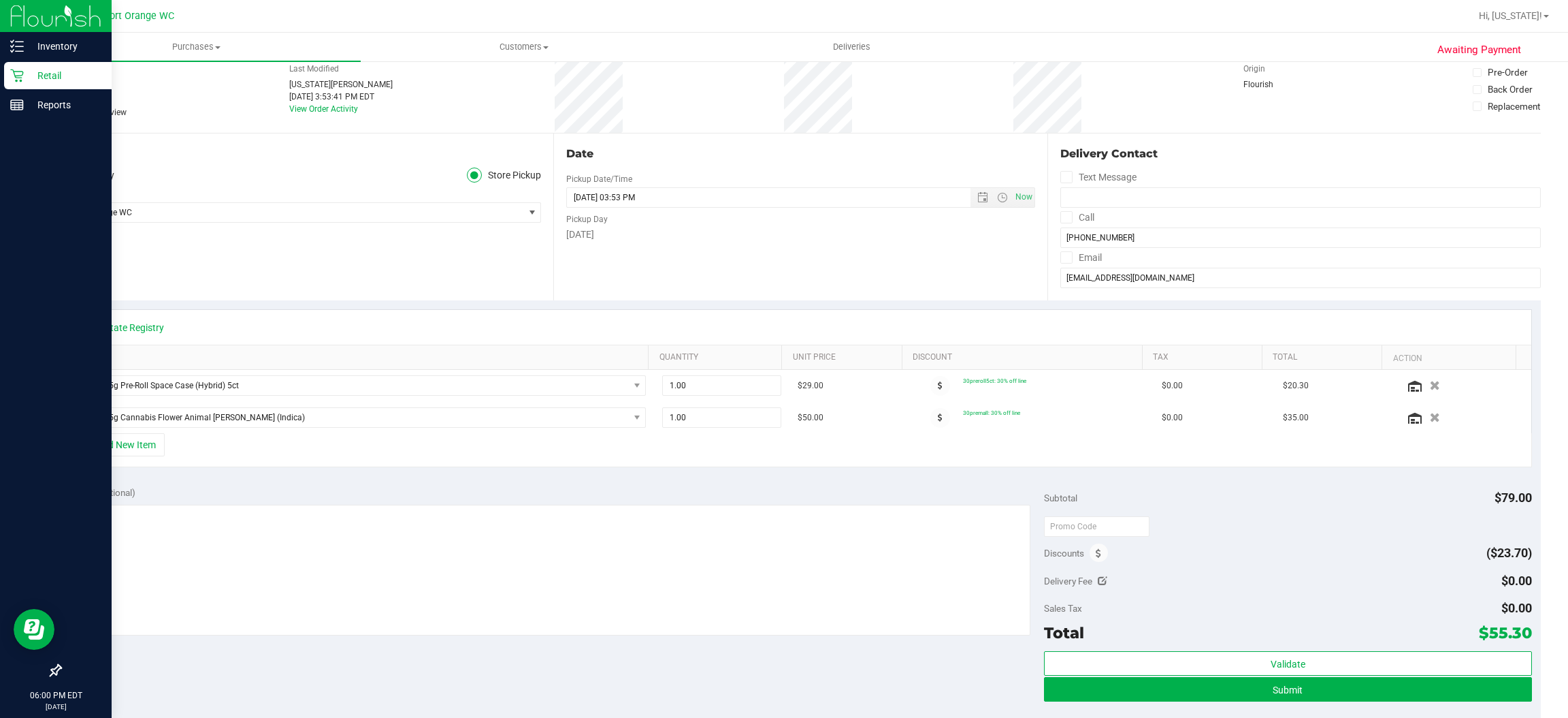
scroll to position [102, 0]
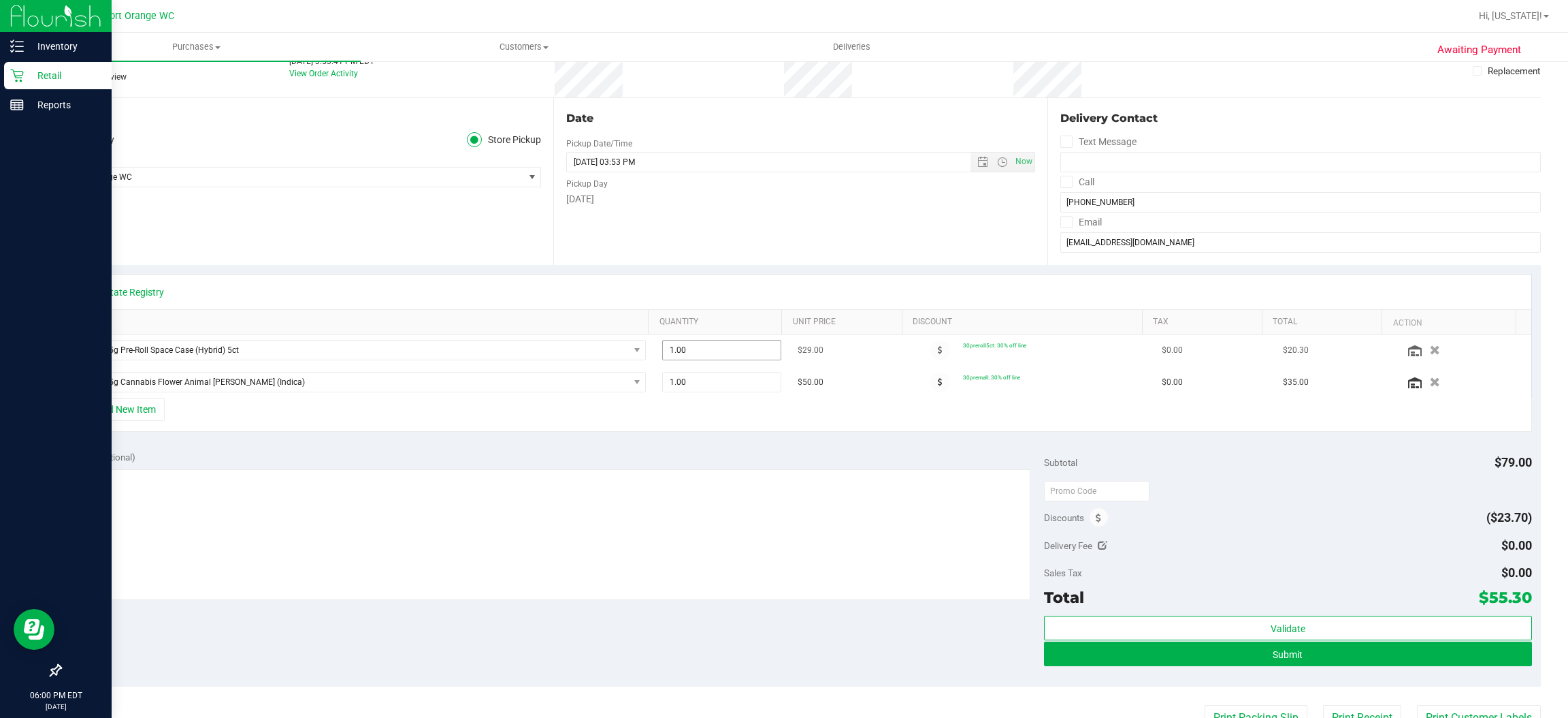
click at [749, 353] on span "1.00 1" at bounding box center [721, 350] width 119 height 20
click at [749, 353] on input "1" at bounding box center [721, 349] width 117 height 19
type input "2"
click at [542, 489] on textarea at bounding box center [550, 534] width 962 height 131
type textarea "emp disco pls"
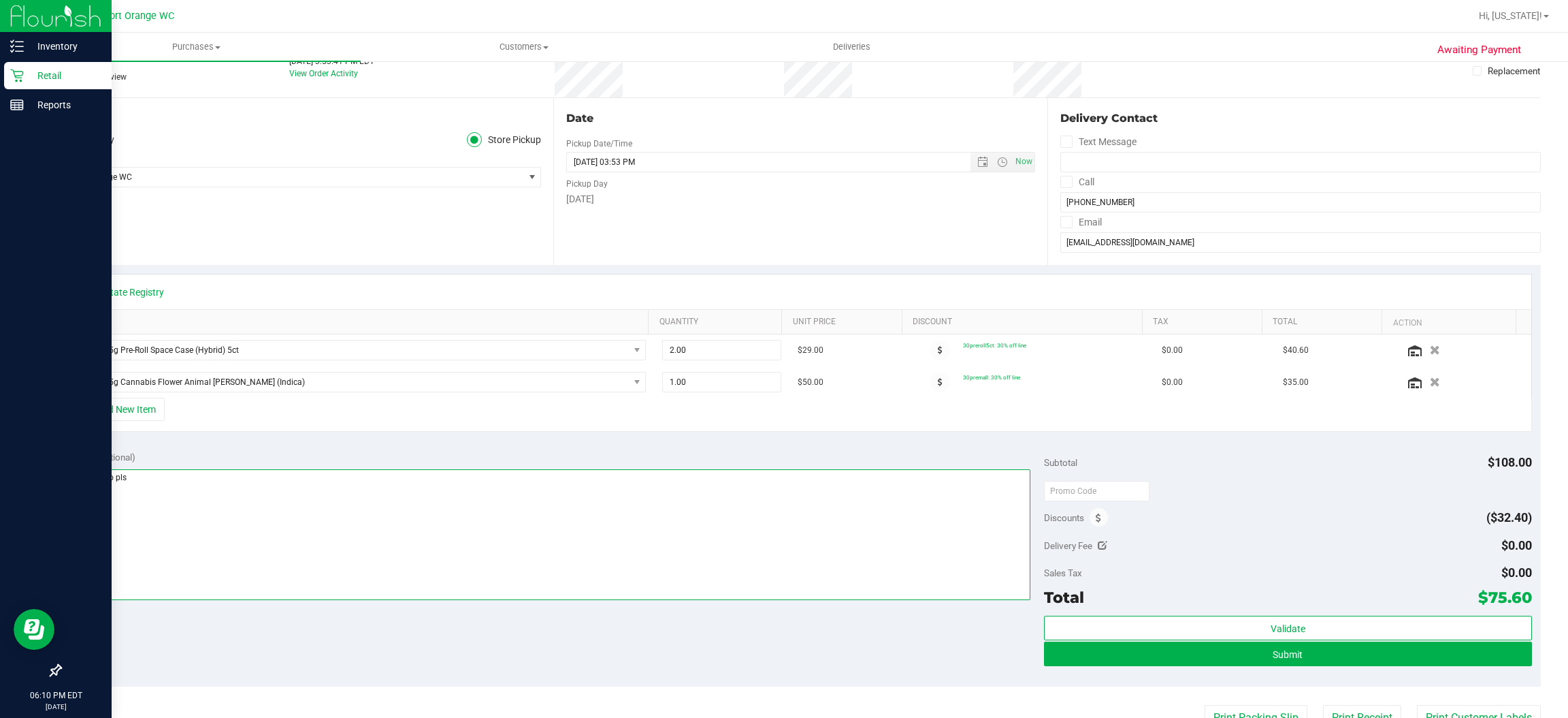
scroll to position [306, 0]
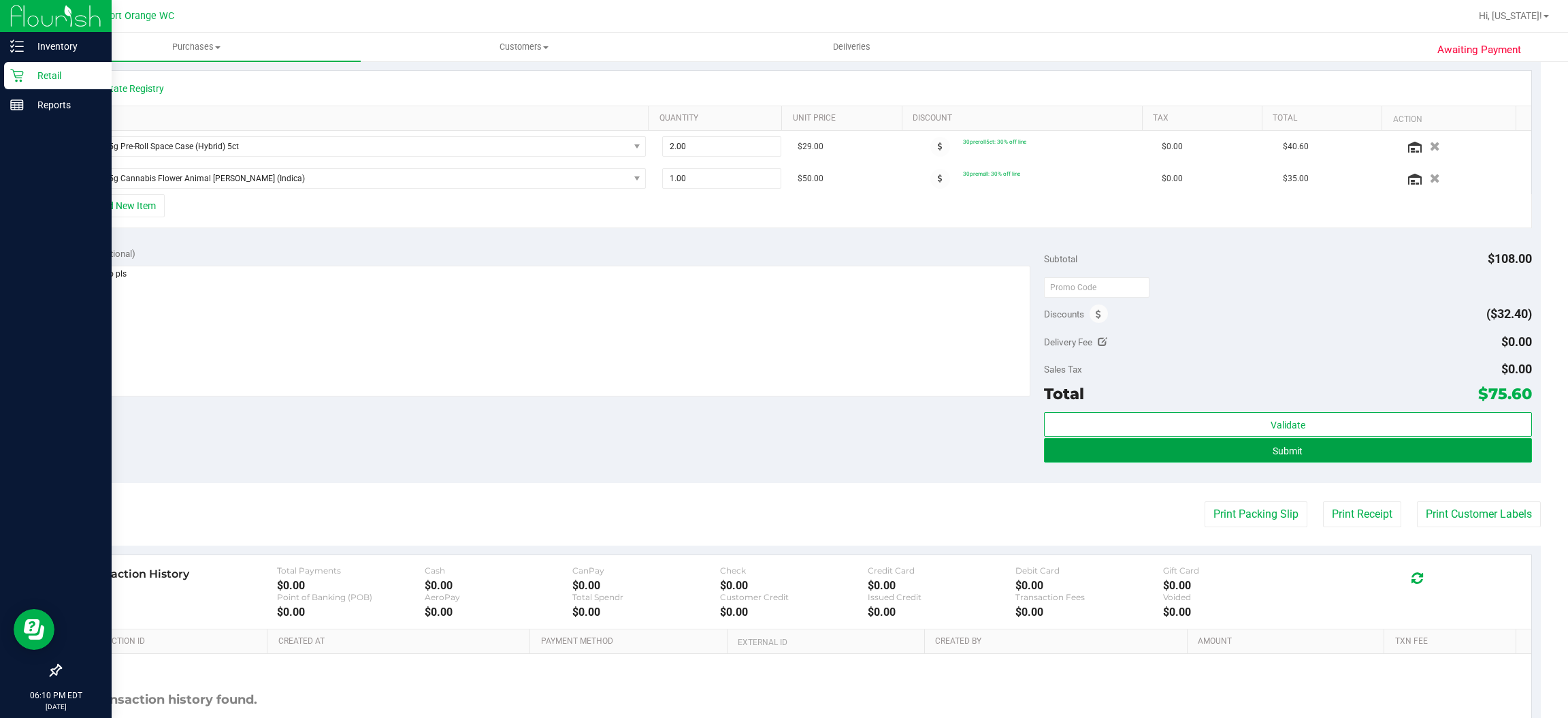
click at [1231, 460] on button "Submit" at bounding box center [1287, 450] width 487 height 25
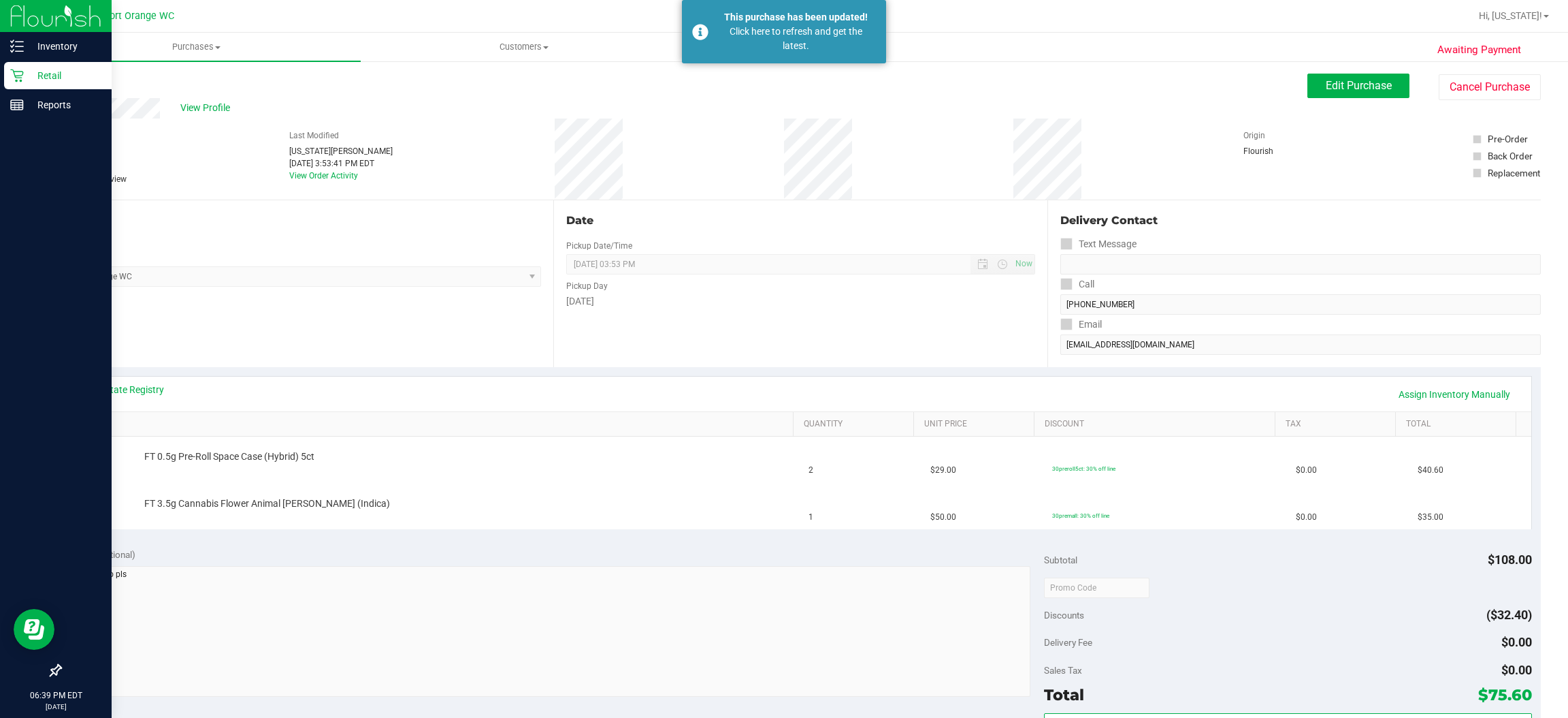
click at [18, 75] on icon at bounding box center [17, 76] width 14 height 14
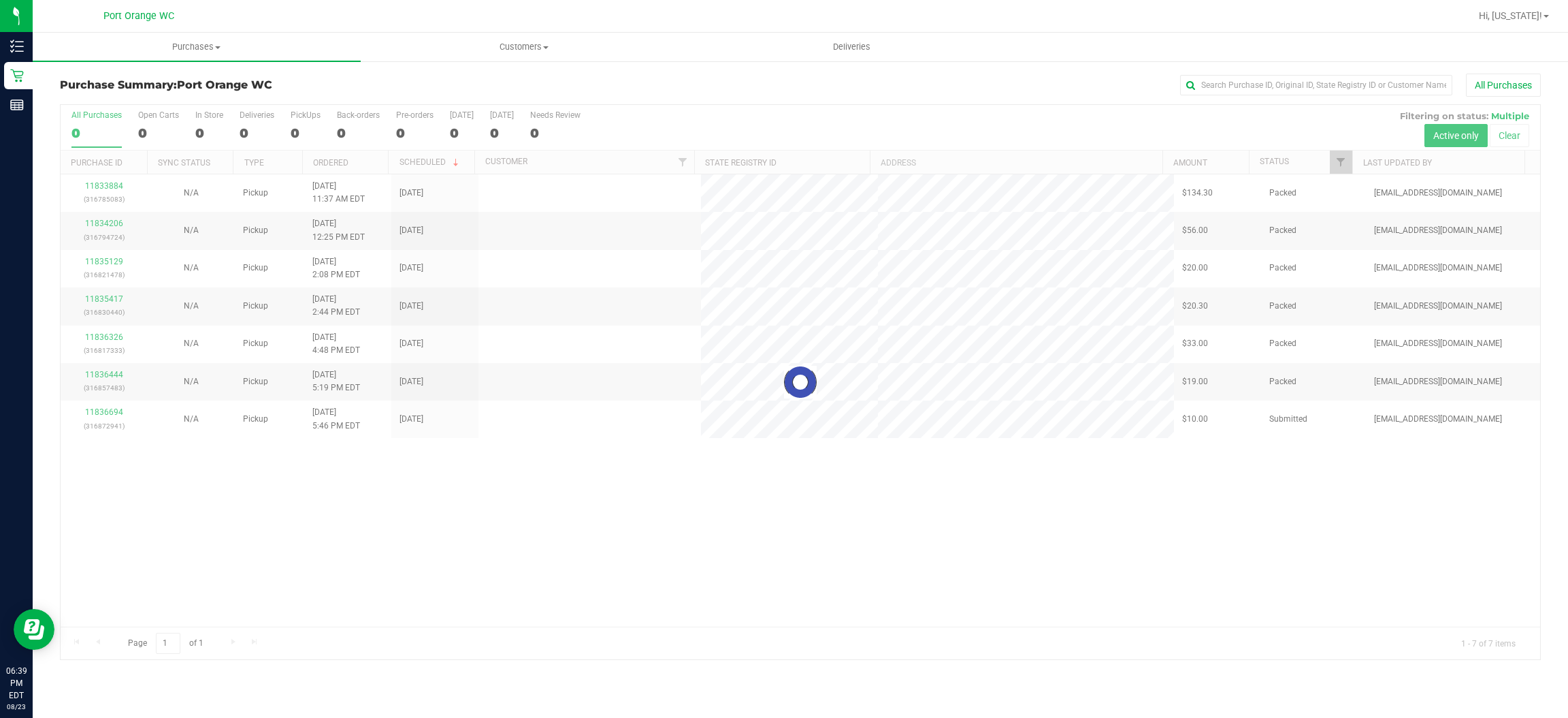
click at [643, 608] on div at bounding box center [800, 382] width 1479 height 554
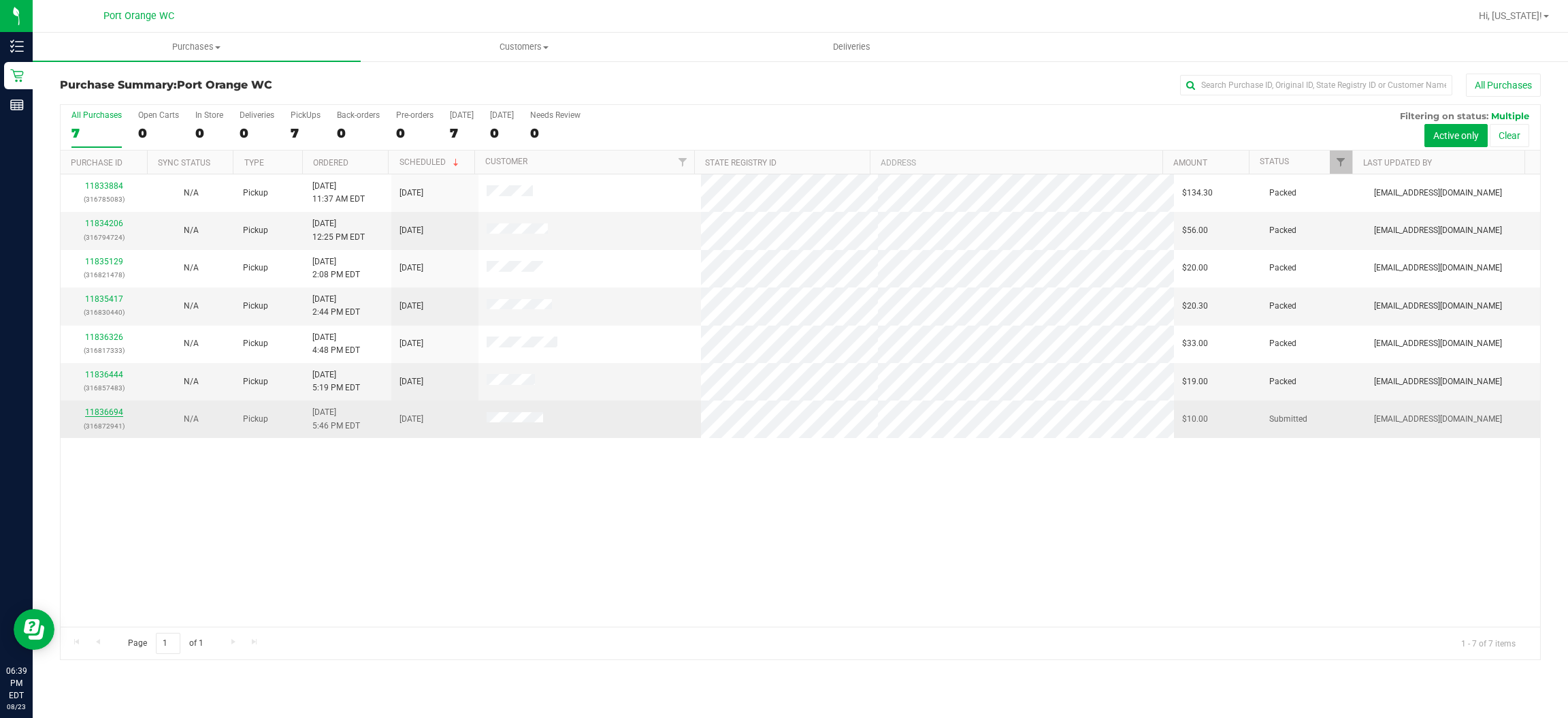
click at [108, 414] on link "11836694" at bounding box center [104, 412] width 38 height 10
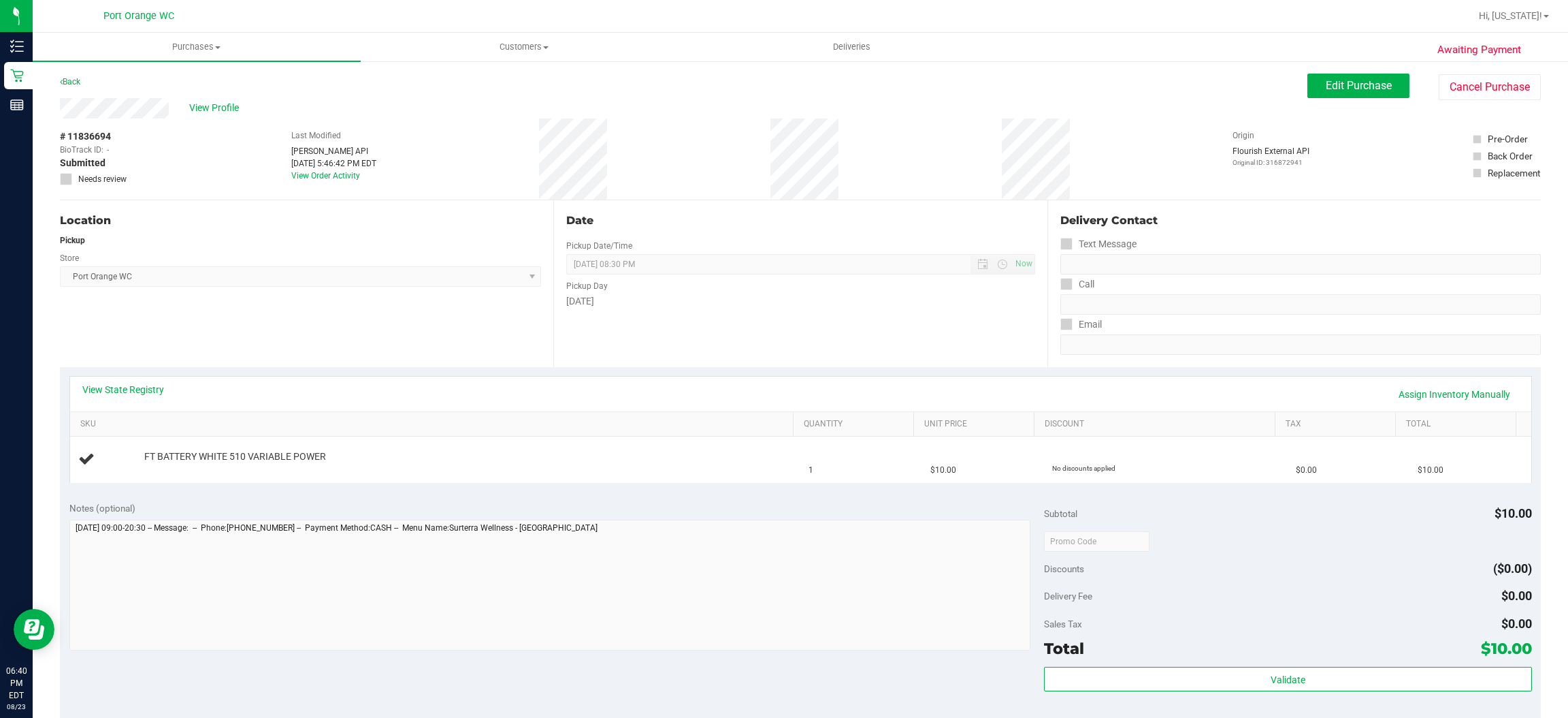
scroll to position [2, 0]
click at [1339, 91] on button "Edit Purchase" at bounding box center [1359, 84] width 102 height 25
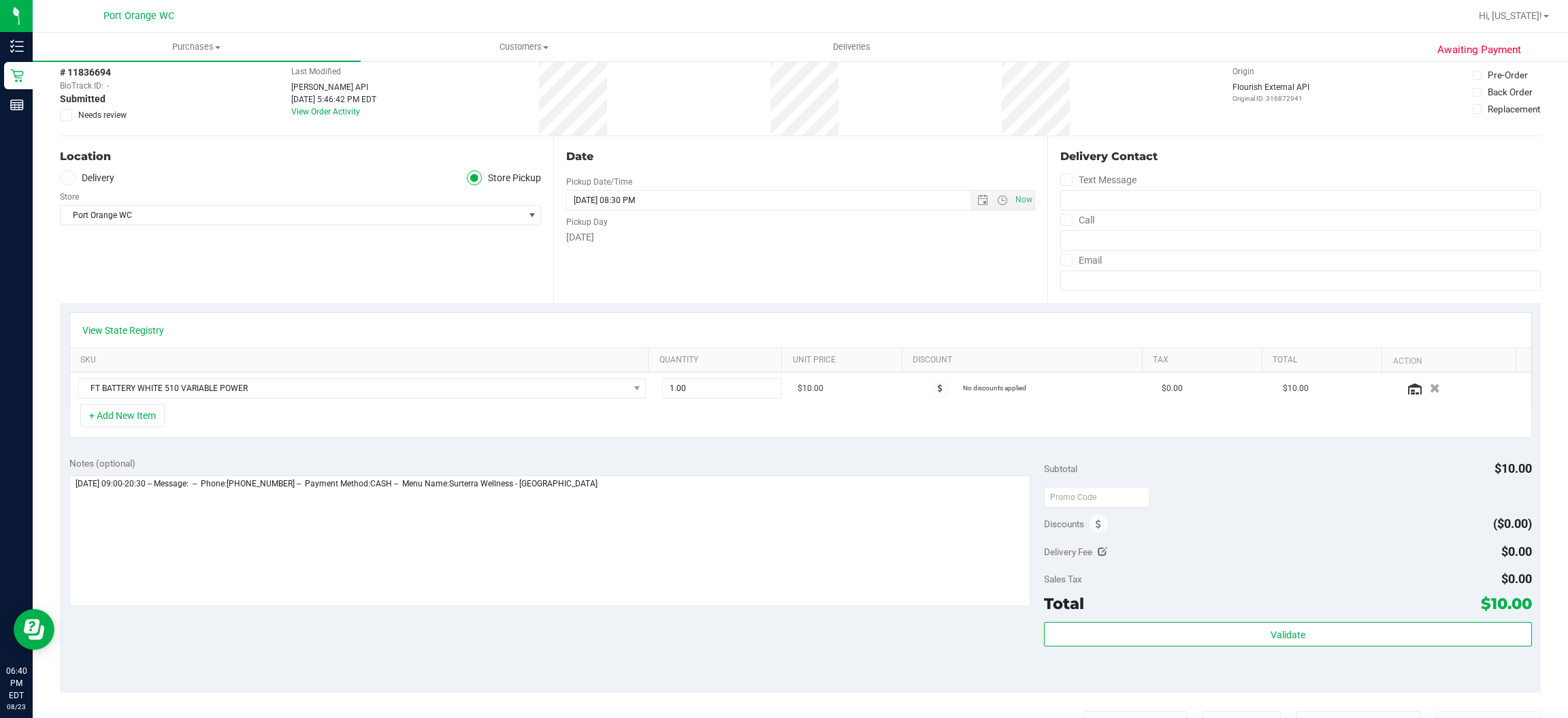
scroll to position [79, 0]
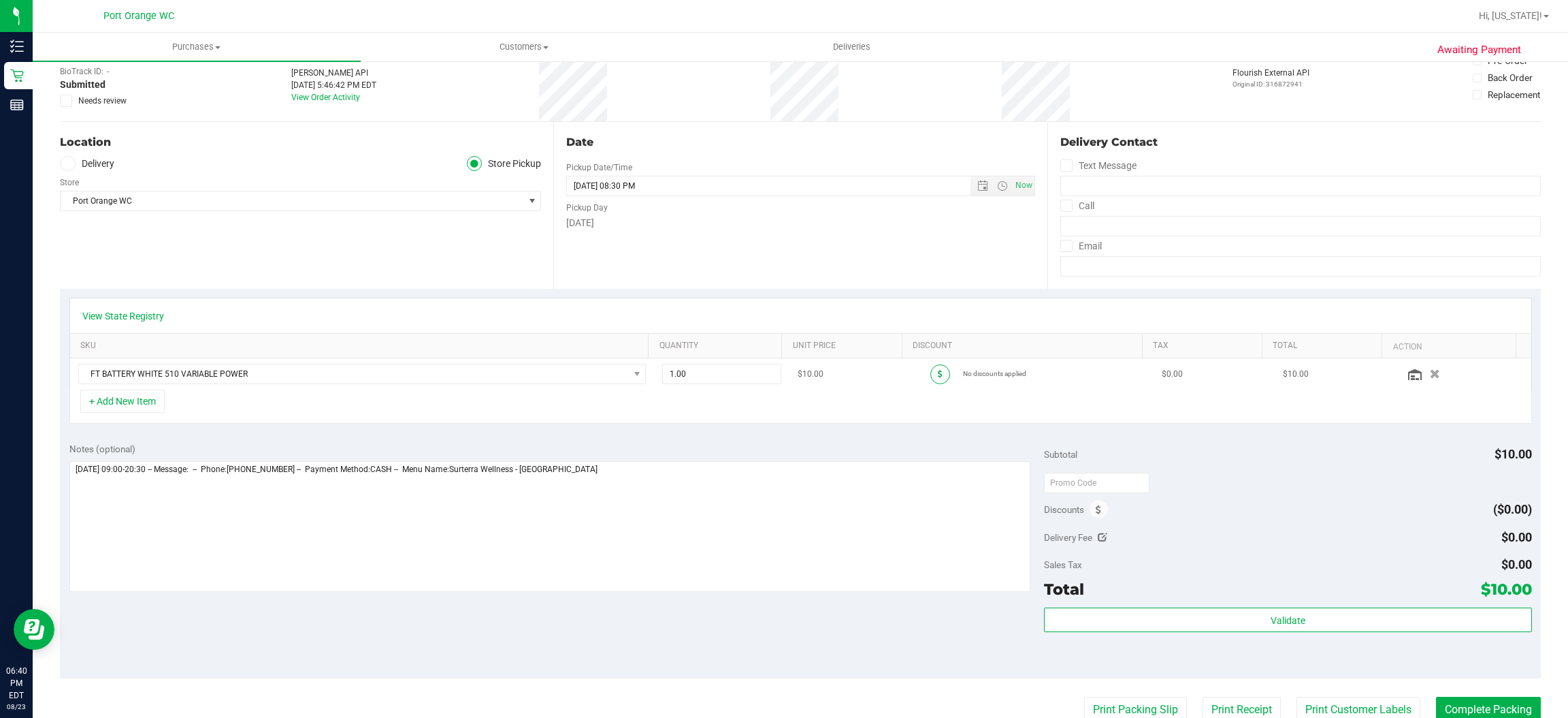
click at [938, 373] on icon at bounding box center [940, 374] width 5 height 8
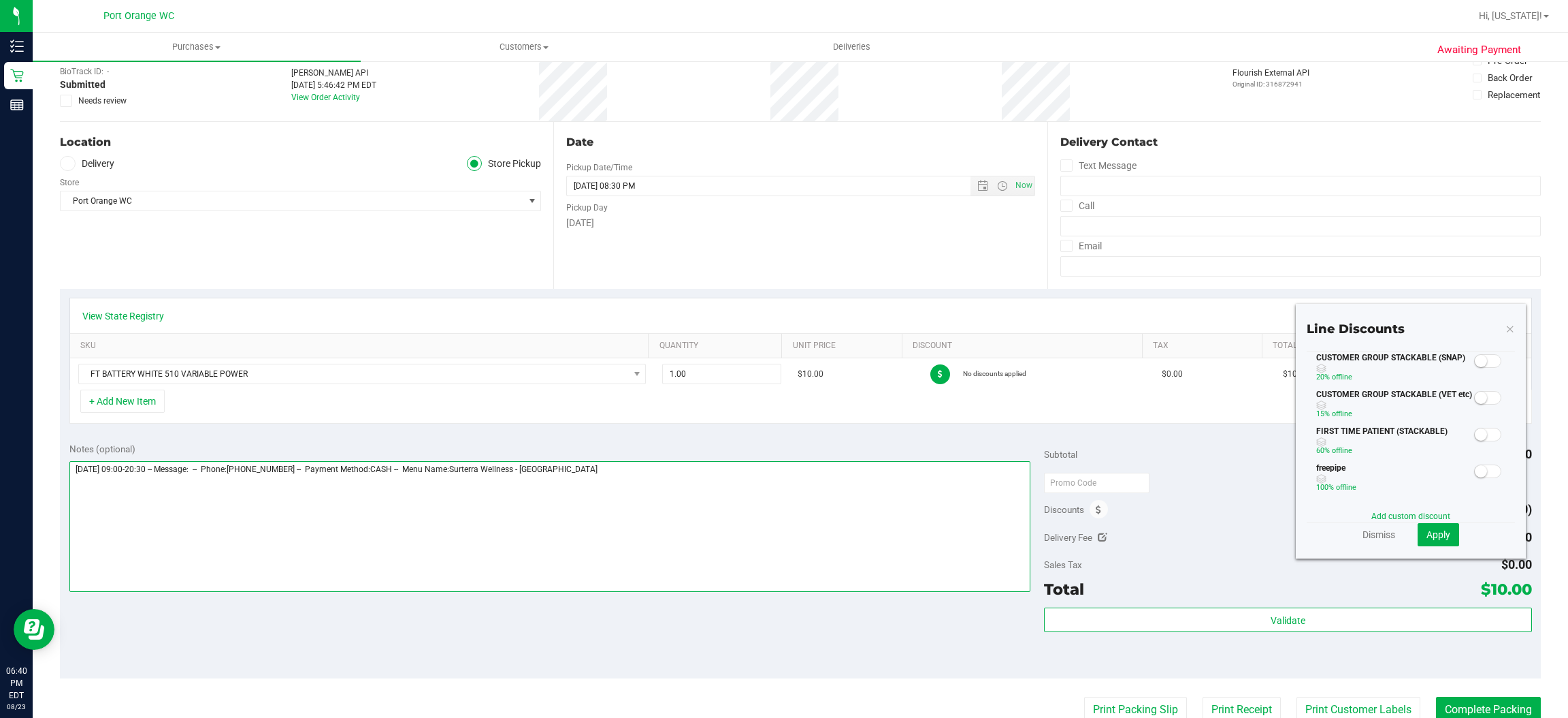
click at [898, 498] on textarea at bounding box center [550, 526] width 962 height 131
click at [638, 504] on textarea at bounding box center [550, 526] width 962 height 131
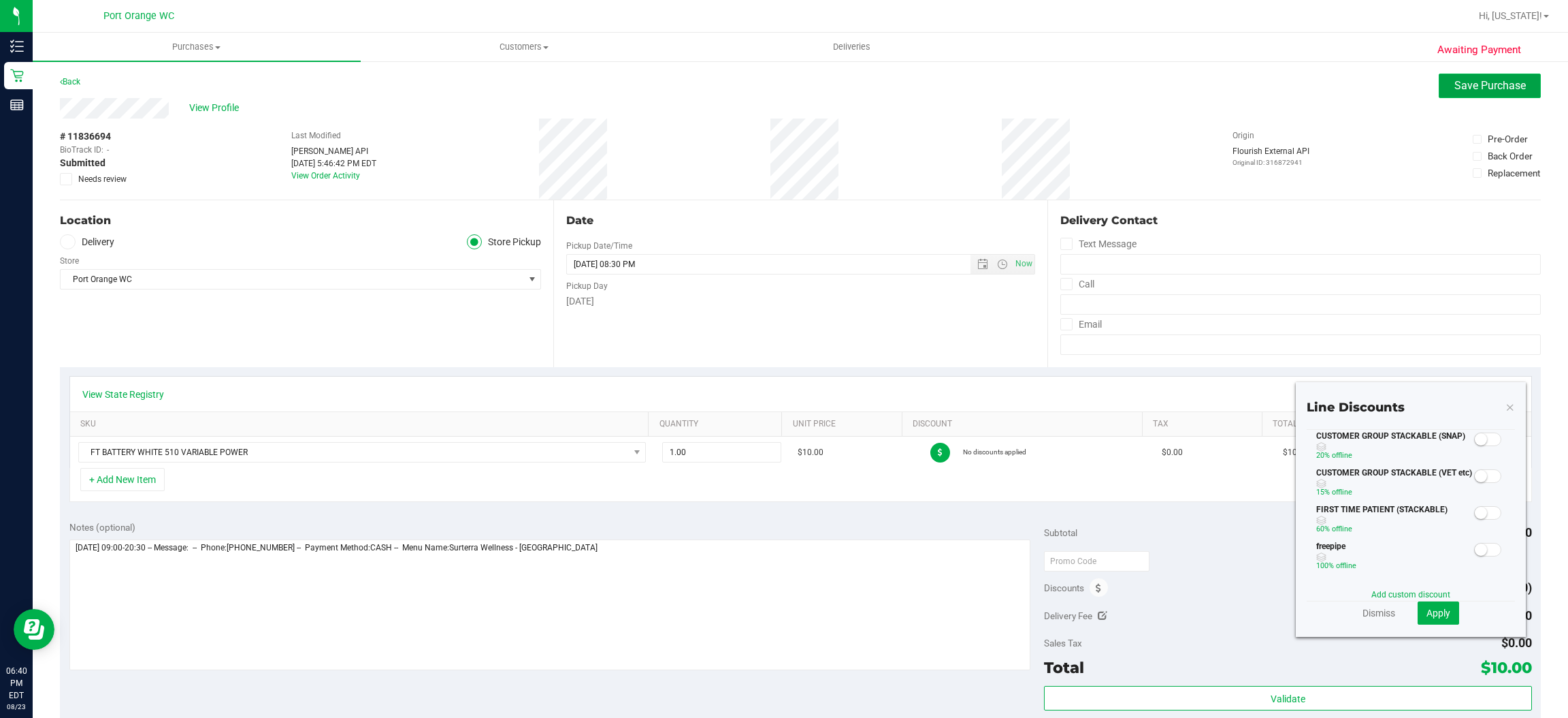
click at [1509, 95] on button "Save Purchase" at bounding box center [1489, 86] width 102 height 25
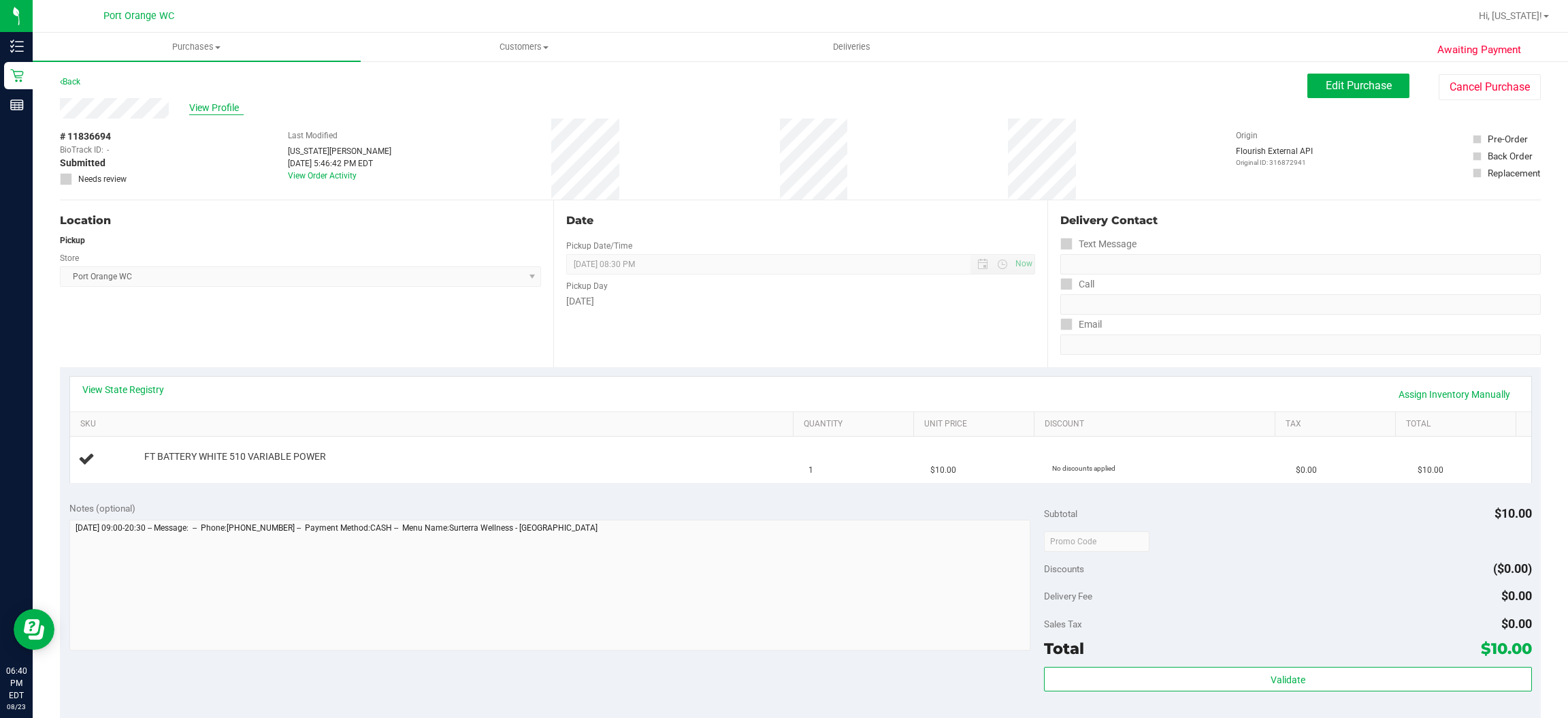
click at [232, 110] on span "View Profile" at bounding box center [216, 108] width 55 height 14
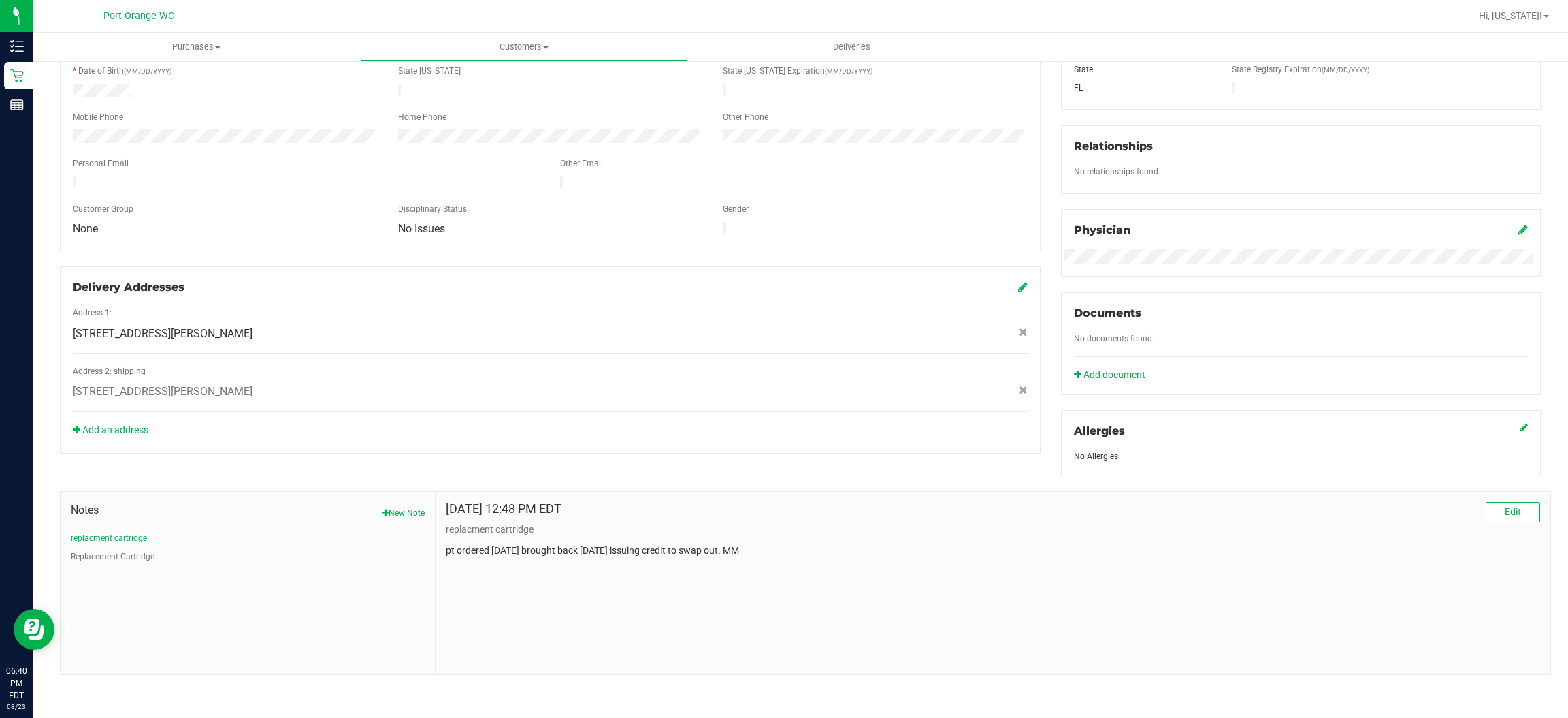
scroll to position [266, 0]
click at [404, 512] on button "New Note" at bounding box center [404, 514] width 42 height 12
click at [546, 552] on input "Note Title" at bounding box center [993, 547] width 1095 height 20
type input "battery replaced"
click at [643, 594] on textarea "* Note" at bounding box center [993, 611] width 1095 height 55
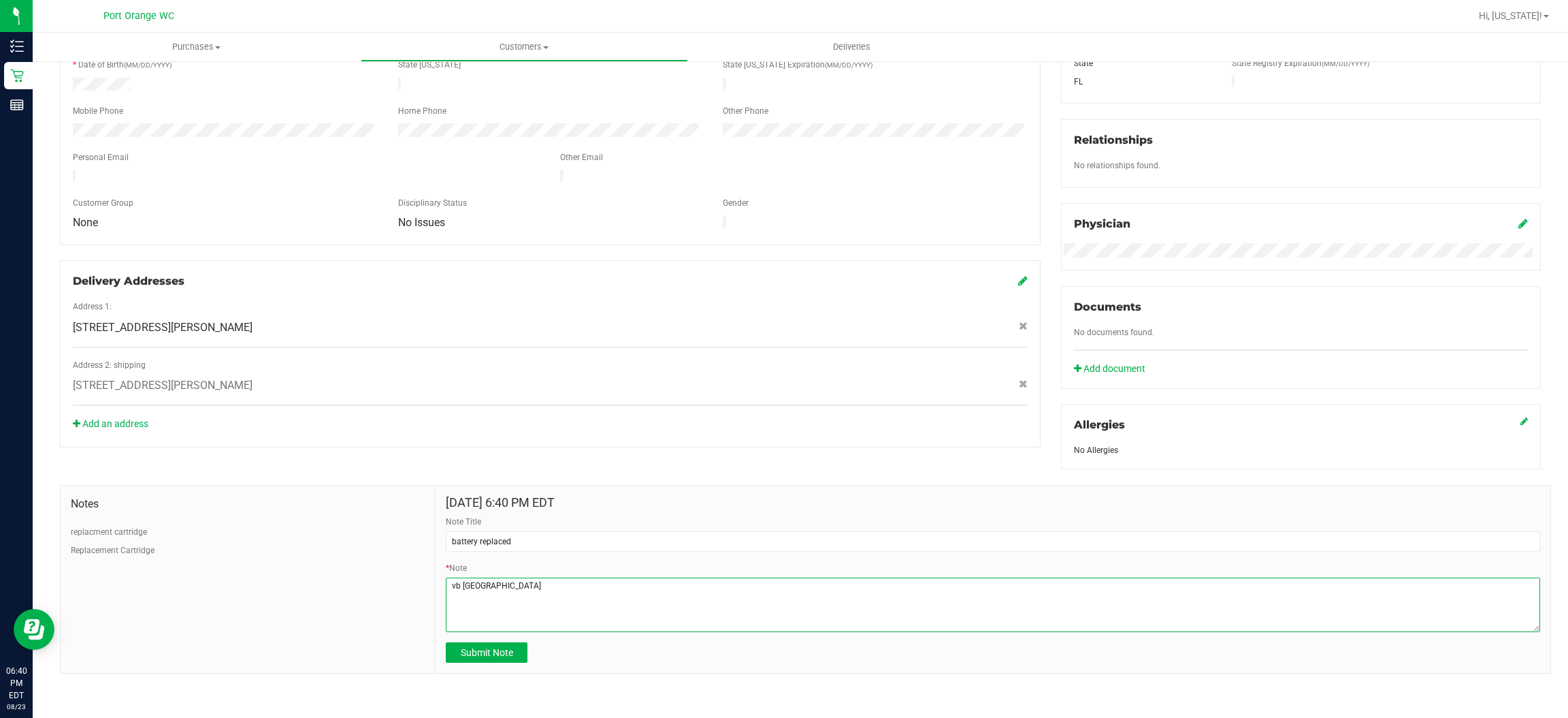
scroll to position [277, 0]
type textarea "vb port orange"
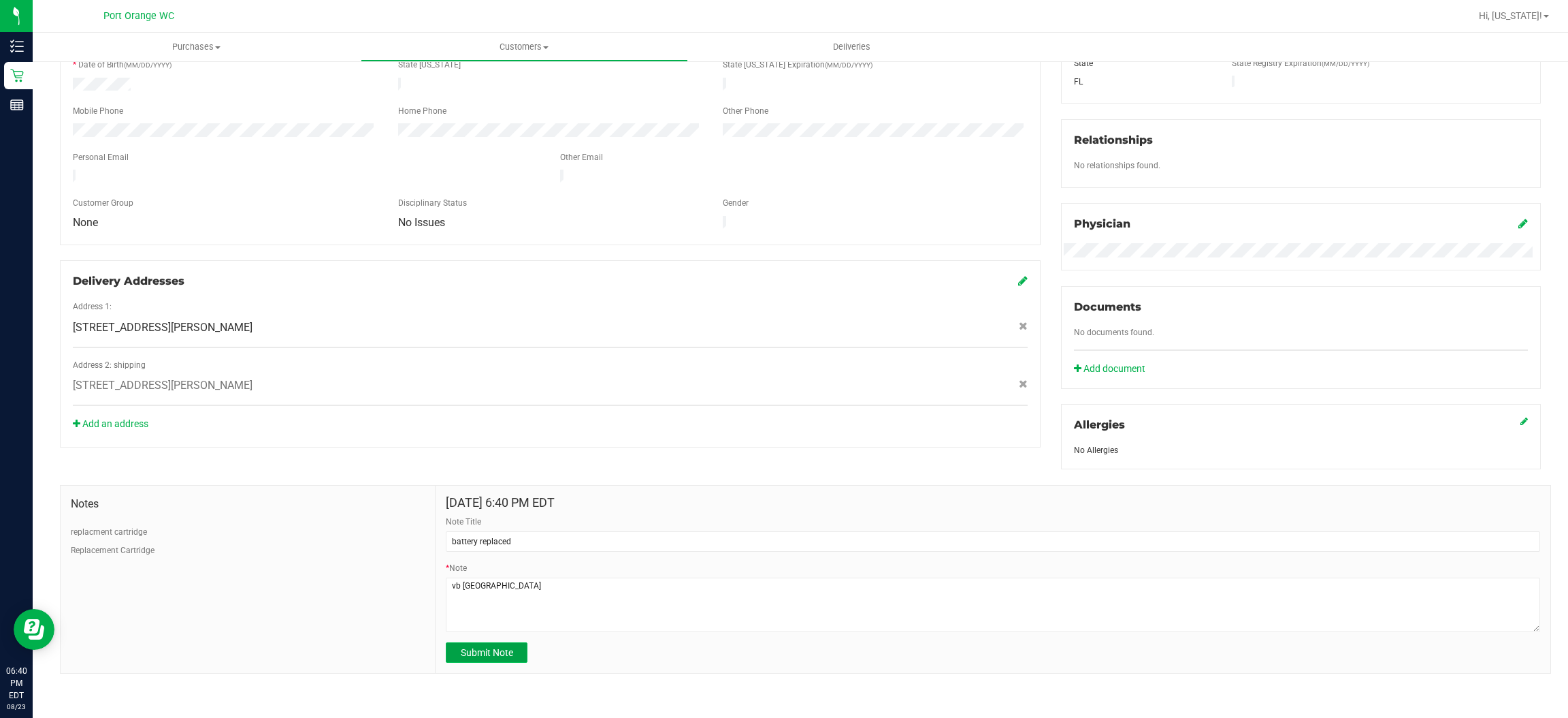
click at [496, 660] on button "Submit Note" at bounding box center [486, 652] width 82 height 20
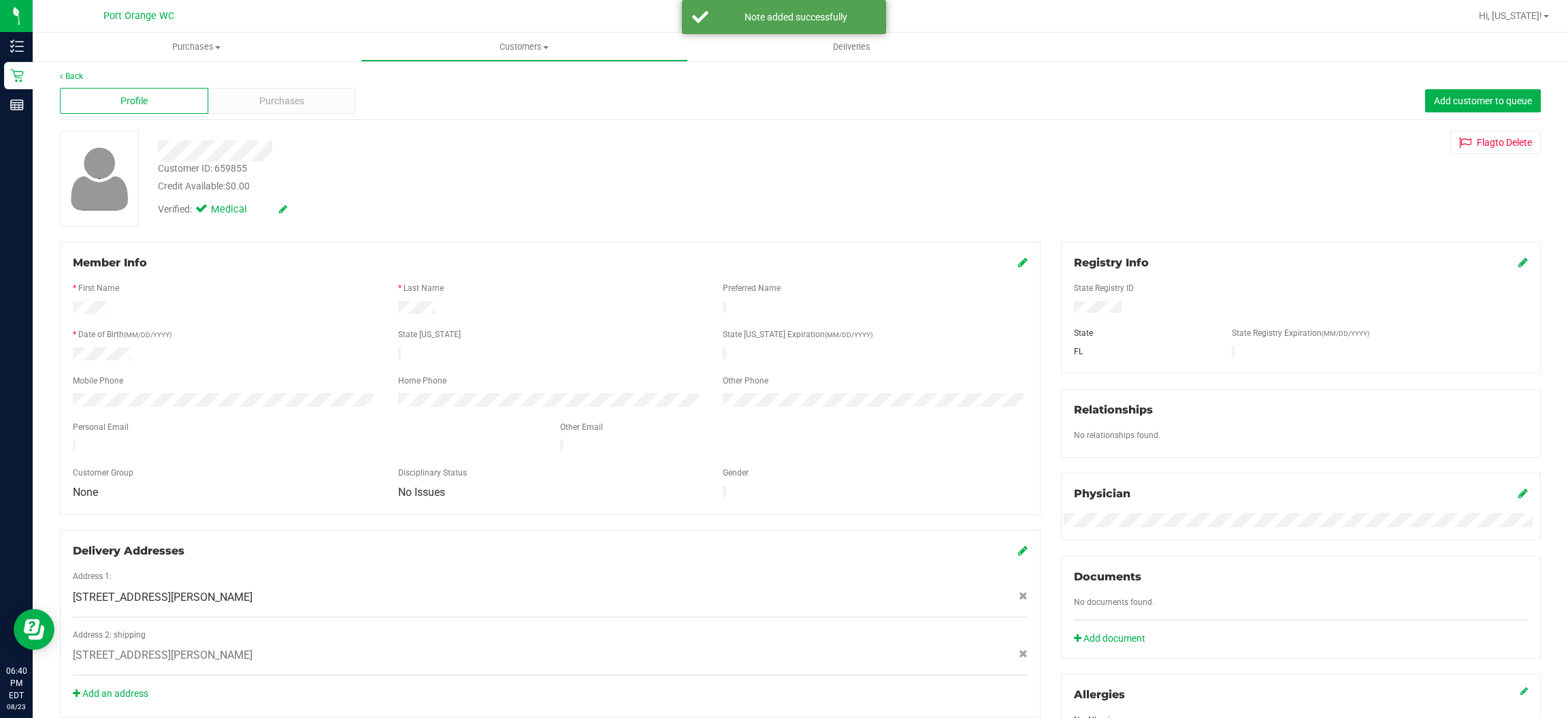
scroll to position [0, 0]
click at [325, 100] on div "Purchases" at bounding box center [282, 104] width 149 height 26
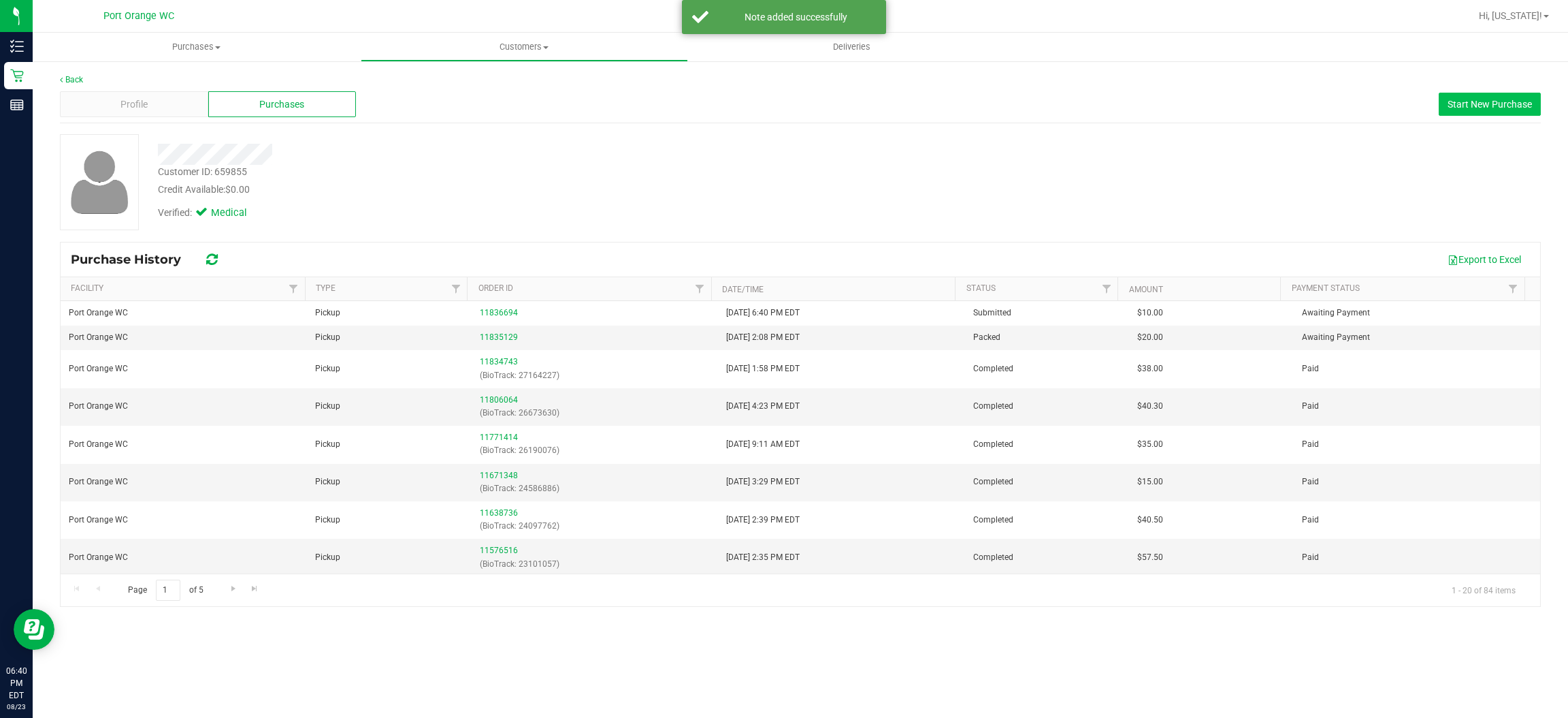
click at [1522, 106] on span "Start New Purchase" at bounding box center [1489, 104] width 85 height 11
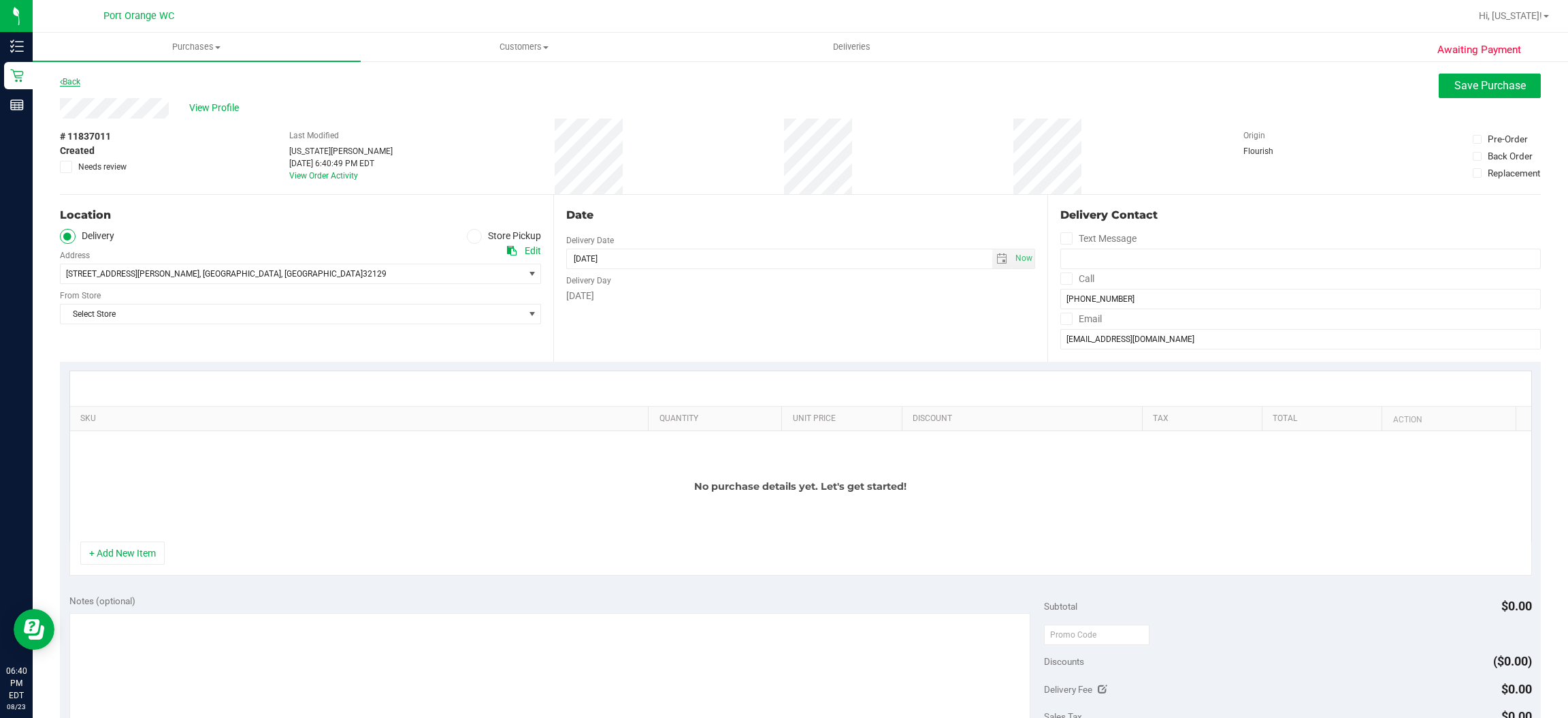
click at [80, 77] on link "Back" at bounding box center [70, 82] width 20 height 10
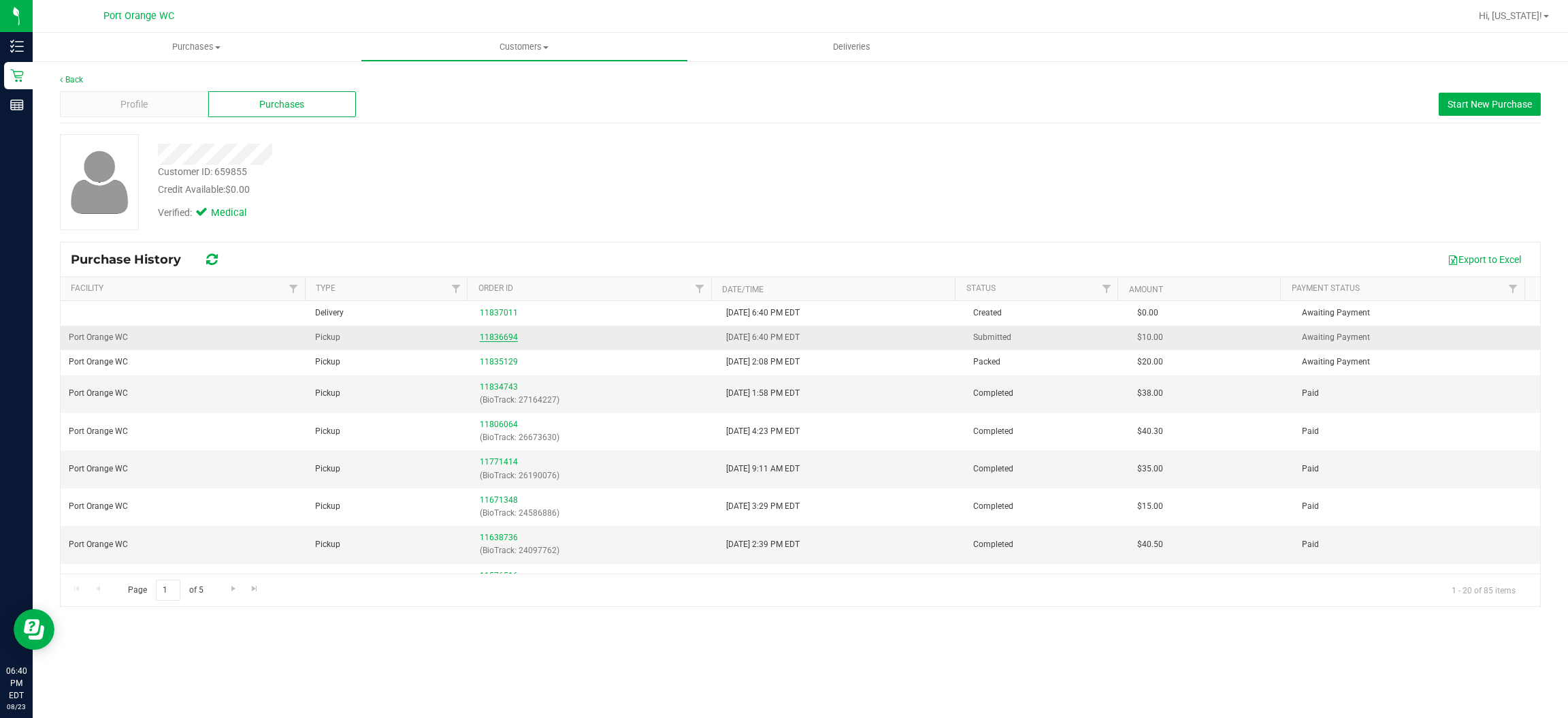
click at [500, 338] on link "11836694" at bounding box center [498, 337] width 38 height 10
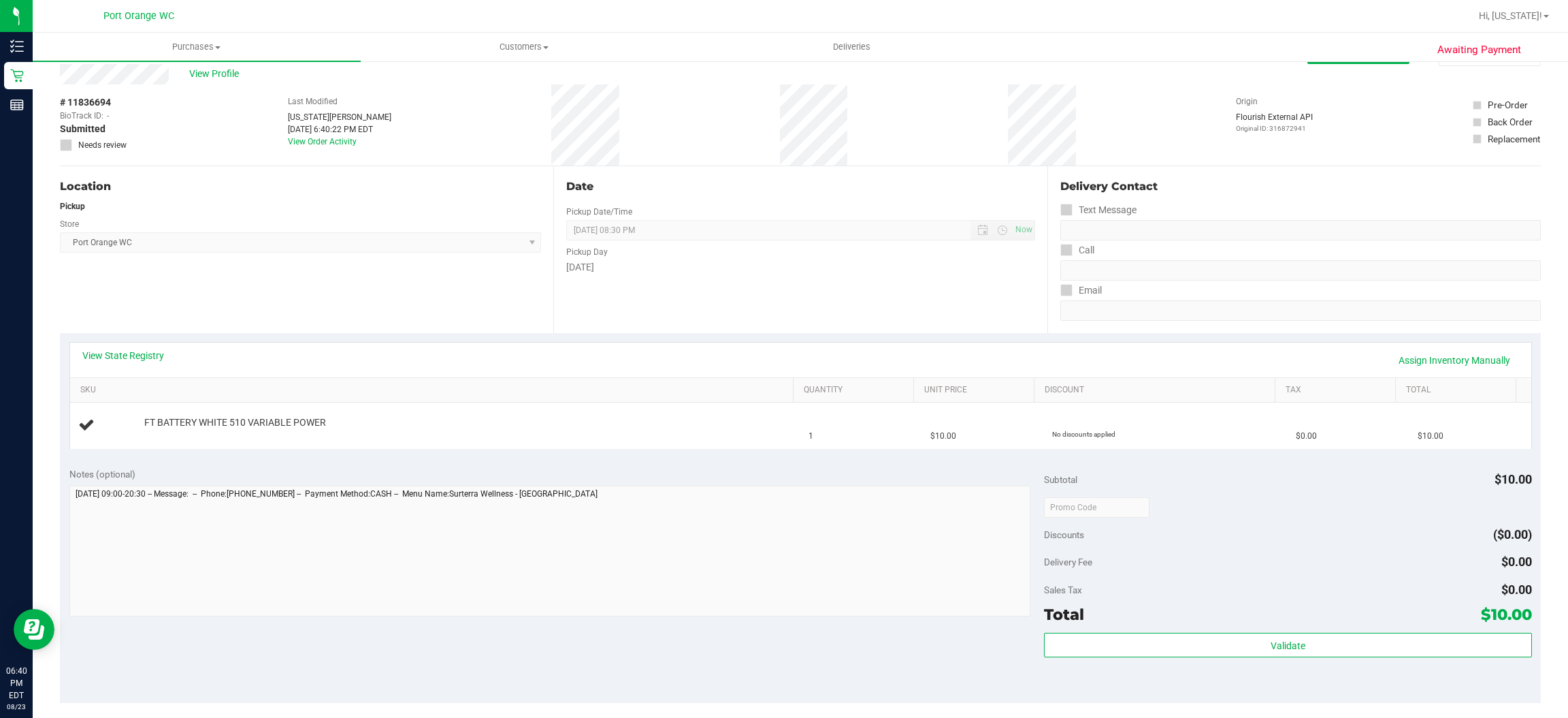
scroll to position [42, 0]
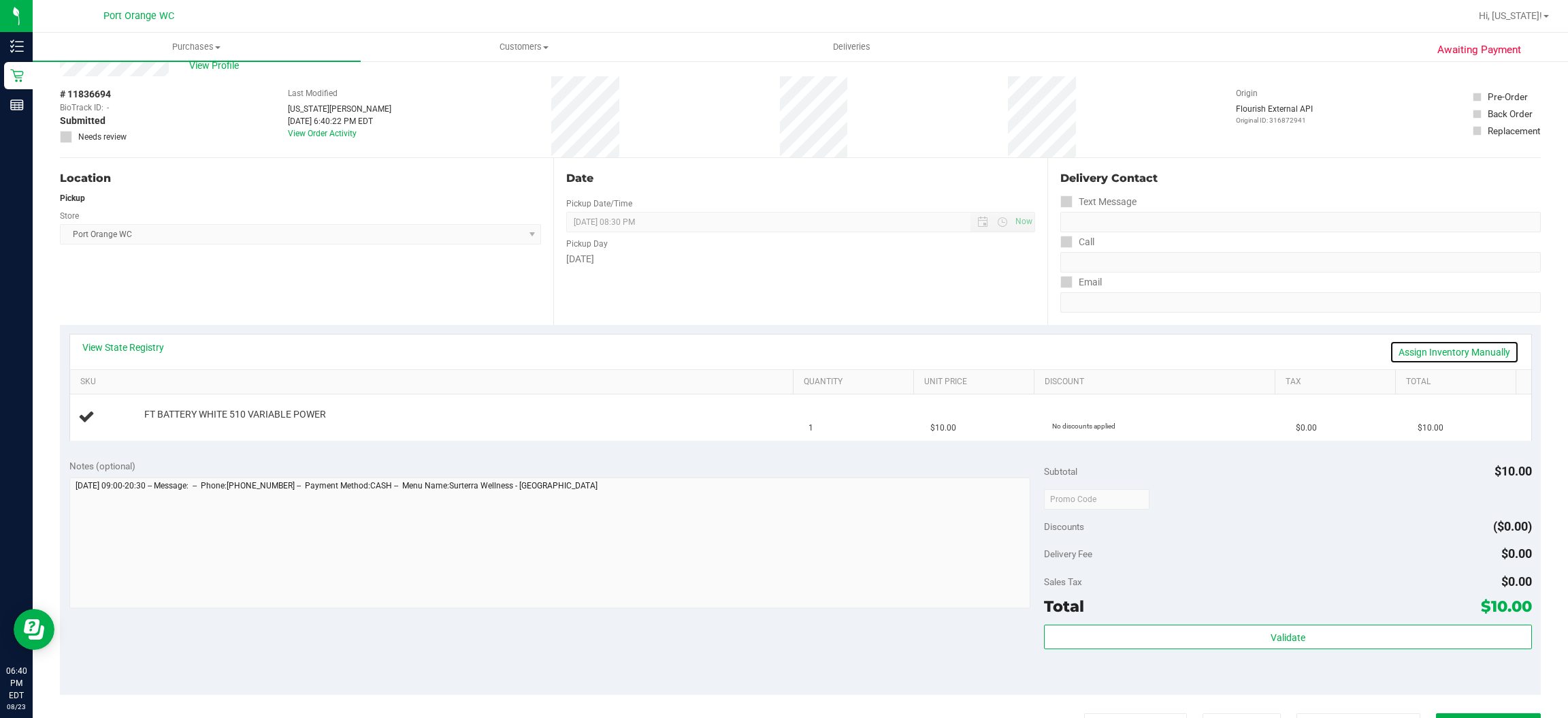
click at [1449, 355] on link "Assign Inventory Manually" at bounding box center [1454, 351] width 130 height 23
click at [187, 428] on div "Add Package" at bounding box center [466, 424] width 643 height 13
click at [185, 426] on link "Add Package" at bounding box center [168, 424] width 49 height 10
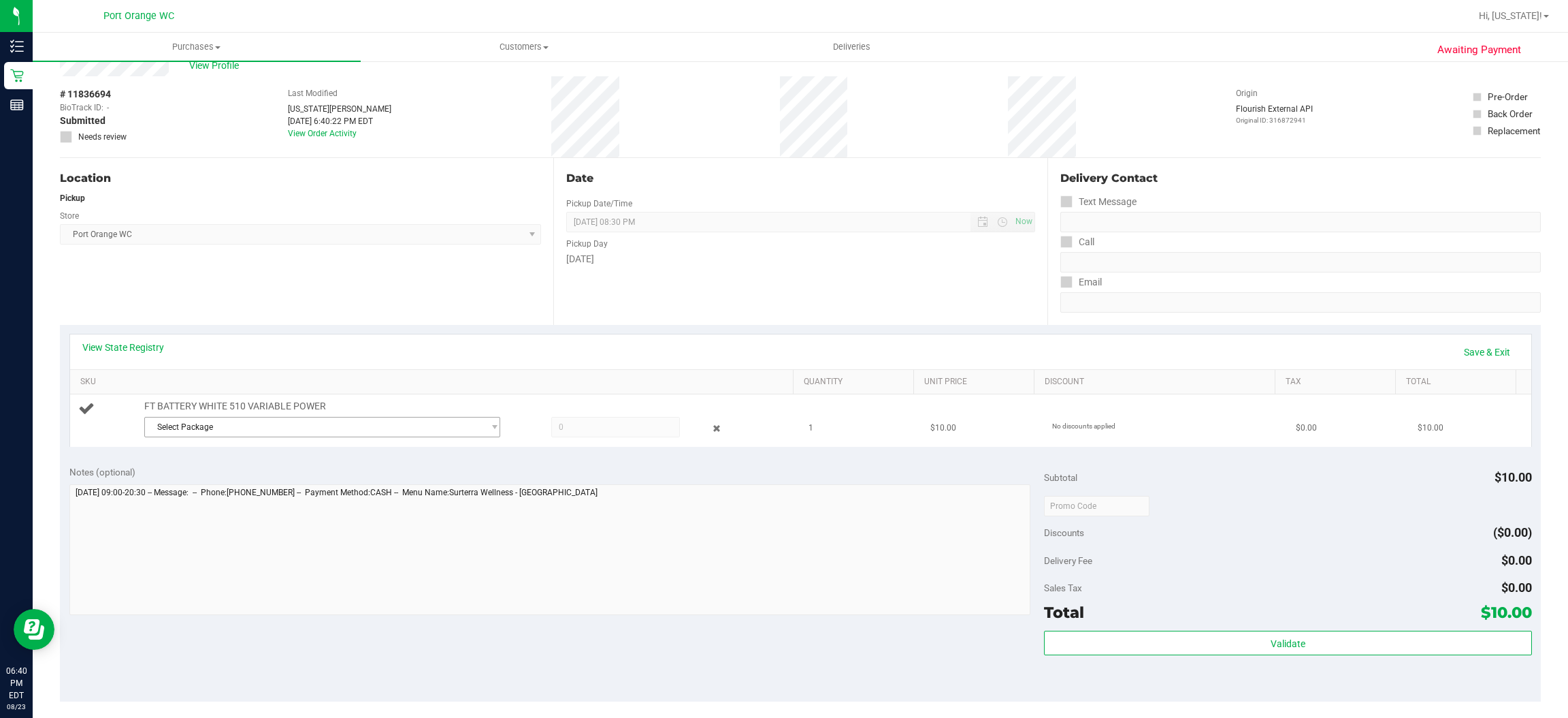
click at [313, 430] on span "Select Package" at bounding box center [313, 427] width 338 height 19
click at [307, 479] on span "( 1992285-022025 | orig: FLSRWJR-20250716-002 )" at bounding box center [325, 484] width 190 height 10
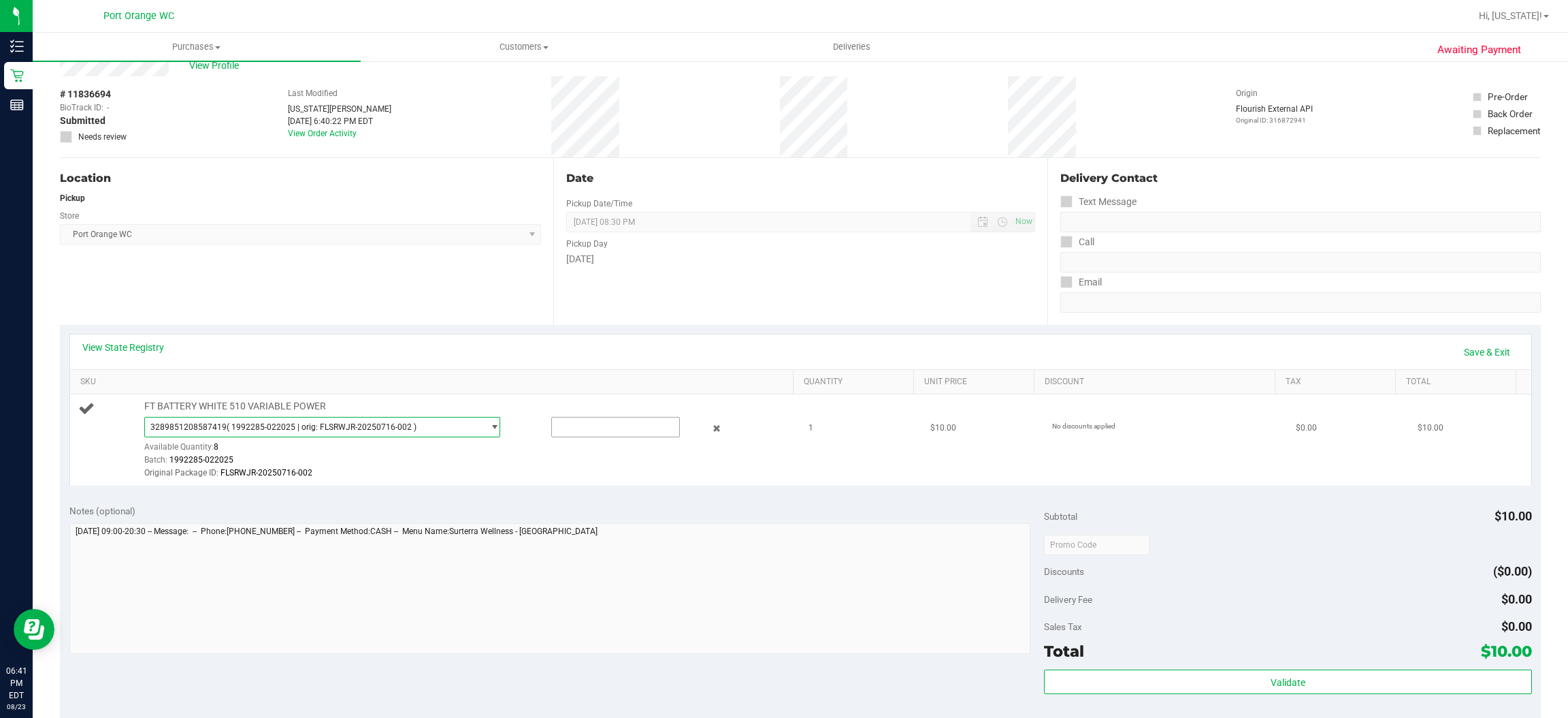
click at [602, 426] on input "text" at bounding box center [616, 427] width 128 height 19
type input "1"
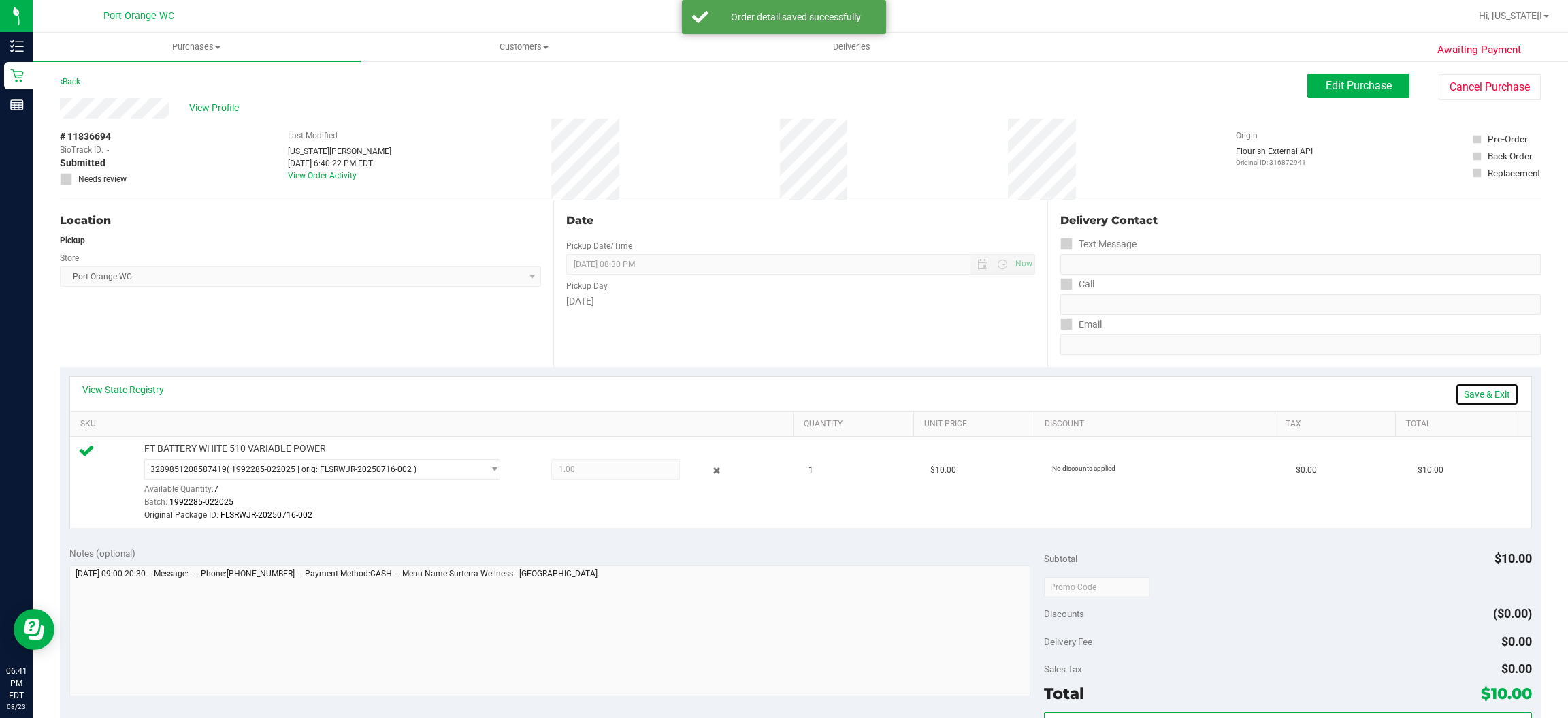
click at [1487, 393] on link "Save & Exit" at bounding box center [1487, 394] width 64 height 23
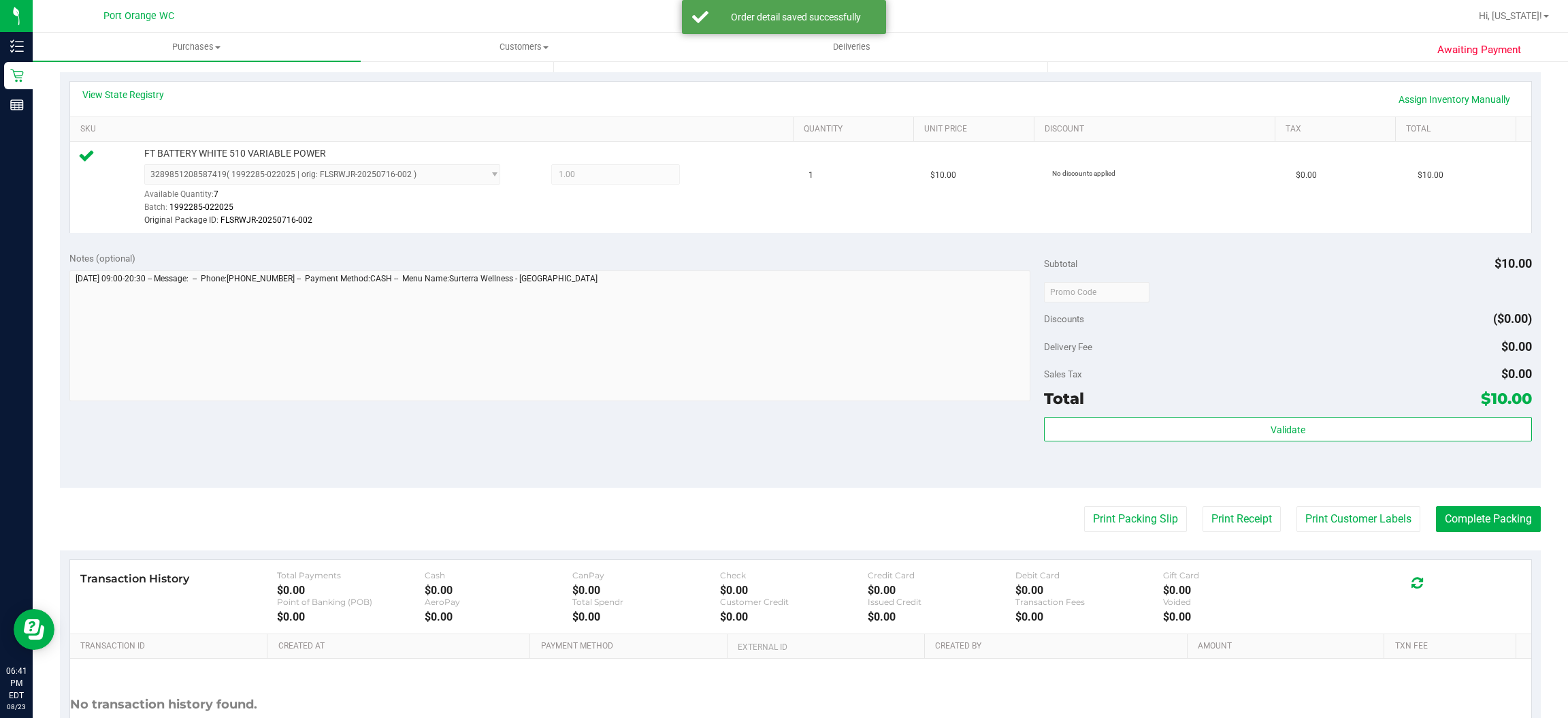
scroll to position [309, 0]
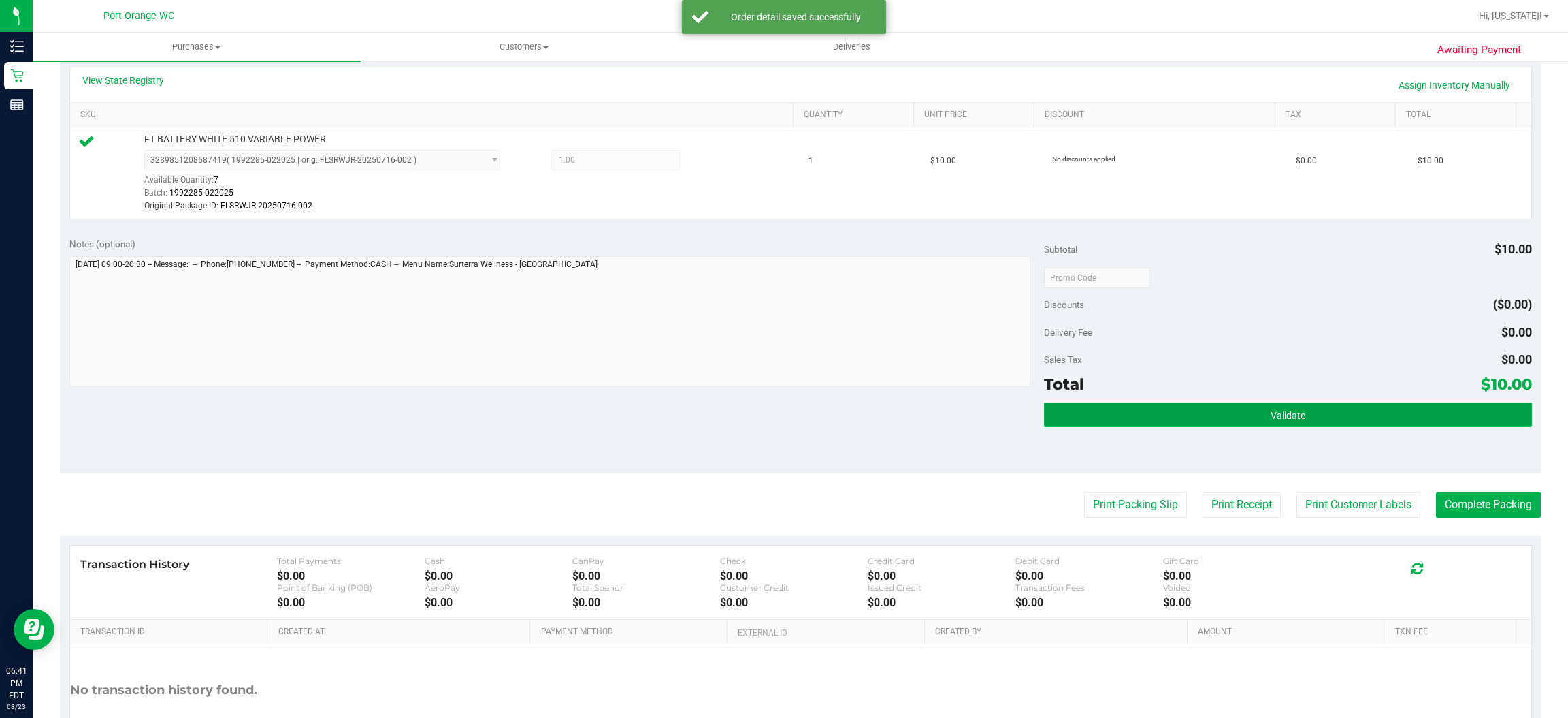
click at [1412, 420] on button "Validate" at bounding box center [1287, 415] width 487 height 25
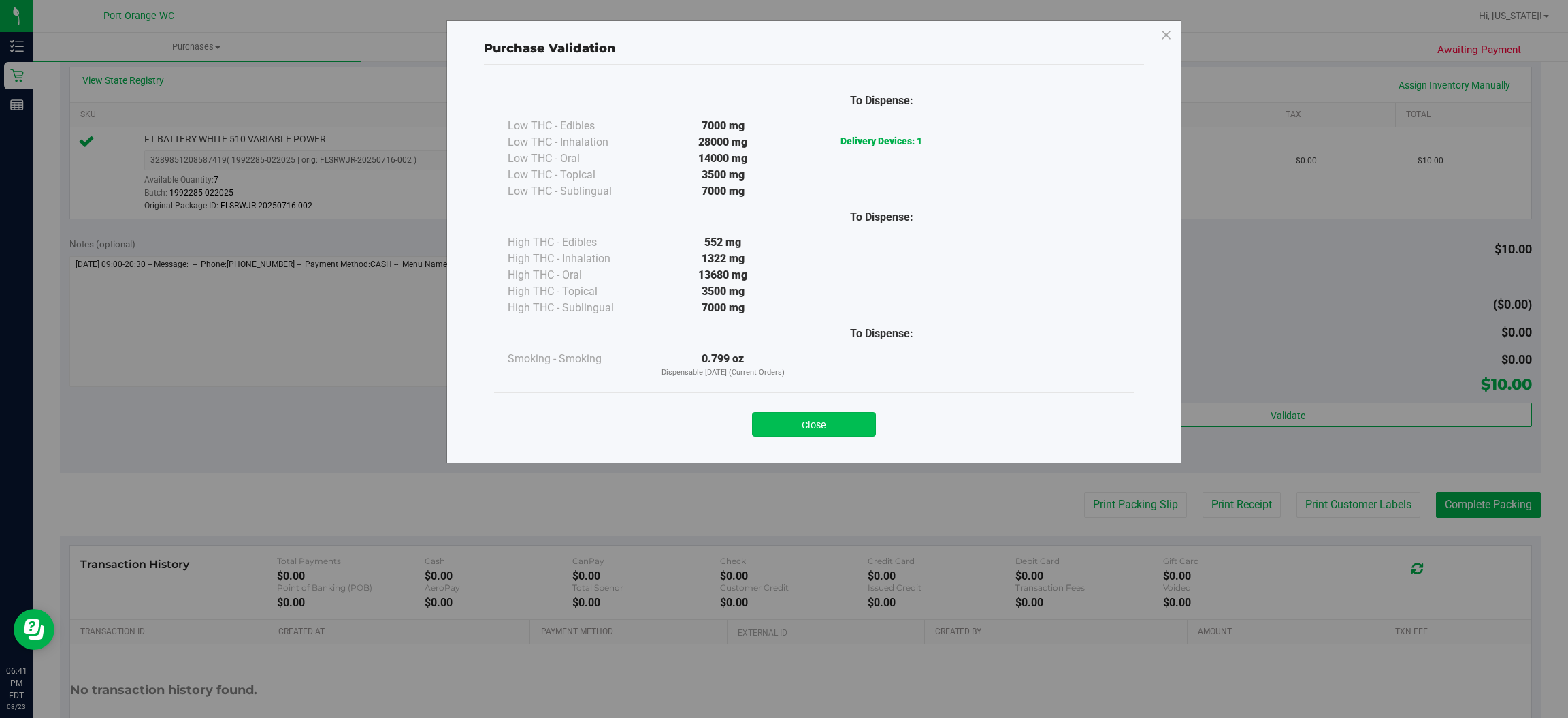
click at [854, 424] on button "Close" at bounding box center [814, 424] width 124 height 25
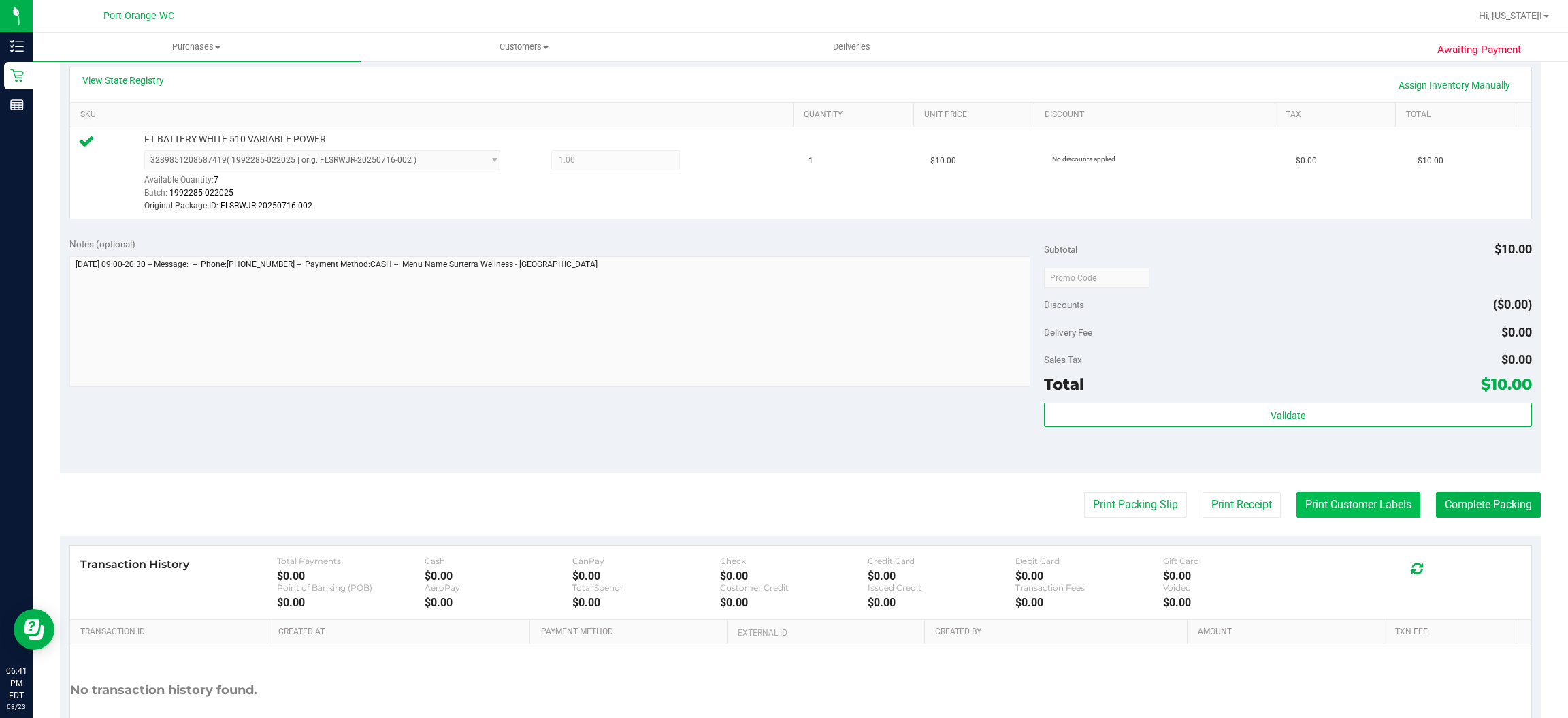
click at [1347, 510] on button "Print Customer Labels" at bounding box center [1359, 505] width 124 height 26
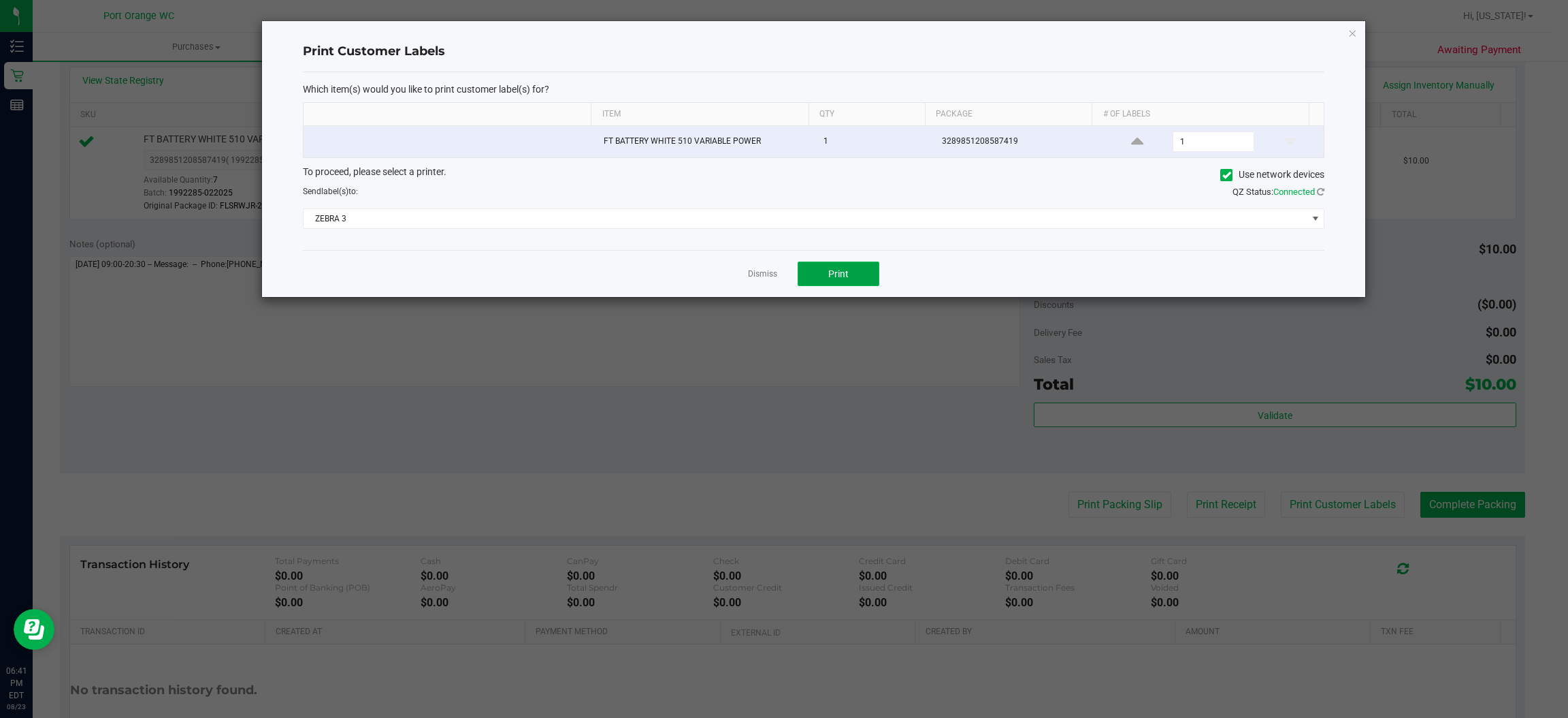
click at [870, 278] on button "Print" at bounding box center [838, 273] width 82 height 25
click at [777, 271] on link "Dismiss" at bounding box center [762, 274] width 29 height 12
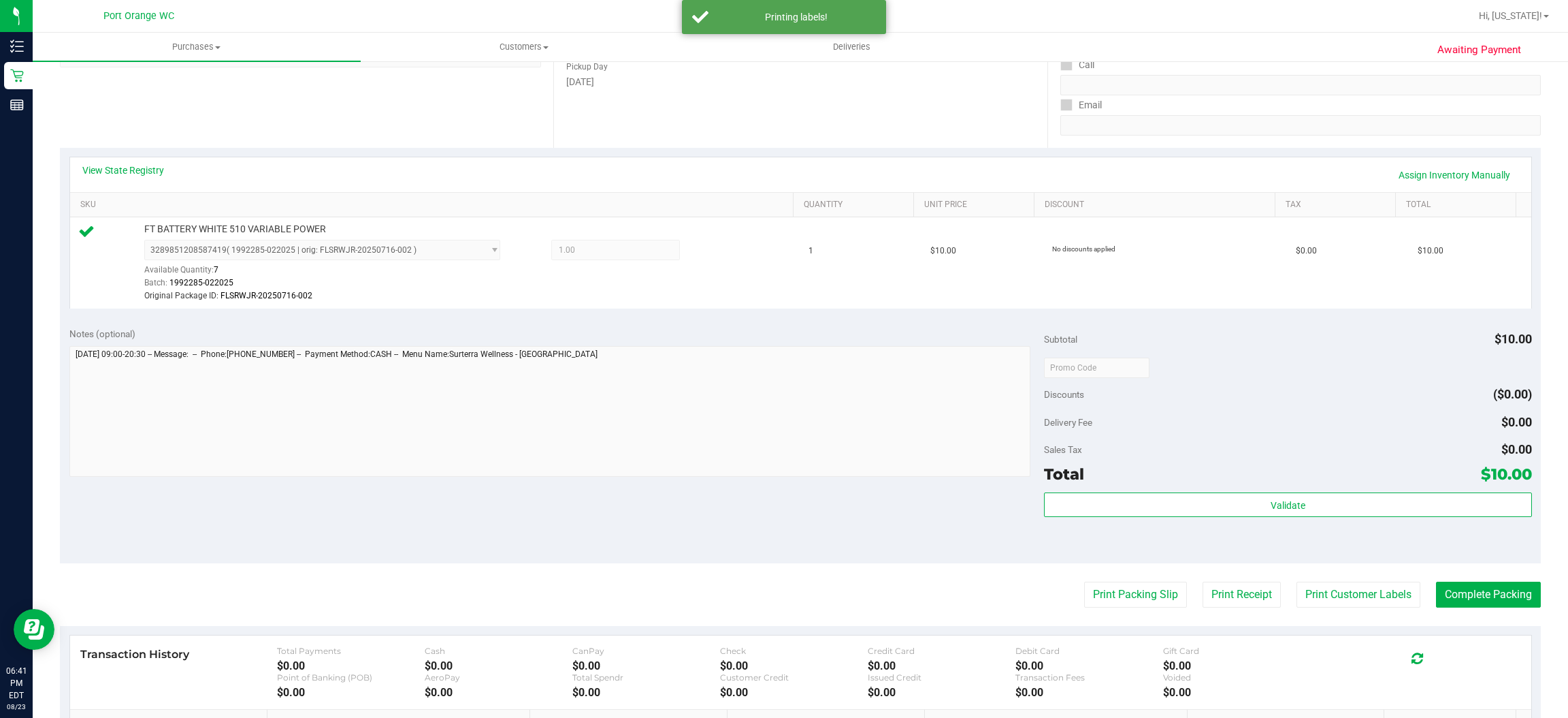
scroll to position [220, 0]
click at [1494, 586] on button "Complete Packing" at bounding box center [1488, 593] width 105 height 26
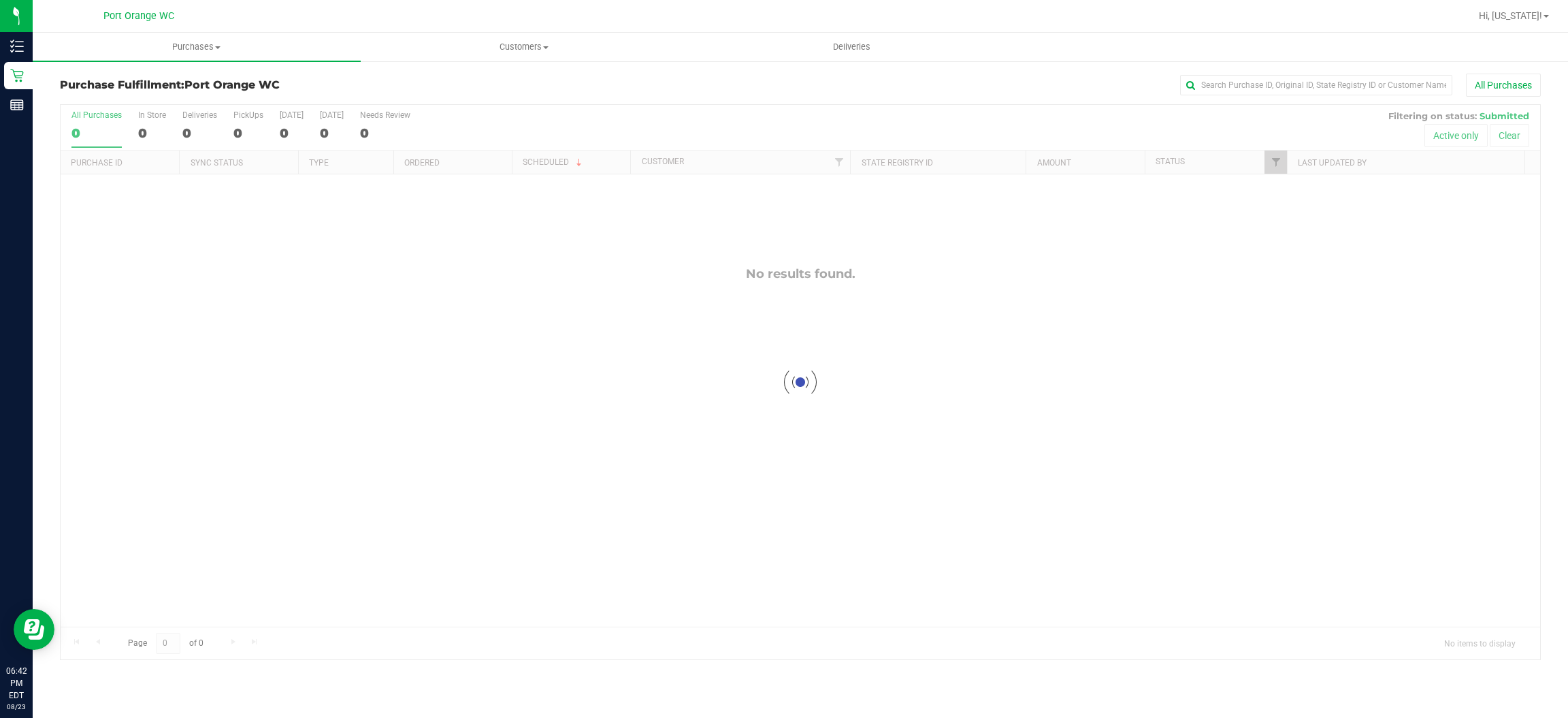
click at [211, 46] on span "Purchases" at bounding box center [196, 47] width 328 height 12
click at [132, 77] on span "Summary of purchases" at bounding box center [103, 82] width 140 height 12
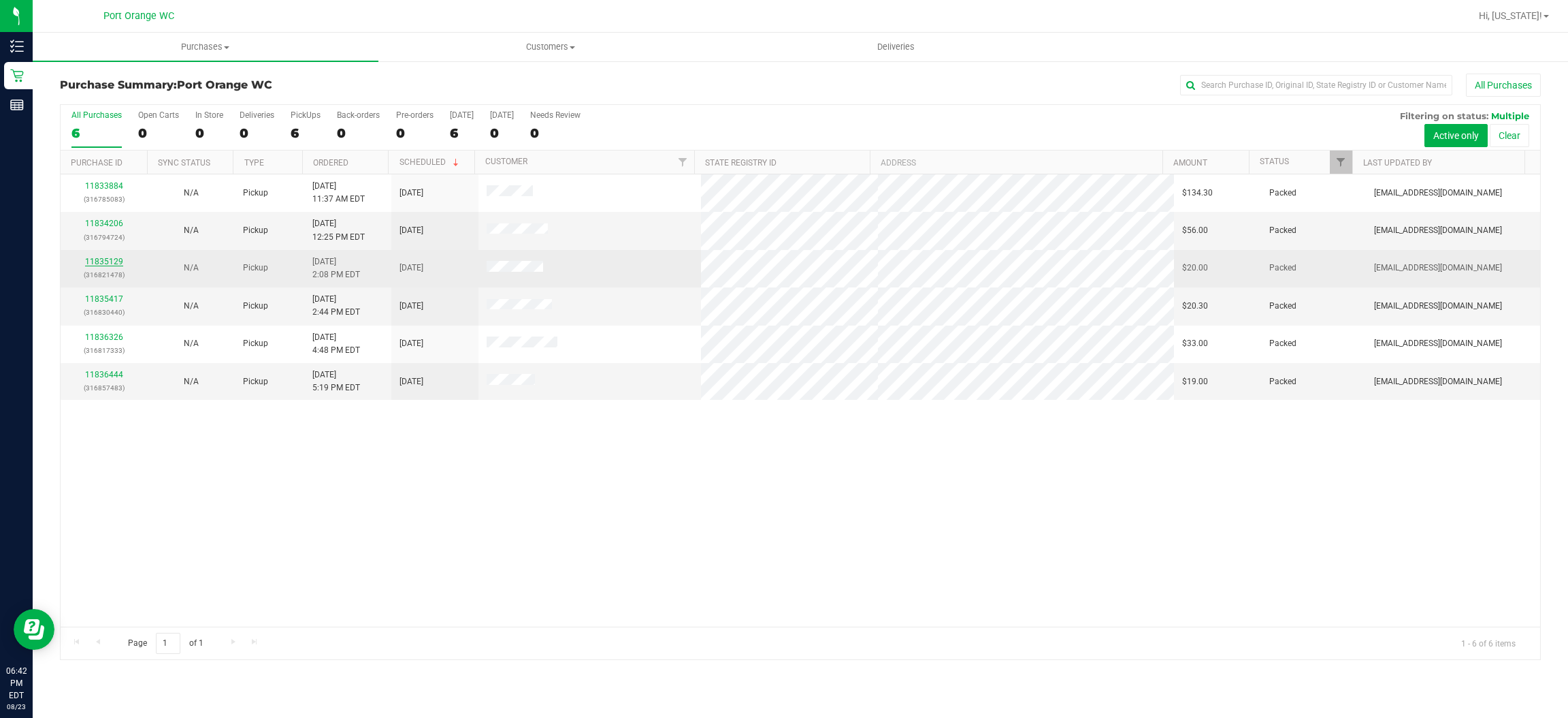
click at [103, 262] on link "11835129" at bounding box center [104, 261] width 38 height 10
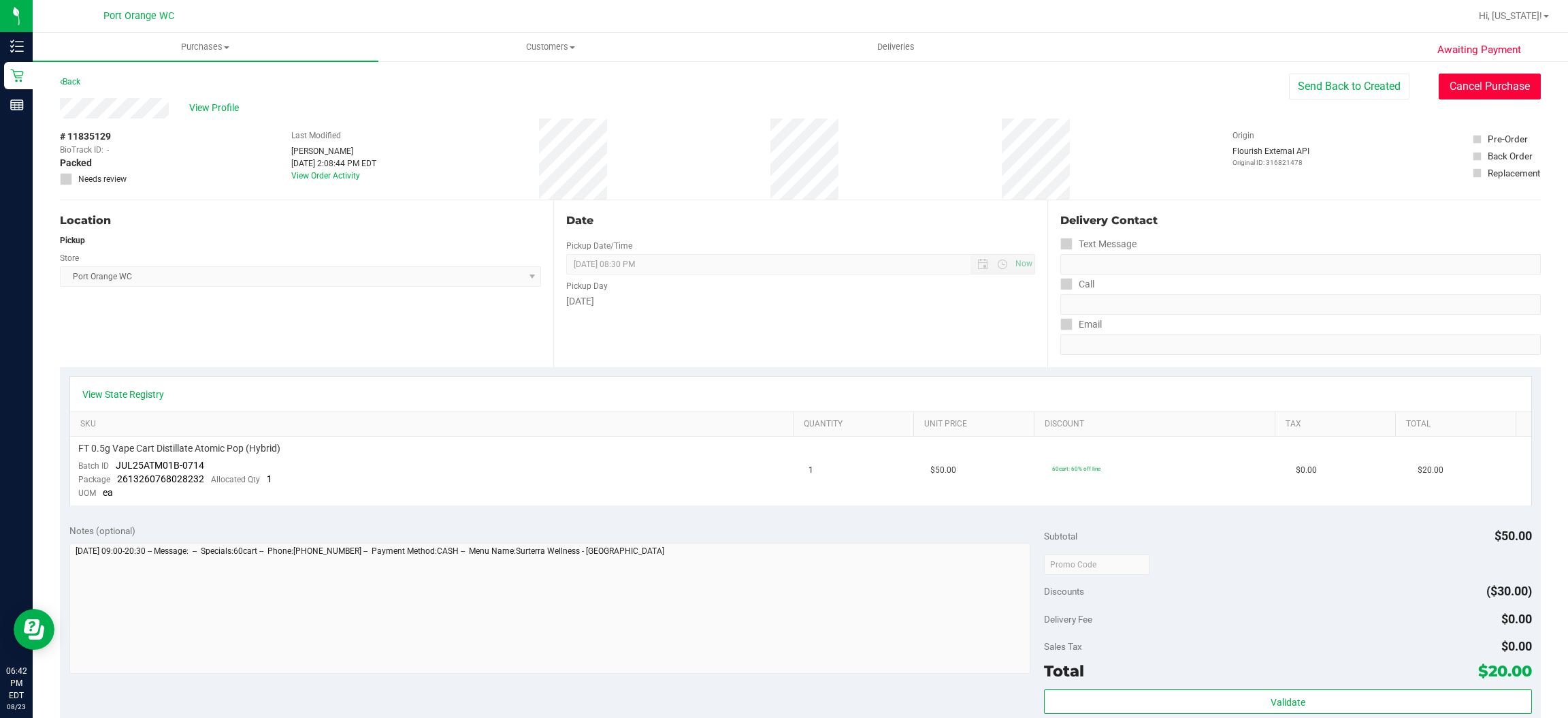
click at [1479, 88] on button "Cancel Purchase" at bounding box center [1489, 87] width 102 height 26
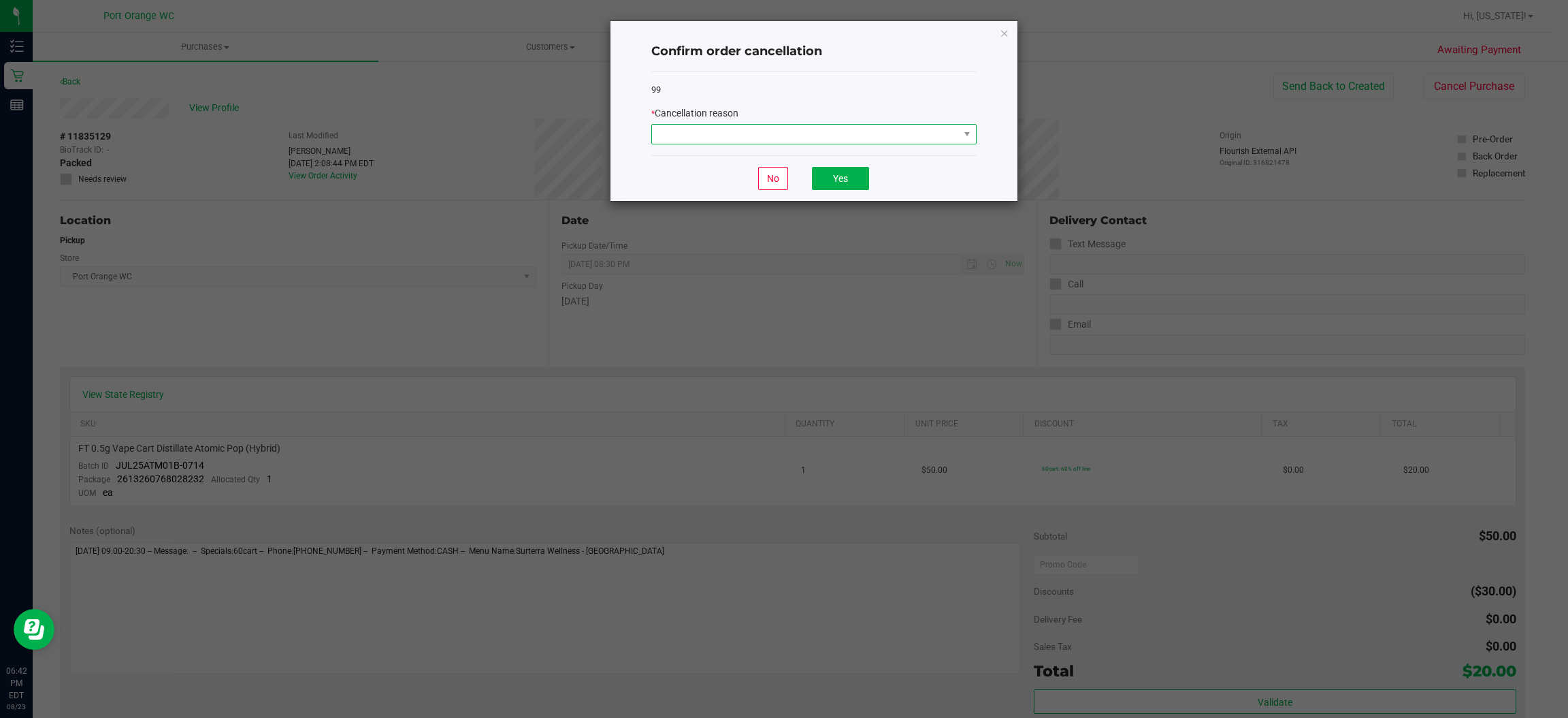
click at [862, 132] on span at bounding box center [805, 134] width 307 height 19
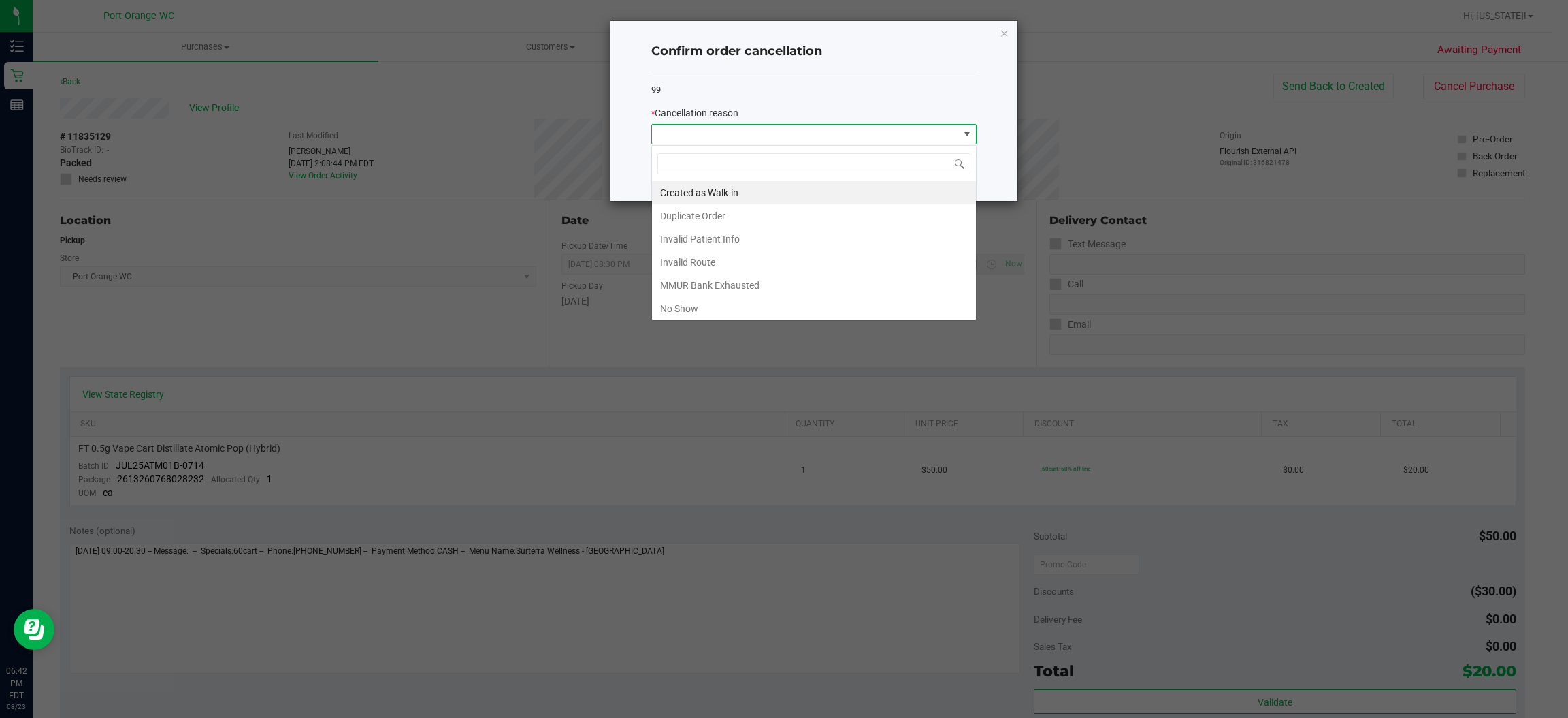
scroll to position [21, 325]
click at [691, 211] on li "Duplicate Order" at bounding box center [813, 215] width 324 height 23
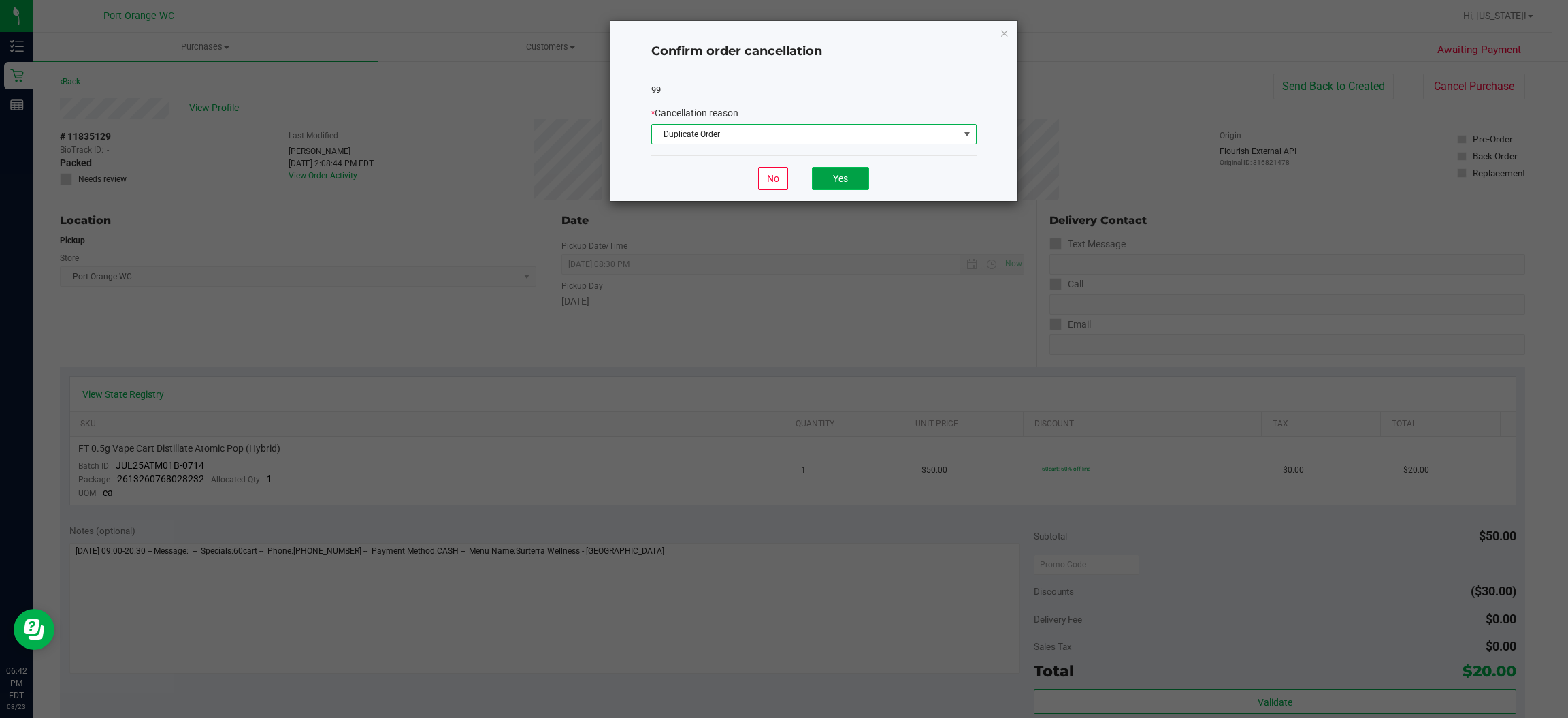
click at [853, 178] on button "Yes" at bounding box center [840, 178] width 57 height 23
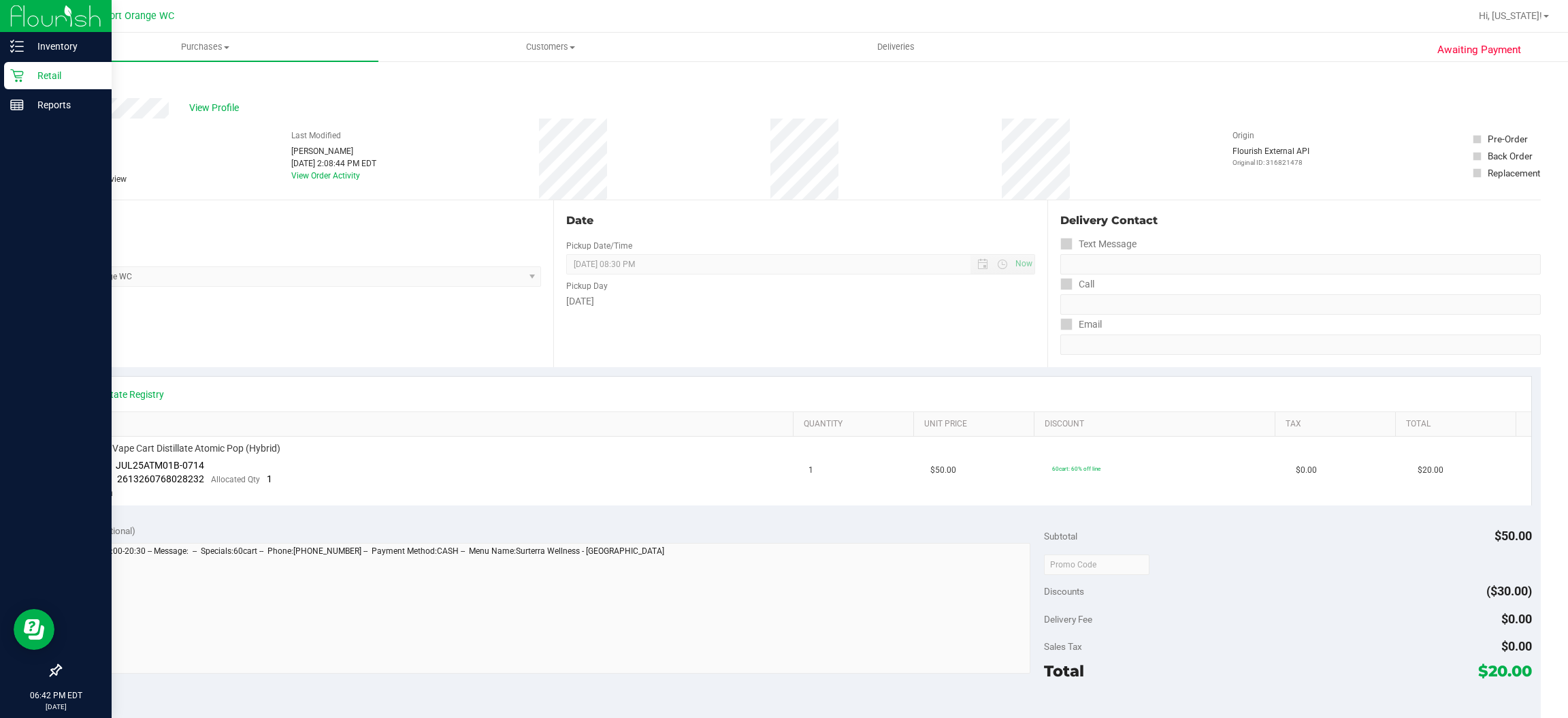
click at [17, 75] on icon at bounding box center [17, 76] width 14 height 14
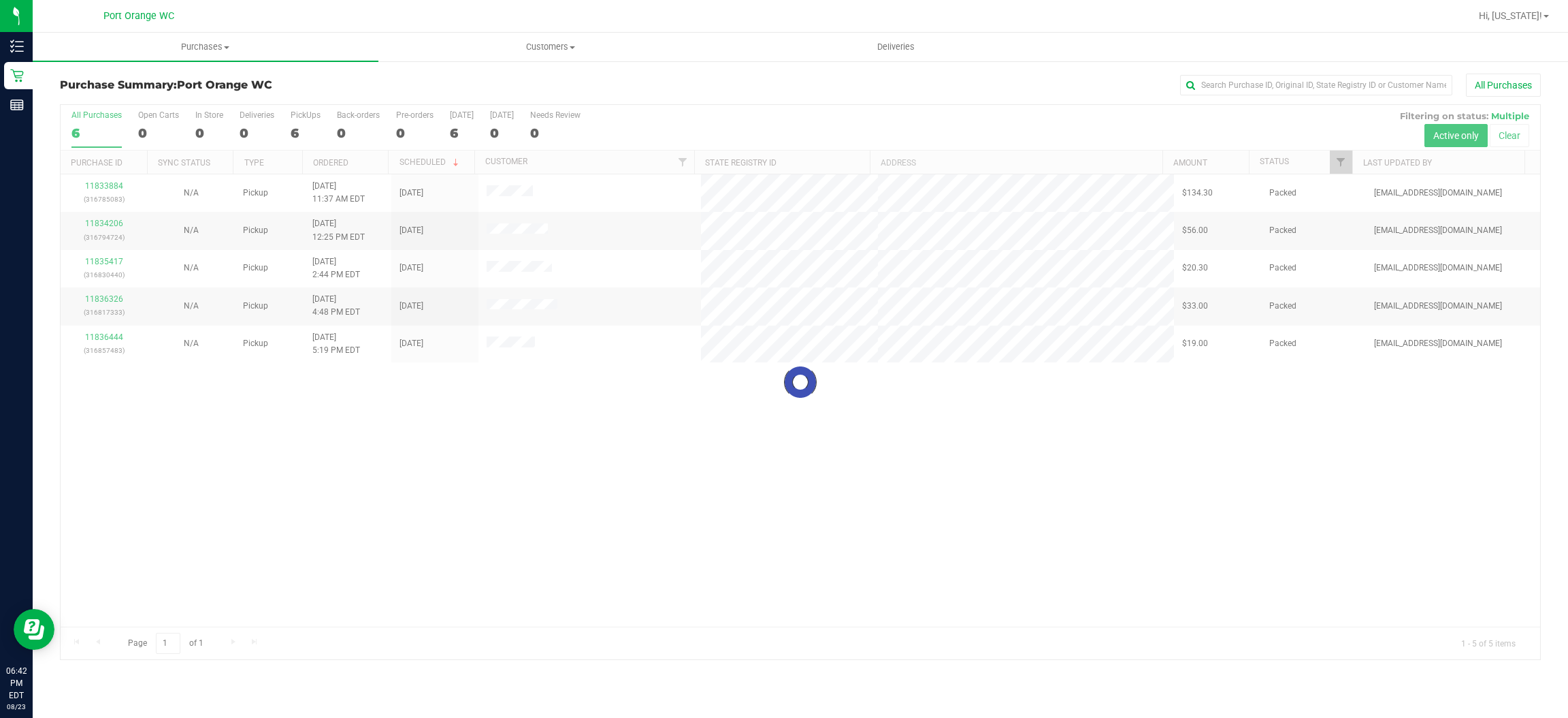
click at [694, 496] on div "Loading... 11833884 (316785083) N/A Pickup 8/23/2025 11:37 AM EDT 8/23/2025 $13…" at bounding box center [800, 400] width 1479 height 452
